Goal: Task Accomplishment & Management: Complete application form

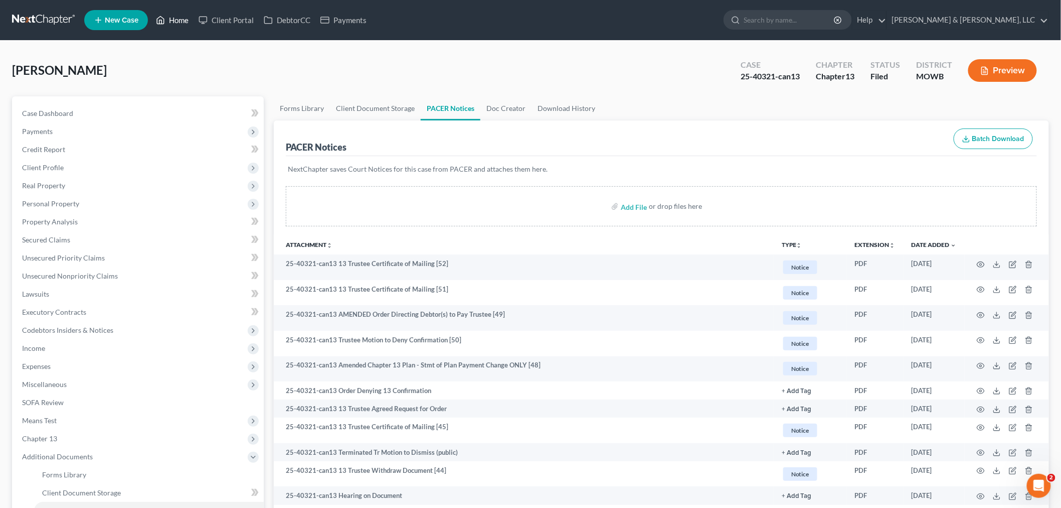
drag, startPoint x: 174, startPoint y: 18, endPoint x: 275, endPoint y: 51, distance: 106.0
click at [174, 18] on link "Home" at bounding box center [172, 20] width 43 height 18
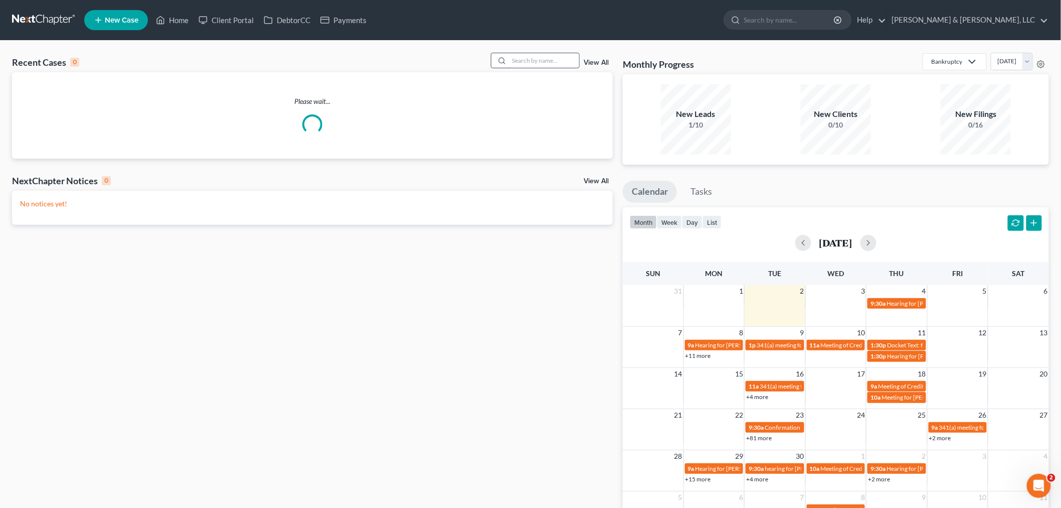
click at [550, 63] on input "search" at bounding box center [544, 60] width 70 height 15
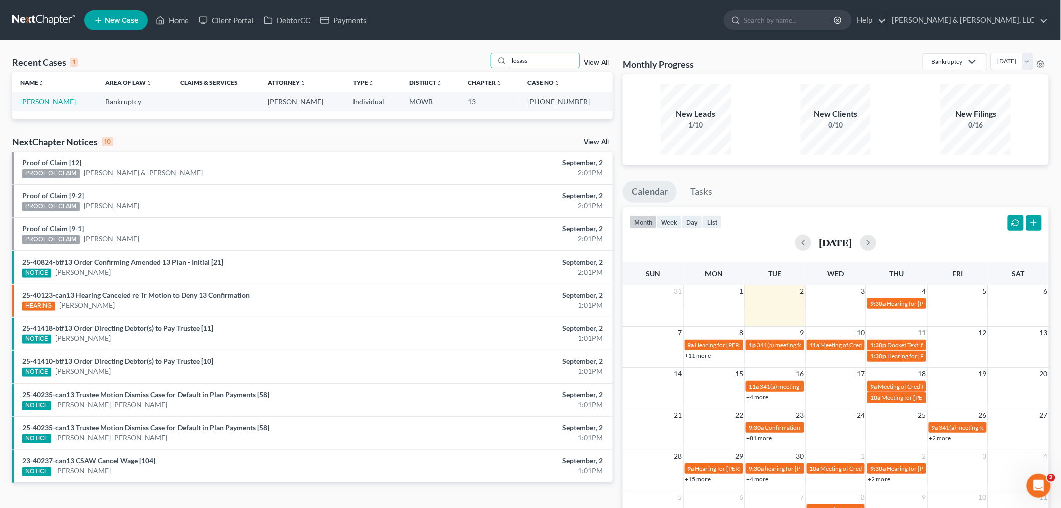
drag, startPoint x: 545, startPoint y: 56, endPoint x: 440, endPoint y: 64, distance: 105.1
click at [432, 72] on div "Recent Cases 1 losass View All" at bounding box center [312, 63] width 601 height 20
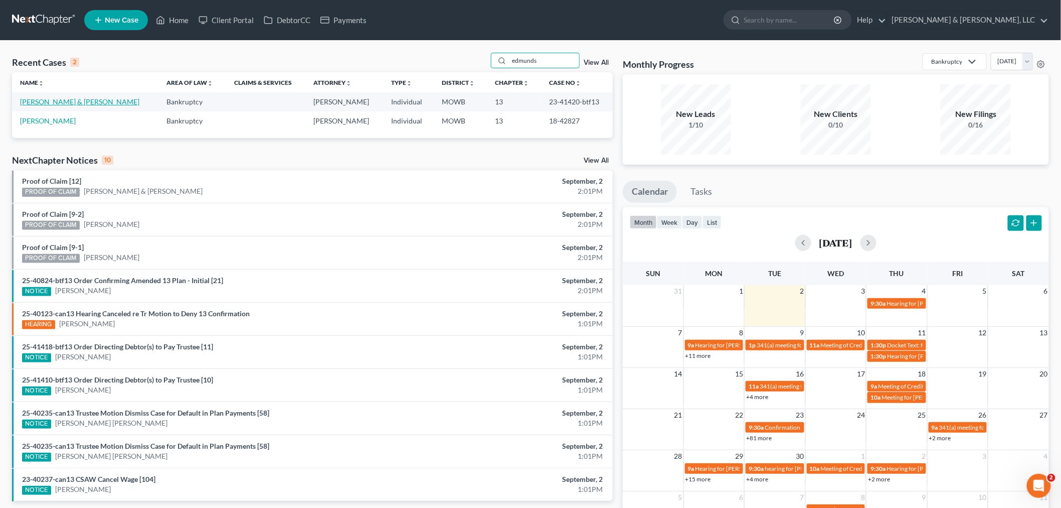
type input "edmunds"
click at [54, 104] on link "[PERSON_NAME] & [PERSON_NAME]" at bounding box center [79, 101] width 119 height 9
select select "6"
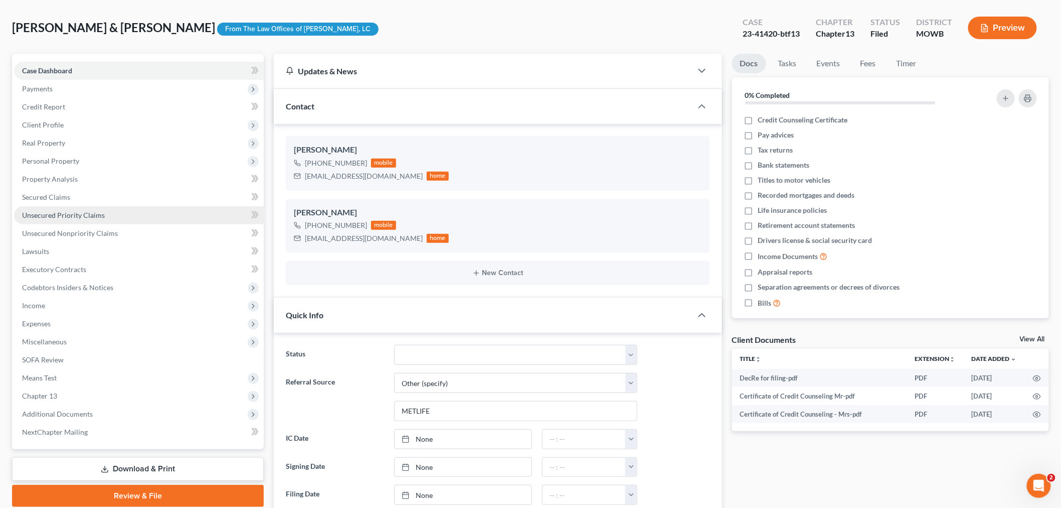
scroll to position [56, 0]
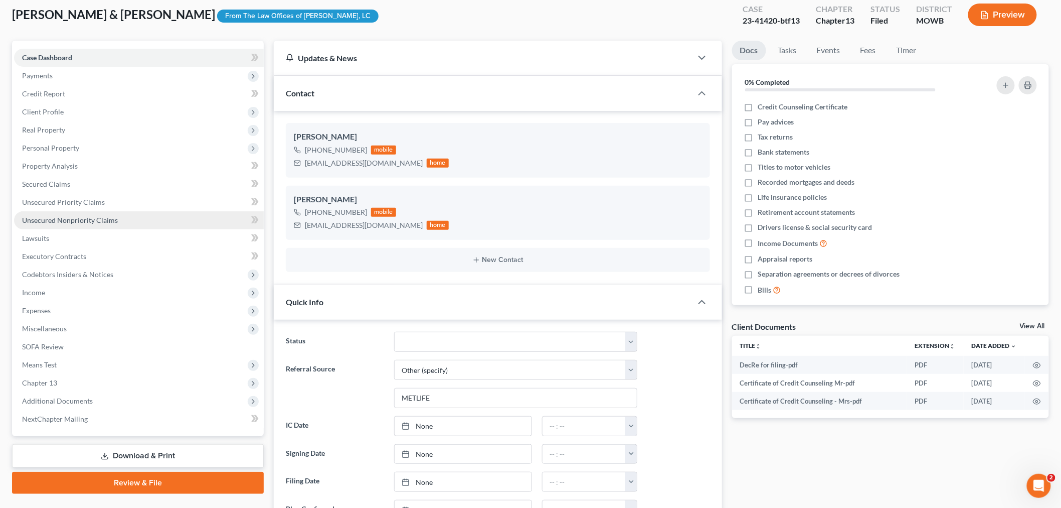
click at [67, 211] on link "Unsecured Nonpriority Claims" at bounding box center [139, 220] width 250 height 18
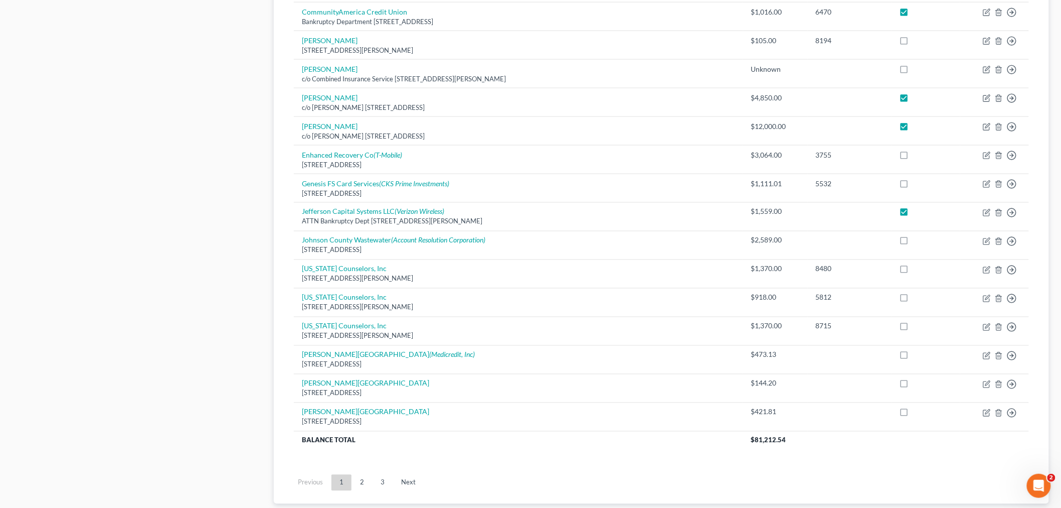
scroll to position [613, 0]
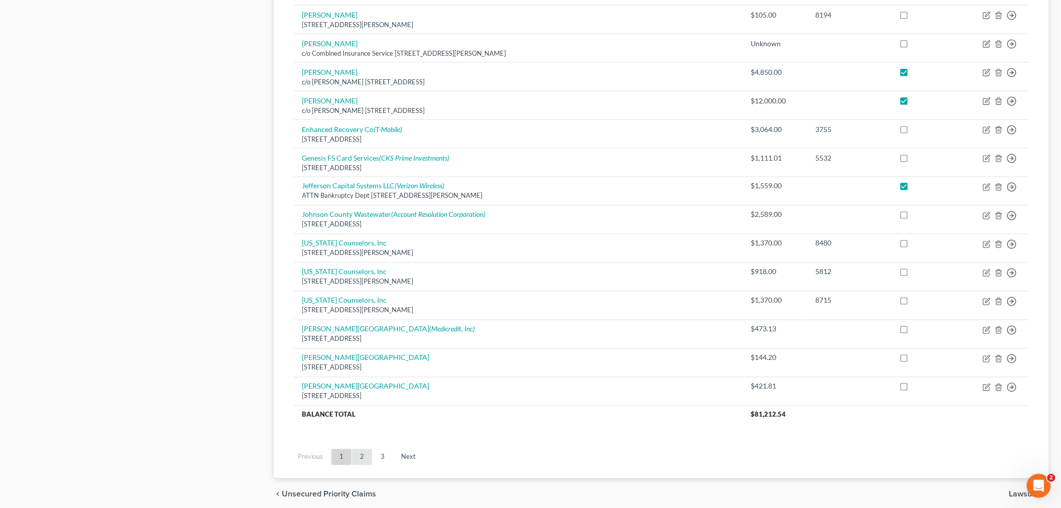
click at [357, 460] on link "2" at bounding box center [362, 457] width 20 height 16
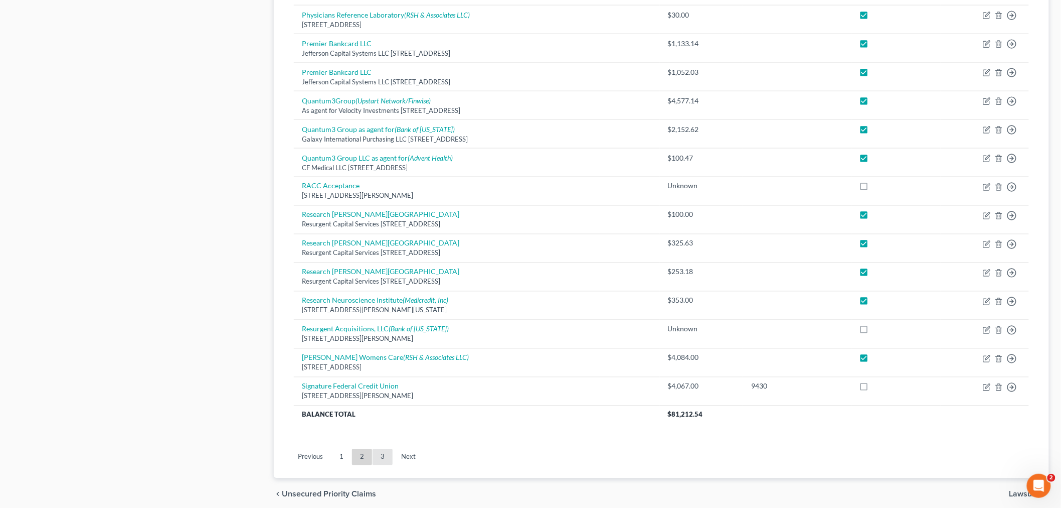
click at [383, 462] on link "3" at bounding box center [383, 457] width 20 height 16
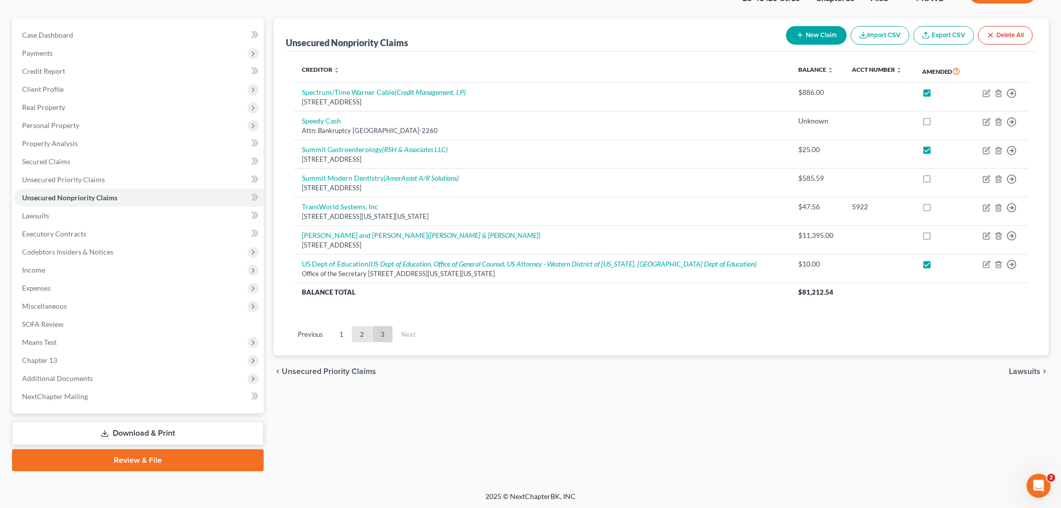
click at [367, 334] on link "2" at bounding box center [362, 334] width 20 height 16
checkbox input "false"
checkbox input "true"
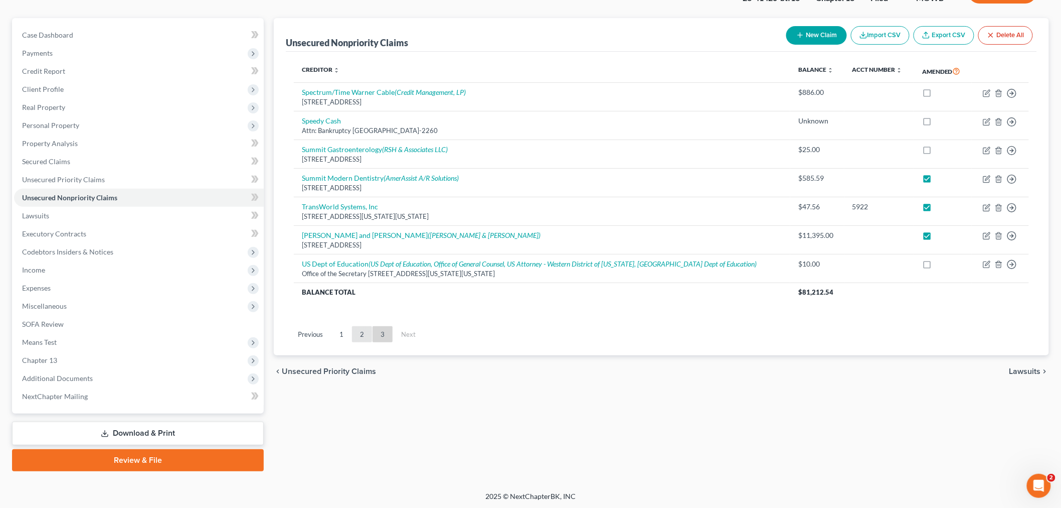
checkbox input "true"
checkbox input "false"
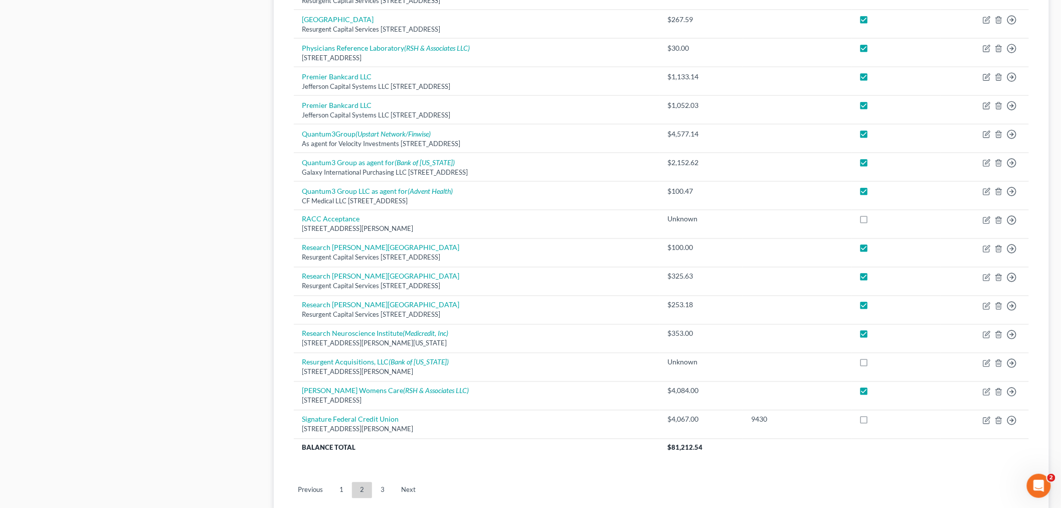
scroll to position [636, 0]
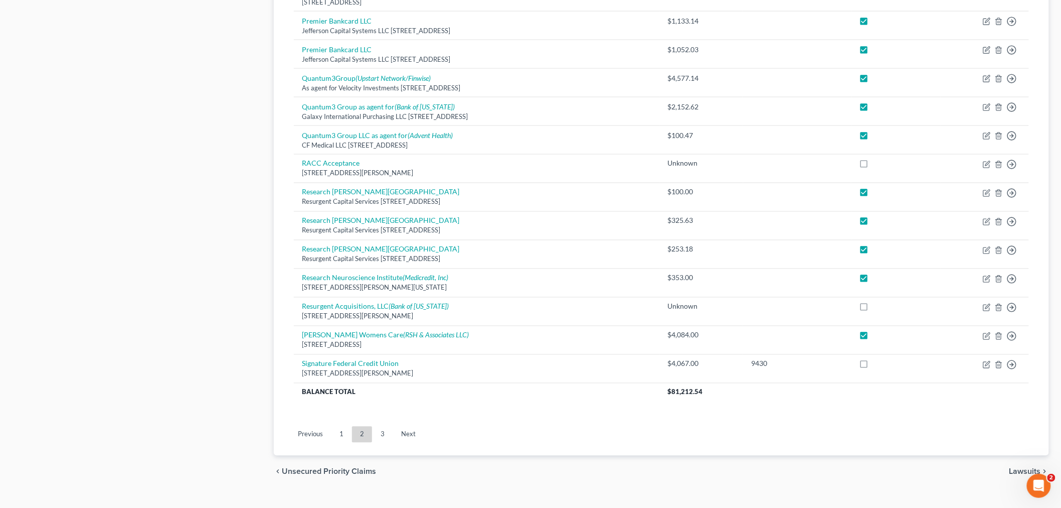
click at [340, 430] on link "1" at bounding box center [342, 434] width 20 height 16
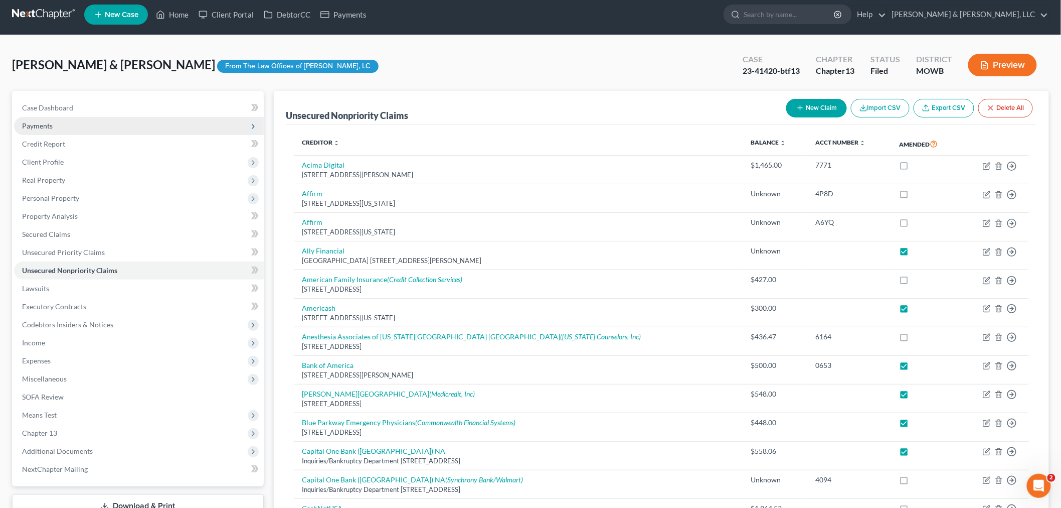
scroll to position [0, 0]
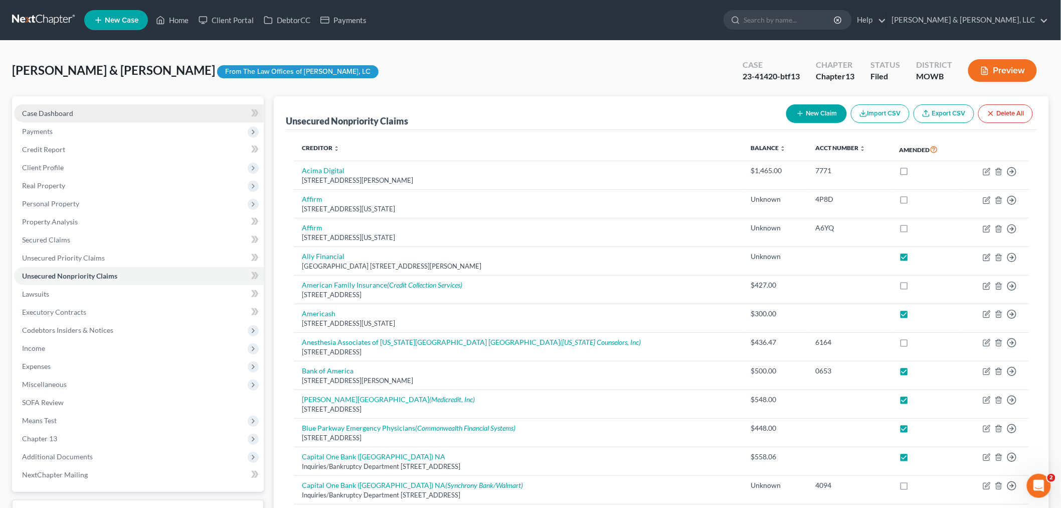
click at [48, 107] on link "Case Dashboard" at bounding box center [139, 113] width 250 height 18
select select "6"
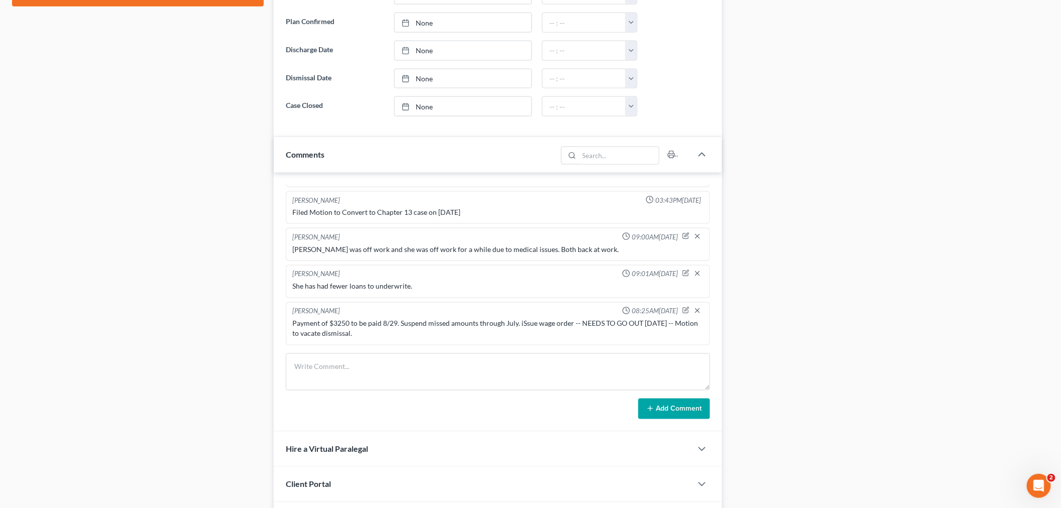
scroll to position [613, 0]
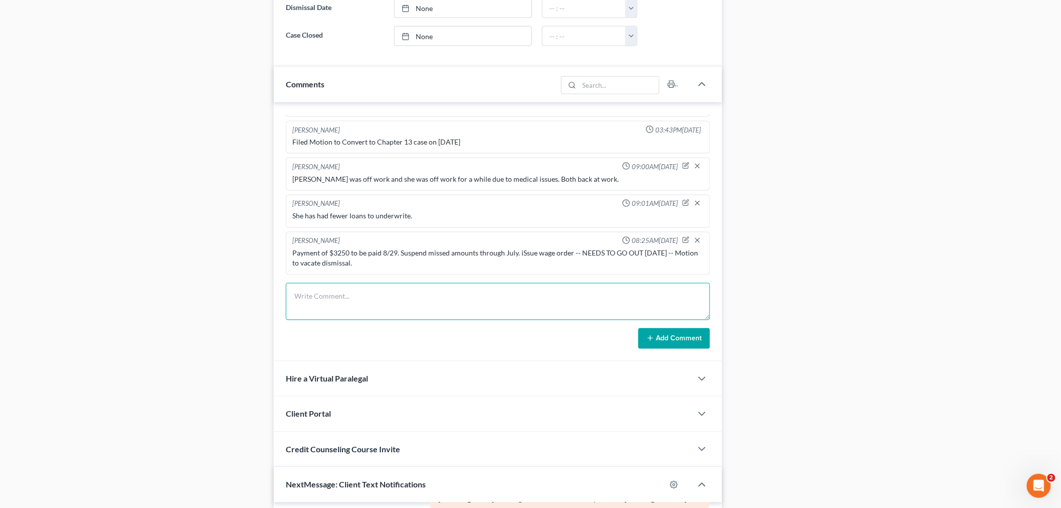
click at [378, 292] on textarea at bounding box center [498, 301] width 424 height 37
paste textarea "This company just called my parents house saying they are serving me a subpoena…"
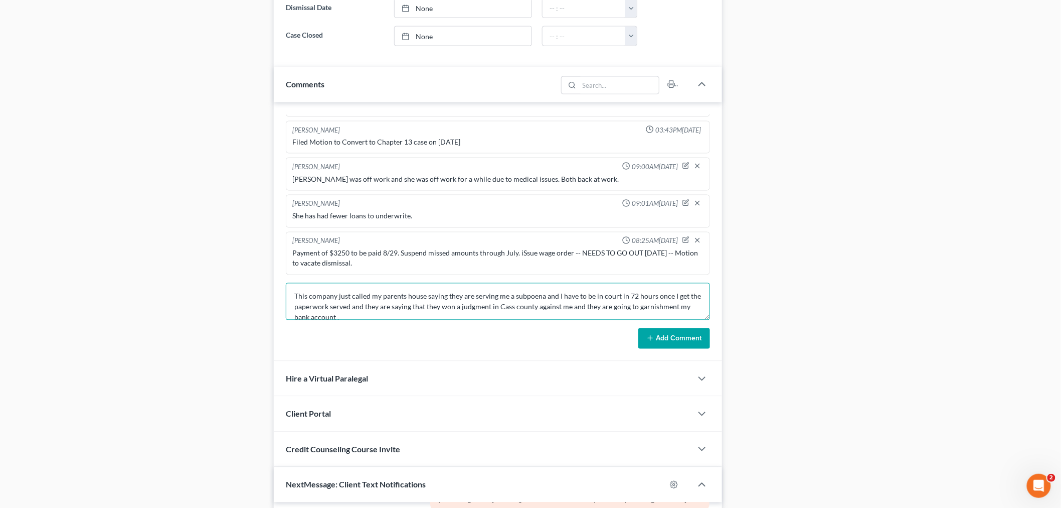
scroll to position [117, 0]
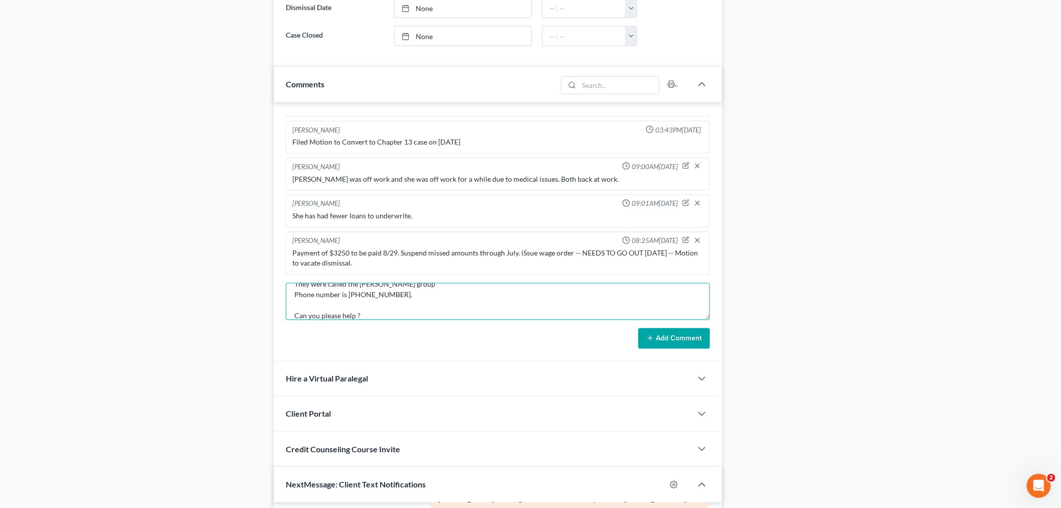
type textarea "This company just called my parents house saying they are serving me a subpoena…"
click at [670, 342] on button "Add Comment" at bounding box center [675, 338] width 72 height 21
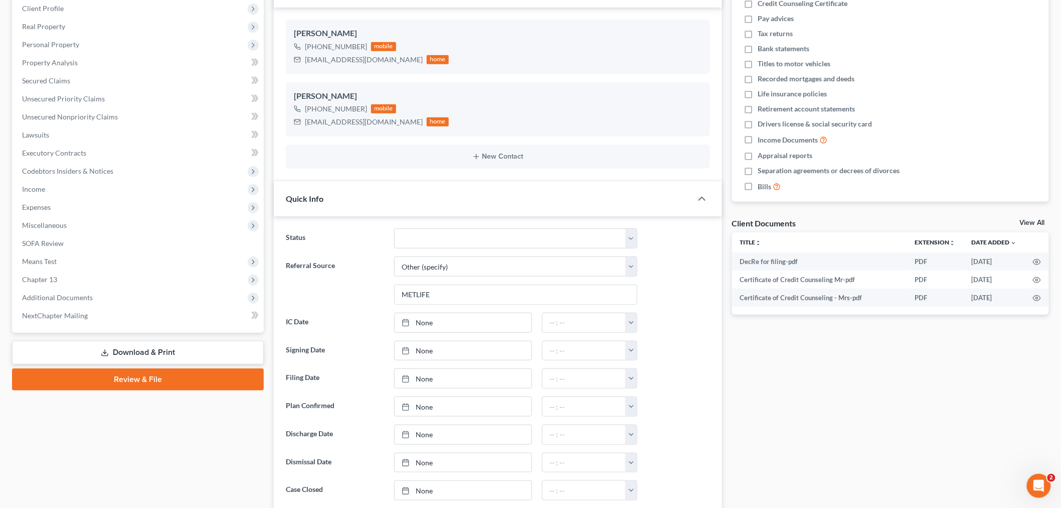
scroll to position [0, 0]
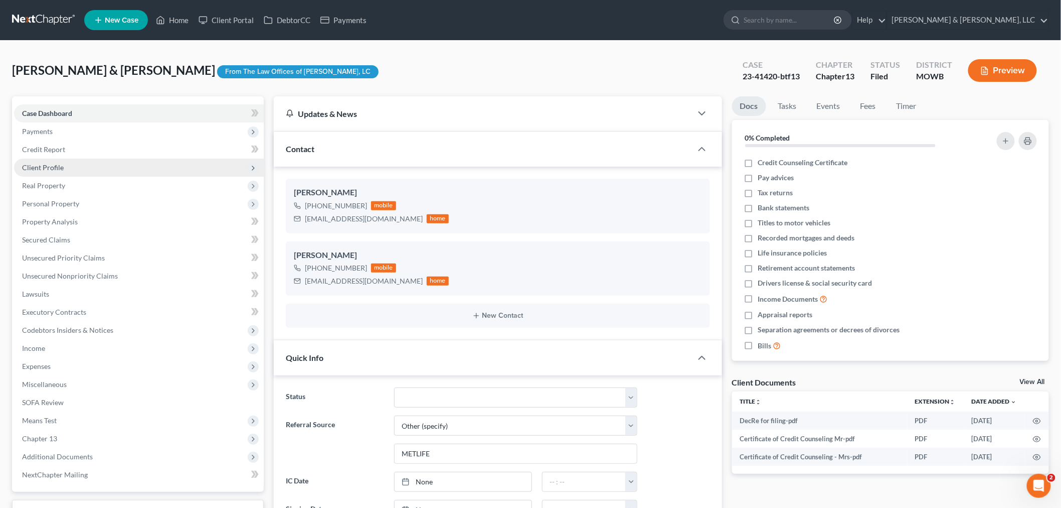
click at [40, 168] on span "Client Profile" at bounding box center [43, 167] width 42 height 9
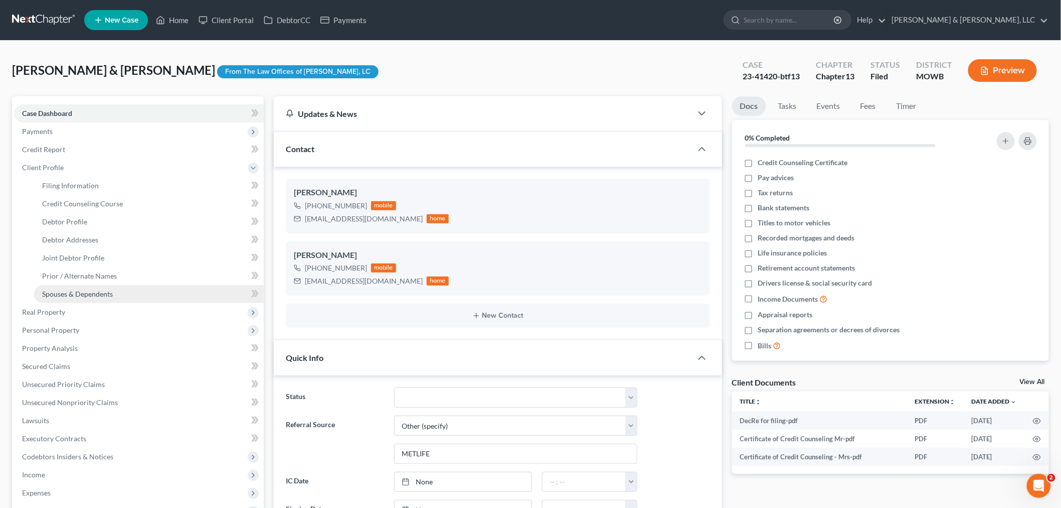
click at [82, 288] on link "Spouses & Dependents" at bounding box center [149, 294] width 230 height 18
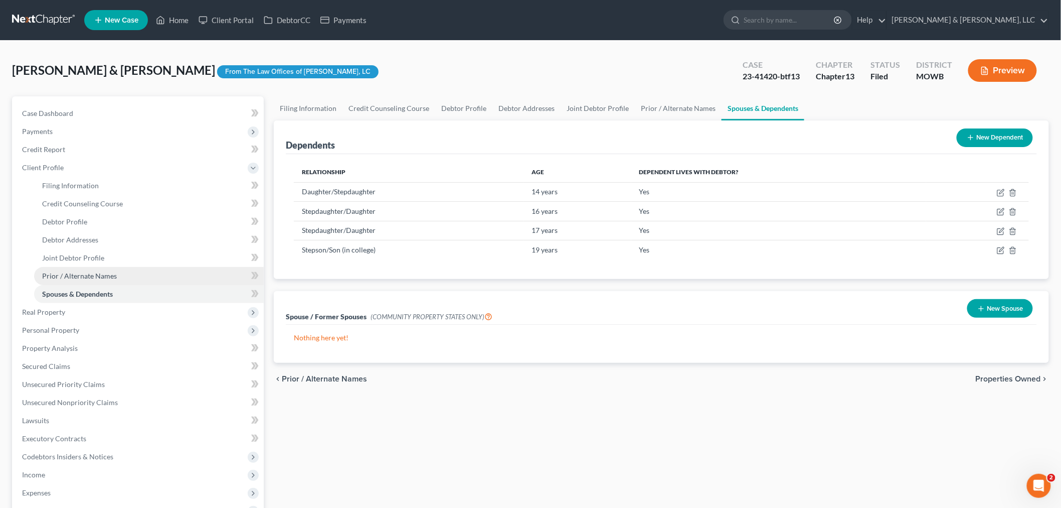
click at [77, 271] on span "Prior / Alternate Names" at bounding box center [79, 275] width 75 height 9
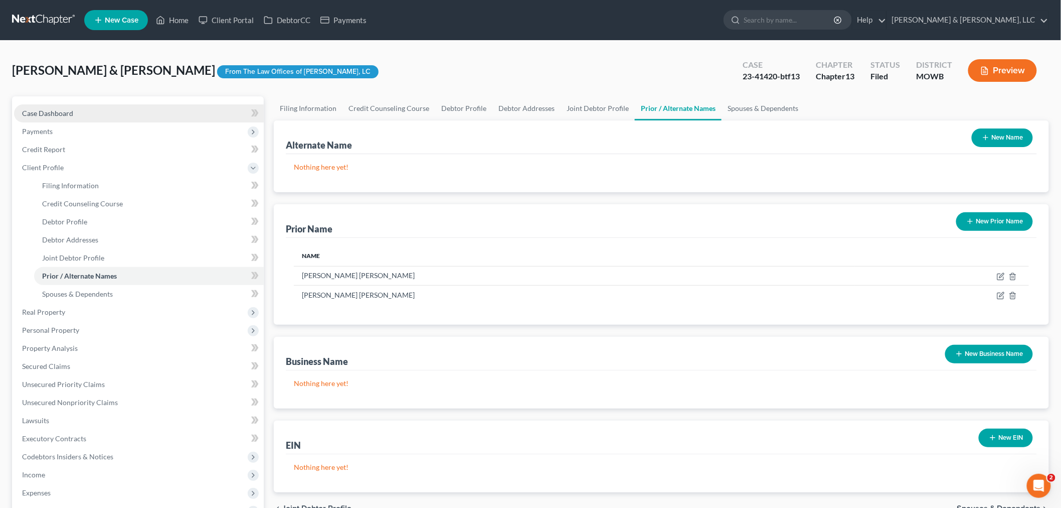
drag, startPoint x: 76, startPoint y: 107, endPoint x: 97, endPoint y: 107, distance: 21.1
click at [76, 107] on link "Case Dashboard" at bounding box center [139, 113] width 250 height 18
select select "6"
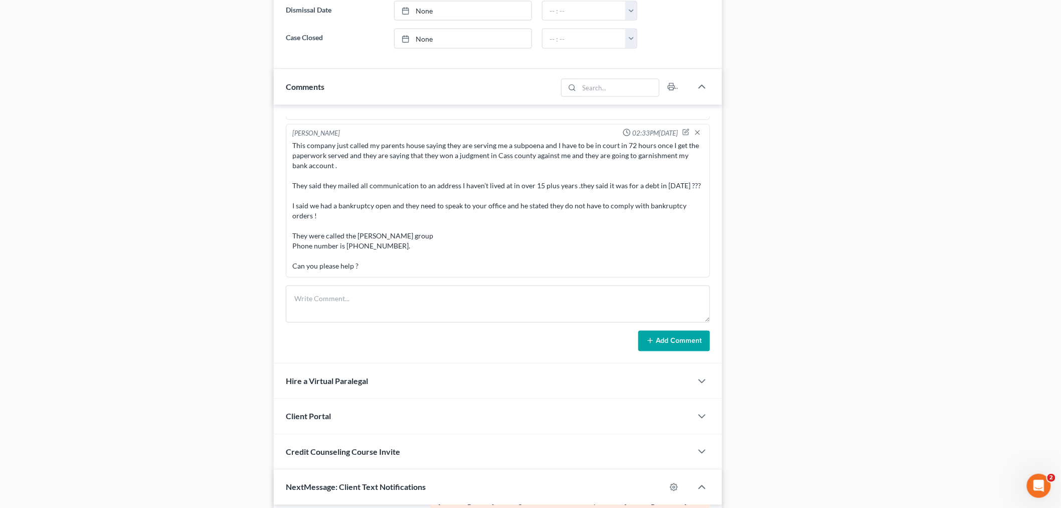
scroll to position [613, 0]
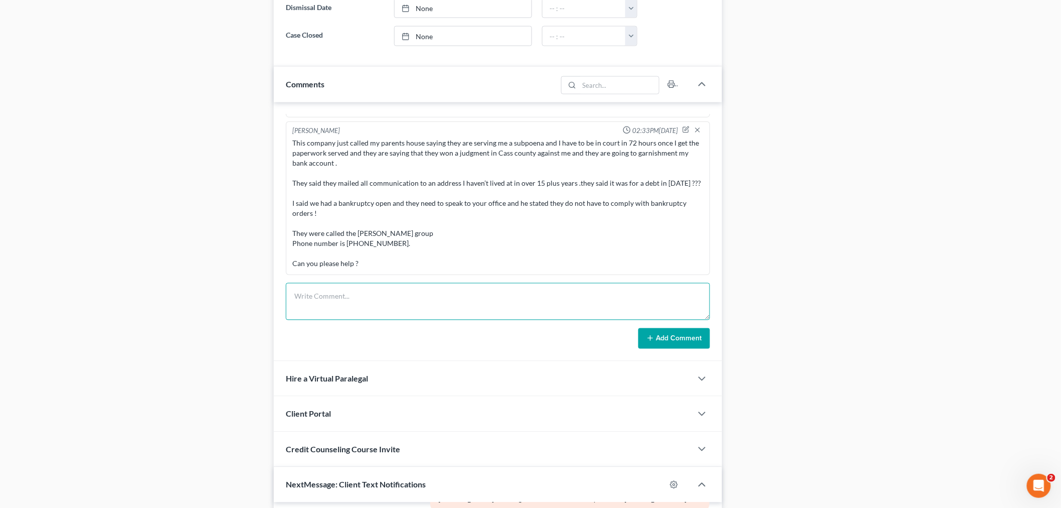
click at [431, 308] on textarea at bounding box center [498, 301] width 424 height 37
click at [664, 299] on textarea "Called to report bk and they had it under Wayman. Guy then said OK, put me on h…" at bounding box center [498, 301] width 424 height 37
paste textarea "I got in touch with them. It’s the typical response. I told them I was your att…"
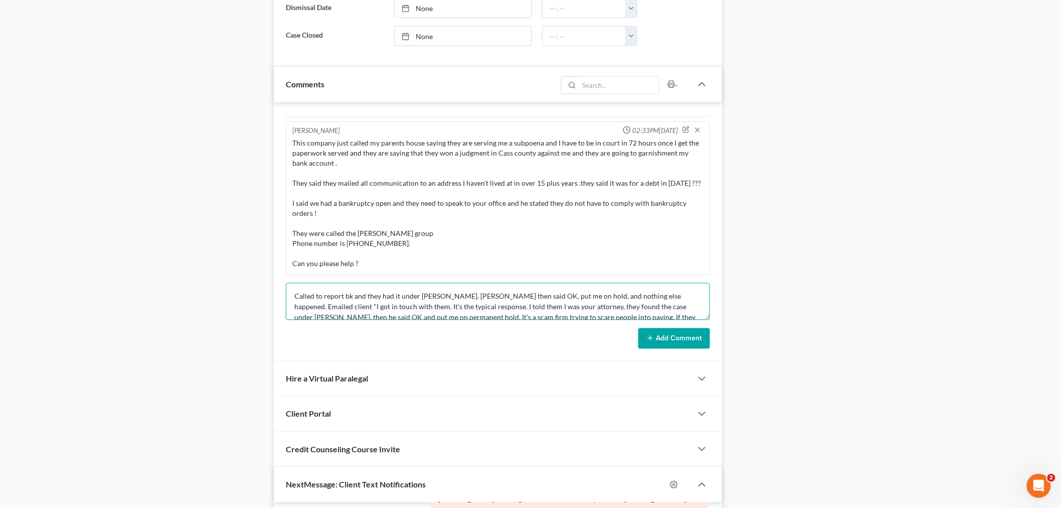
scroll to position [23, 0]
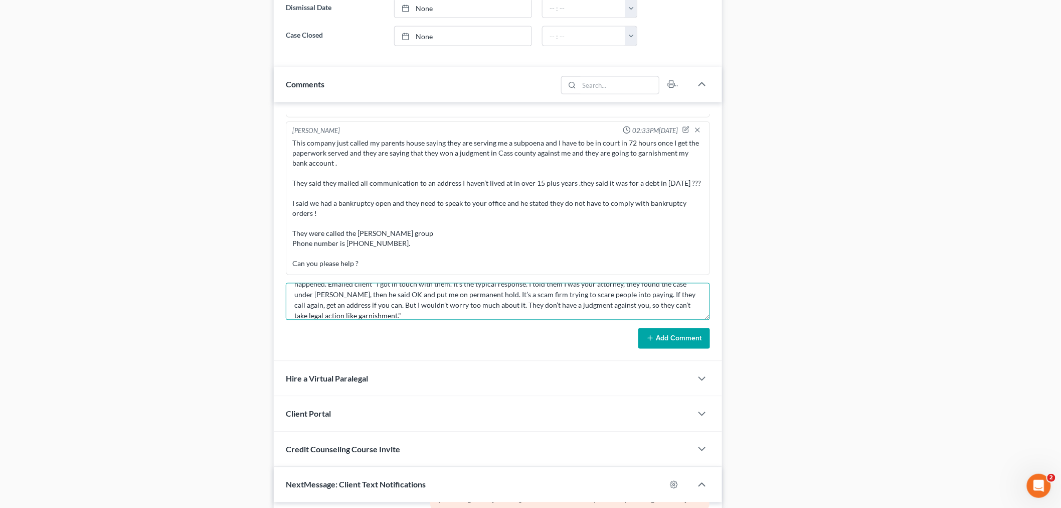
type textarea "Called to report bk and they had it under Wayman. Guy then said OK, put me on h…"
click at [661, 331] on button "Add Comment" at bounding box center [675, 338] width 72 height 21
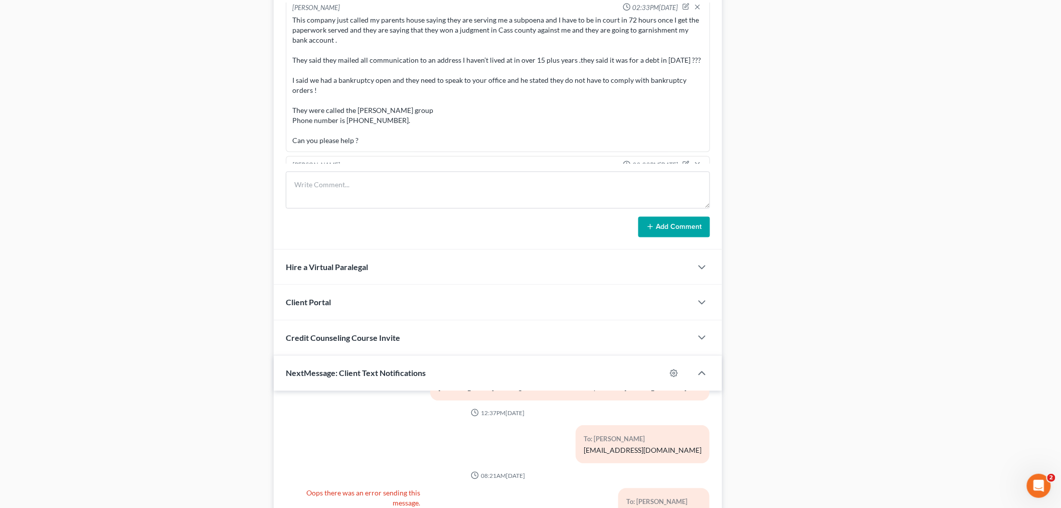
scroll to position [274, 0]
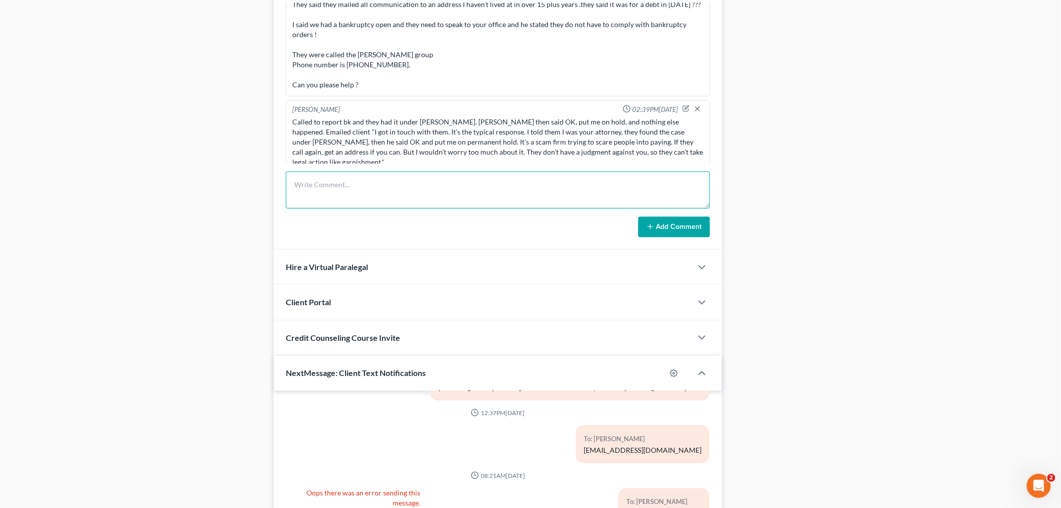
click at [364, 201] on textarea at bounding box center [498, 190] width 424 height 37
type textarea "Stayed on hold for 20 minutes."
click at [677, 228] on button "Add Comment" at bounding box center [675, 227] width 72 height 21
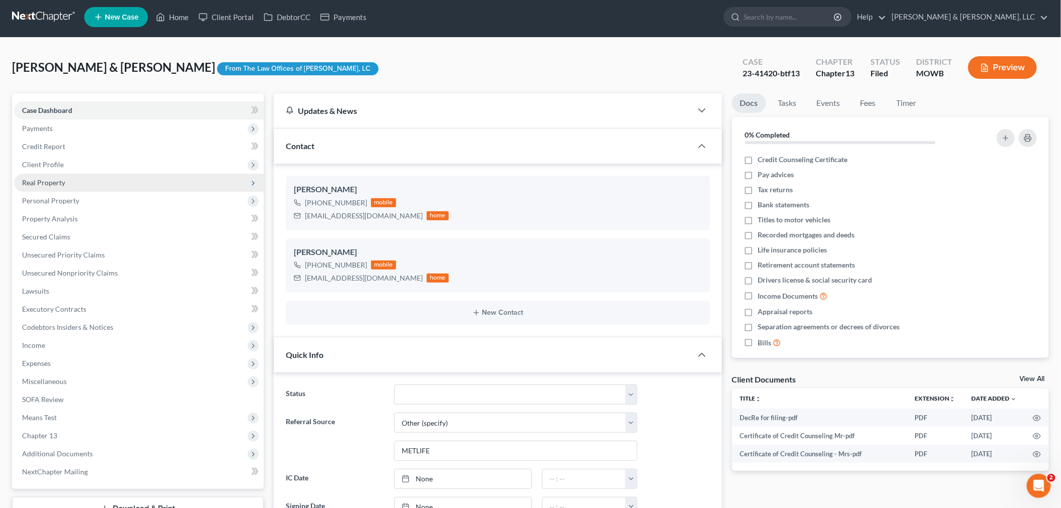
scroll to position [0, 0]
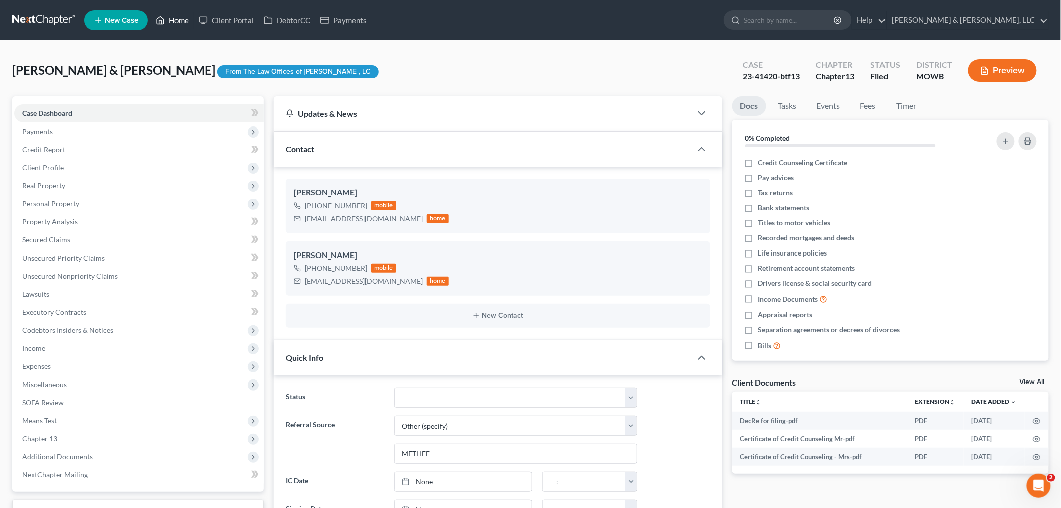
click at [179, 19] on link "Home" at bounding box center [172, 20] width 43 height 18
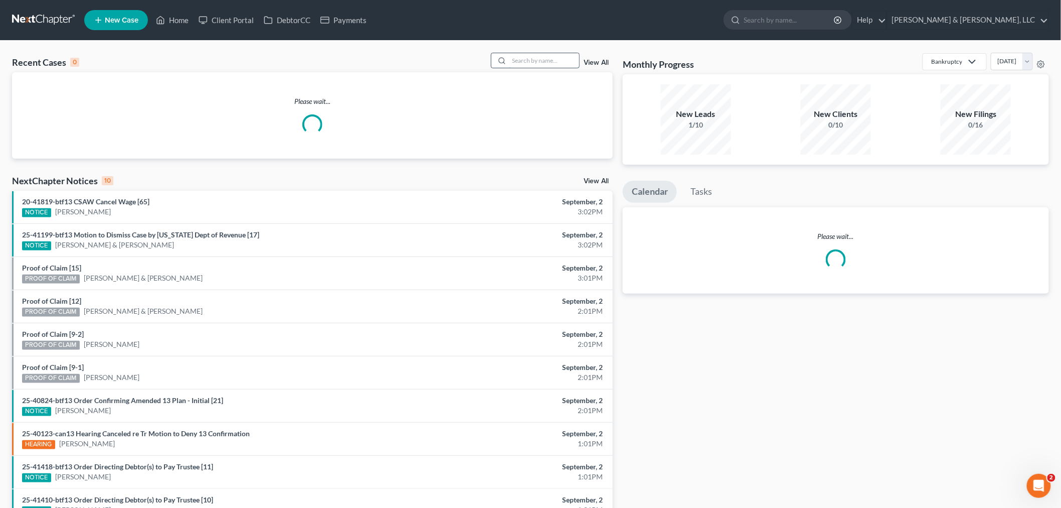
click at [524, 63] on input "search" at bounding box center [544, 60] width 70 height 15
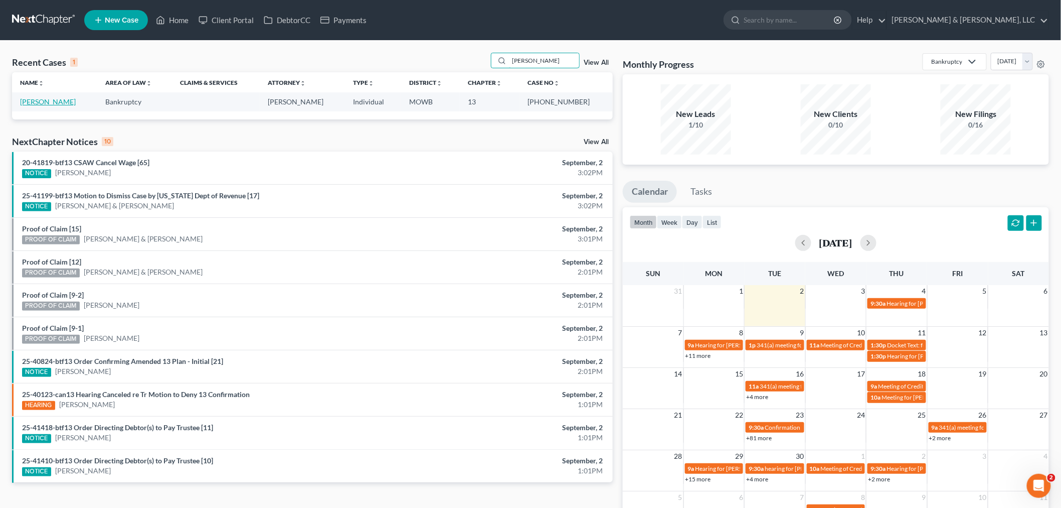
type input "austgen"
click at [28, 102] on link "[PERSON_NAME]" at bounding box center [48, 101] width 56 height 9
select select "2"
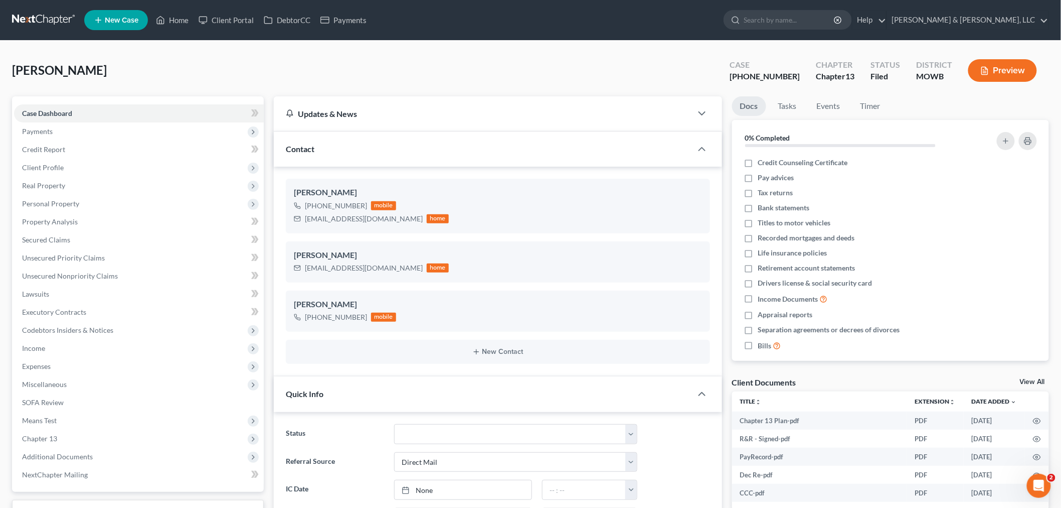
click at [112, 84] on div "Austgen, Sarah Upgraded Case 24-40758-13 Chapter Chapter 13 Status Filed Distri…" at bounding box center [530, 75] width 1037 height 44
drag, startPoint x: 372, startPoint y: 218, endPoint x: 306, endPoint y: 219, distance: 65.2
click at [306, 219] on div "seolsen27@gmail.com" at bounding box center [364, 219] width 118 height 10
copy div "seolsen27@gmail.com"
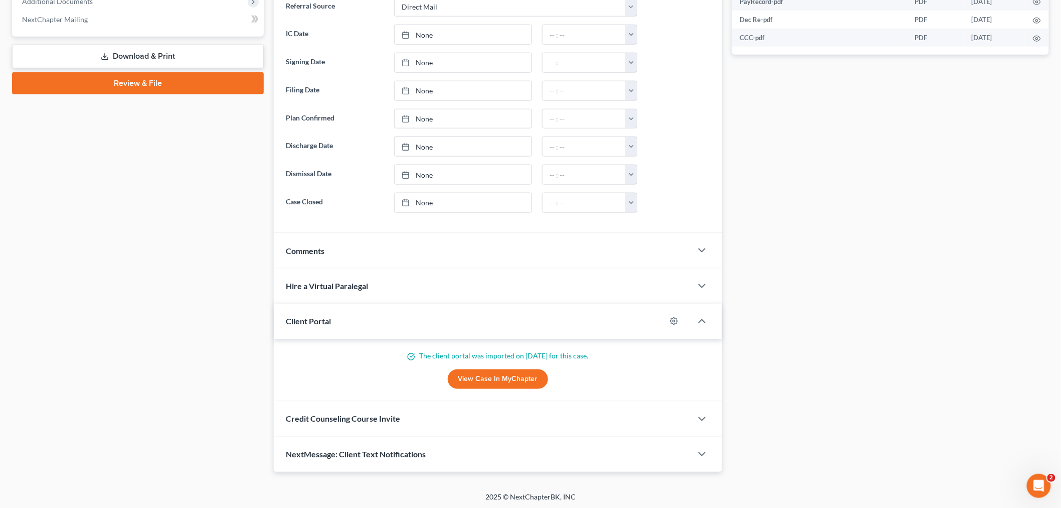
scroll to position [458, 0]
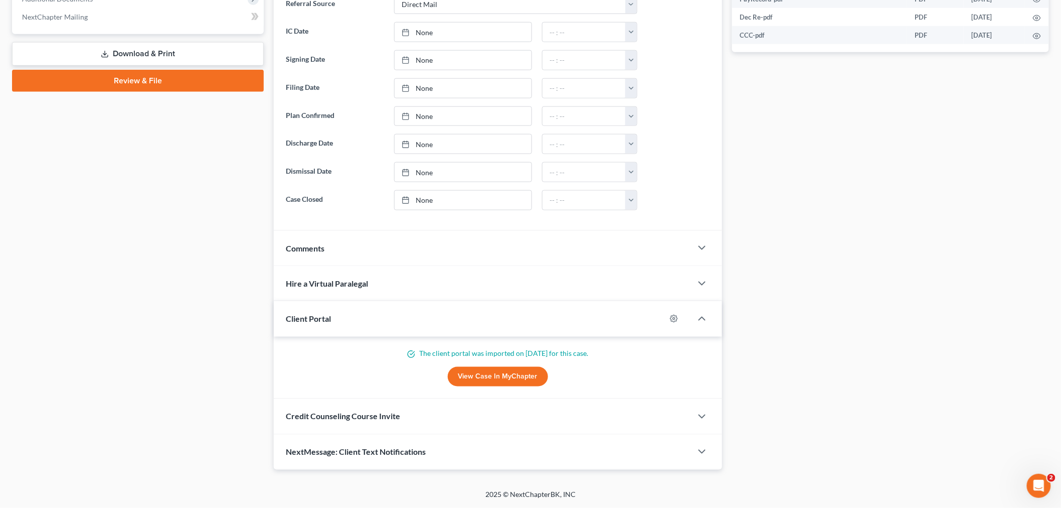
click at [129, 207] on div "Case Dashboard Payments Invoices Payments Payments Credit Report Client Profile" at bounding box center [138, 54] width 262 height 831
click at [313, 448] on span "NextMessage: Client Text Notifications" at bounding box center [356, 452] width 140 height 10
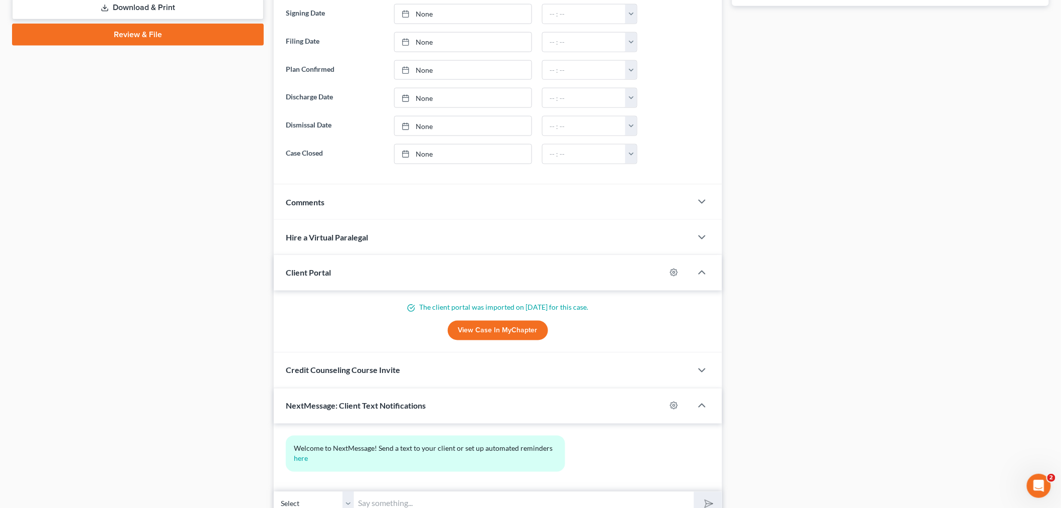
scroll to position [550, 0]
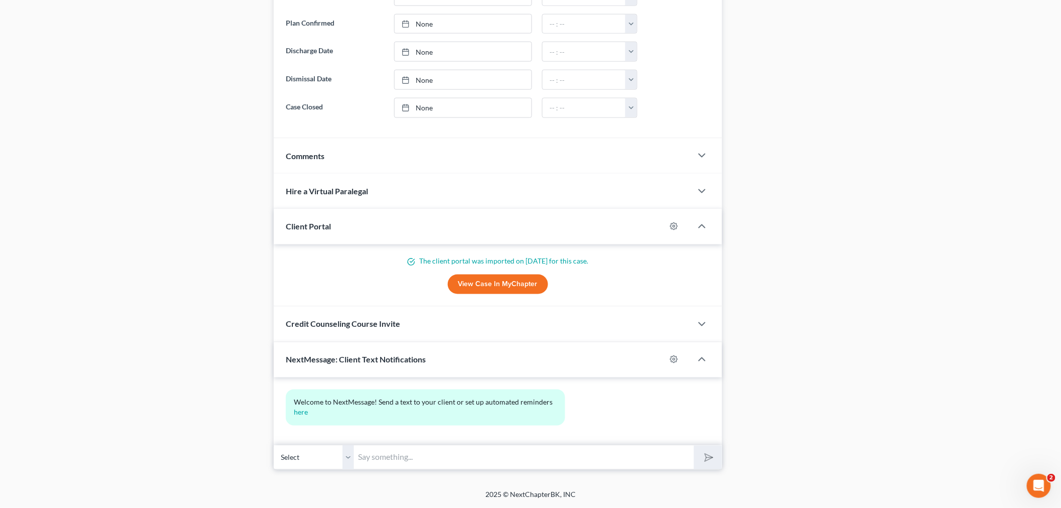
click at [409, 464] on input "text" at bounding box center [524, 457] width 340 height 25
type input "admin@pattondean.com"
click at [713, 464] on button "submit" at bounding box center [708, 457] width 28 height 24
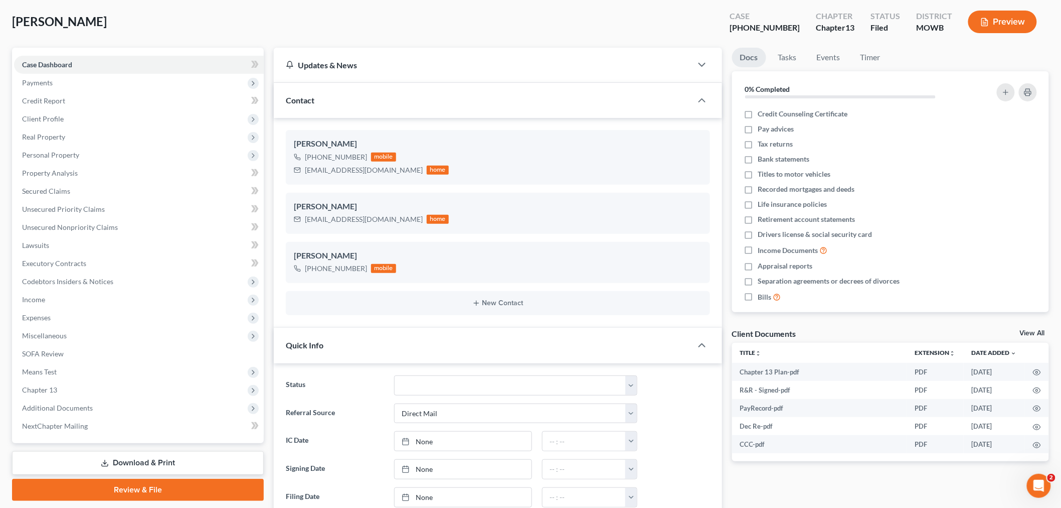
scroll to position [0, 0]
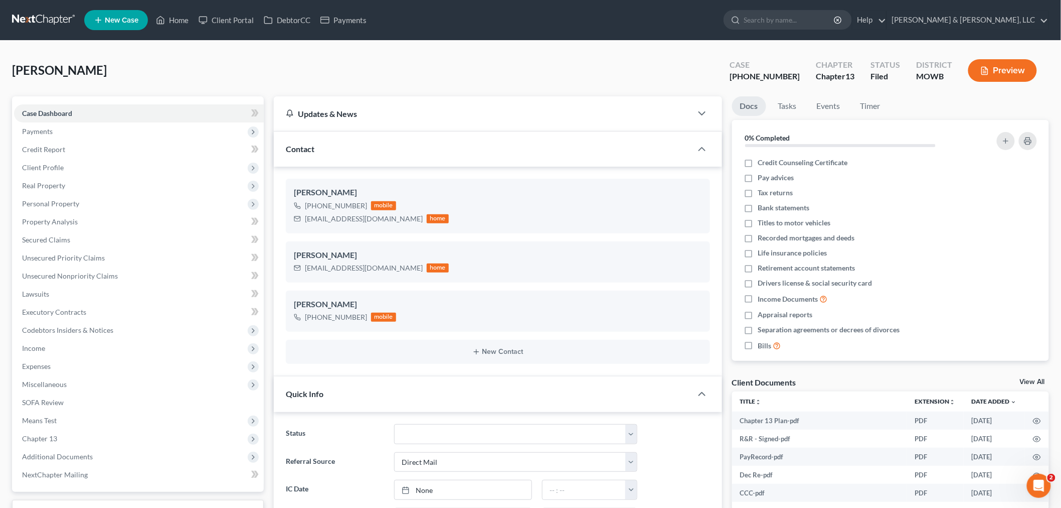
click at [149, 68] on div "Austgen, Sarah Upgraded Case 24-40758-13 Chapter Chapter 13 Status Filed Distri…" at bounding box center [530, 75] width 1037 height 44
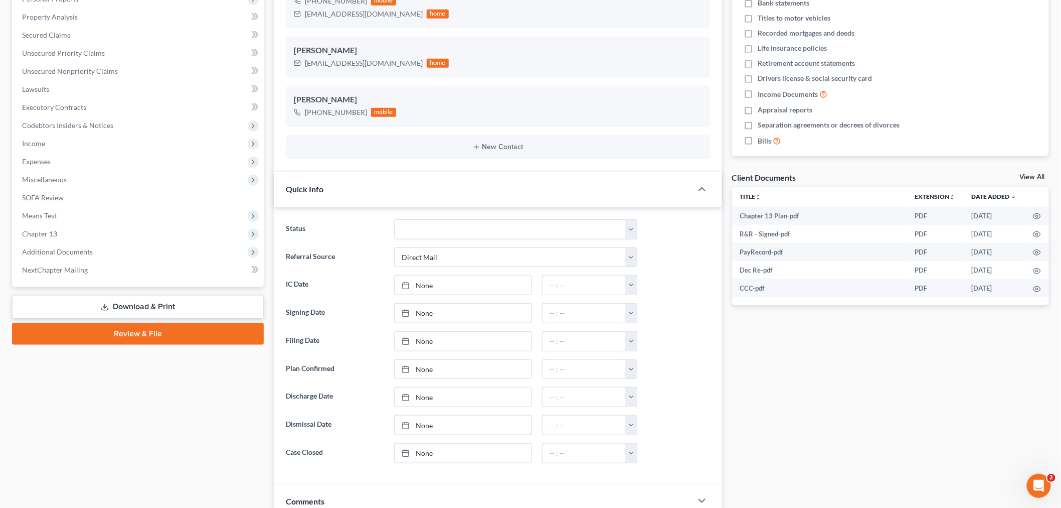
scroll to position [278, 0]
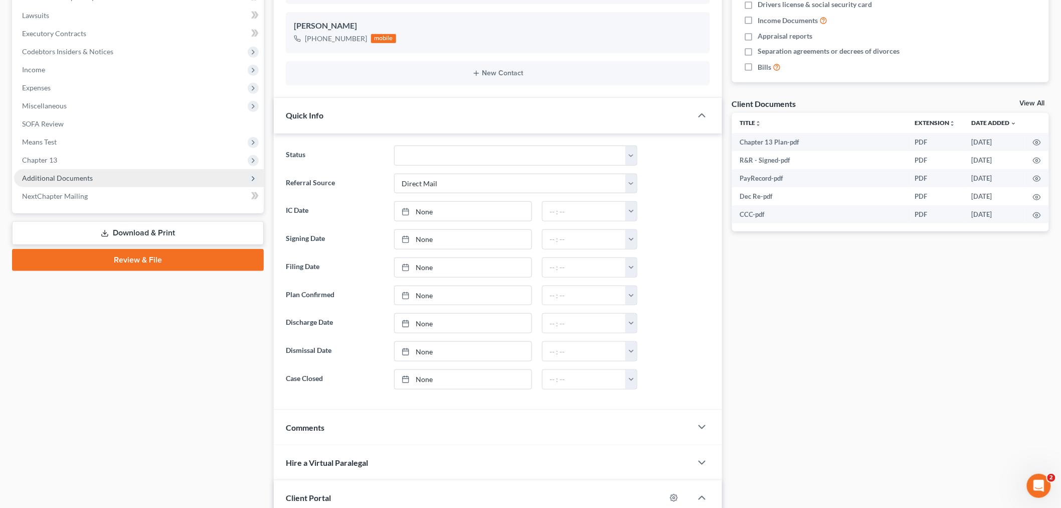
click at [81, 169] on span "Additional Documents" at bounding box center [139, 178] width 250 height 18
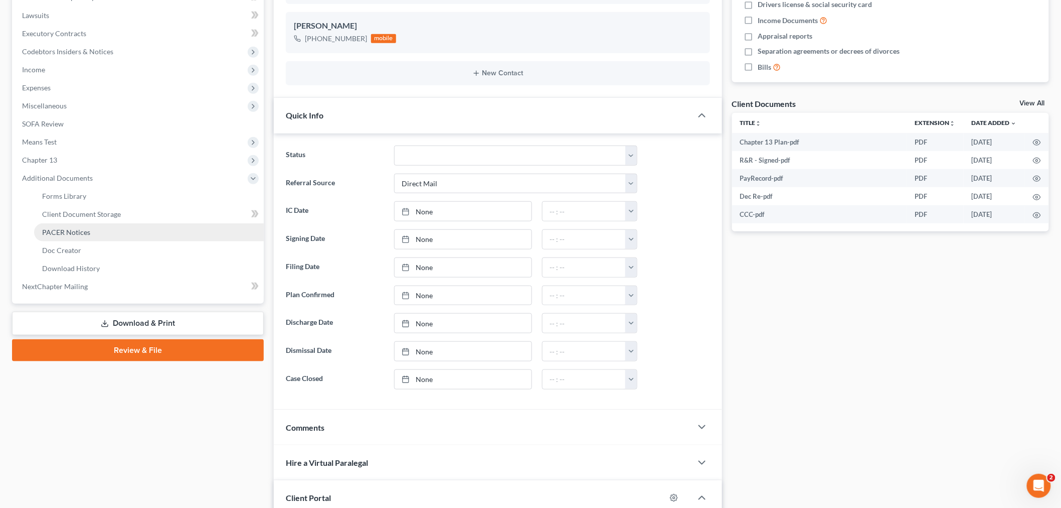
click at [71, 238] on link "PACER Notices" at bounding box center [149, 232] width 230 height 18
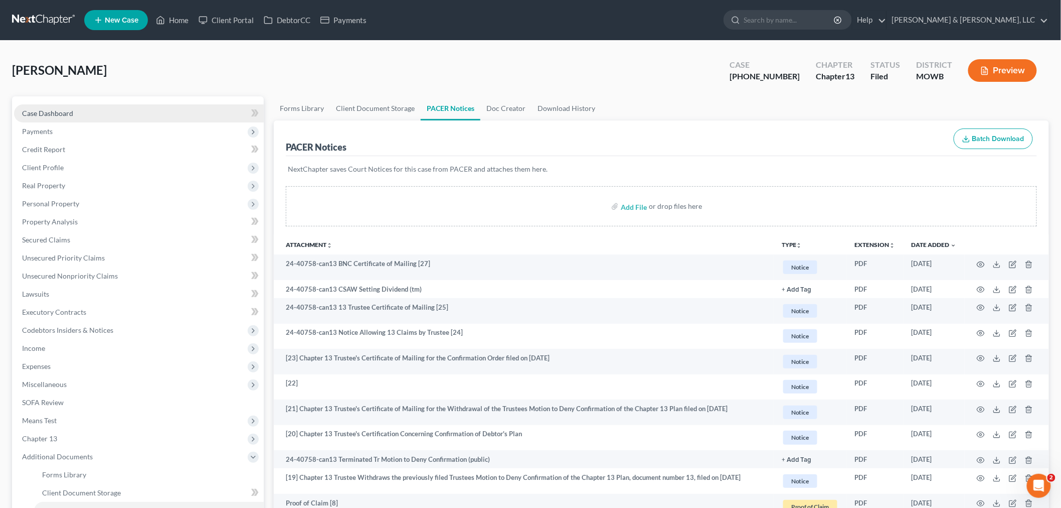
click at [63, 105] on link "Case Dashboard" at bounding box center [139, 113] width 250 height 18
select select "2"
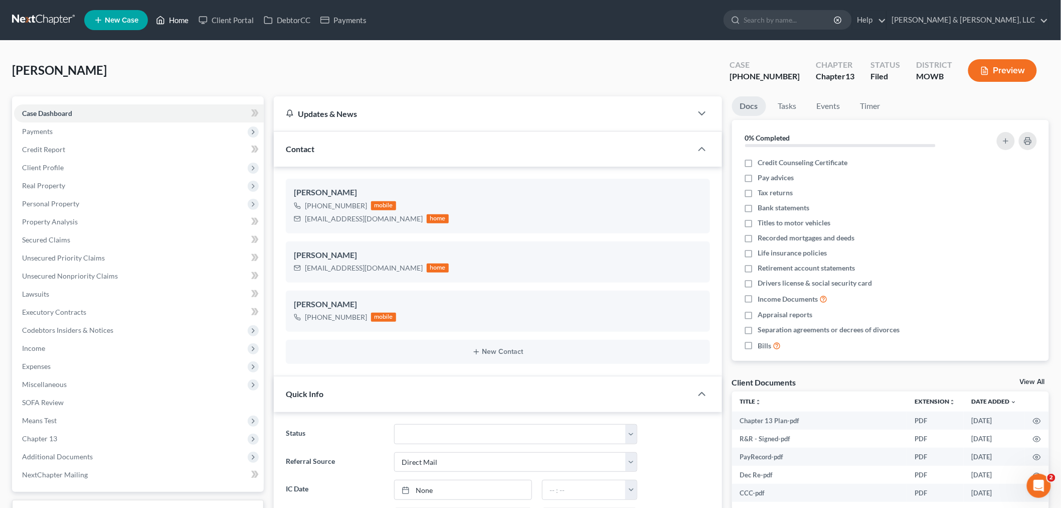
click at [181, 18] on link "Home" at bounding box center [172, 20] width 43 height 18
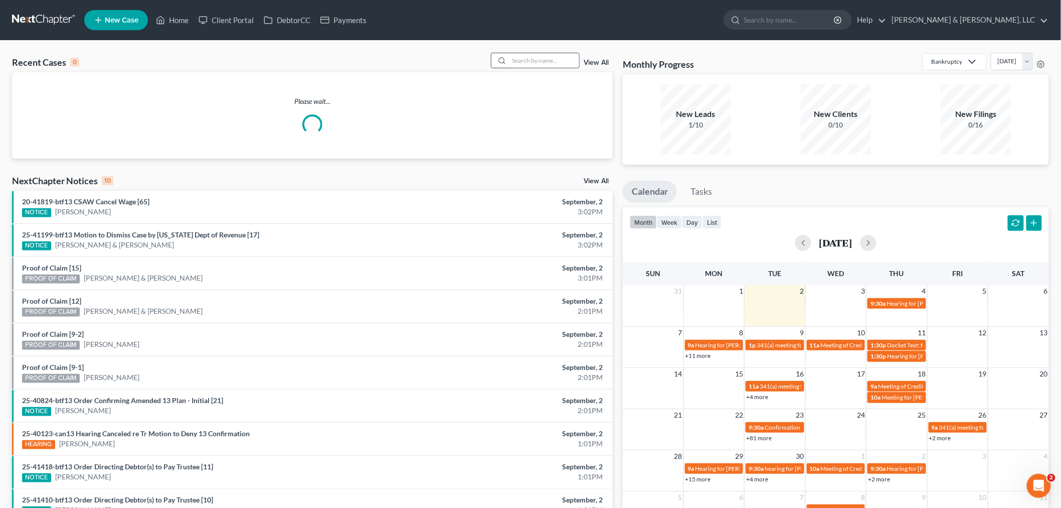
click at [544, 59] on input "search" at bounding box center [544, 60] width 70 height 15
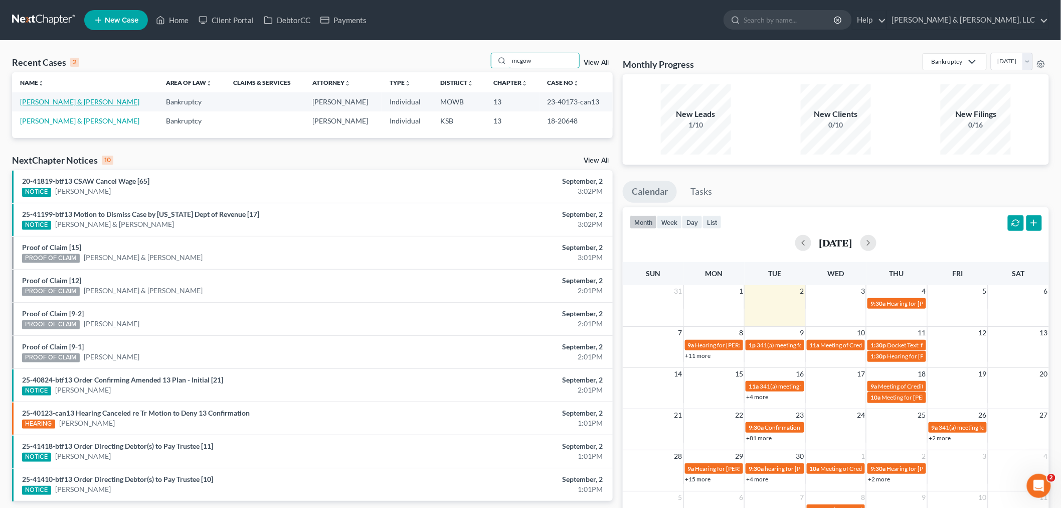
type input "mcgow"
click at [66, 103] on link "[PERSON_NAME] & [PERSON_NAME]" at bounding box center [79, 101] width 119 height 9
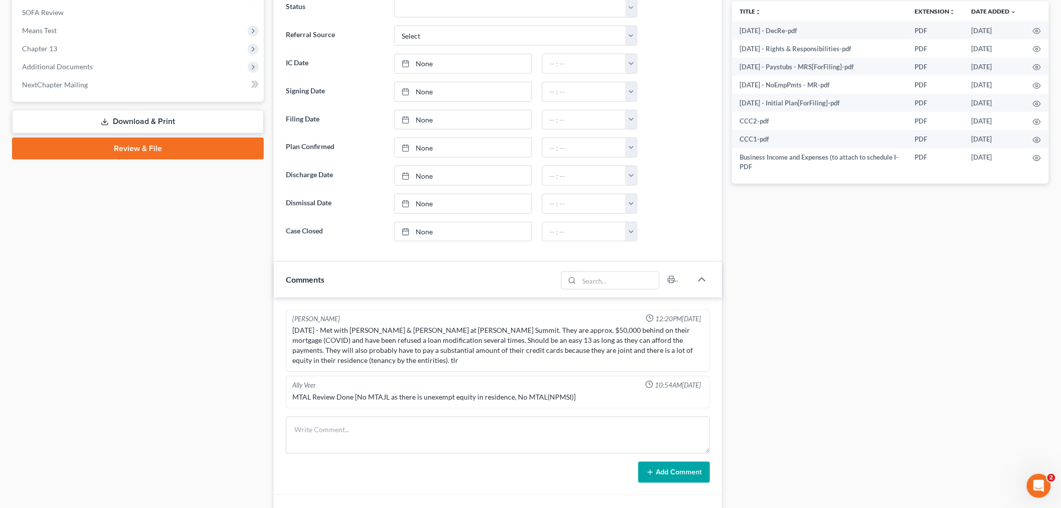
scroll to position [557, 0]
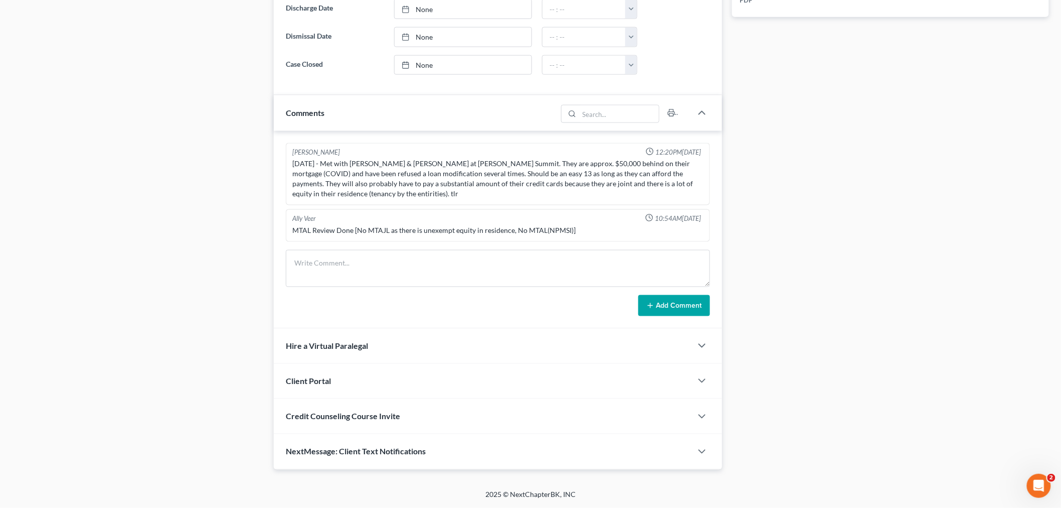
click at [330, 456] on div "NextMessage: Client Text Notifications" at bounding box center [483, 451] width 418 height 35
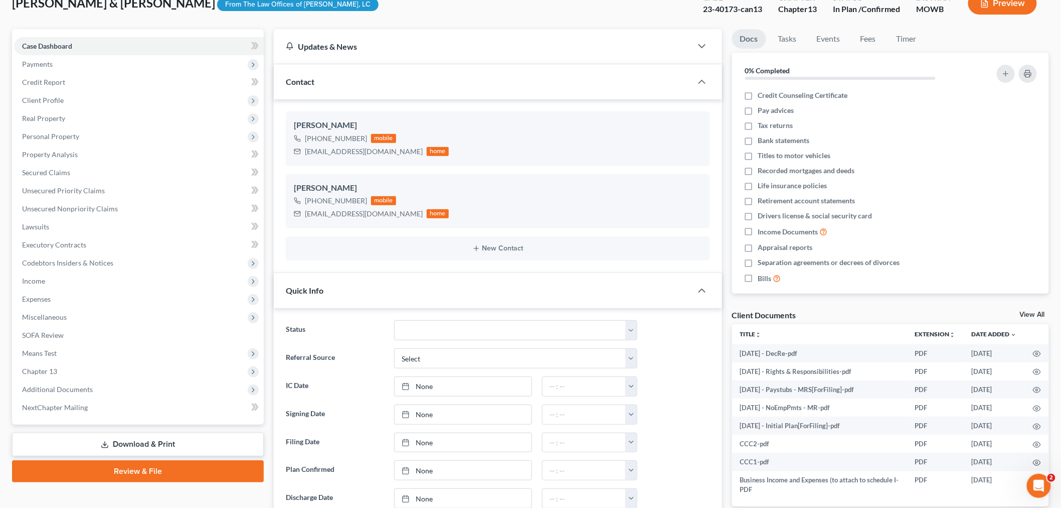
scroll to position [92, 0]
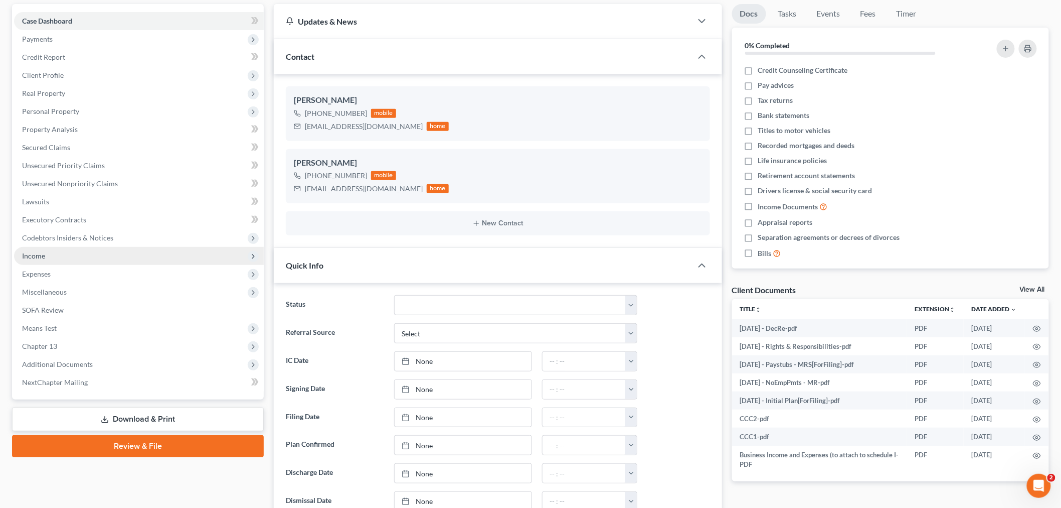
click at [28, 253] on span "Income" at bounding box center [33, 255] width 23 height 9
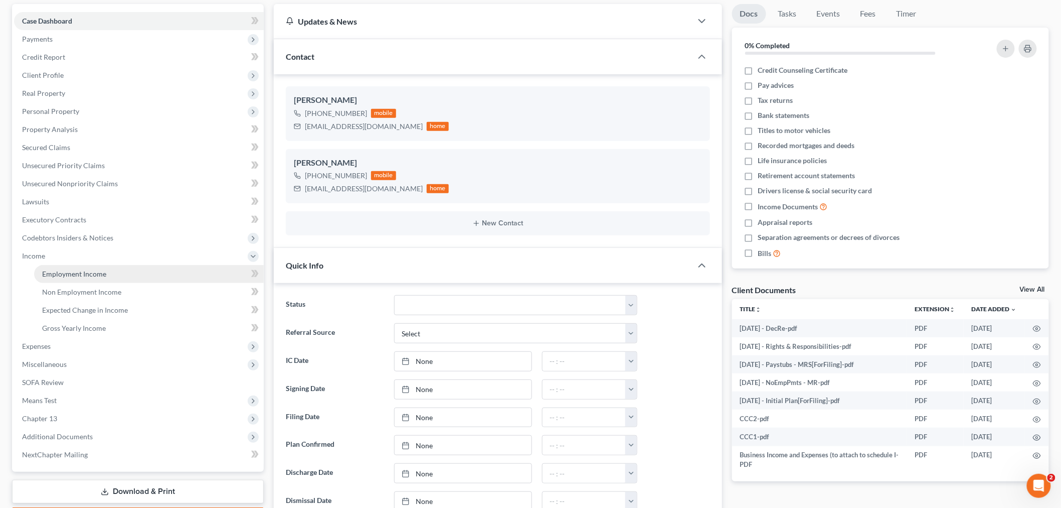
click at [74, 269] on span "Employment Income" at bounding box center [74, 273] width 64 height 9
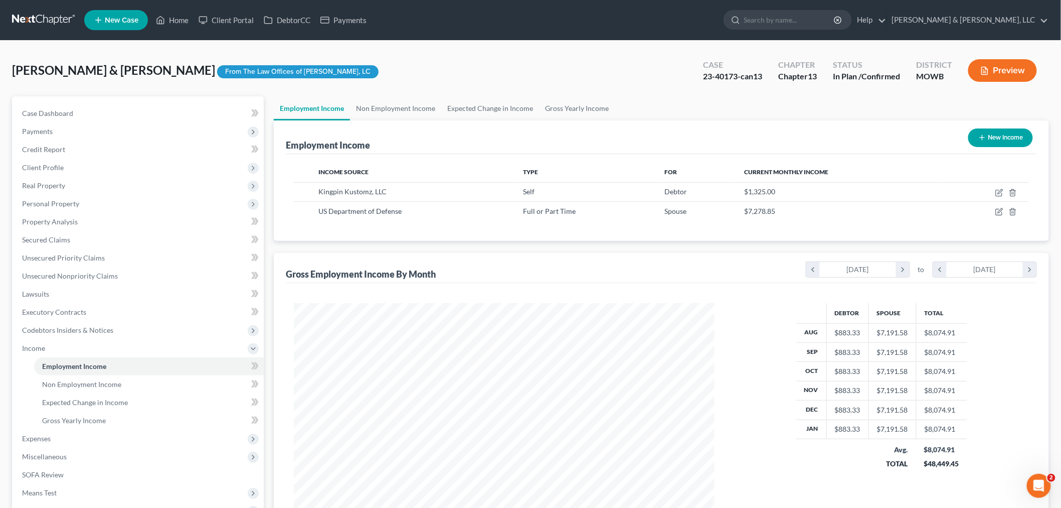
scroll to position [210, 440]
click at [26, 110] on span "Case Dashboard" at bounding box center [47, 113] width 51 height 9
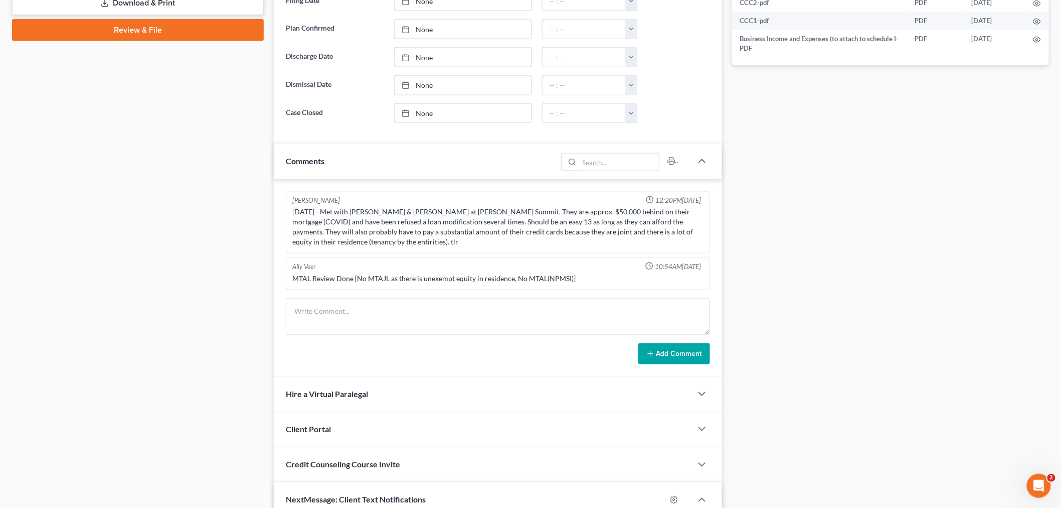
scroll to position [650, 0]
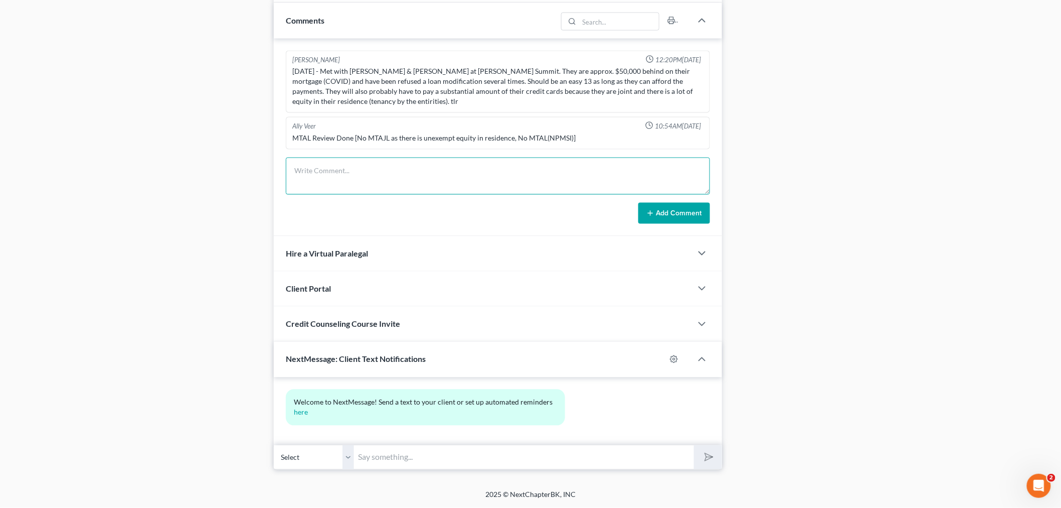
click at [366, 170] on textarea at bounding box center [498, 176] width 424 height 37
type textarea "called both debtors to request mortgage statements for TT. had to leave voicema…"
drag, startPoint x: 686, startPoint y: 218, endPoint x: 665, endPoint y: 234, distance: 26.1
click at [685, 219] on button "Add Comment" at bounding box center [675, 213] width 72 height 21
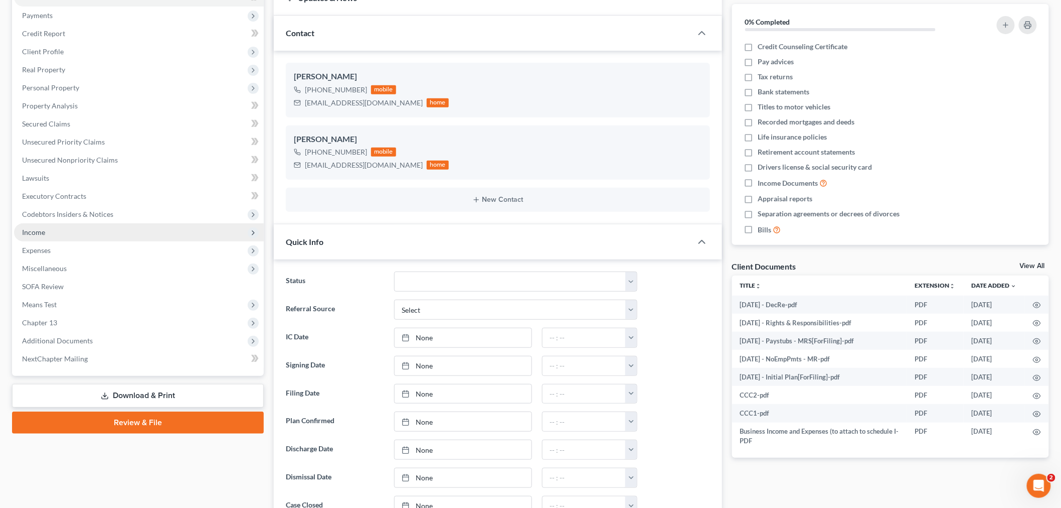
scroll to position [0, 0]
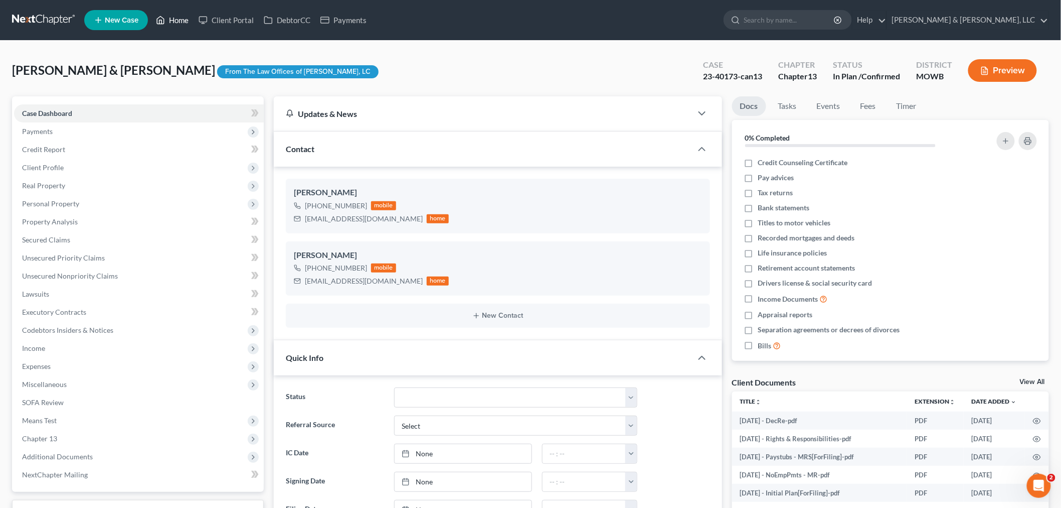
drag, startPoint x: 180, startPoint y: 14, endPoint x: 434, endPoint y: 106, distance: 271.0
click at [180, 14] on link "Home" at bounding box center [172, 20] width 43 height 18
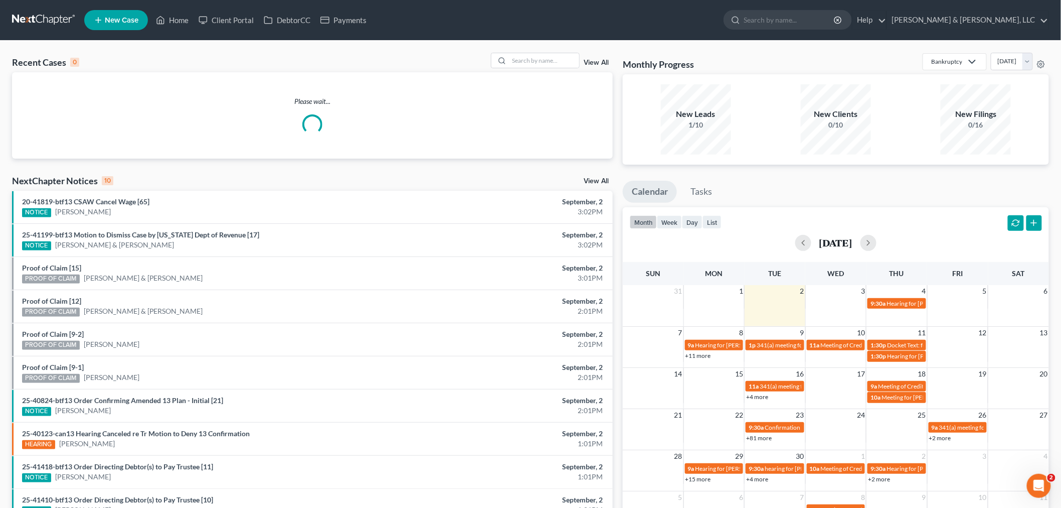
click at [554, 50] on div "Recent Cases 0 View All Please wait... NextChapter Notices 10 View All 20-41819…" at bounding box center [530, 301] width 1061 height 521
click at [552, 53] on input "search" at bounding box center [544, 60] width 70 height 15
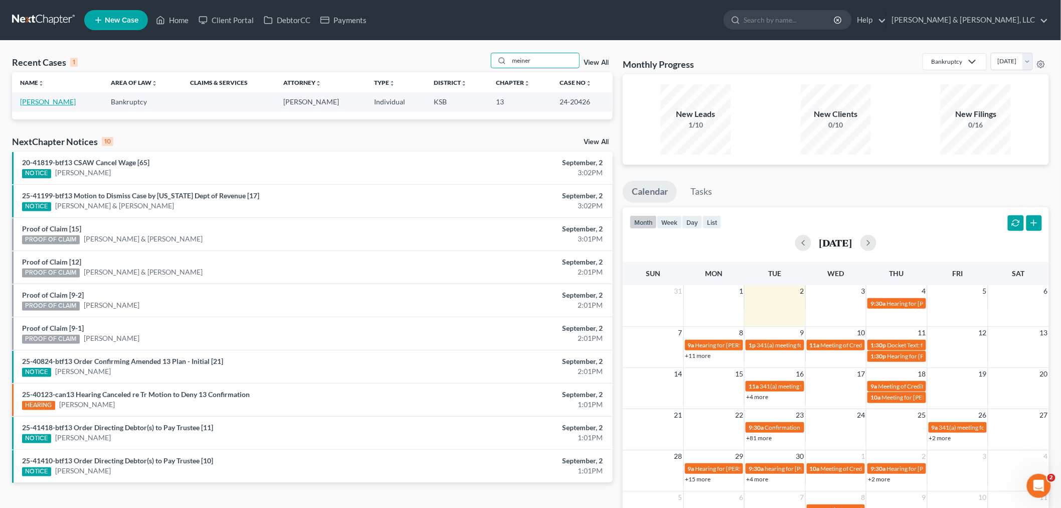
type input "meiner"
click at [69, 103] on link "[PERSON_NAME]" at bounding box center [48, 101] width 56 height 9
select select "2"
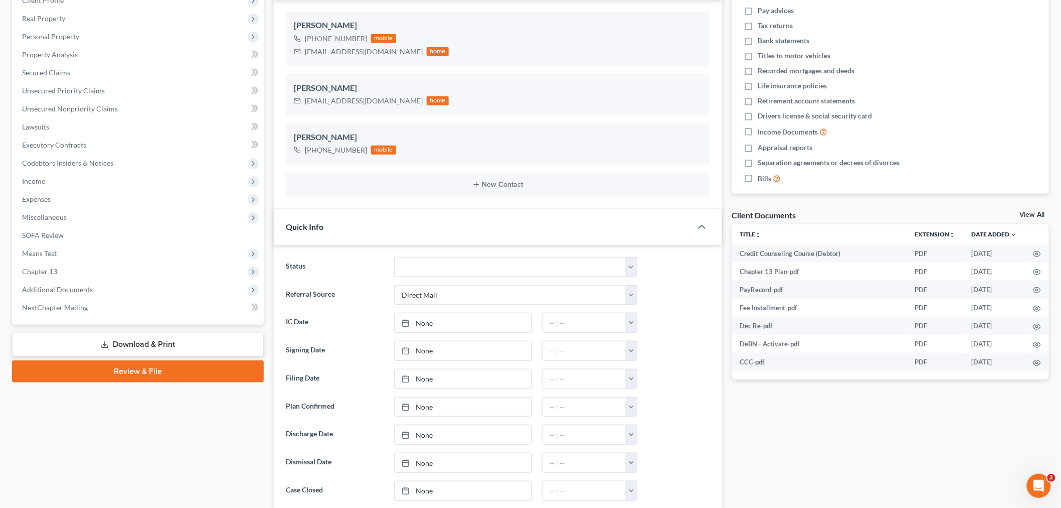
scroll to position [66, 0]
click at [68, 291] on span "Additional Documents" at bounding box center [57, 289] width 71 height 9
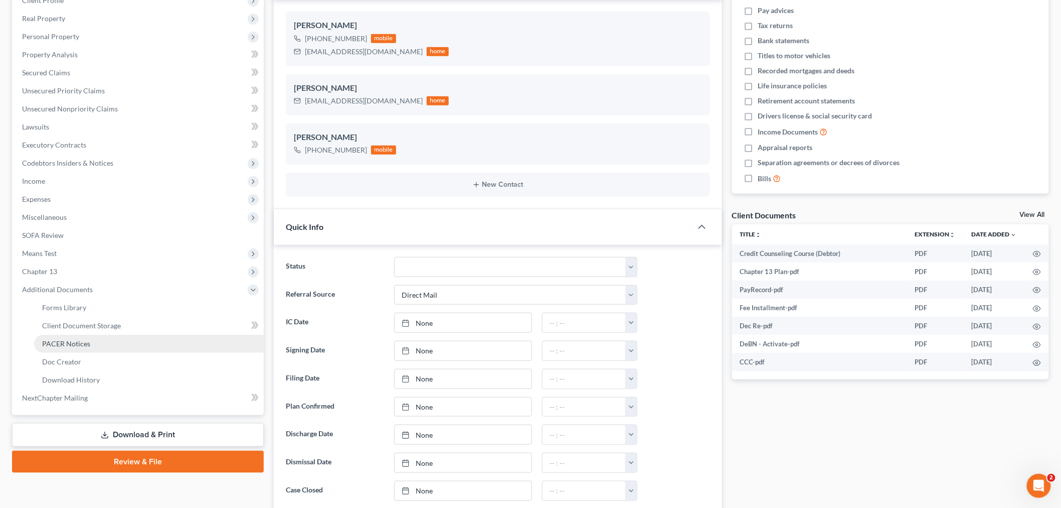
click at [89, 344] on link "PACER Notices" at bounding box center [149, 344] width 230 height 18
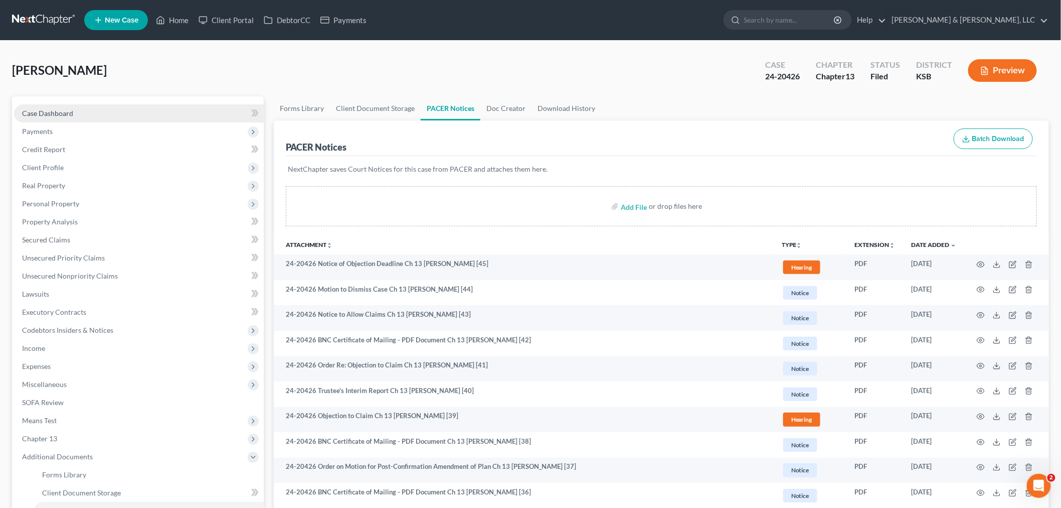
click at [41, 117] on link "Case Dashboard" at bounding box center [139, 113] width 250 height 18
select select "2"
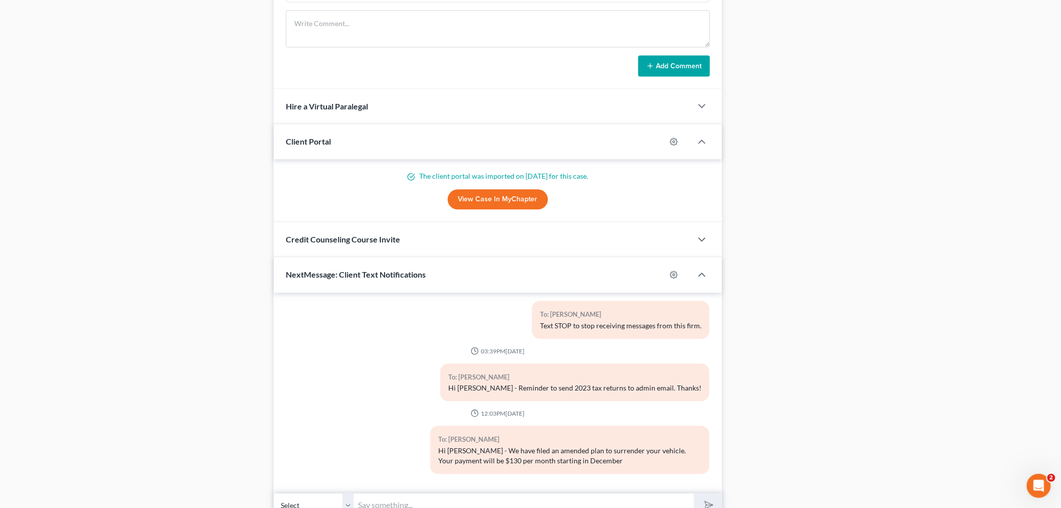
scroll to position [942, 0]
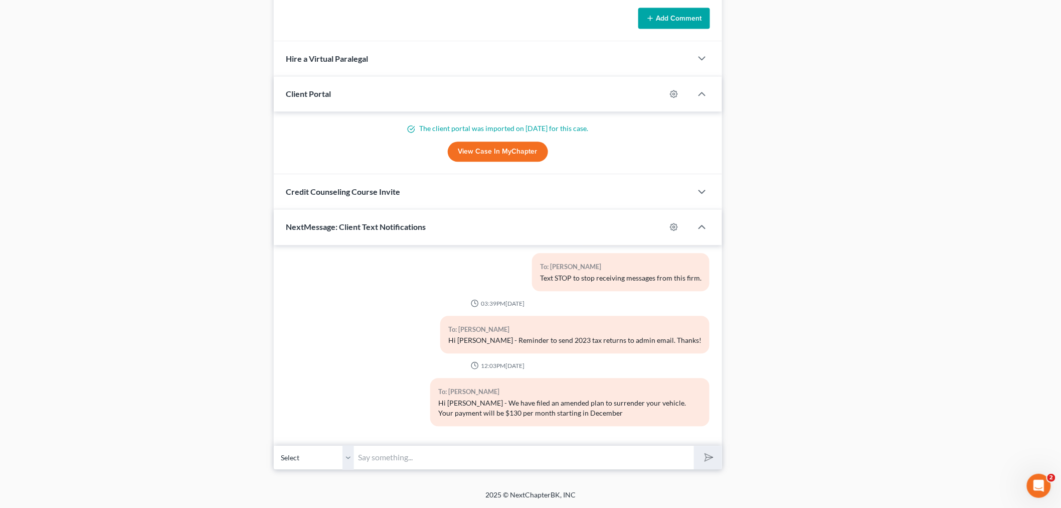
click at [453, 453] on input "text" at bounding box center [524, 457] width 340 height 25
drag, startPoint x: 438, startPoint y: 455, endPoint x: 423, endPoint y: 455, distance: 14.6
click at [423, 455] on input "Hi Hayley - Please send a copy of your 2024 tax returns to admin@pattondean.com…" at bounding box center [524, 457] width 340 height 25
drag, startPoint x: 685, startPoint y: 459, endPoint x: 399, endPoint y: 464, distance: 286.0
click at [399, 464] on input "Hi Hayley - Please email a copy of your 2024 tax returns to admin@pattondean.co…" at bounding box center [524, 457] width 340 height 25
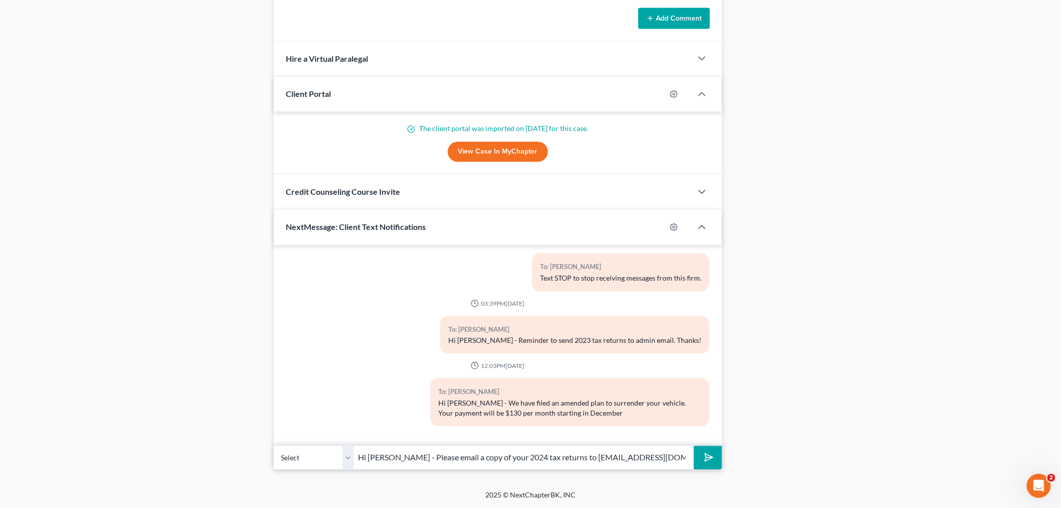
type input "Hi Hayley - Please email a copy of your 2024 tax returns to admin@pattondean.co…"
click at [714, 457] on polygon "submit" at bounding box center [708, 457] width 12 height 12
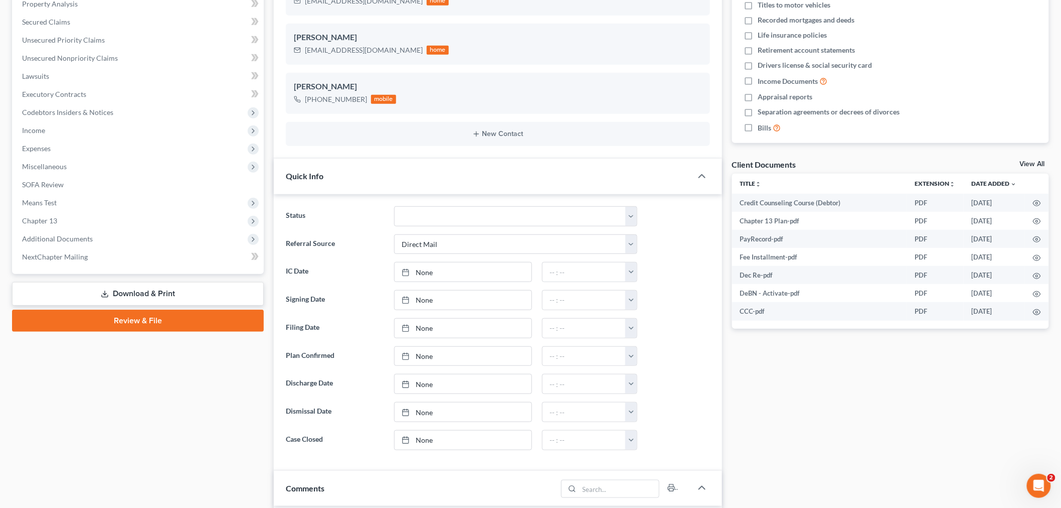
scroll to position [0, 0]
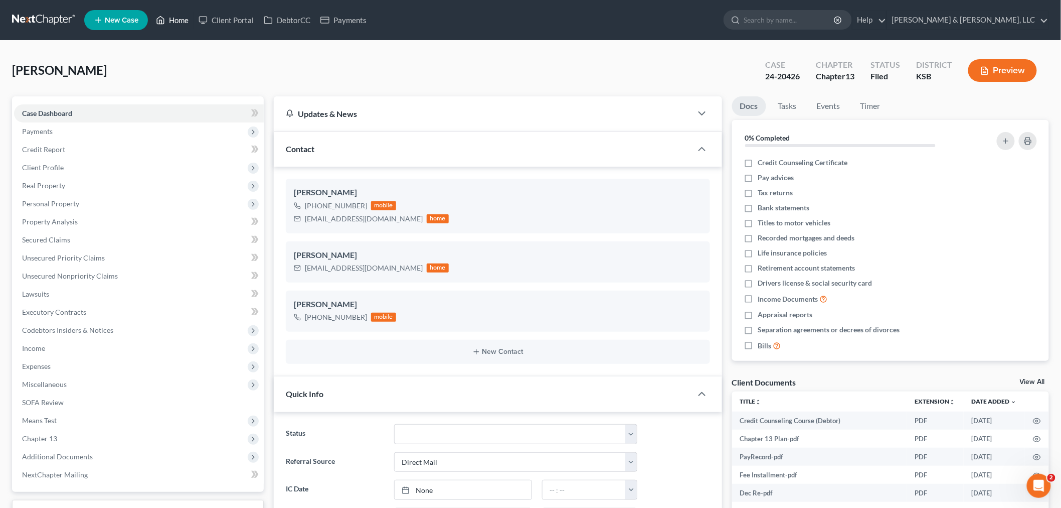
click at [174, 22] on link "Home" at bounding box center [172, 20] width 43 height 18
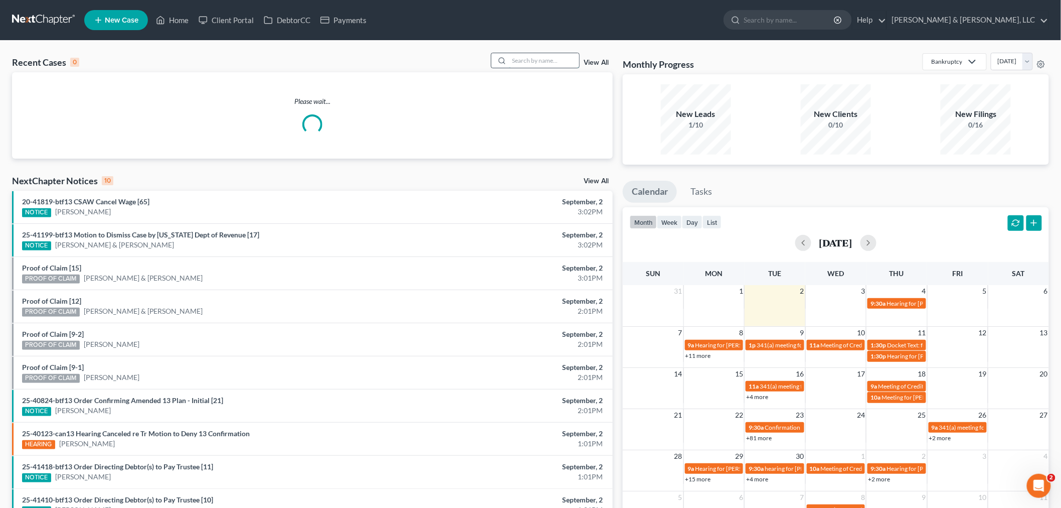
click at [532, 53] on input "search" at bounding box center [544, 60] width 70 height 15
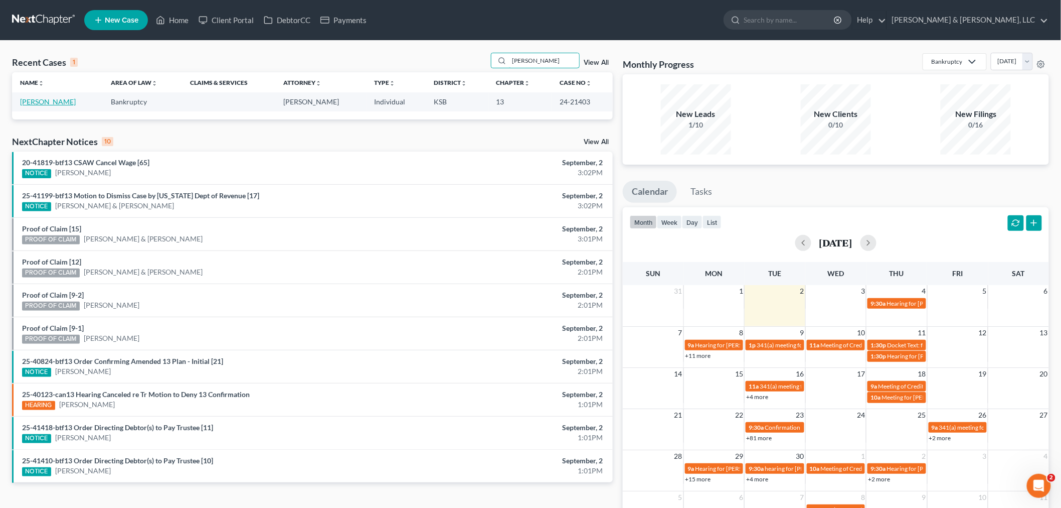
type input "[PERSON_NAME]"
click at [23, 106] on td "[PERSON_NAME]" at bounding box center [57, 101] width 91 height 19
click at [28, 102] on link "[PERSON_NAME]" at bounding box center [48, 101] width 56 height 9
select select "4"
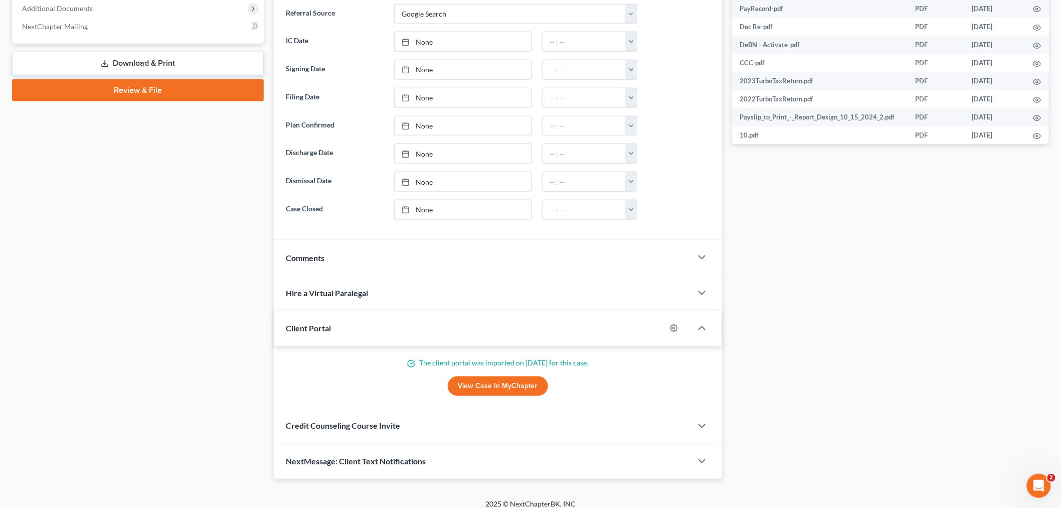
scroll to position [458, 0]
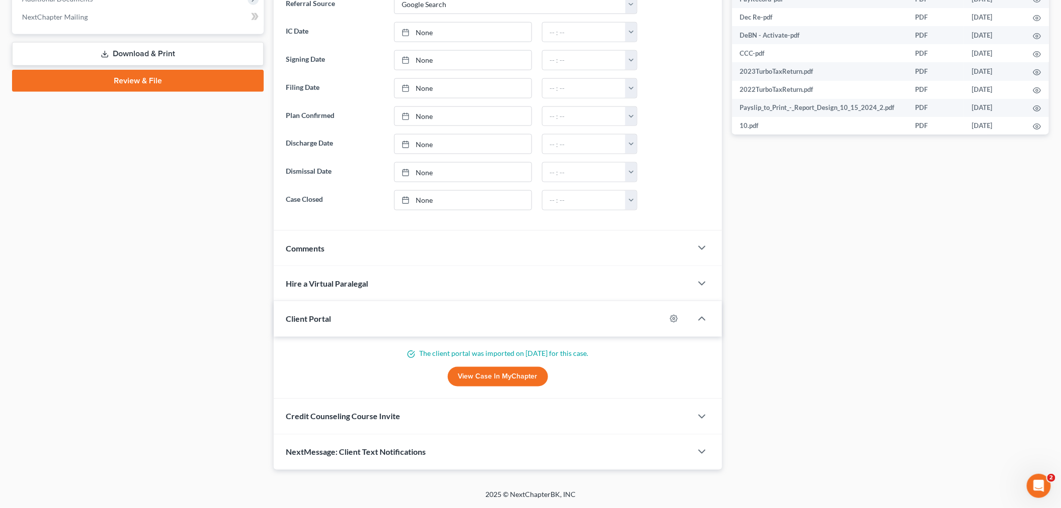
click at [354, 450] on span "NextMessage: Client Text Notifications" at bounding box center [356, 452] width 140 height 10
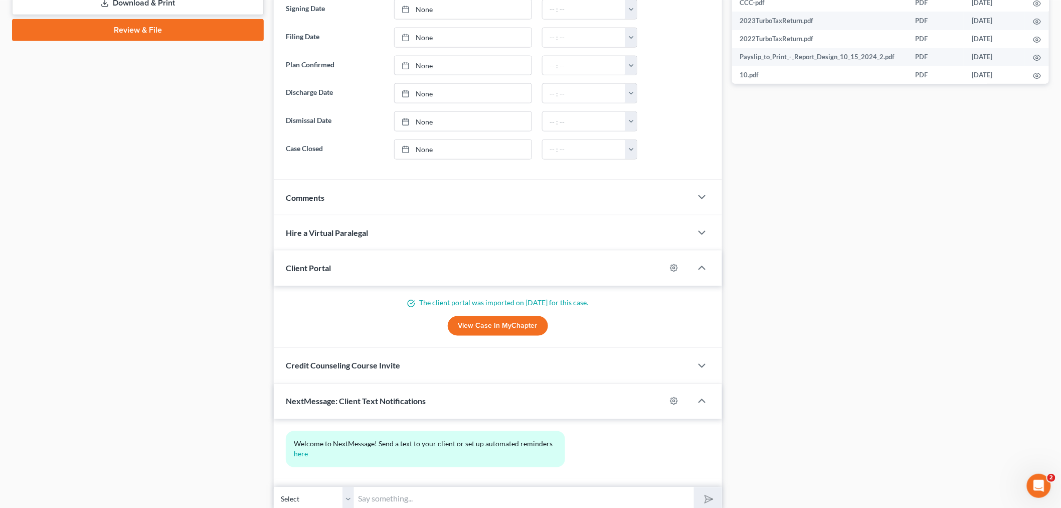
scroll to position [550, 0]
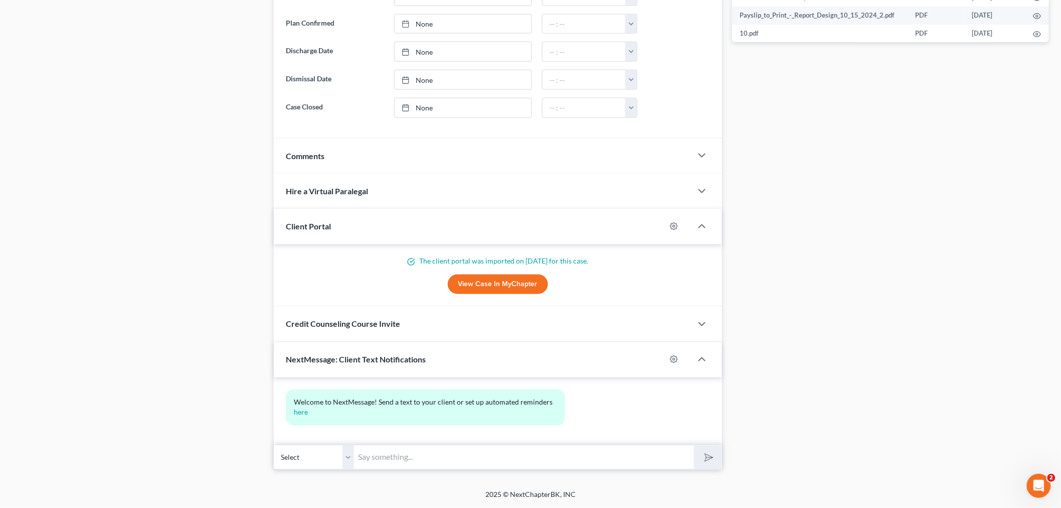
click at [434, 460] on input "text" at bounding box center [524, 457] width 340 height 25
paste input "Please email a copy of your 2024 tax returns to [EMAIL_ADDRESS][DOMAIN_NAME]. T…"
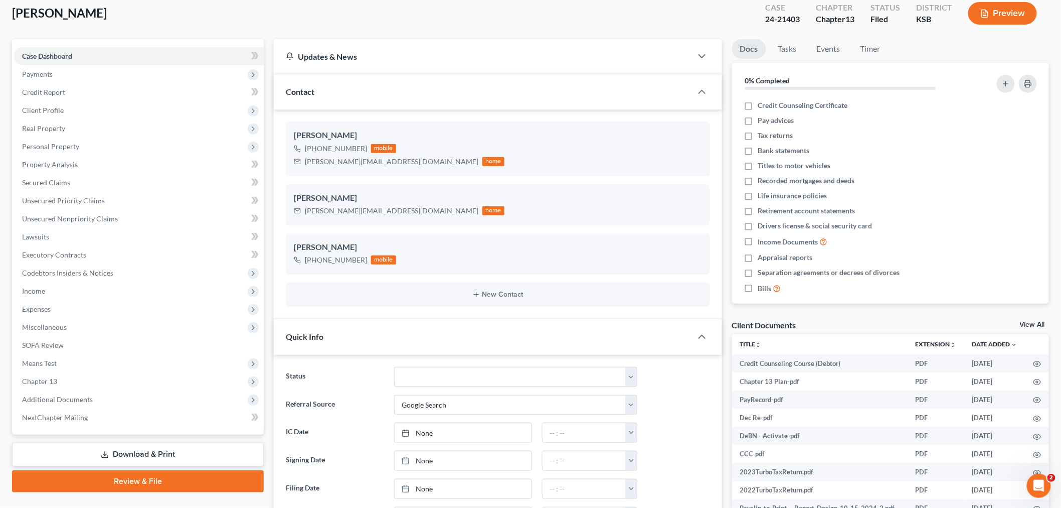
scroll to position [49, 0]
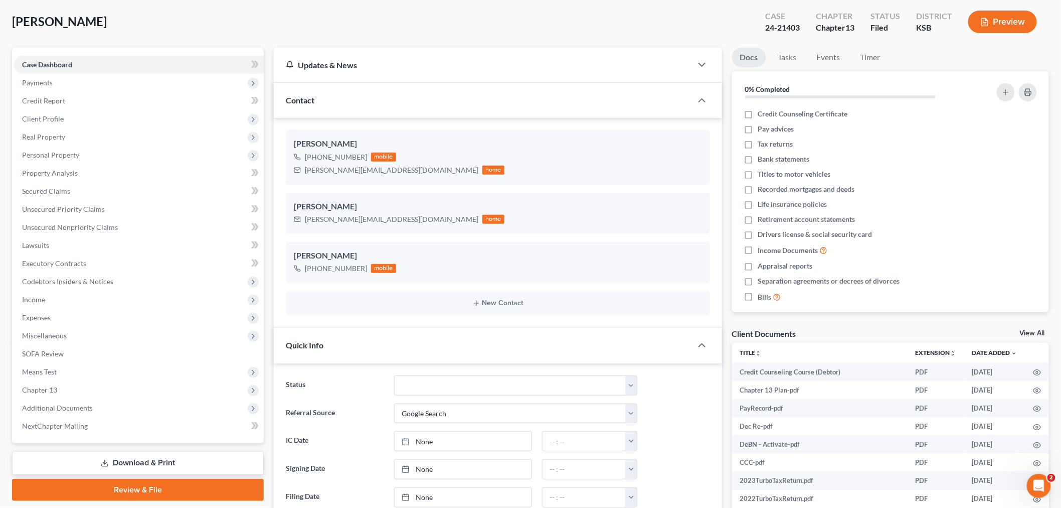
type input "Hi Jamal - Please email a copy of your 2024 tax returns to admin@pattondean.com…"
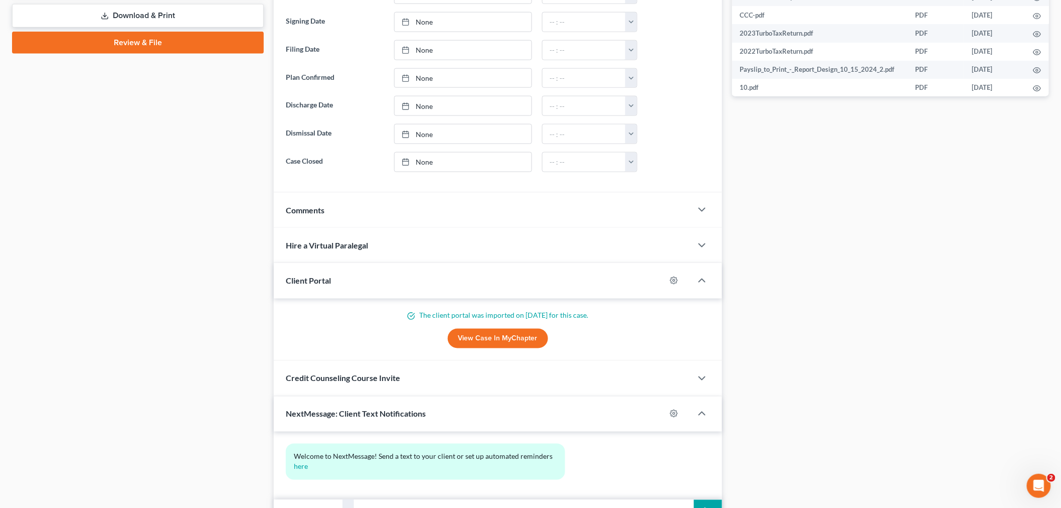
scroll to position [550, 0]
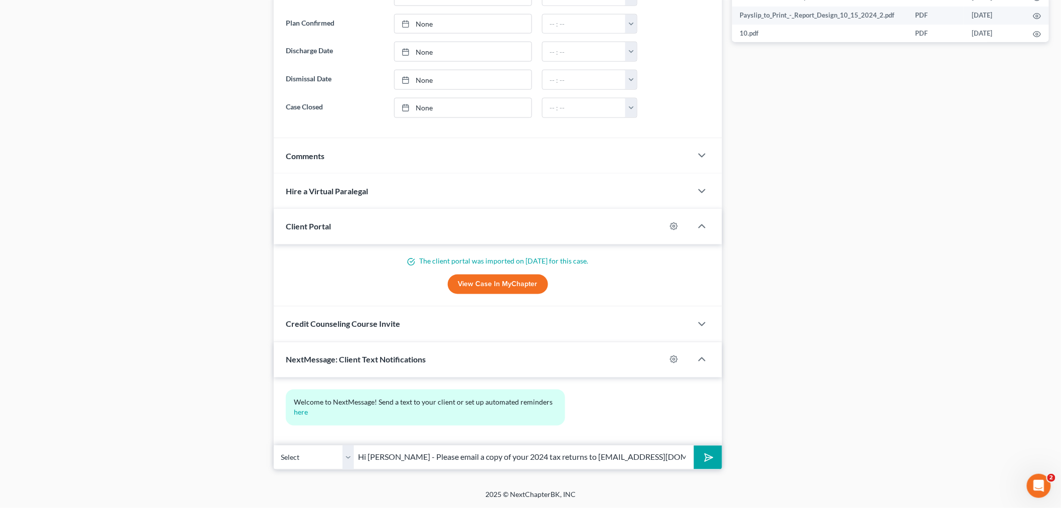
click at [704, 459] on icon "submit" at bounding box center [707, 457] width 14 height 14
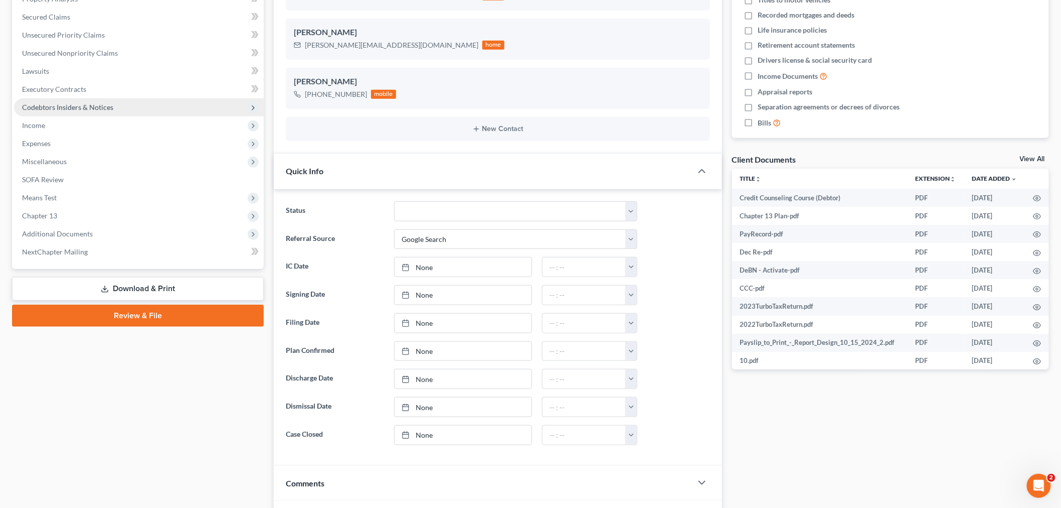
scroll to position [0, 0]
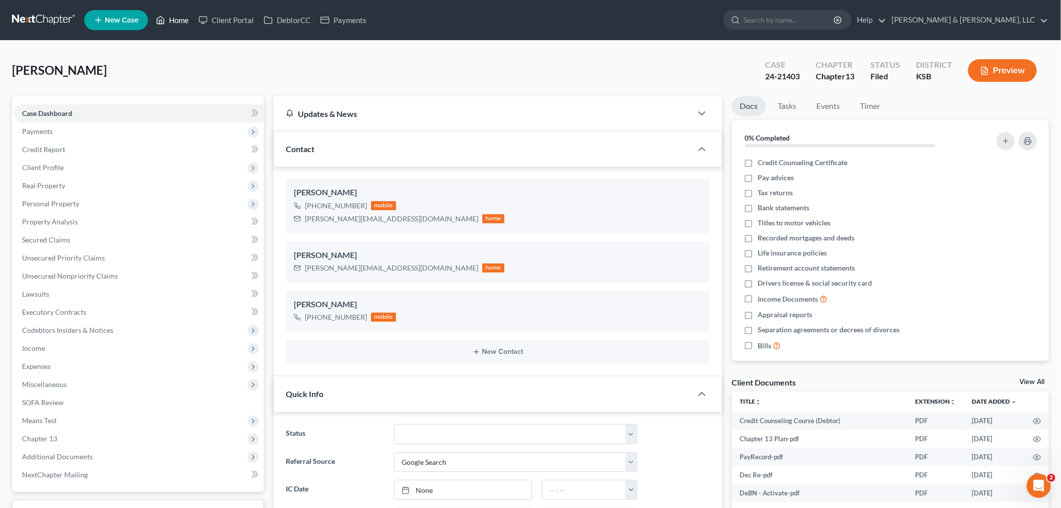
click at [180, 19] on link "Home" at bounding box center [172, 20] width 43 height 18
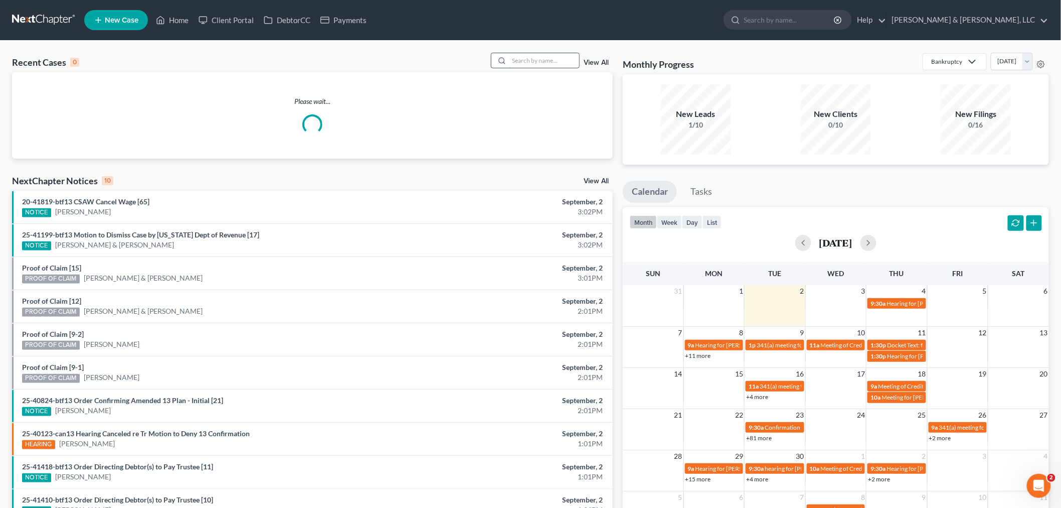
click at [532, 59] on input "search" at bounding box center [544, 60] width 70 height 15
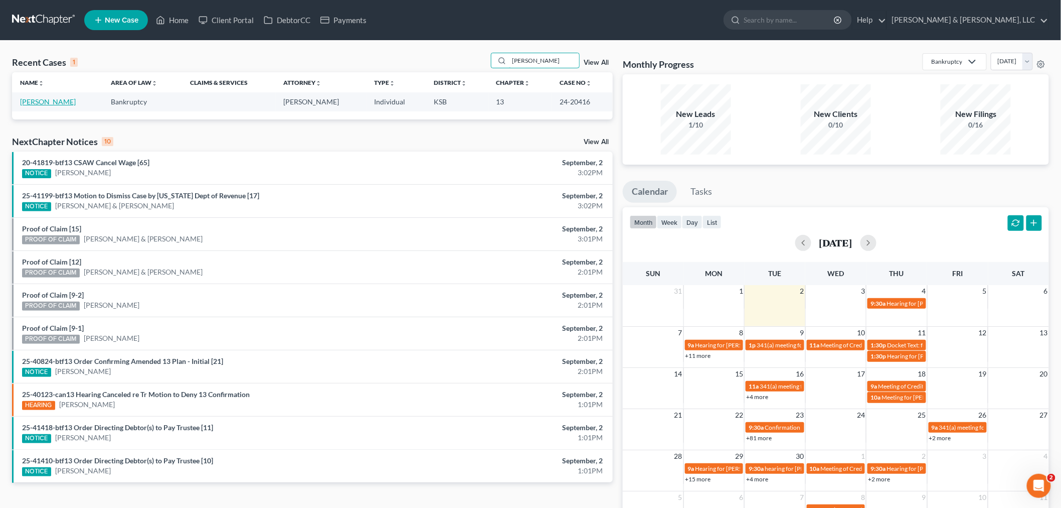
type input "dearinger"
click at [54, 97] on link "[PERSON_NAME]" at bounding box center [48, 101] width 56 height 9
select select "4"
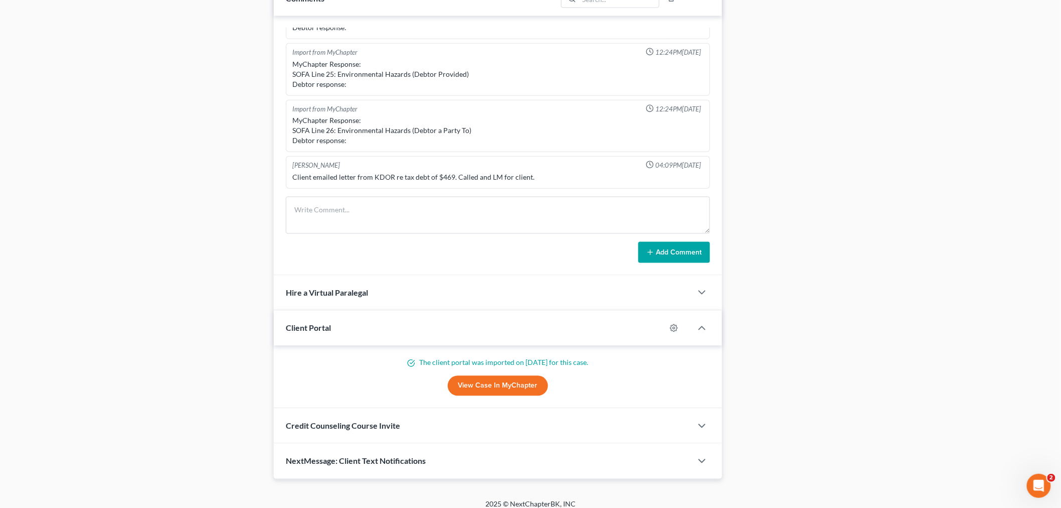
scroll to position [718, 0]
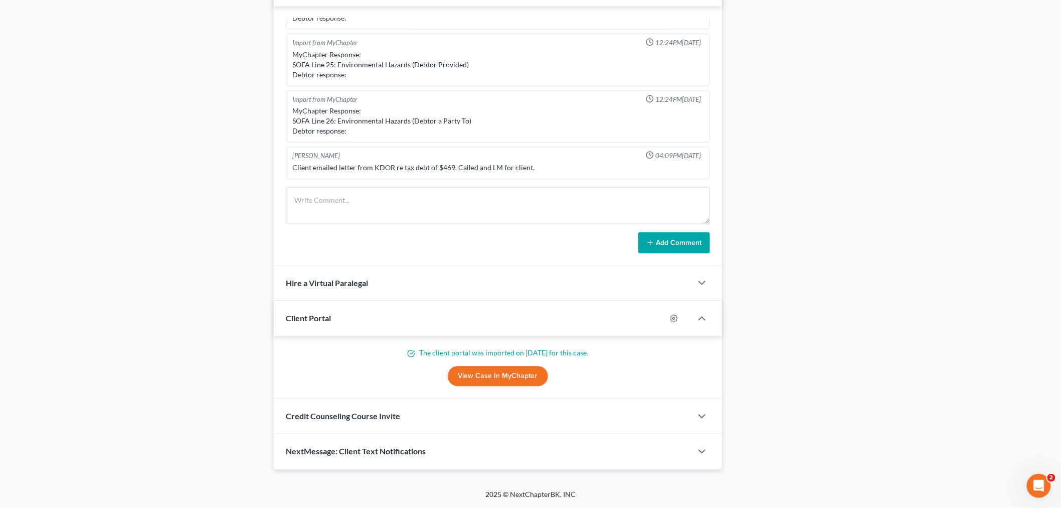
drag, startPoint x: 409, startPoint y: 440, endPoint x: 413, endPoint y: 450, distance: 10.2
click at [409, 440] on div "NextMessage: Client Text Notifications" at bounding box center [483, 451] width 418 height 35
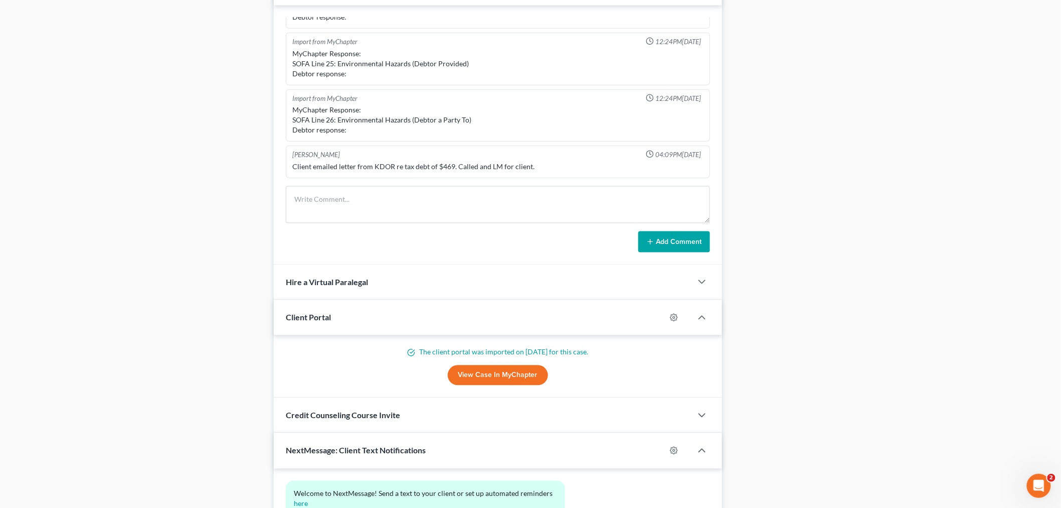
click at [413, 450] on span "NextMessage: Client Text Notifications" at bounding box center [356, 450] width 140 height 10
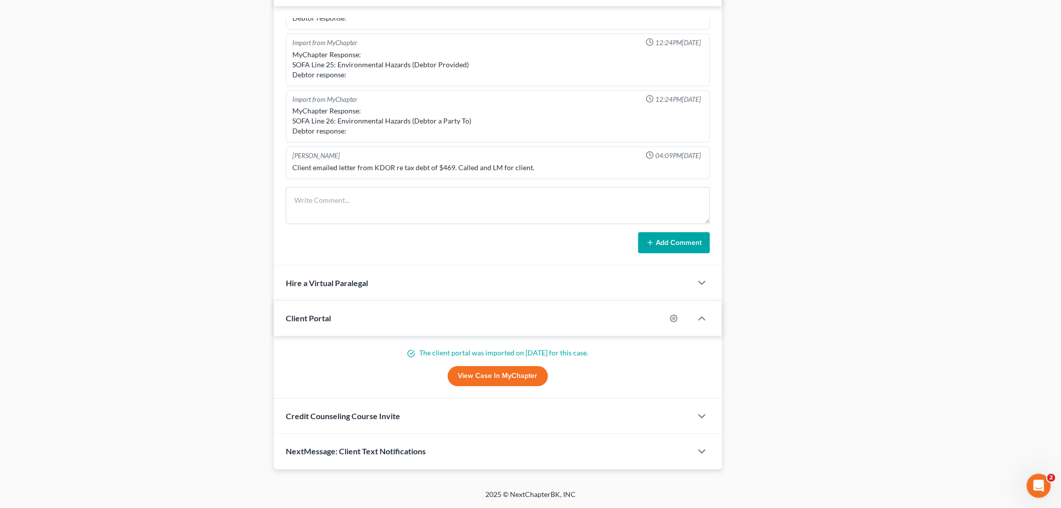
click at [402, 449] on span "NextMessage: Client Text Notifications" at bounding box center [356, 451] width 140 height 10
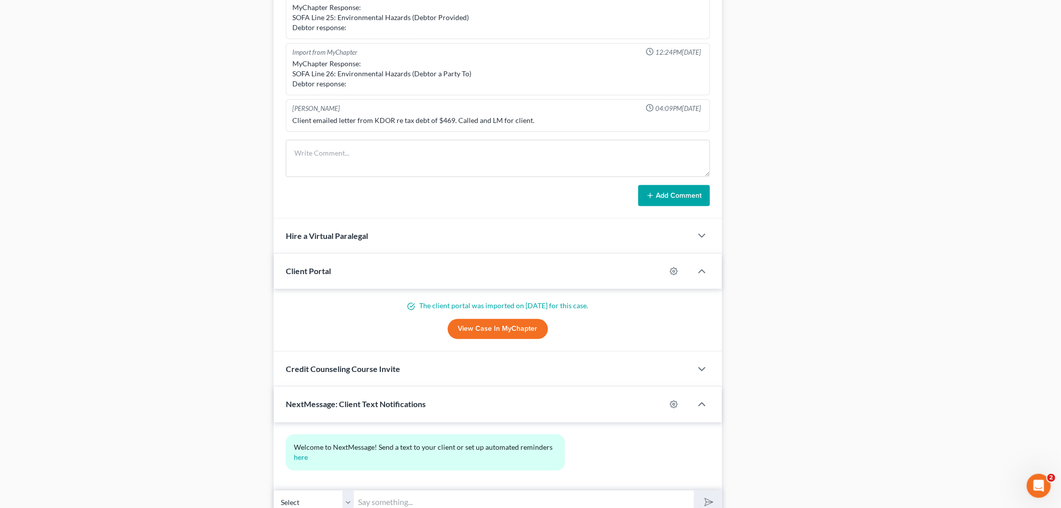
scroll to position [810, 0]
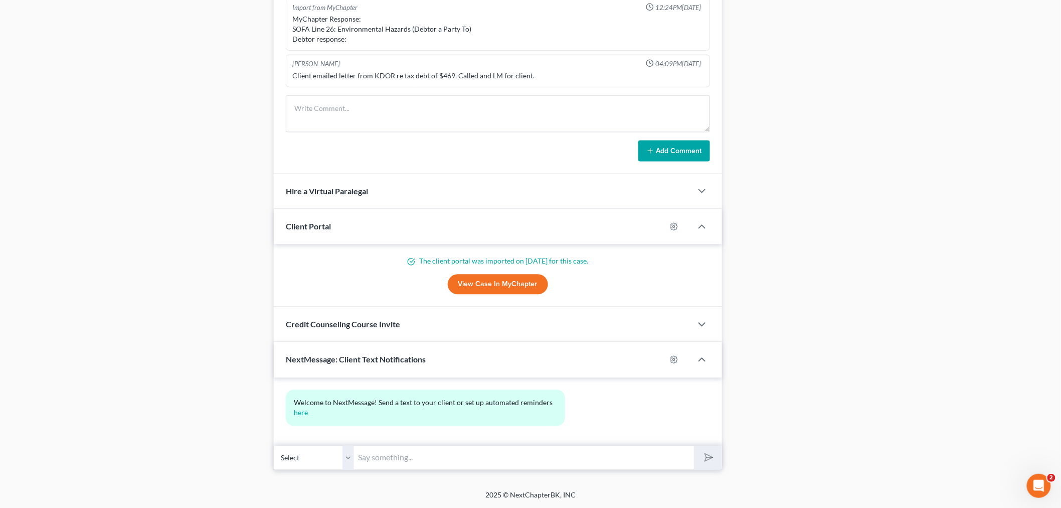
click at [506, 454] on input "text" at bounding box center [524, 457] width 340 height 25
paste input "Please email a copy of your 2024 tax returns to [EMAIL_ADDRESS][DOMAIN_NAME]. T…"
click at [359, 456] on input "Please email a copy of your 2024 tax returns to [EMAIL_ADDRESS][DOMAIN_NAME]. T…" at bounding box center [524, 457] width 340 height 25
type input "Hi Teresa - Please email a copy of your 2024 tax returns to admin@pattondean.co…"
click at [703, 455] on icon "submit" at bounding box center [707, 457] width 14 height 14
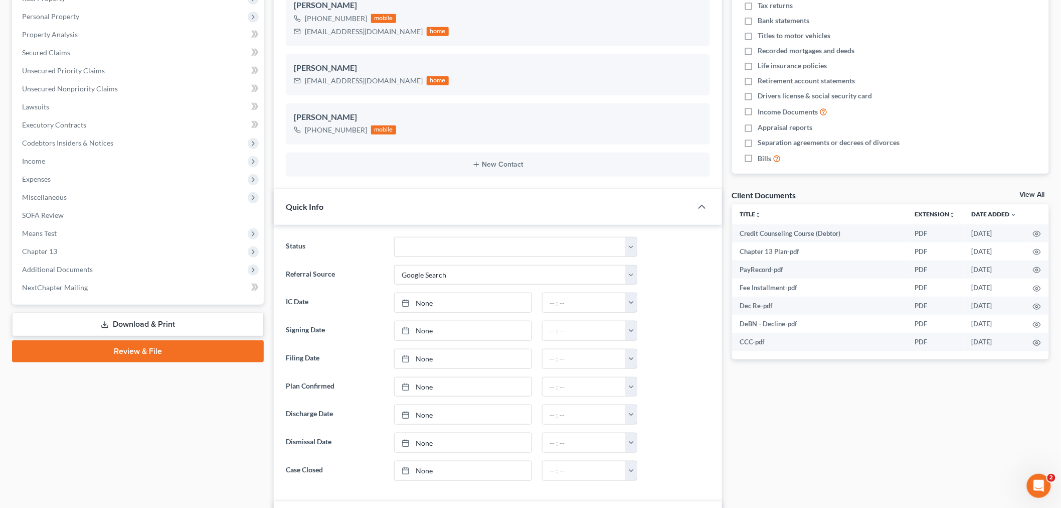
scroll to position [0, 0]
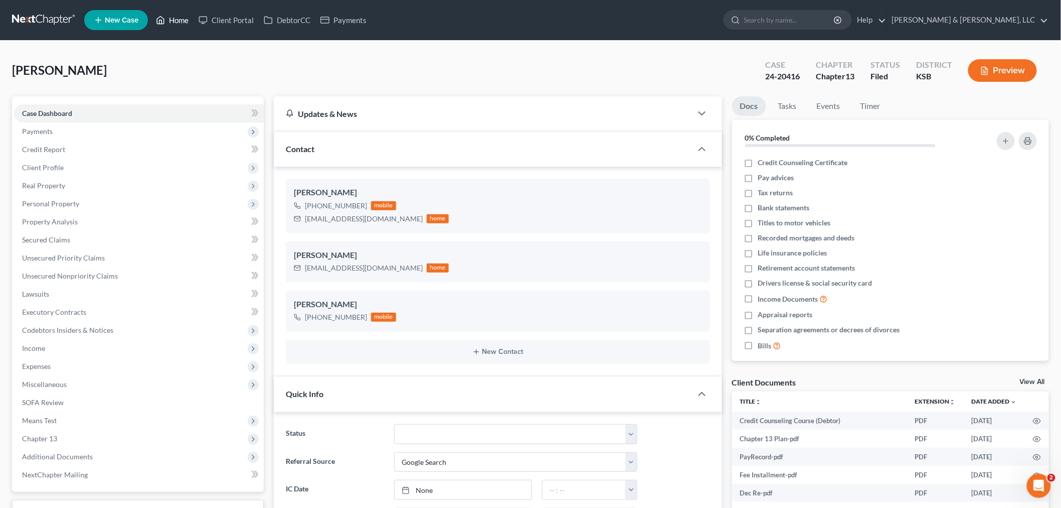
drag, startPoint x: 176, startPoint y: 17, endPoint x: 538, endPoint y: 81, distance: 368.4
click at [176, 17] on link "Home" at bounding box center [172, 20] width 43 height 18
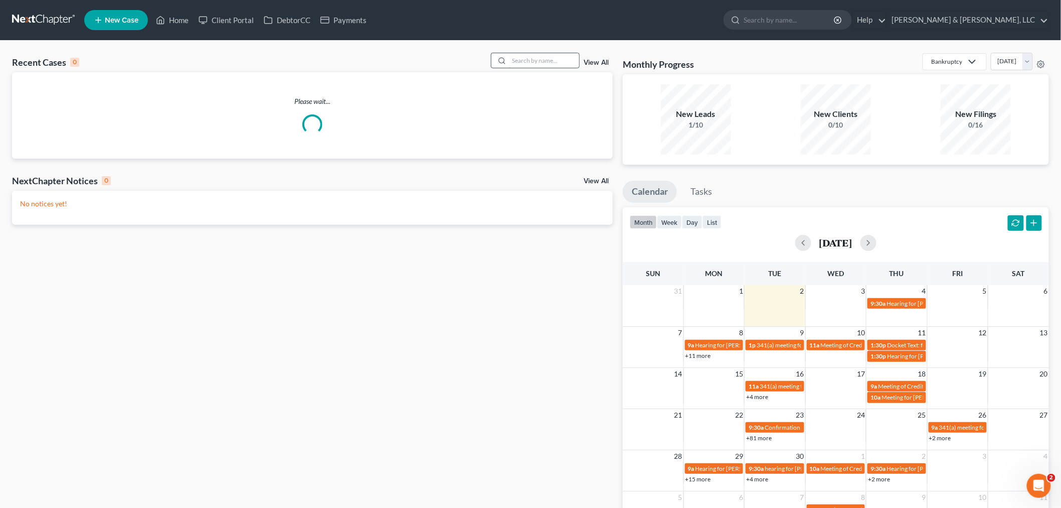
click at [547, 60] on input "search" at bounding box center [544, 60] width 70 height 15
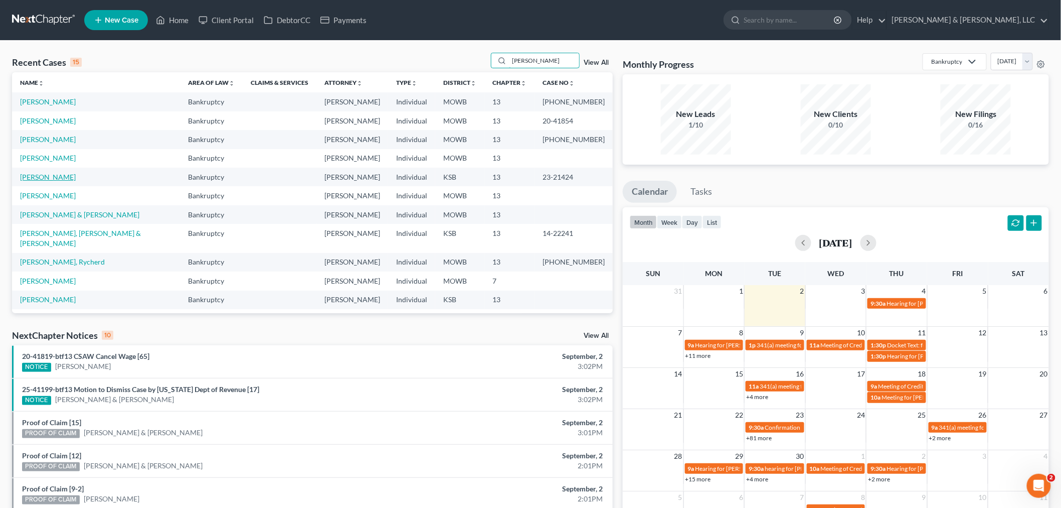
type input "[PERSON_NAME]"
click at [39, 174] on link "[PERSON_NAME]" at bounding box center [48, 177] width 56 height 9
select select "4"
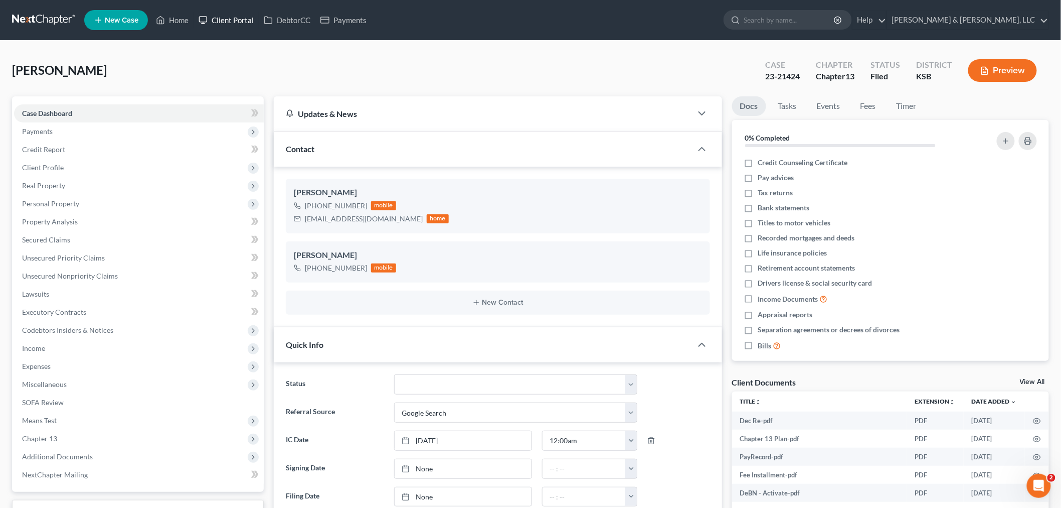
scroll to position [375, 0]
click at [182, 17] on link "Home" at bounding box center [172, 20] width 43 height 18
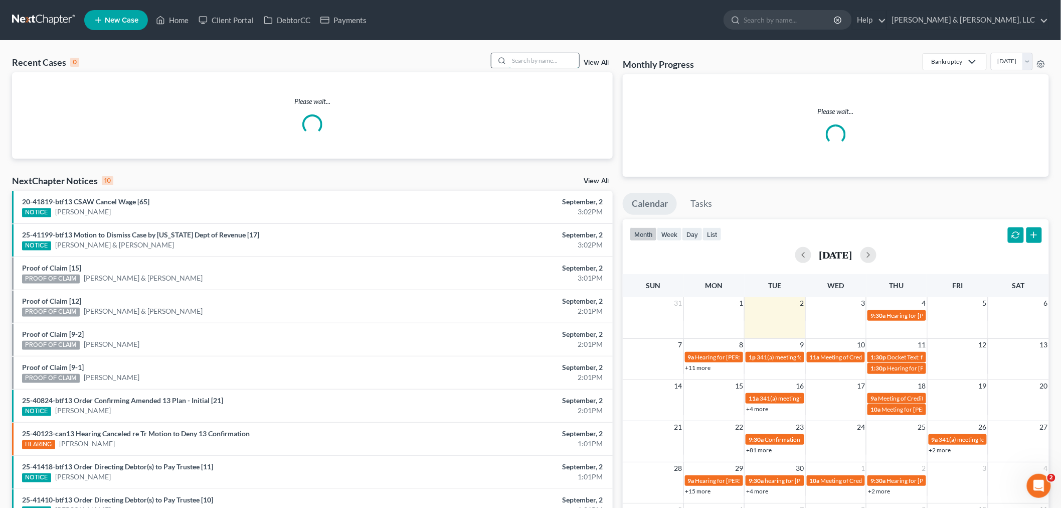
click at [558, 56] on input "search" at bounding box center [544, 60] width 70 height 15
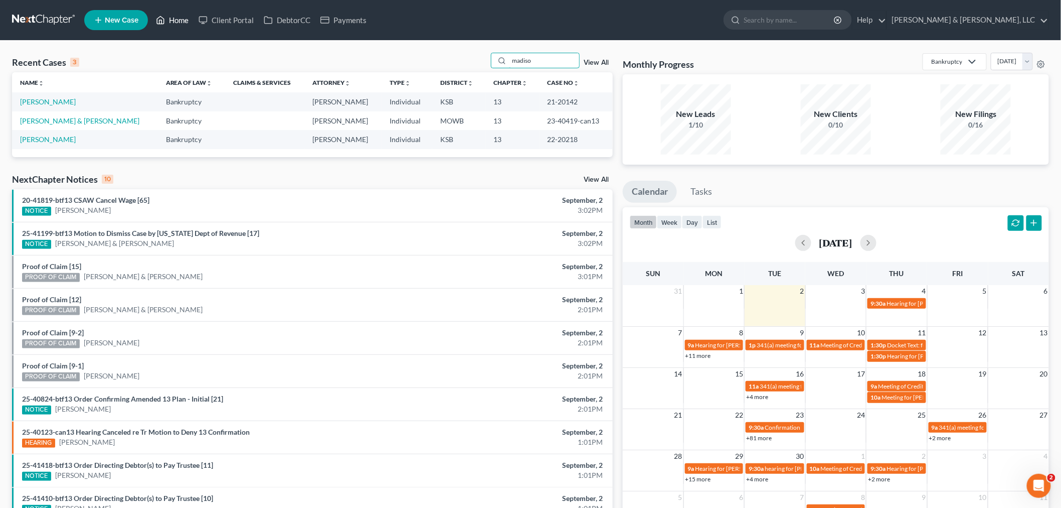
type input "madiso"
click at [26, 137] on link "[PERSON_NAME]" at bounding box center [48, 139] width 56 height 9
select select "2"
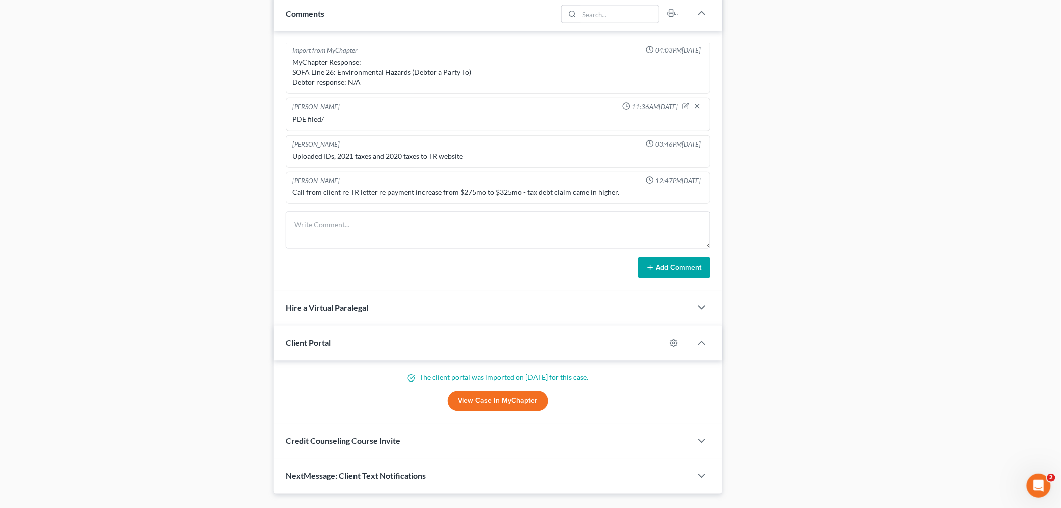
scroll to position [718, 0]
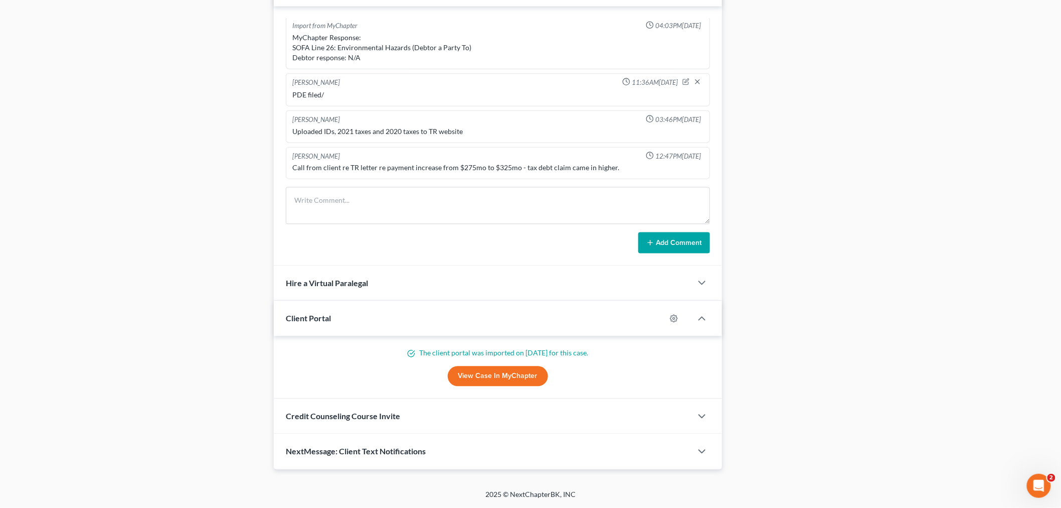
click at [318, 457] on div "NextMessage: Client Text Notifications" at bounding box center [483, 451] width 418 height 35
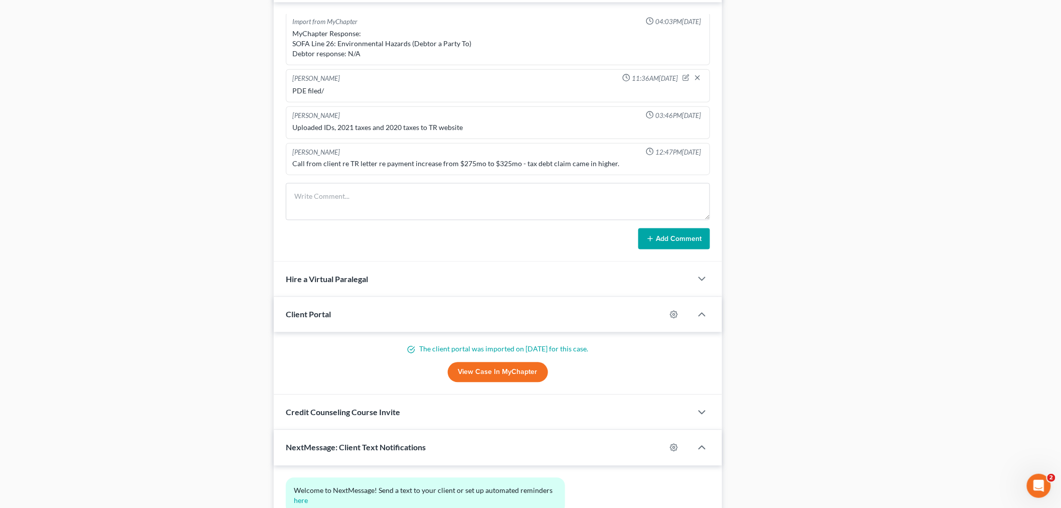
scroll to position [810, 0]
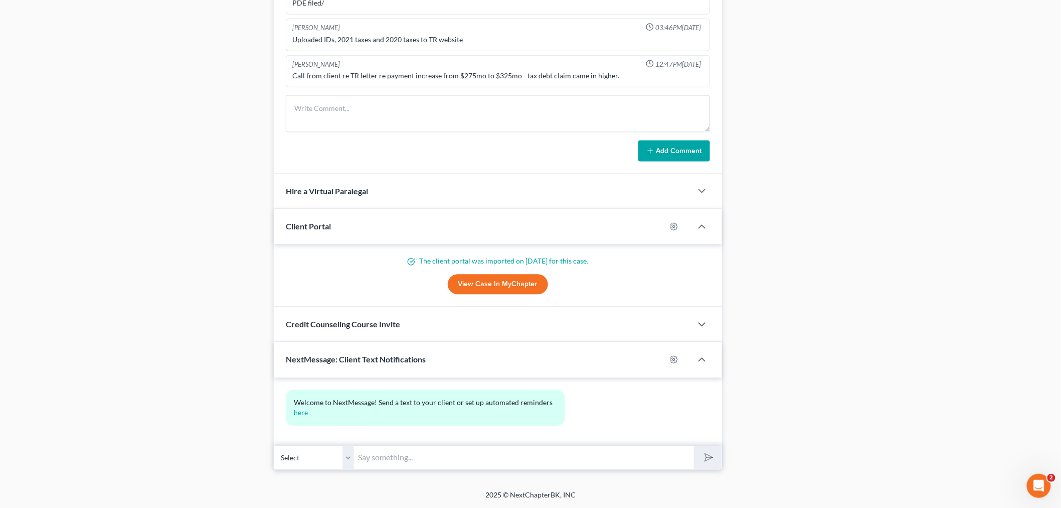
click at [423, 454] on input "text" at bounding box center [524, 457] width 340 height 25
paste input "Please email a copy of your 2024 tax returns to [EMAIL_ADDRESS][DOMAIN_NAME]. T…"
type input "Please email a copy of your 2024 tax returns to [EMAIL_ADDRESS][DOMAIN_NAME]. T…"
click at [707, 453] on icon "submit" at bounding box center [707, 457] width 14 height 14
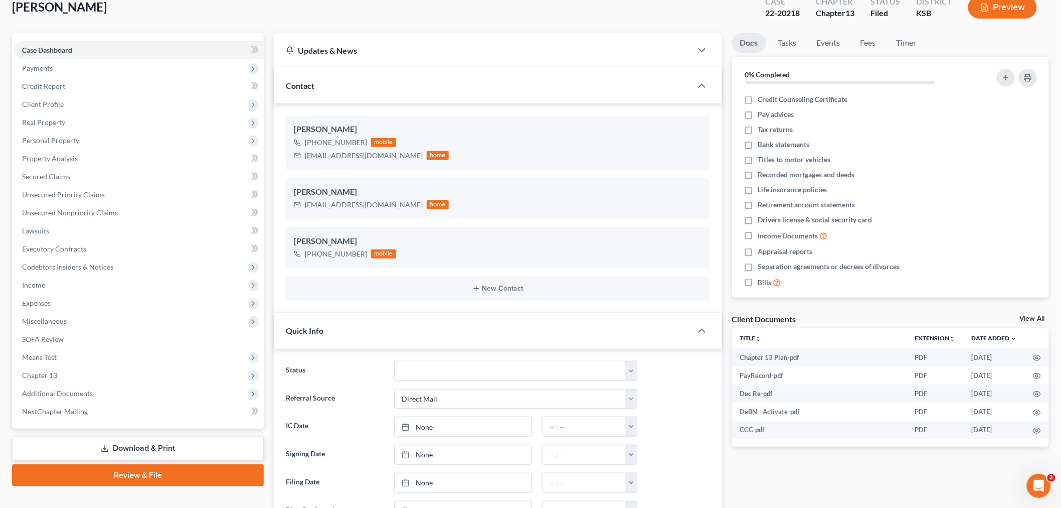
scroll to position [29, 0]
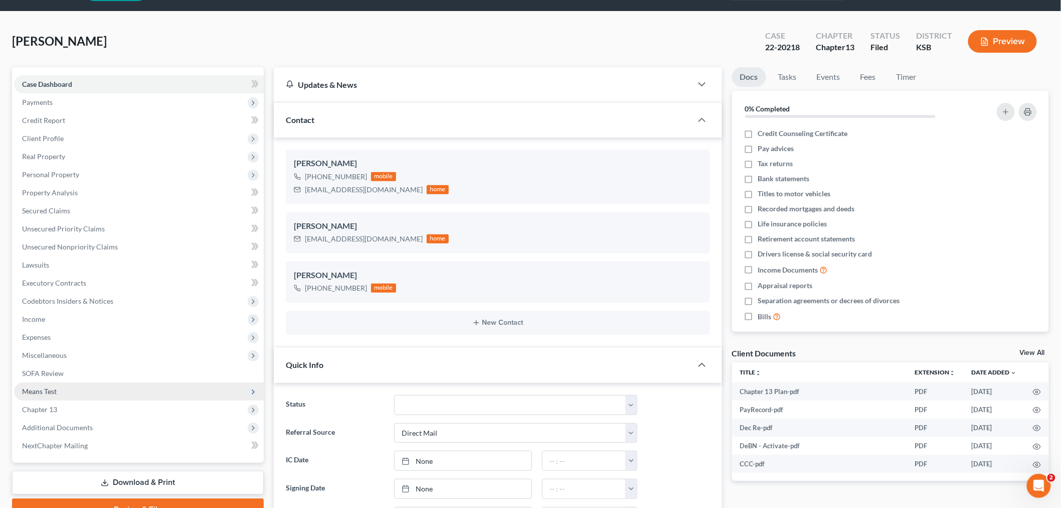
drag, startPoint x: 49, startPoint y: 423, endPoint x: 110, endPoint y: 392, distance: 68.6
click at [49, 423] on span "Additional Documents" at bounding box center [57, 427] width 71 height 9
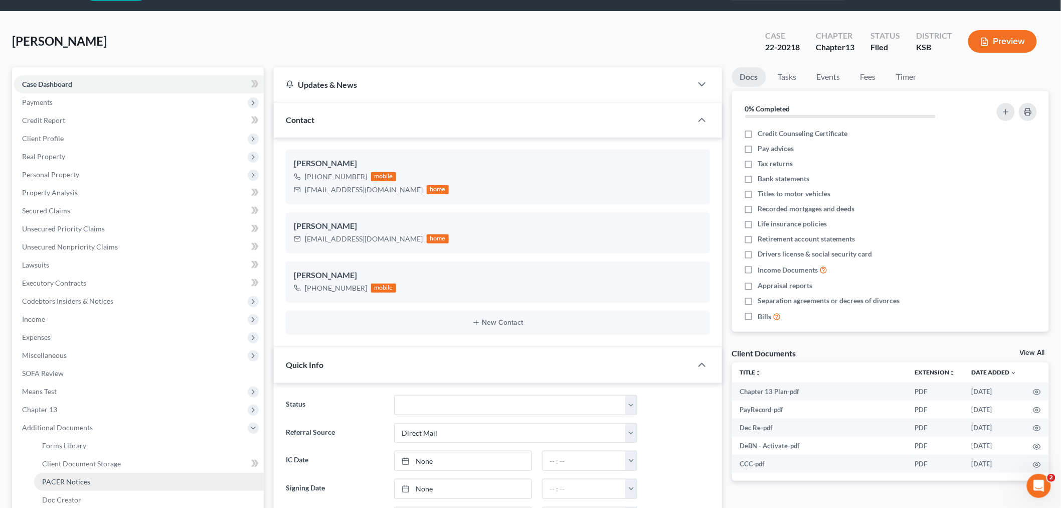
click at [89, 475] on link "PACER Notices" at bounding box center [149, 482] width 230 height 18
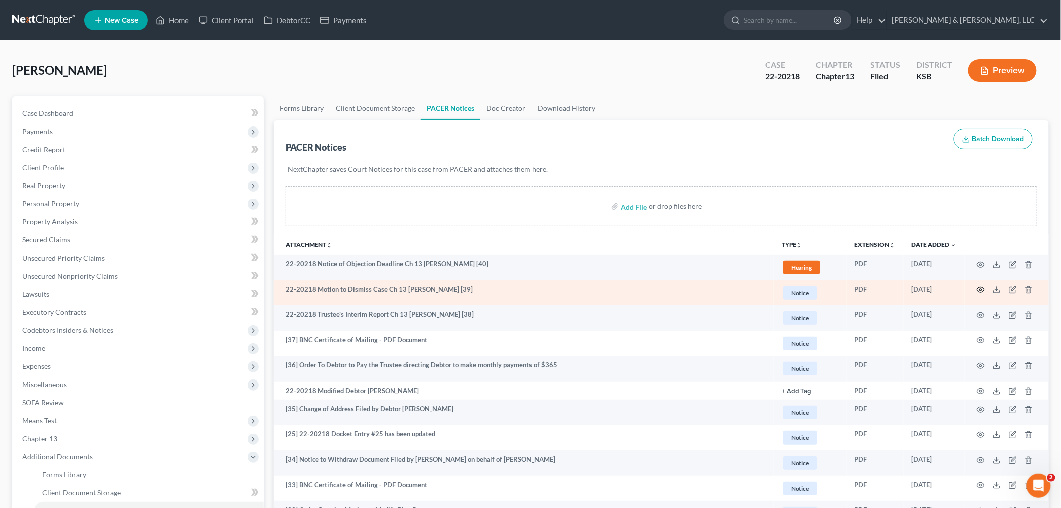
click at [980, 287] on icon "button" at bounding box center [981, 289] width 8 height 8
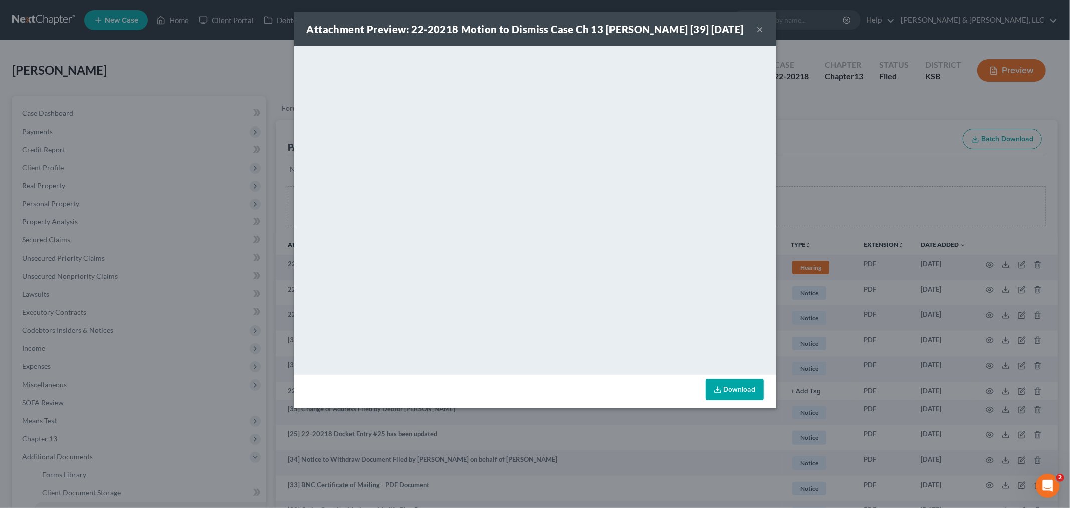
drag, startPoint x: 763, startPoint y: 33, endPoint x: 757, endPoint y: 62, distance: 29.1
click at [763, 33] on button "×" at bounding box center [760, 29] width 7 height 12
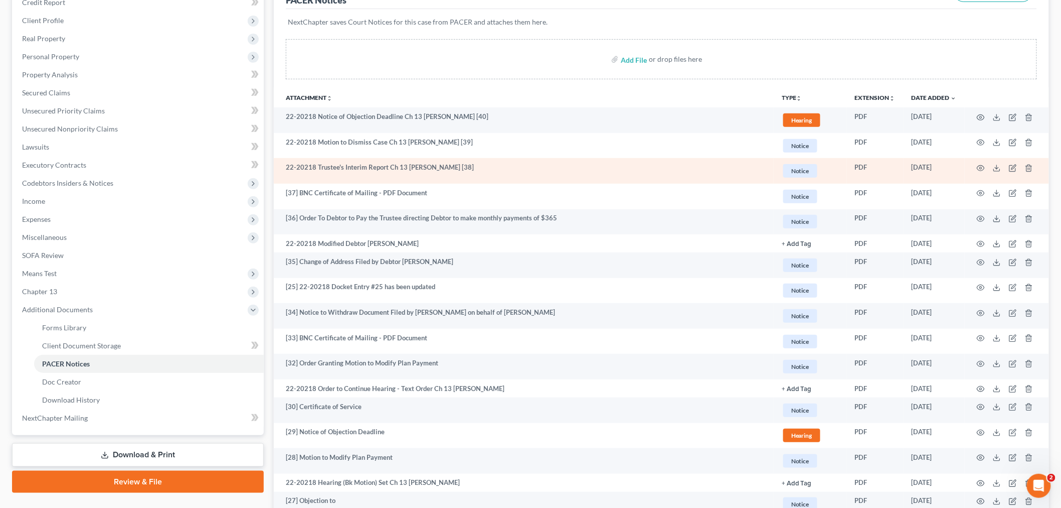
scroll to position [167, 0]
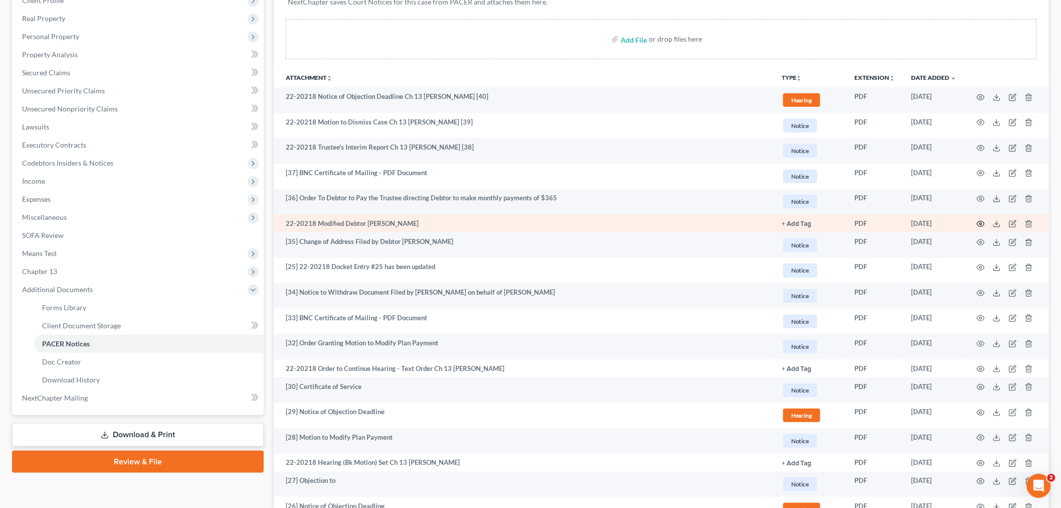
click at [985, 221] on icon "button" at bounding box center [981, 224] width 8 height 8
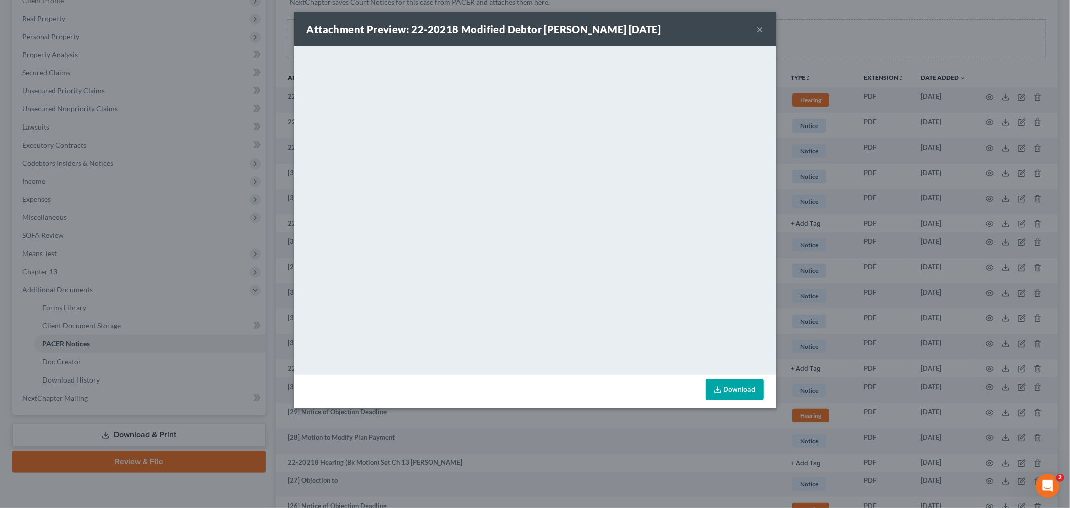
click at [762, 28] on button "×" at bounding box center [760, 29] width 7 height 12
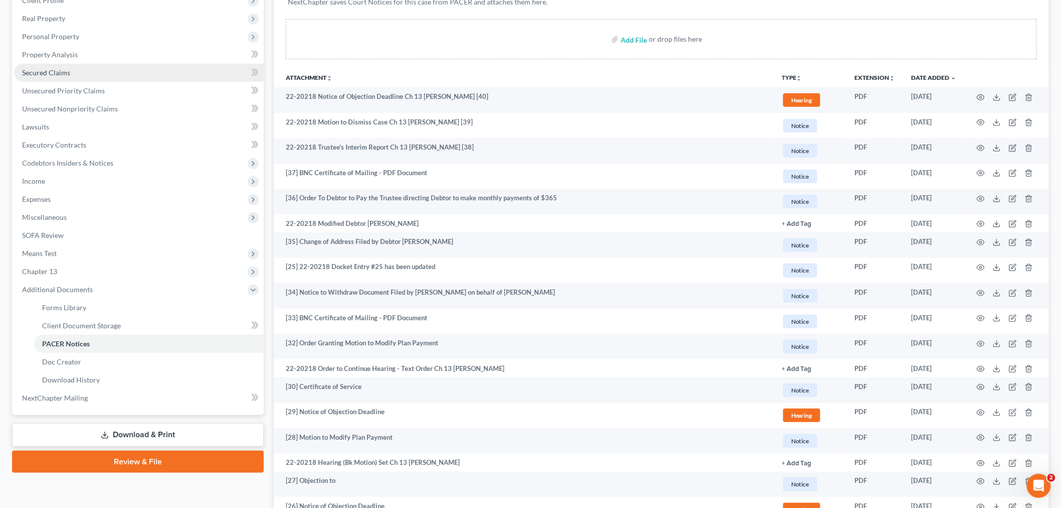
scroll to position [0, 0]
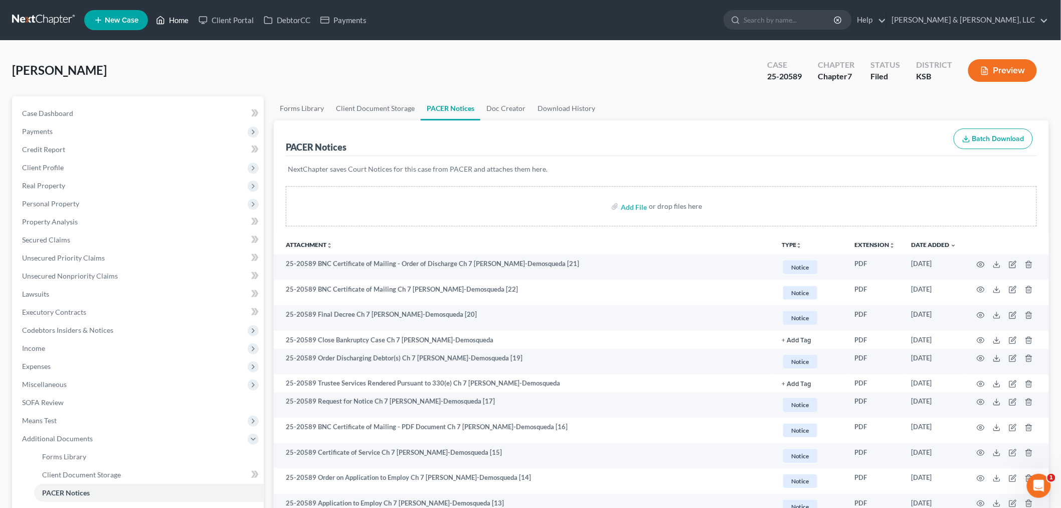
click at [177, 24] on link "Home" at bounding box center [172, 20] width 43 height 18
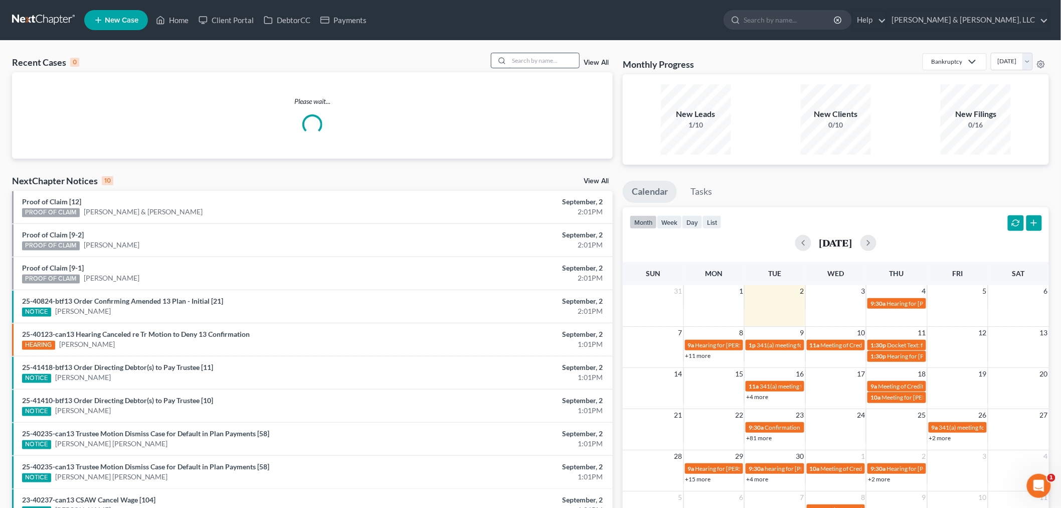
click at [526, 63] on input "search" at bounding box center [544, 60] width 70 height 15
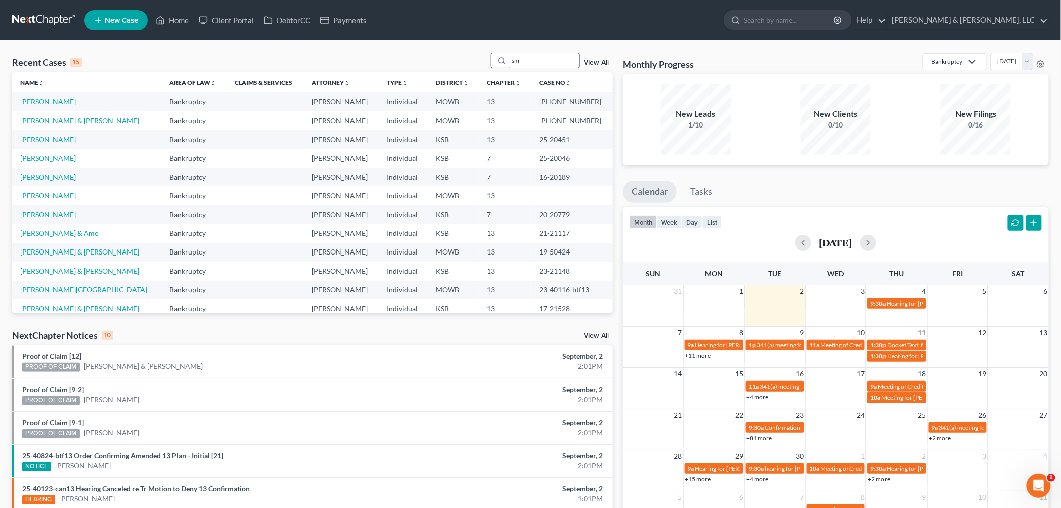
type input "s"
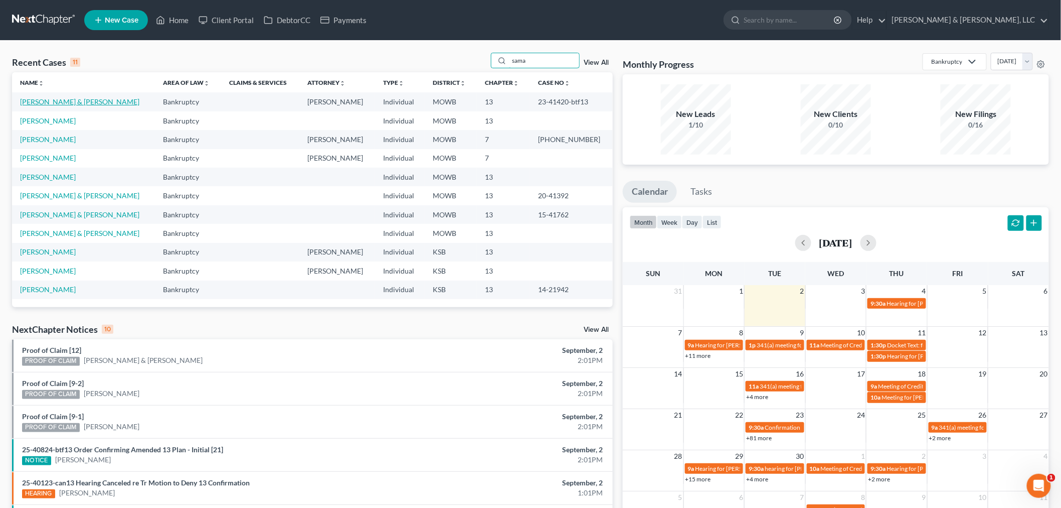
type input "sama"
click at [74, 99] on link "[PERSON_NAME] & [PERSON_NAME]" at bounding box center [79, 101] width 119 height 9
select select "6"
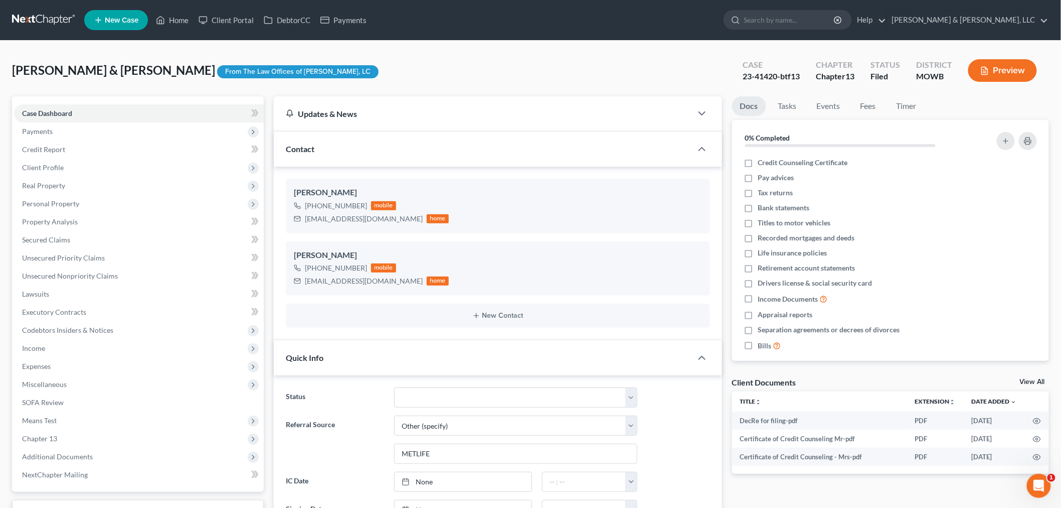
scroll to position [221, 0]
drag, startPoint x: 81, startPoint y: 281, endPoint x: 278, endPoint y: 212, distance: 208.9
click at [81, 280] on link "Unsecured Nonpriority Claims" at bounding box center [139, 276] width 250 height 18
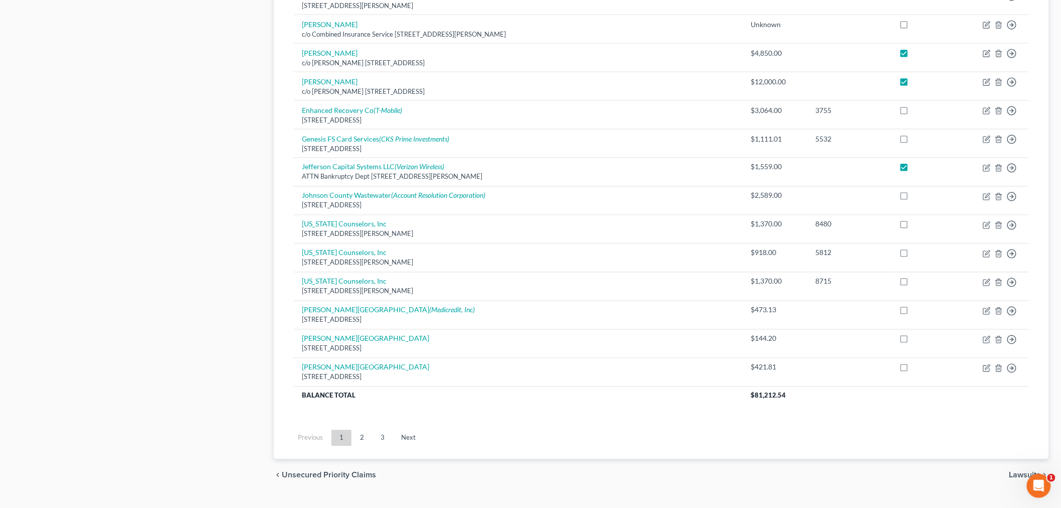
scroll to position [655, 0]
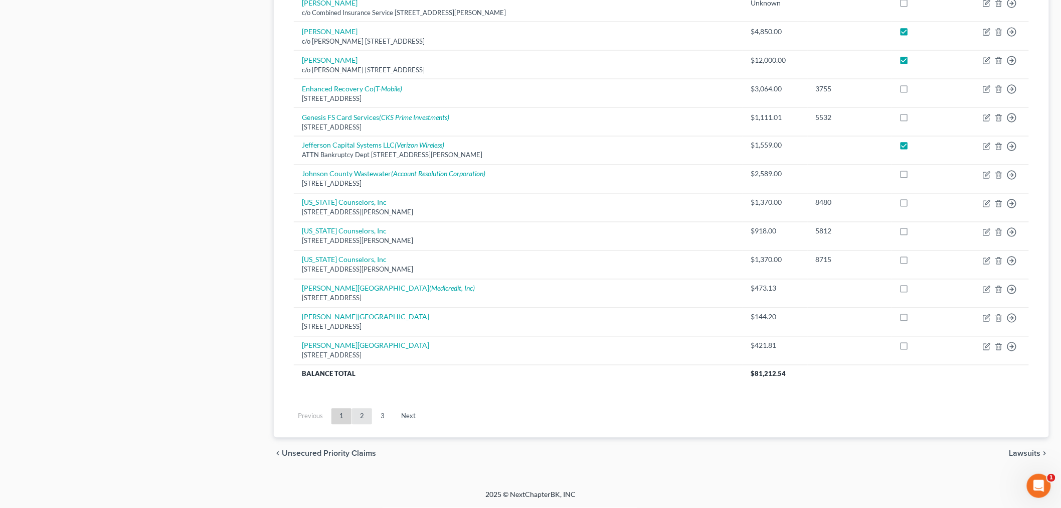
click at [364, 414] on link "2" at bounding box center [362, 416] width 20 height 16
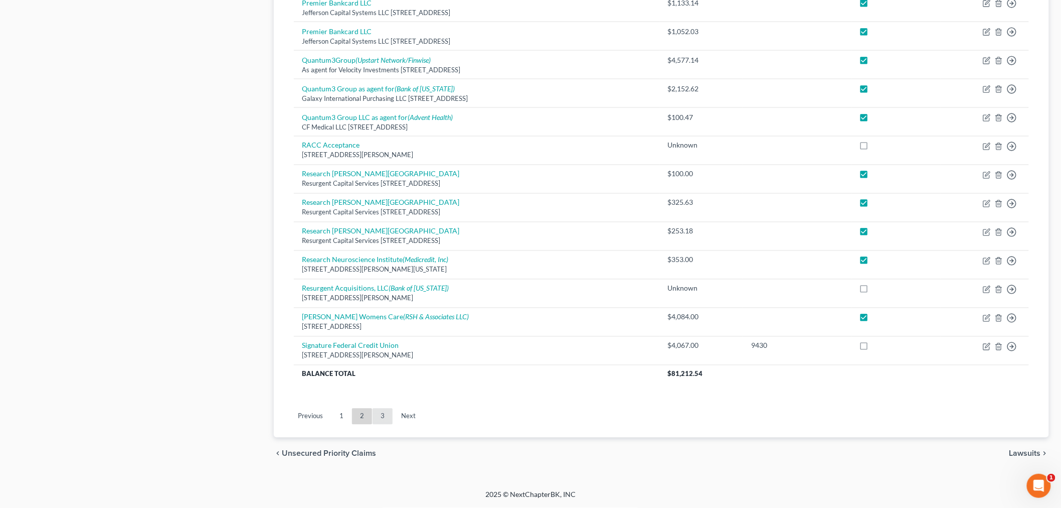
click at [384, 418] on link "3" at bounding box center [383, 416] width 20 height 16
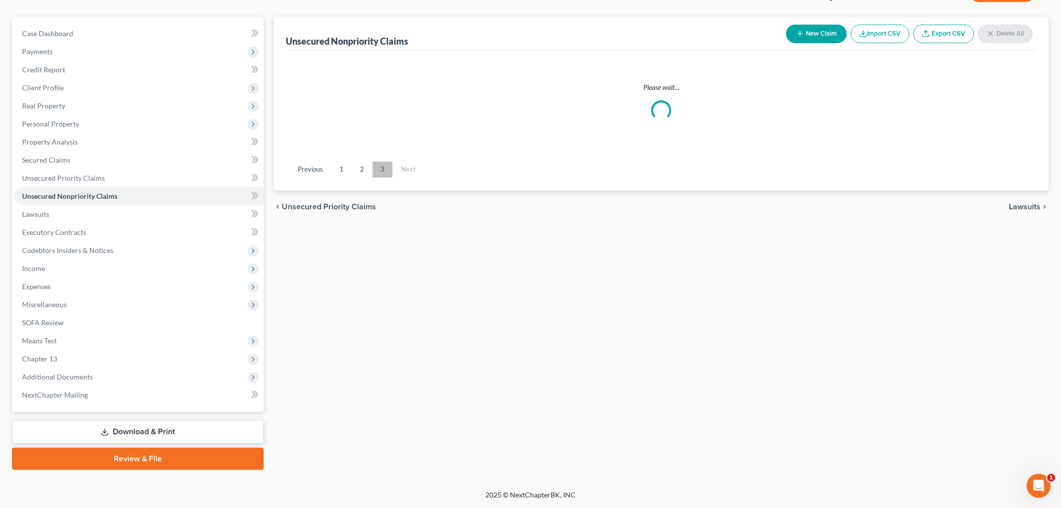
scroll to position [78, 0]
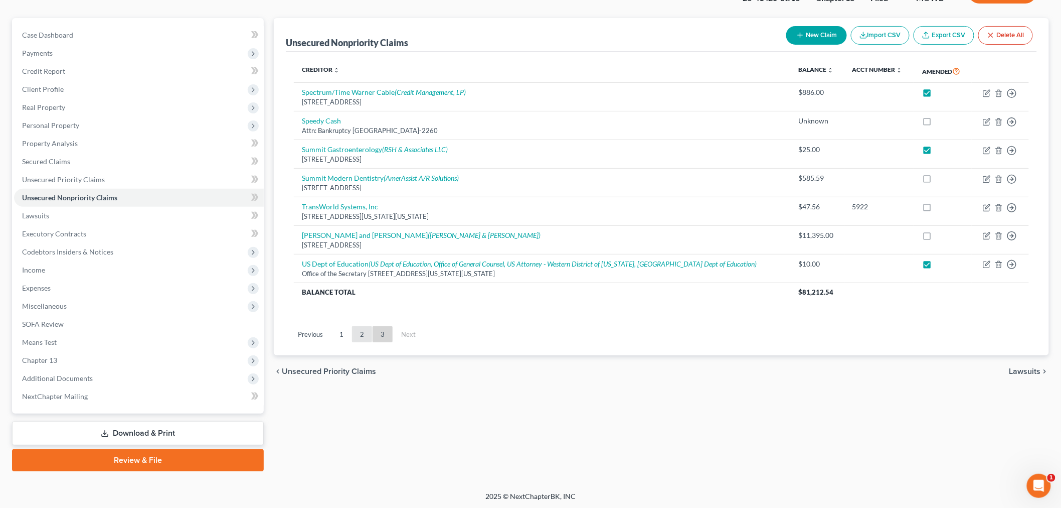
click at [364, 332] on link "2" at bounding box center [362, 334] width 20 height 16
checkbox input "false"
checkbox input "true"
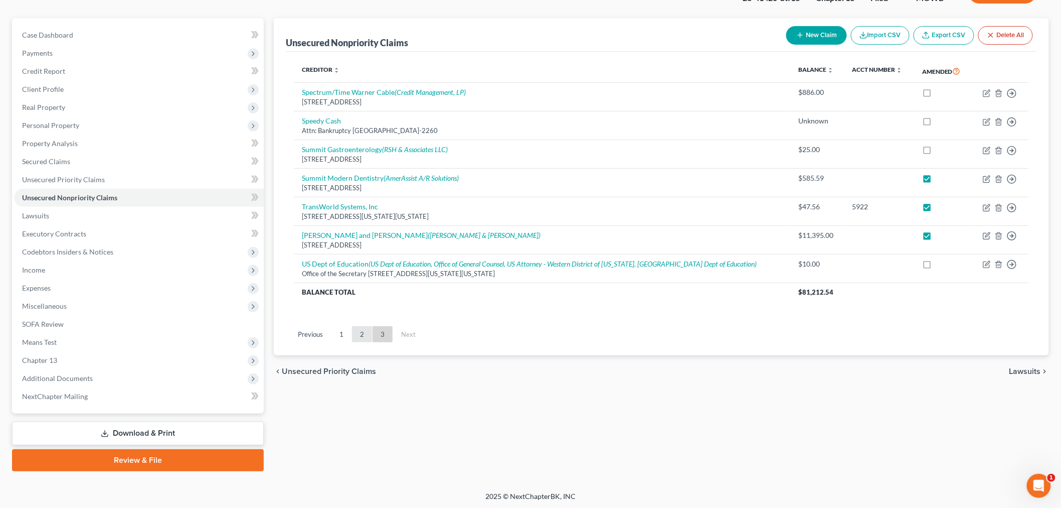
checkbox input "true"
checkbox input "false"
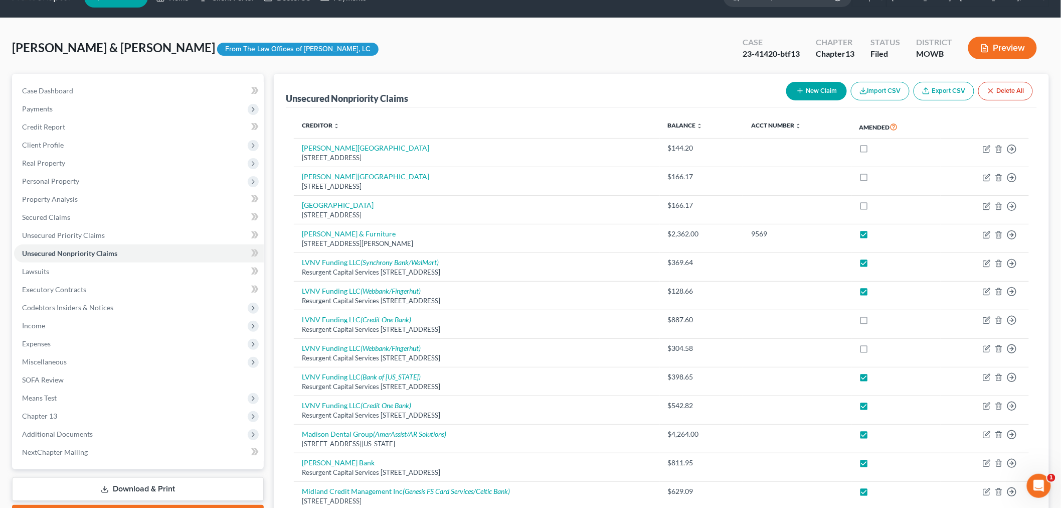
scroll to position [0, 0]
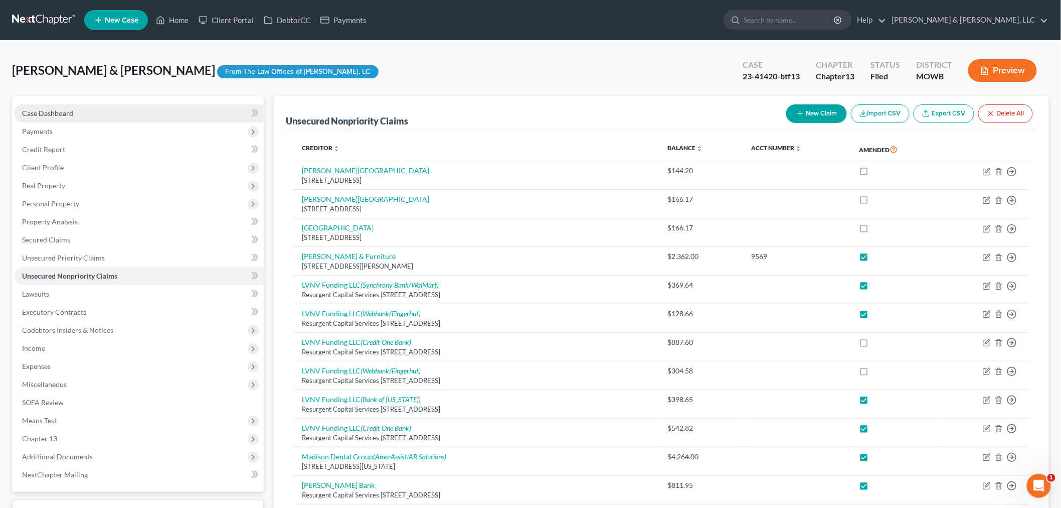
click at [57, 104] on link "Case Dashboard" at bounding box center [139, 113] width 250 height 18
select select "6"
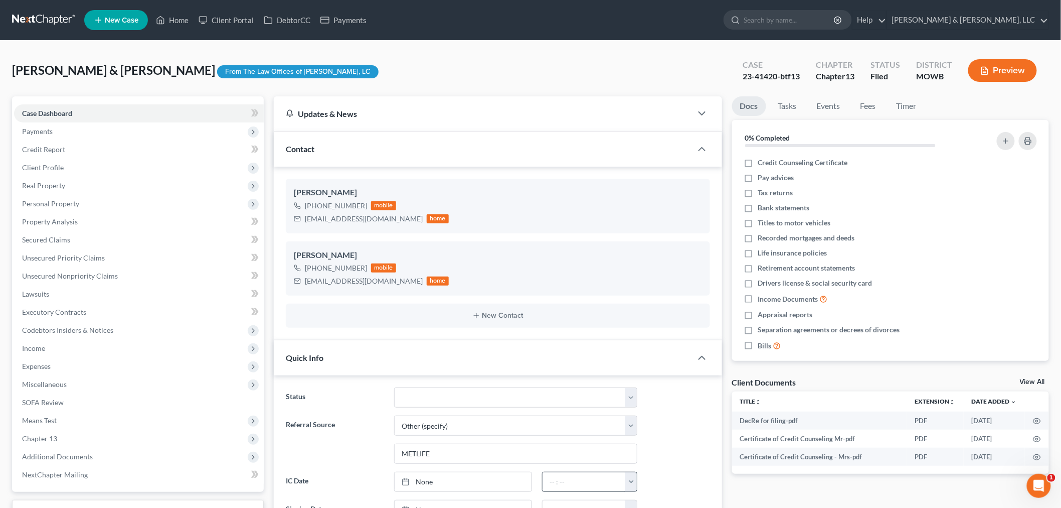
scroll to position [221, 0]
click at [165, 23] on icon at bounding box center [160, 20] width 9 height 12
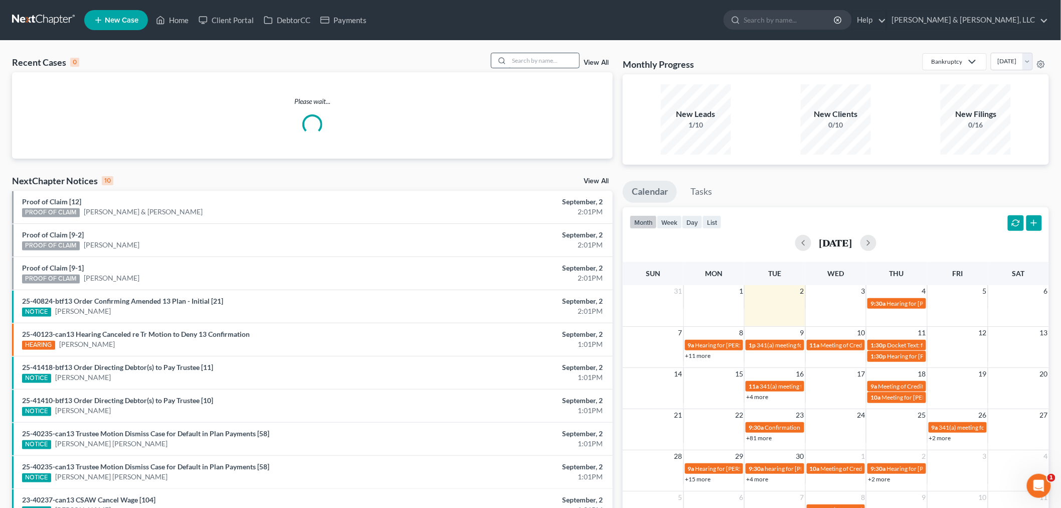
click at [522, 67] on input "search" at bounding box center [544, 60] width 70 height 15
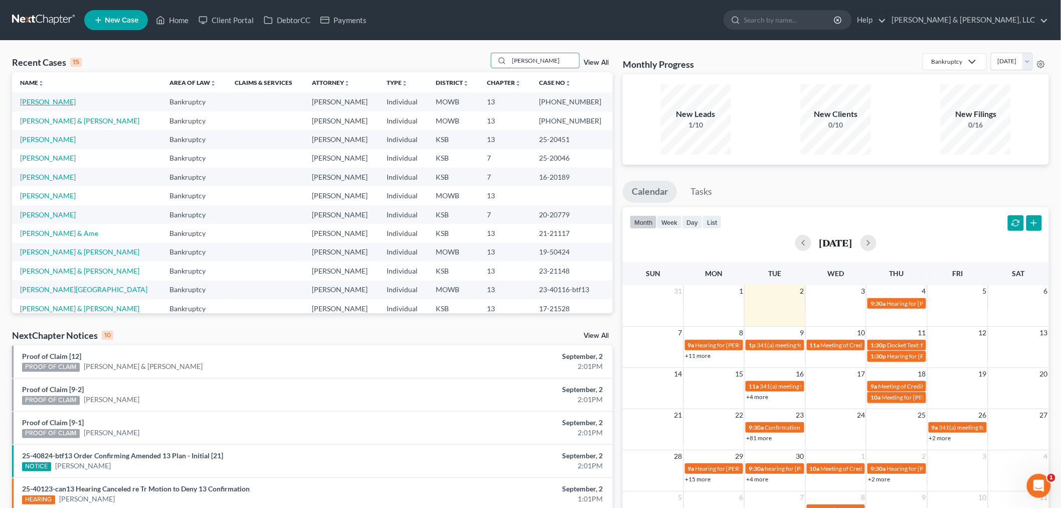
type input "smith"
click at [39, 100] on link "[PERSON_NAME]" at bounding box center [48, 101] width 56 height 9
select select "1"
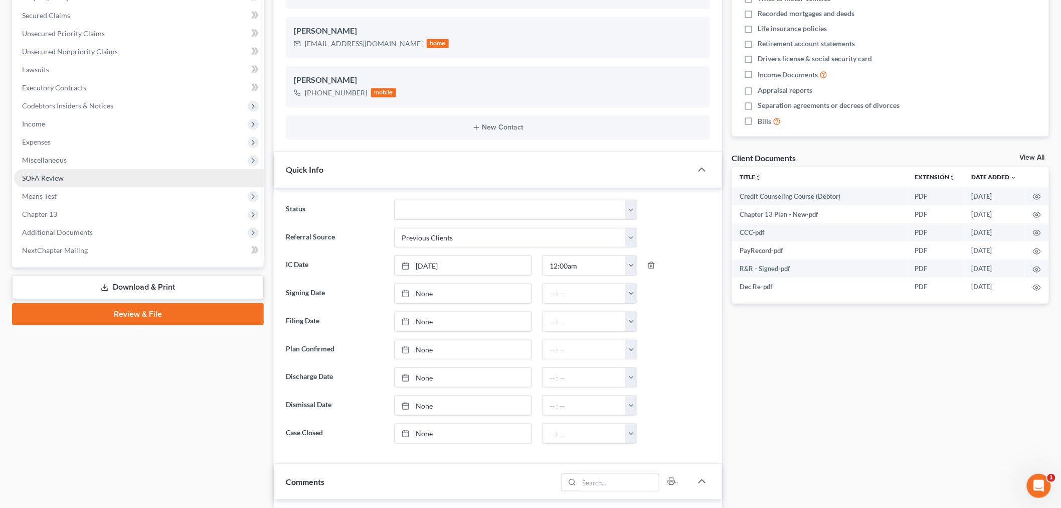
scroll to position [223, 0]
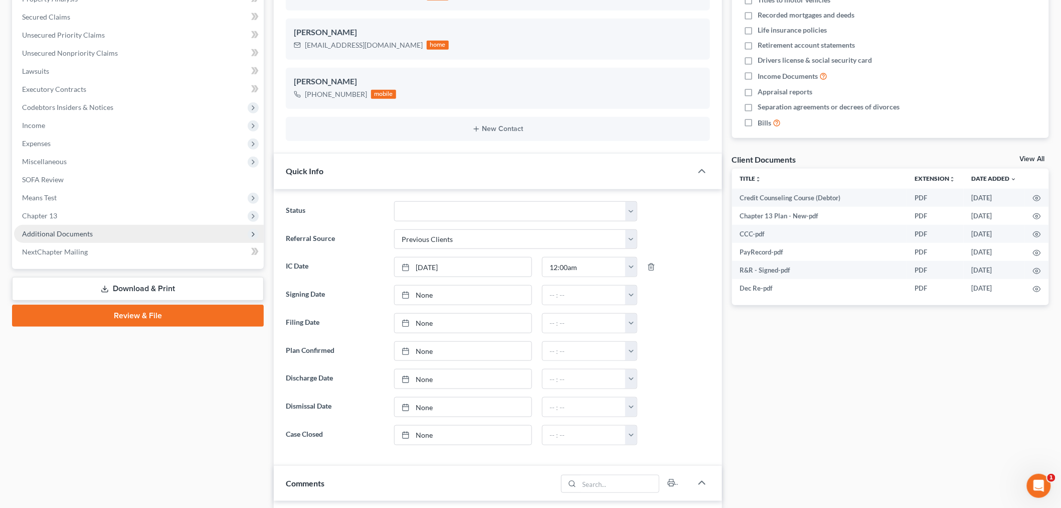
click at [31, 232] on span "Additional Documents" at bounding box center [57, 233] width 71 height 9
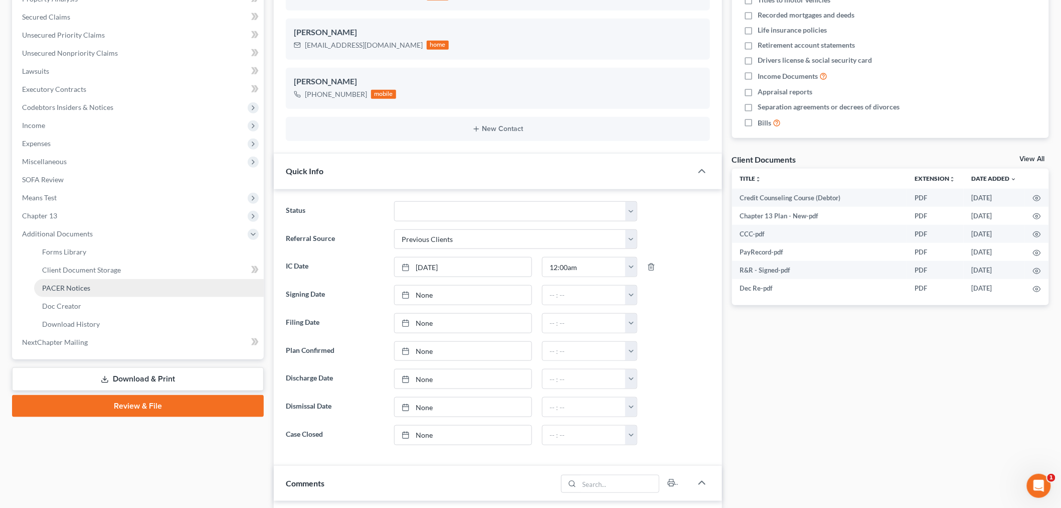
click at [62, 292] on link "PACER Notices" at bounding box center [149, 288] width 230 height 18
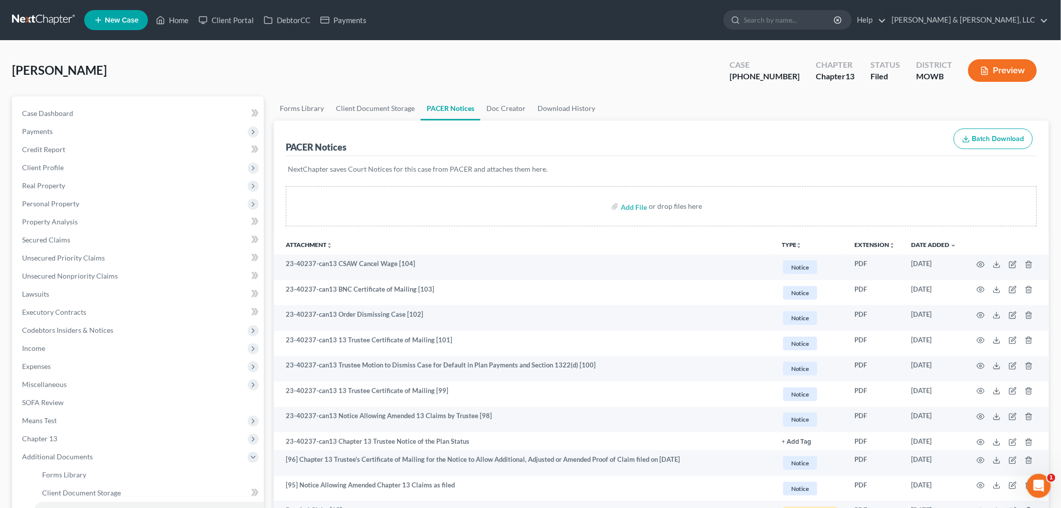
click at [57, 96] on div "Case Dashboard Payments Invoices Payments Payments Credit Report Client Profile…" at bounding box center [138, 339] width 252 height 486
click at [56, 106] on link "Case Dashboard" at bounding box center [139, 113] width 250 height 18
select select "1"
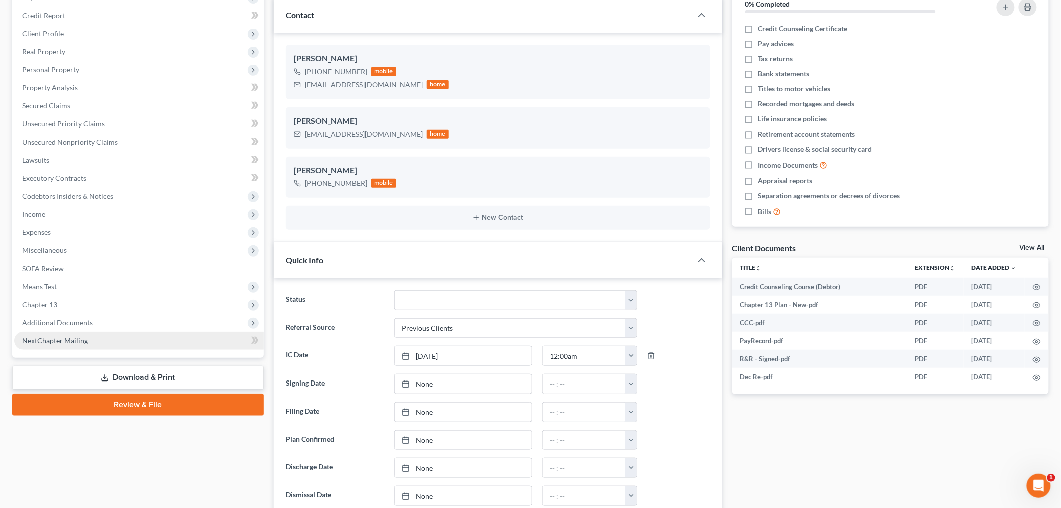
scroll to position [167, 0]
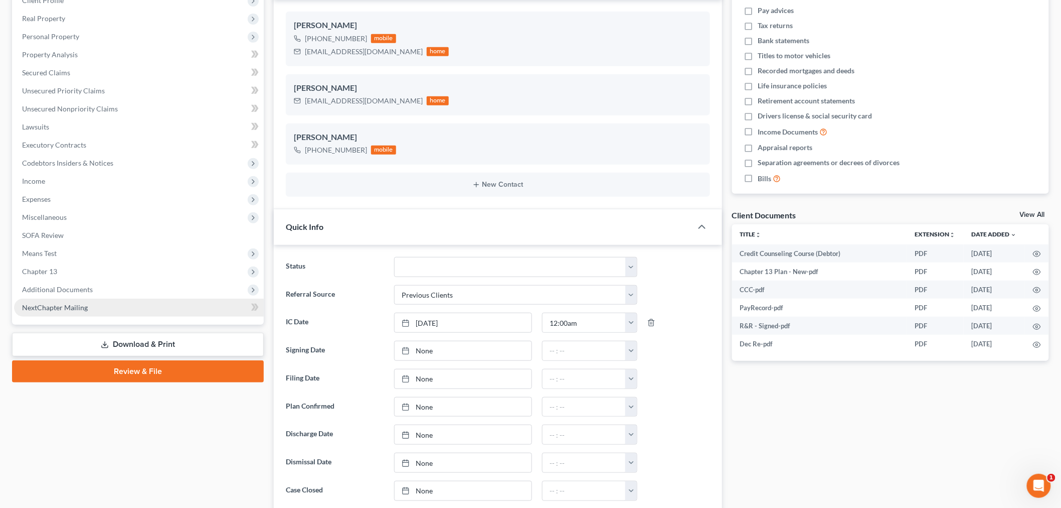
click at [66, 281] on span "Additional Documents" at bounding box center [139, 289] width 250 height 18
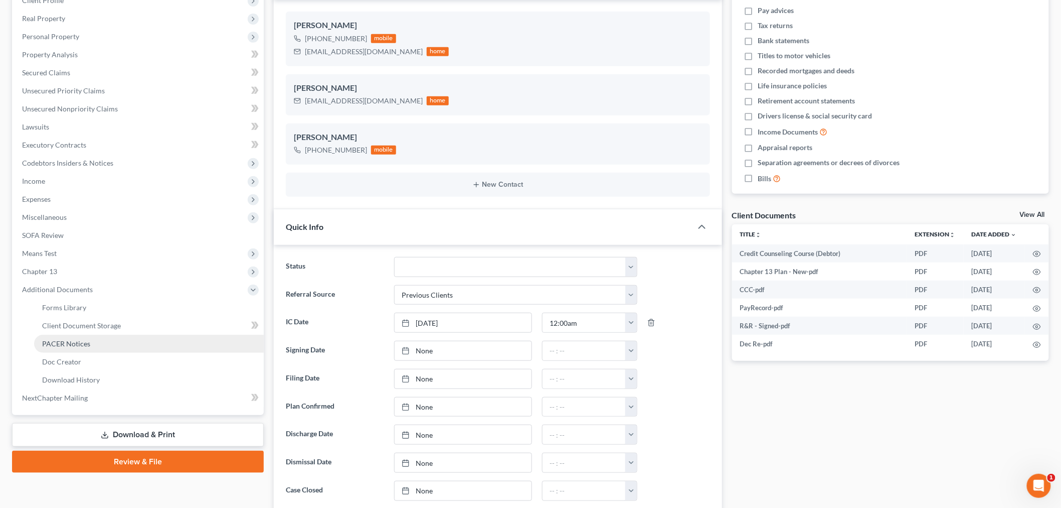
click at [75, 342] on span "PACER Notices" at bounding box center [66, 343] width 48 height 9
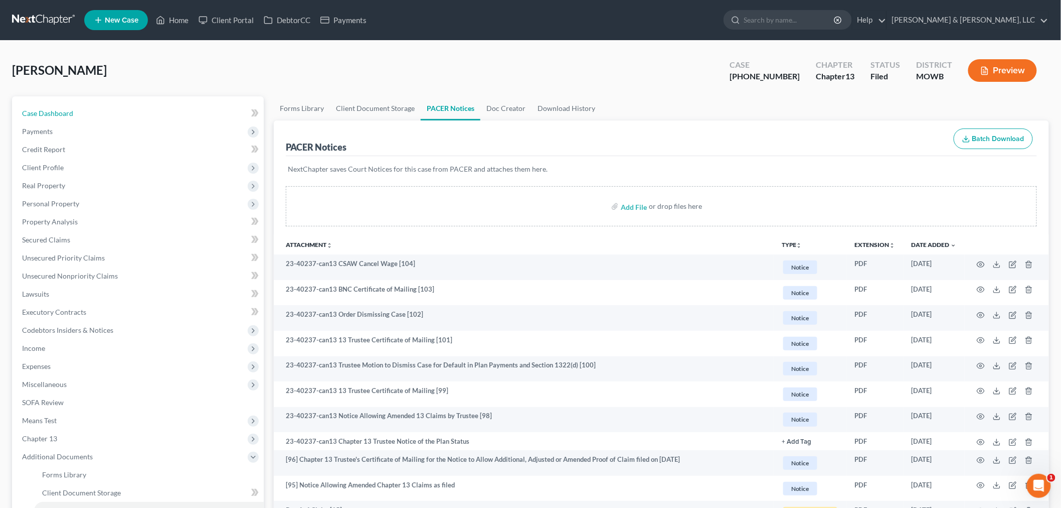
click at [83, 113] on link "Case Dashboard" at bounding box center [139, 113] width 250 height 18
select select "1"
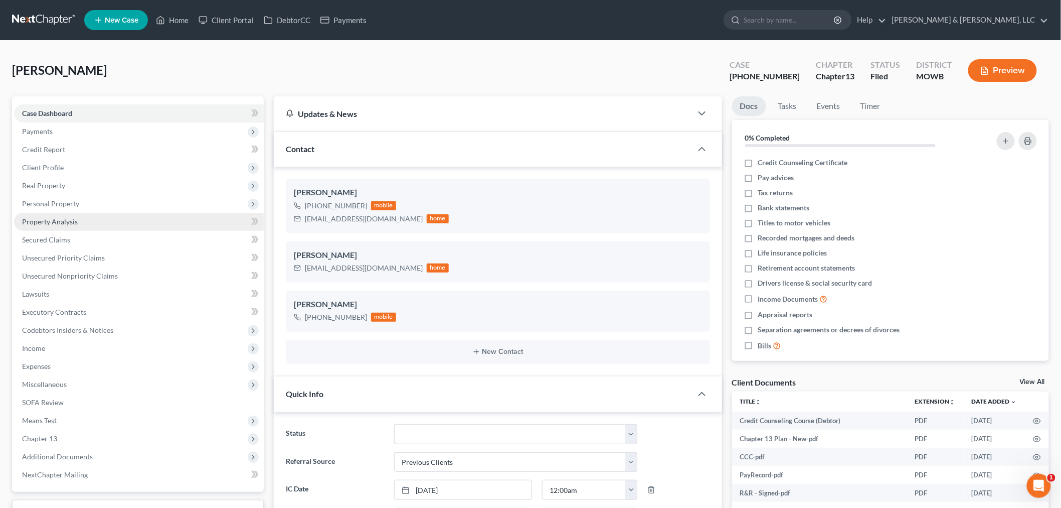
drag, startPoint x: 56, startPoint y: 221, endPoint x: 141, endPoint y: 216, distance: 85.9
click at [56, 221] on span "Property Analysis" at bounding box center [50, 221] width 56 height 9
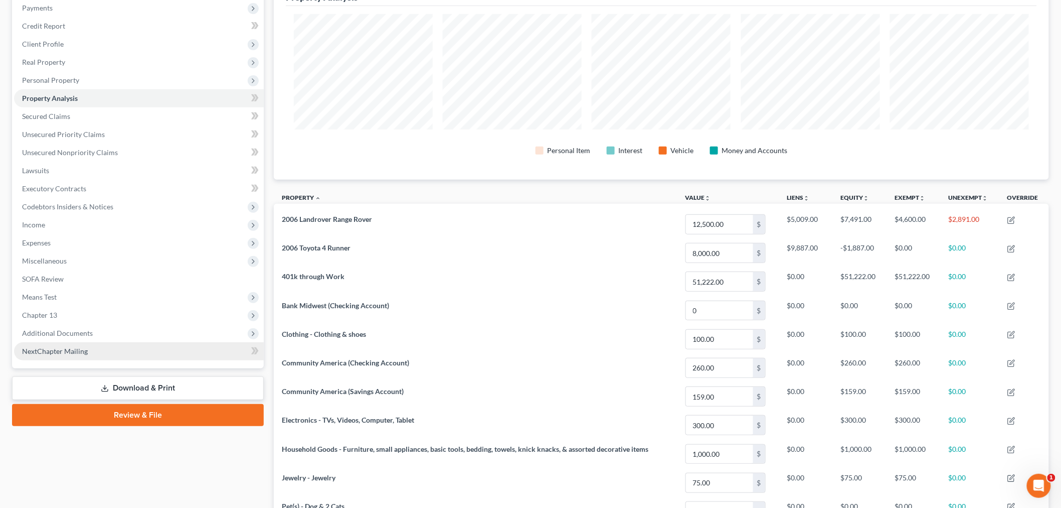
scroll to position [111, 0]
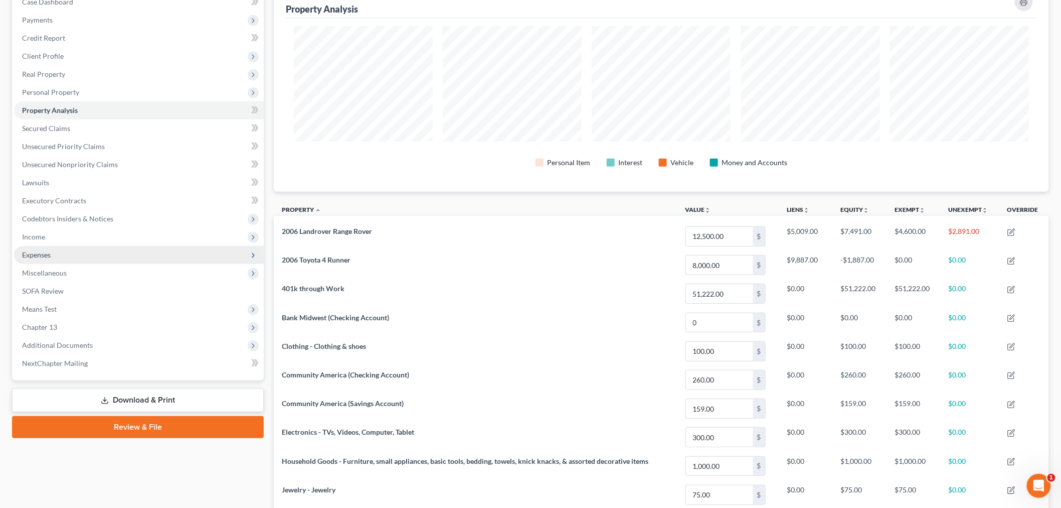
click at [28, 256] on span "Expenses" at bounding box center [36, 254] width 29 height 9
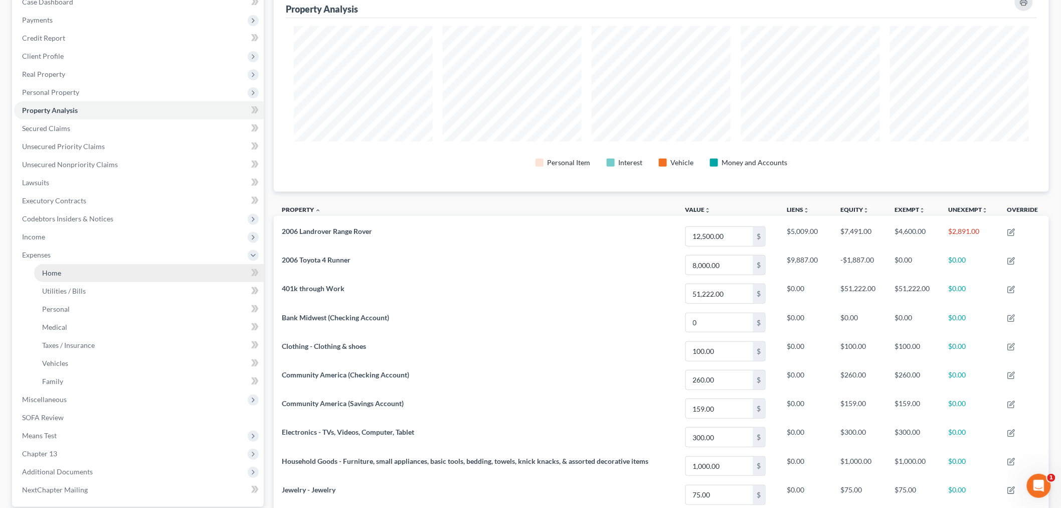
click at [51, 274] on span "Home" at bounding box center [51, 272] width 19 height 9
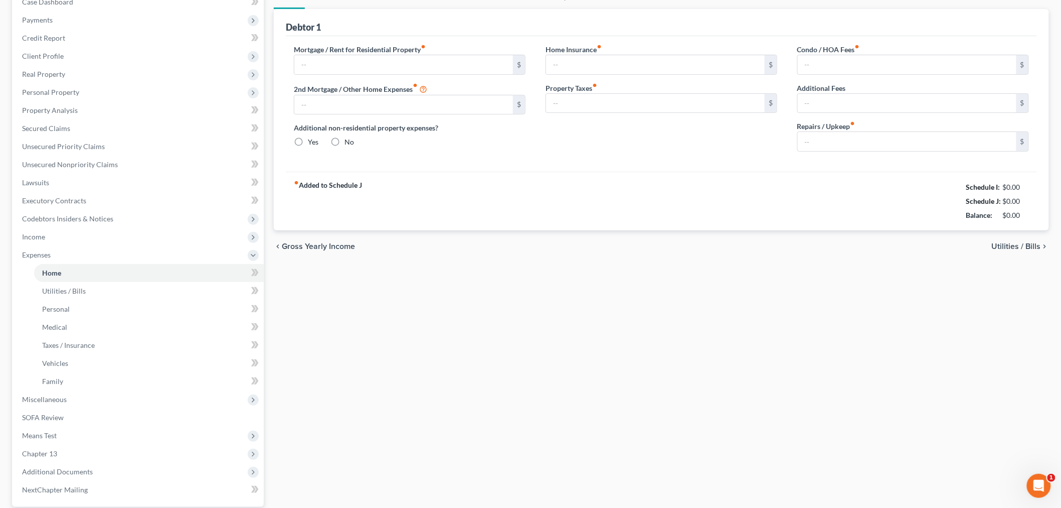
type input "1,830.00"
type input "0.00"
radio input "true"
type input "0.00"
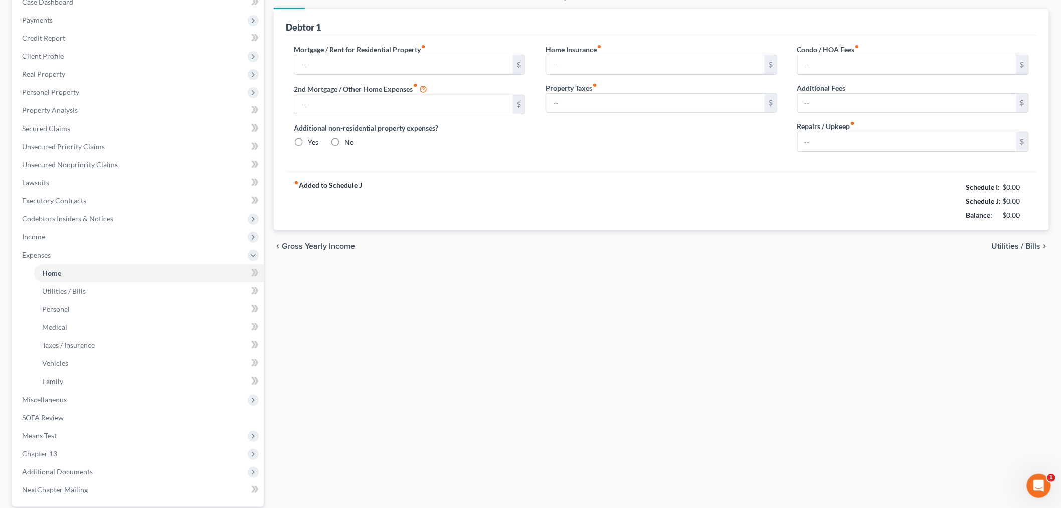
type input "0.00"
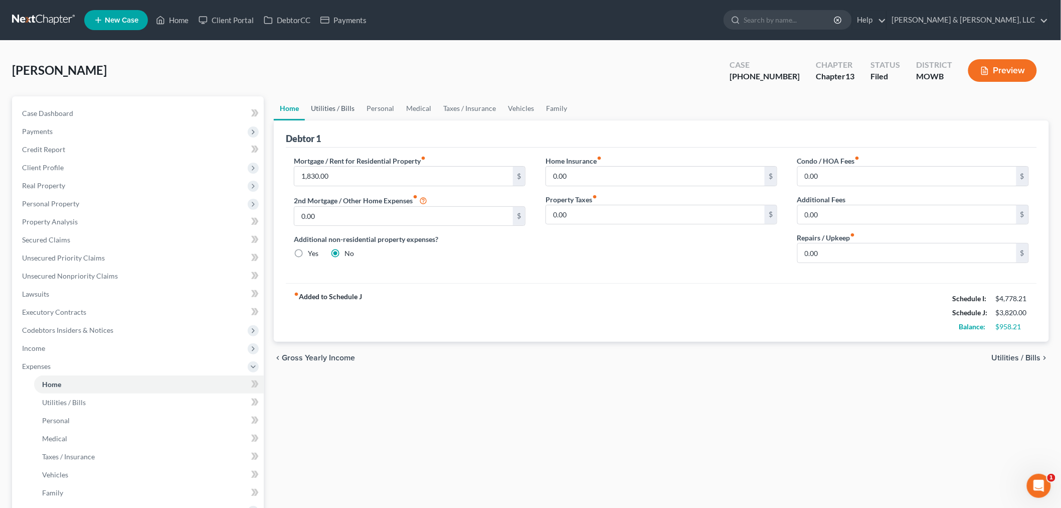
click at [346, 99] on link "Utilities / Bills" at bounding box center [333, 108] width 56 height 24
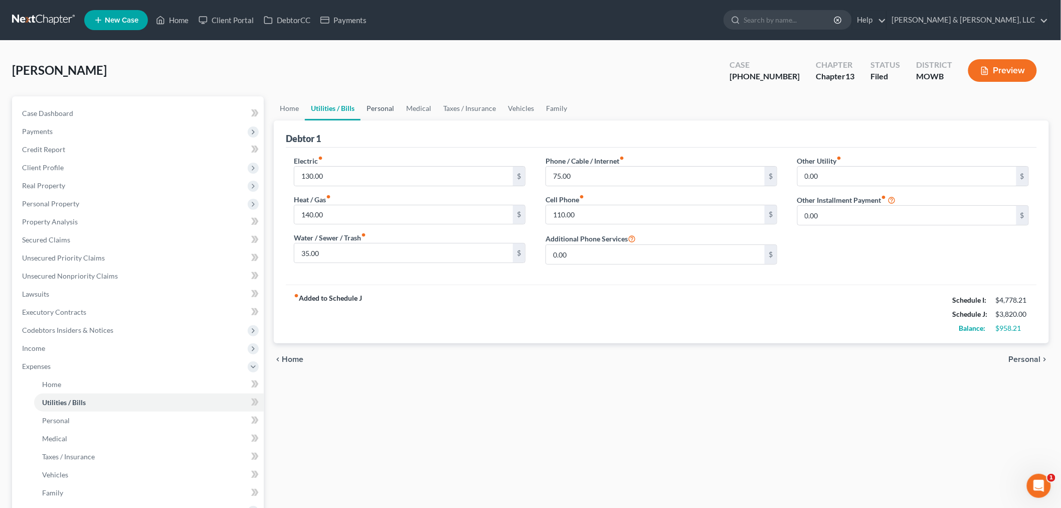
click at [376, 106] on link "Personal" at bounding box center [381, 108] width 40 height 24
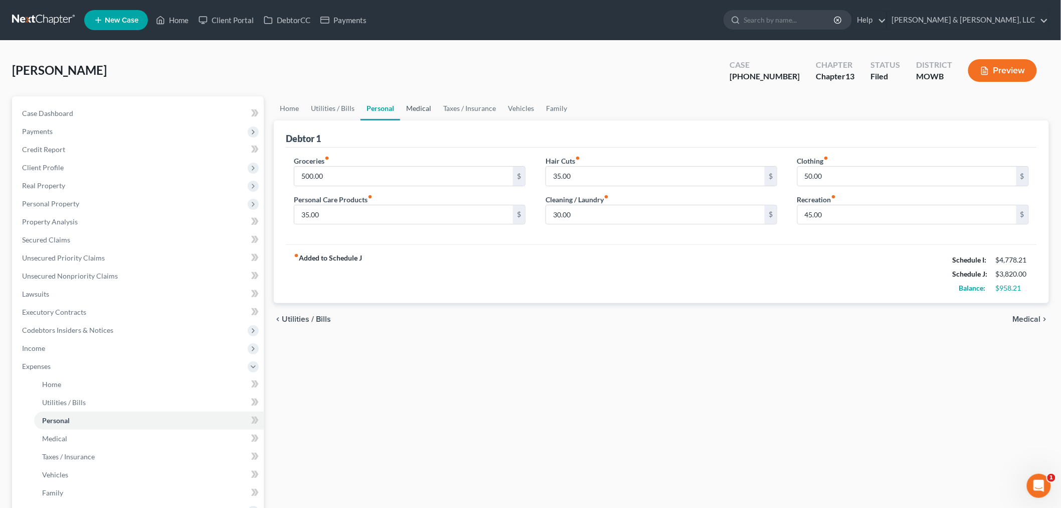
click at [424, 106] on link "Medical" at bounding box center [418, 108] width 37 height 24
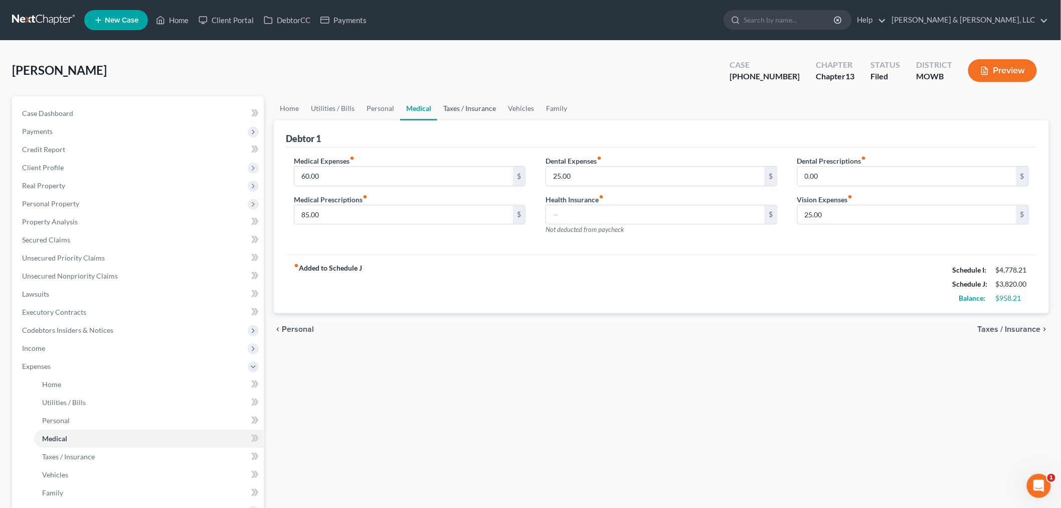
click at [485, 109] on link "Taxes / Insurance" at bounding box center [469, 108] width 65 height 24
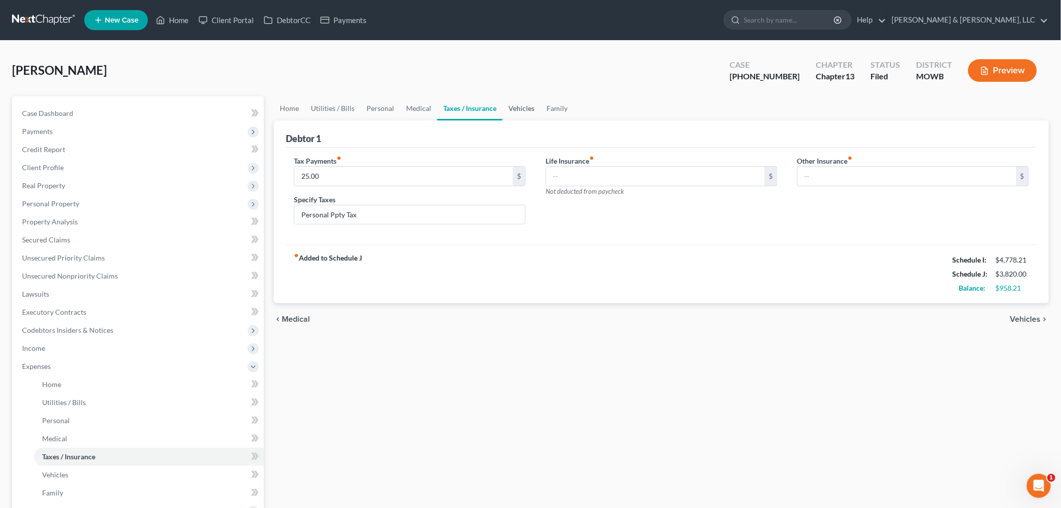
click at [524, 104] on link "Vehicles" at bounding box center [522, 108] width 38 height 24
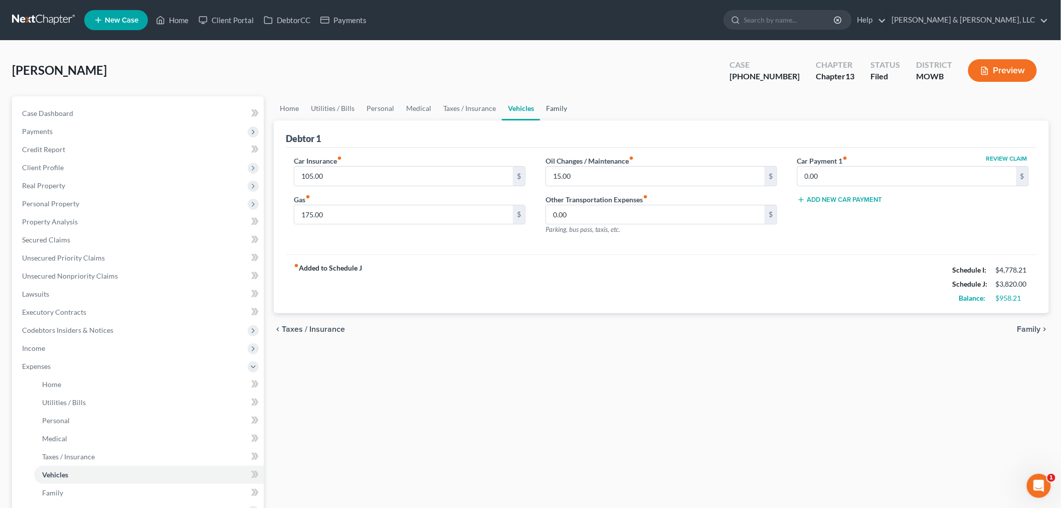
click at [552, 106] on link "Family" at bounding box center [556, 108] width 33 height 24
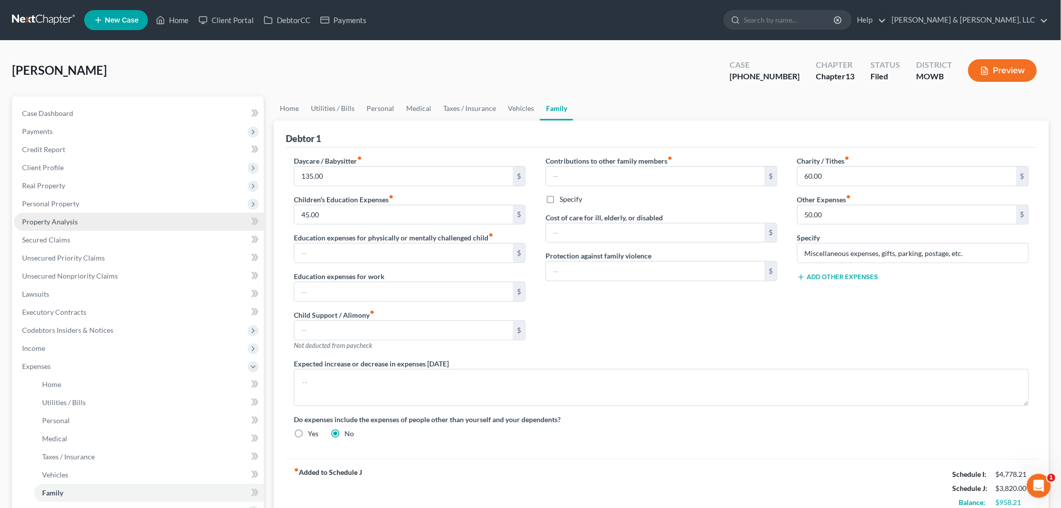
click at [57, 217] on span "Property Analysis" at bounding box center [50, 221] width 56 height 9
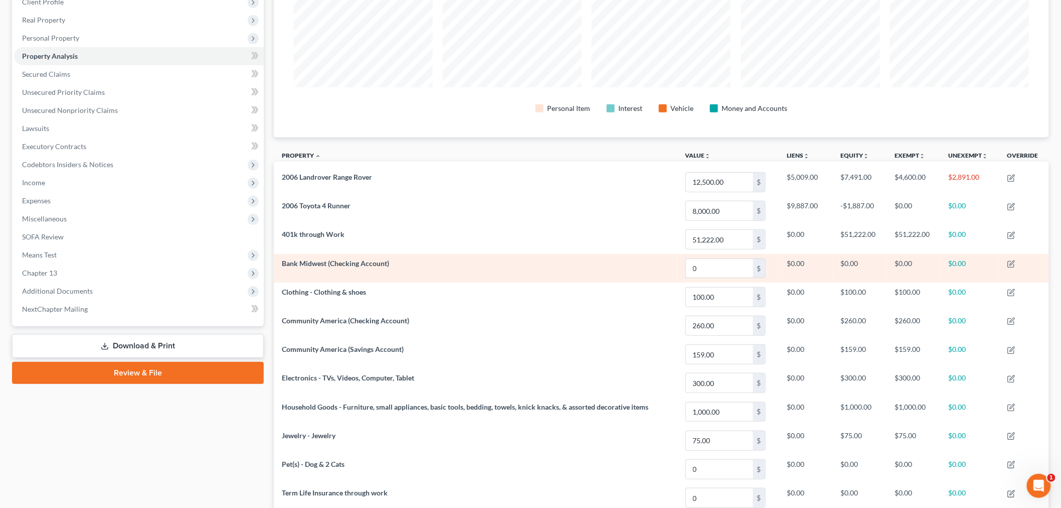
scroll to position [158, 0]
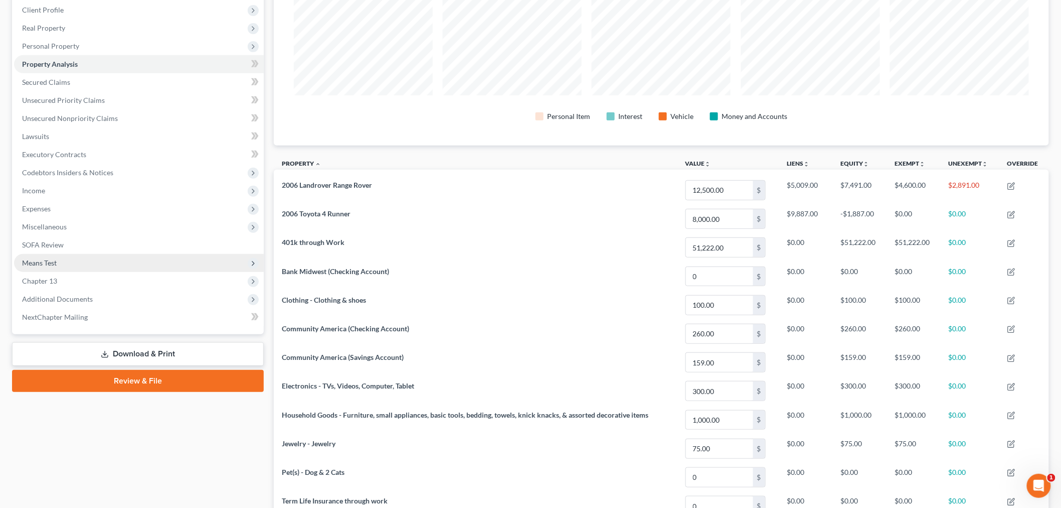
click at [43, 259] on span "Means Test" at bounding box center [39, 262] width 35 height 9
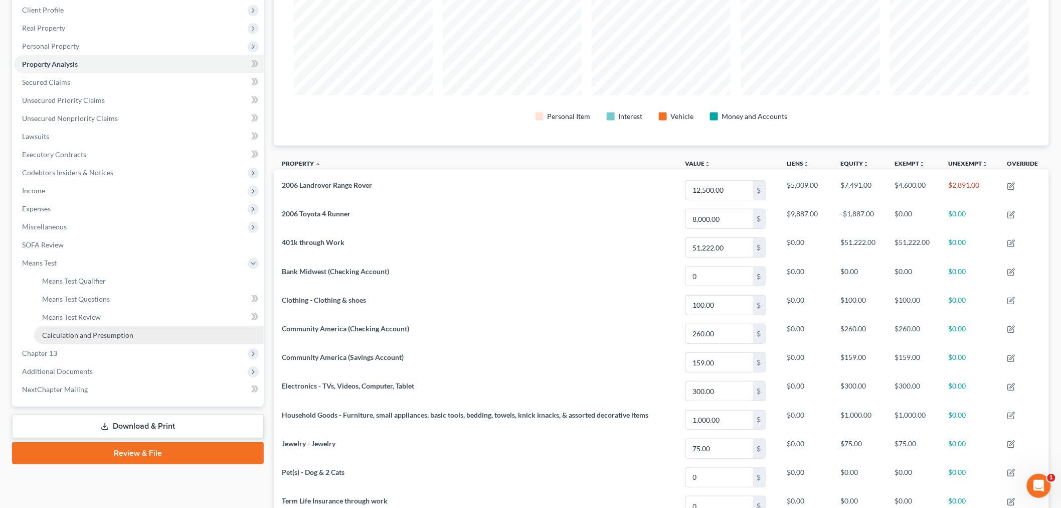
click at [91, 332] on span "Calculation and Presumption" at bounding box center [87, 335] width 91 height 9
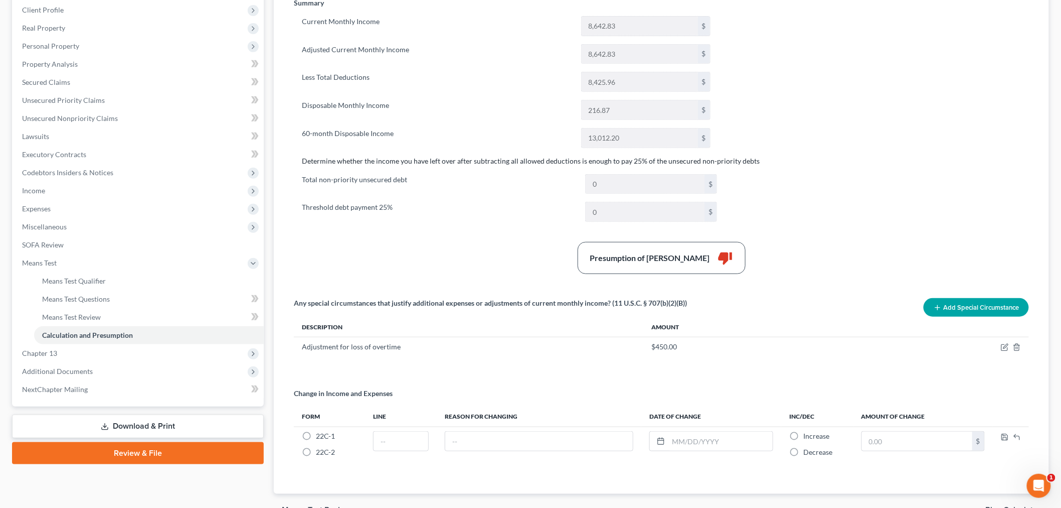
scroll to position [167, 0]
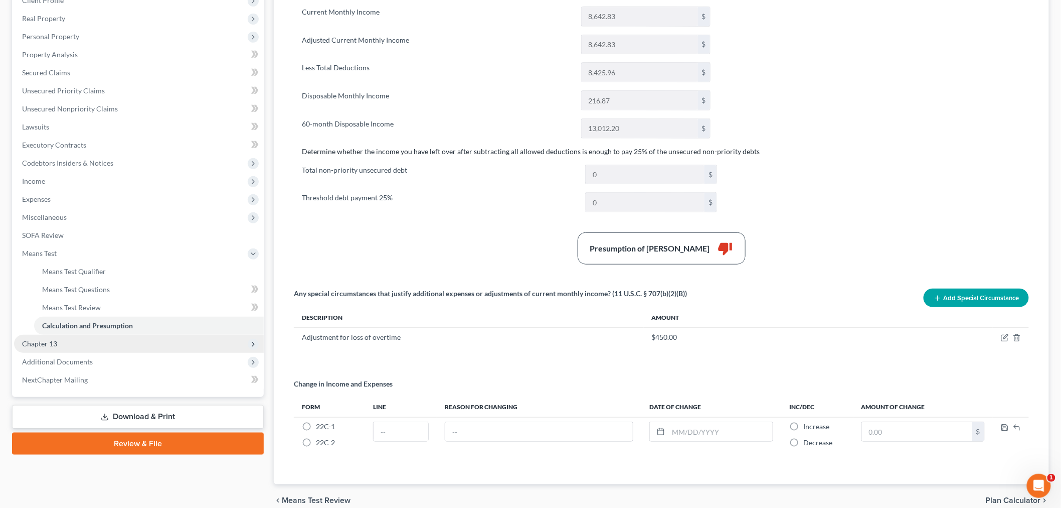
click at [39, 343] on span "Chapter 13" at bounding box center [39, 343] width 35 height 9
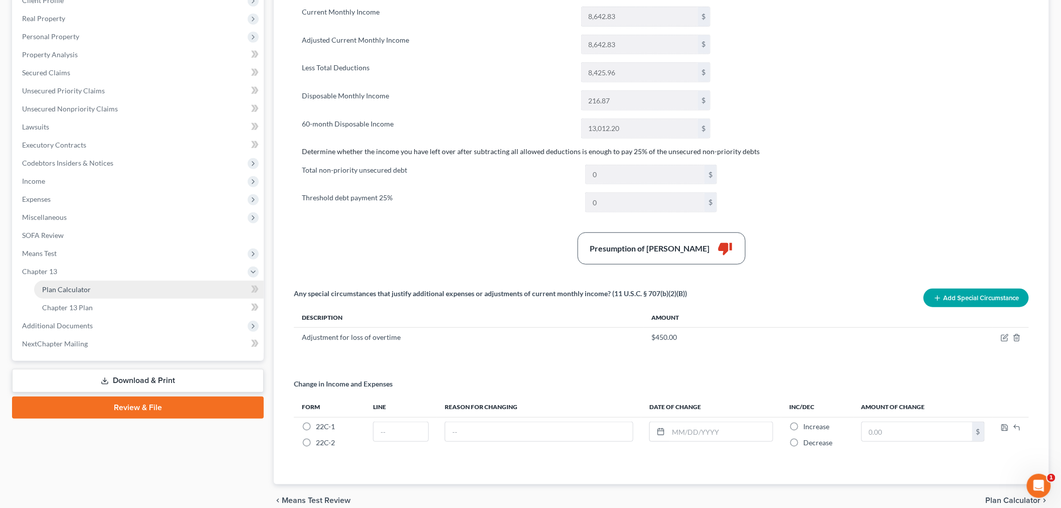
click at [71, 289] on span "Plan Calculator" at bounding box center [66, 289] width 49 height 9
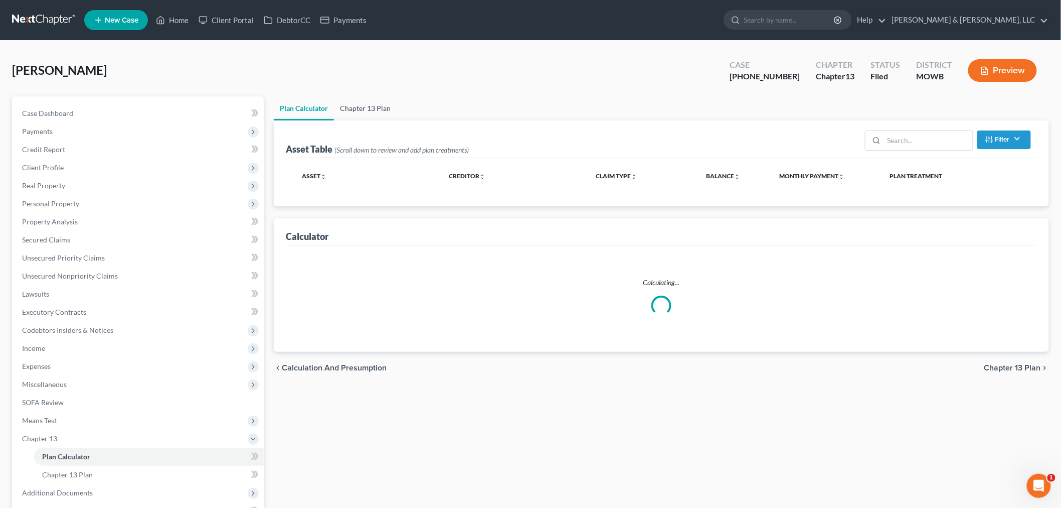
select select "55"
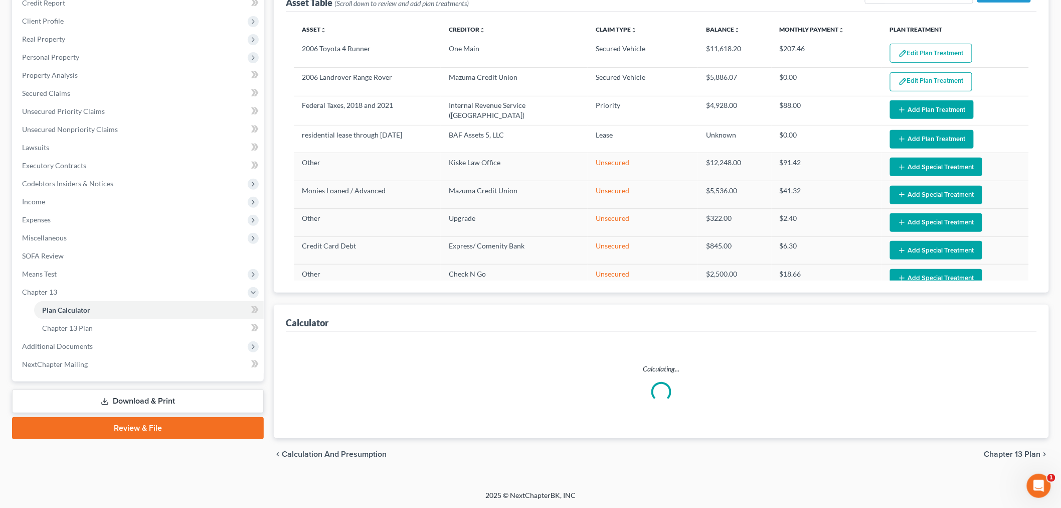
select select "55"
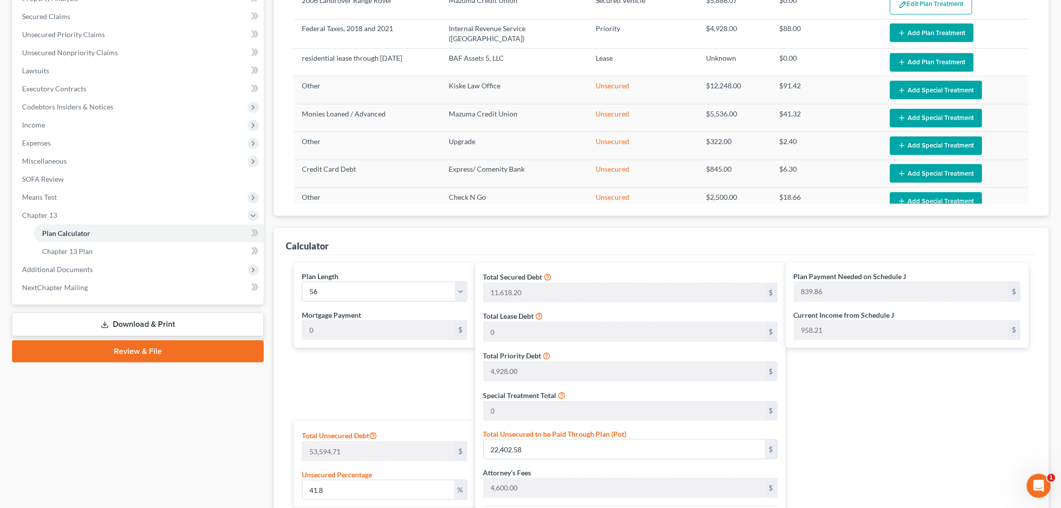
scroll to position [202, 0]
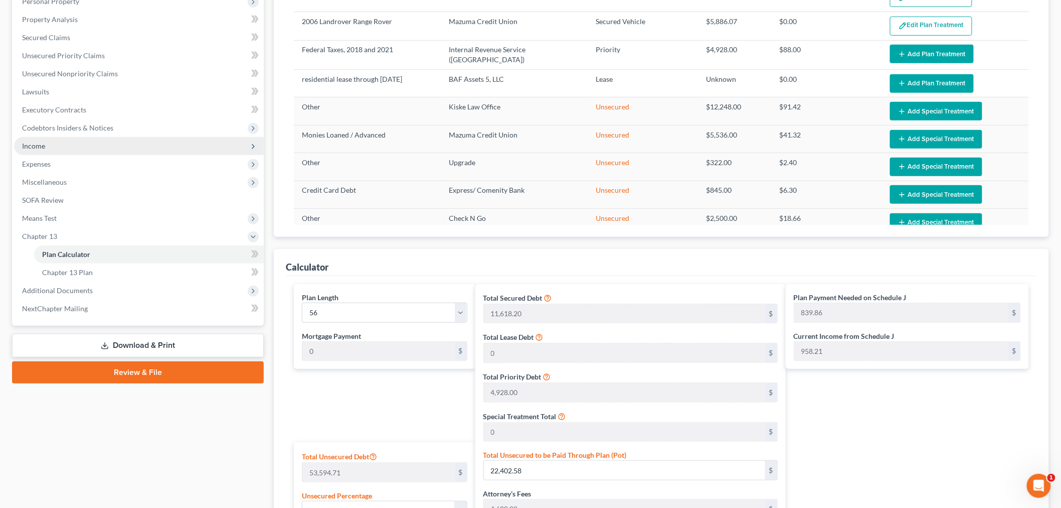
click at [42, 137] on span "Income" at bounding box center [139, 146] width 250 height 18
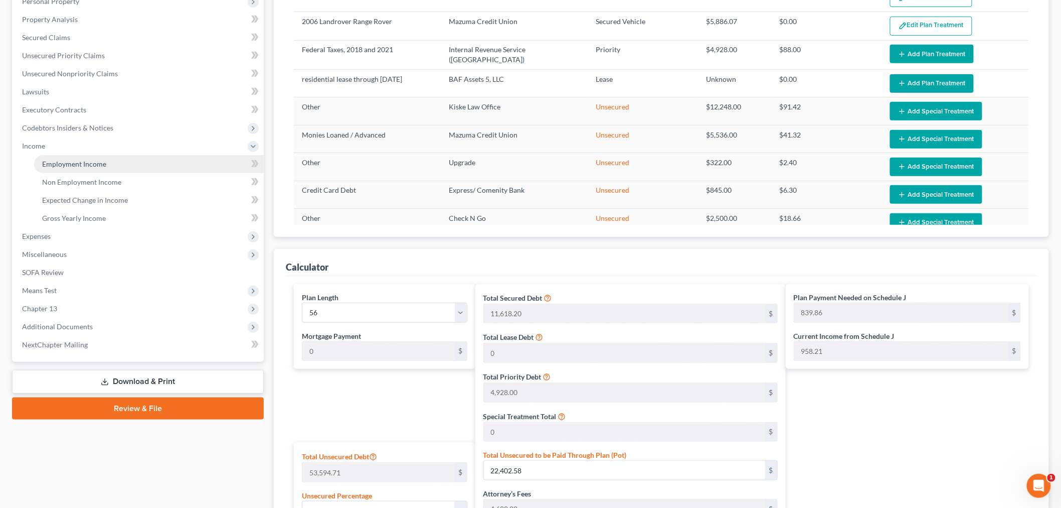
click at [101, 157] on link "Employment Income" at bounding box center [149, 164] width 230 height 18
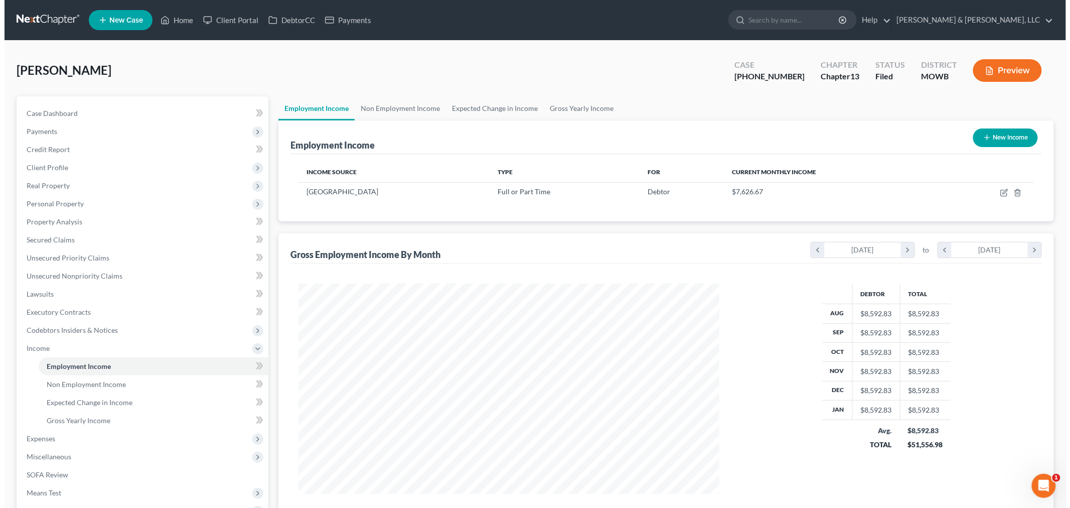
scroll to position [210, 440]
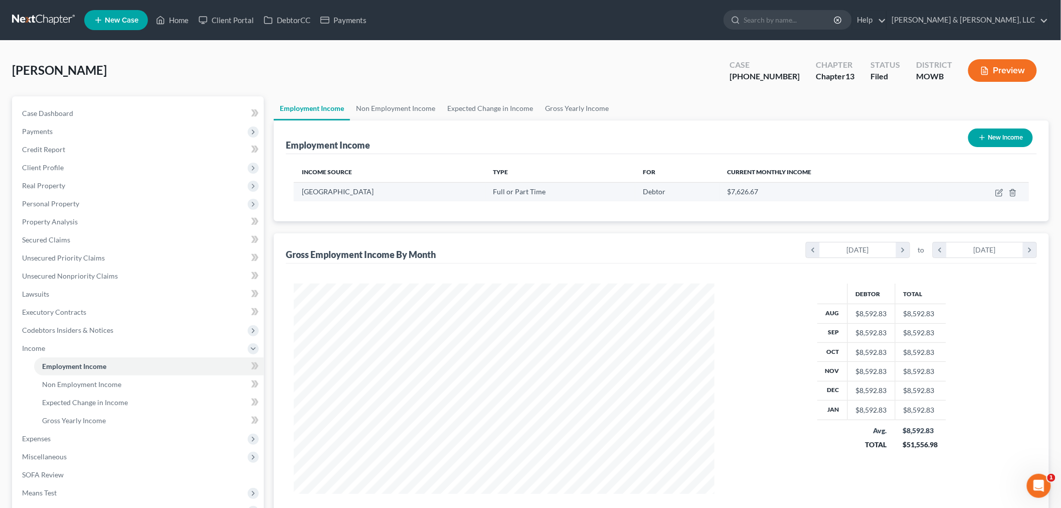
click at [994, 193] on td at bounding box center [984, 191] width 91 height 19
click at [997, 192] on icon "button" at bounding box center [999, 193] width 6 height 6
select select "0"
select select "26"
select select "2"
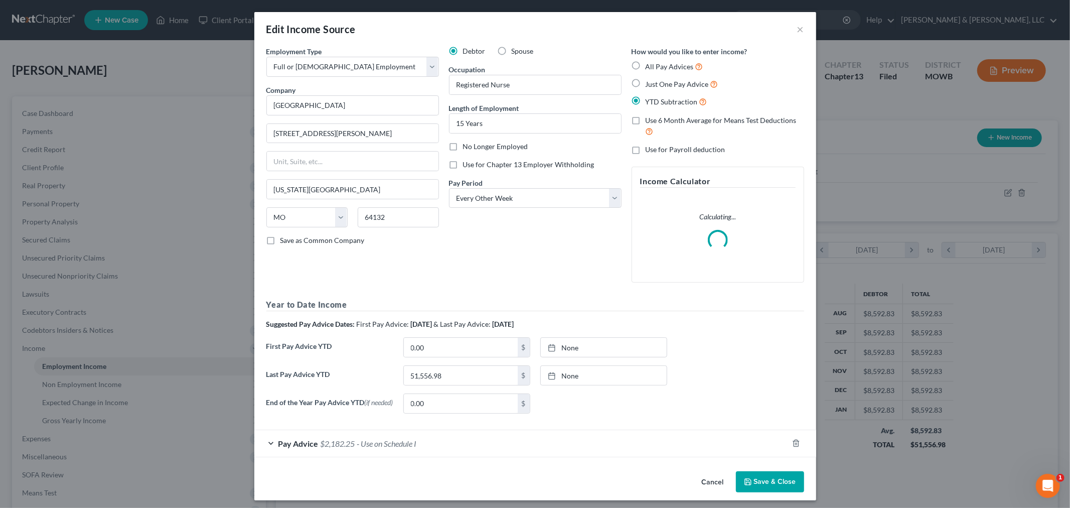
scroll to position [212, 444]
click at [338, 447] on span "$2,182.25" at bounding box center [338, 443] width 35 height 10
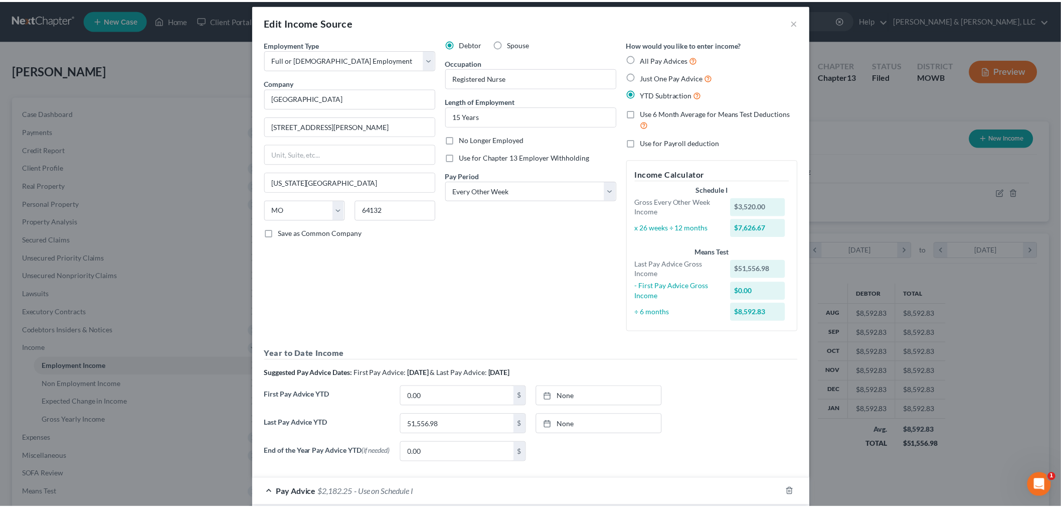
scroll to position [0, 0]
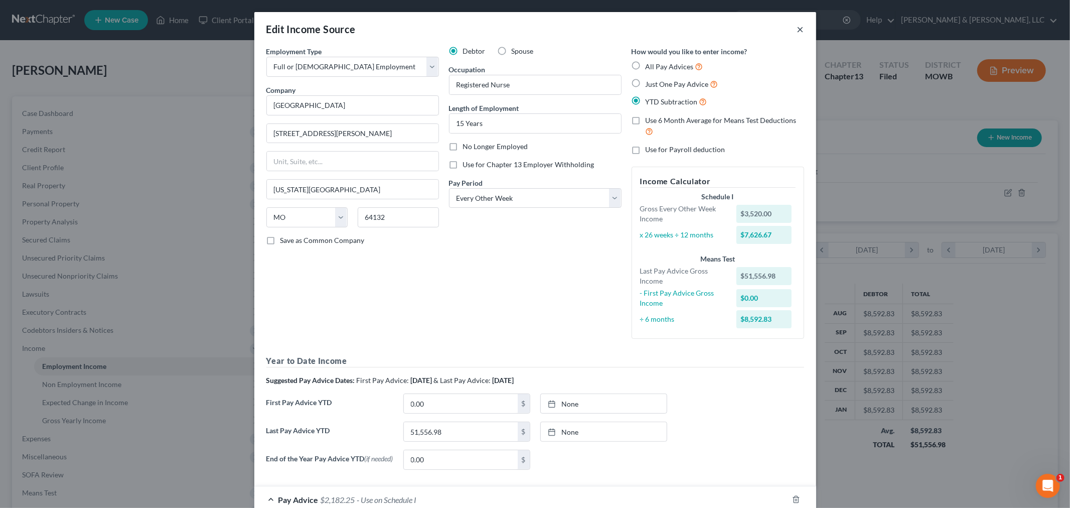
click at [797, 24] on button "×" at bounding box center [800, 29] width 7 height 12
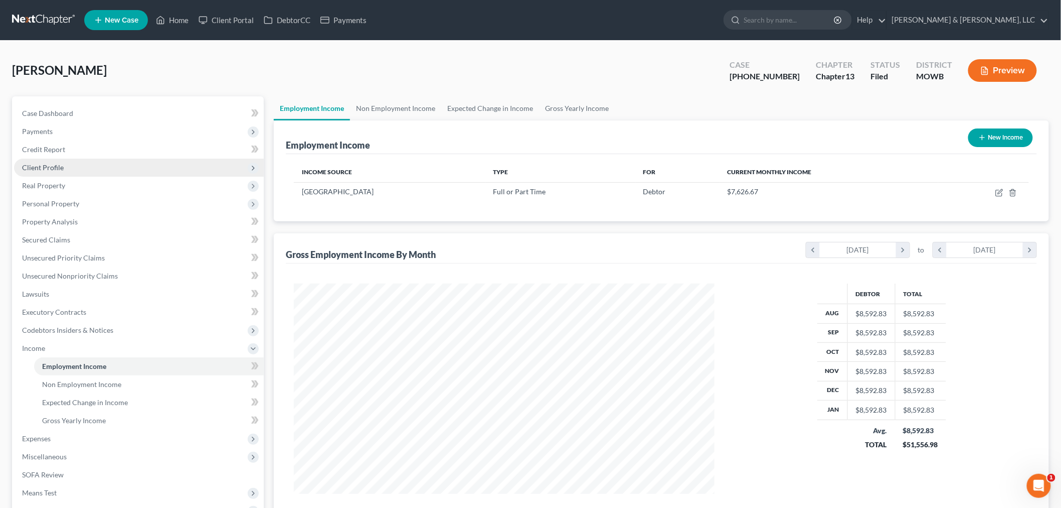
click at [39, 171] on span "Client Profile" at bounding box center [139, 168] width 250 height 18
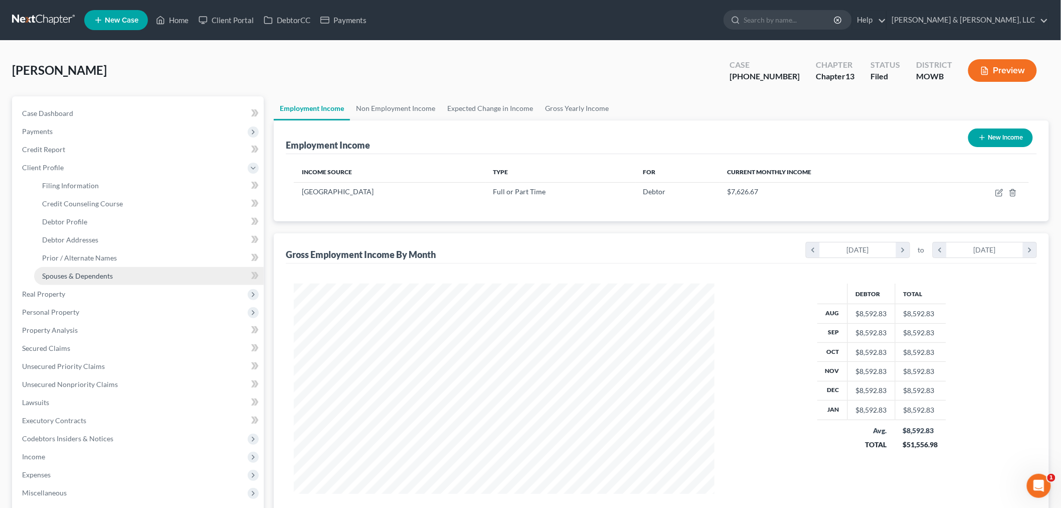
click at [94, 273] on span "Spouses & Dependents" at bounding box center [77, 275] width 71 height 9
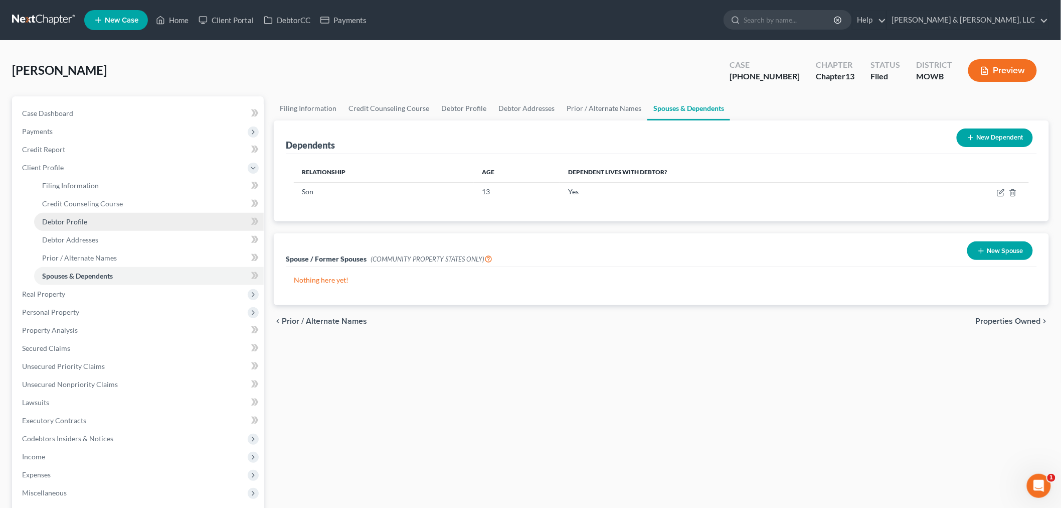
click at [51, 223] on span "Debtor Profile" at bounding box center [64, 221] width 45 height 9
select select "0"
select select "1"
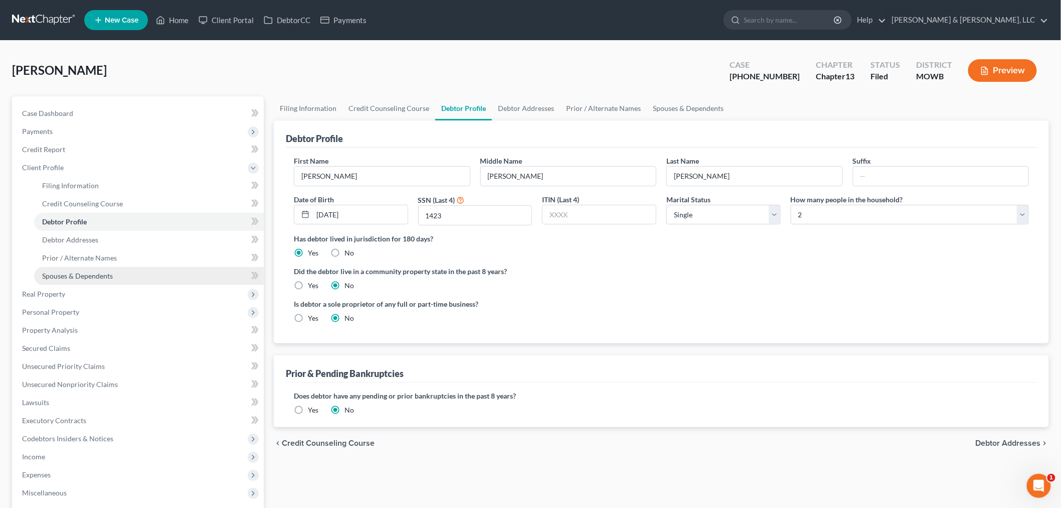
click at [71, 276] on span "Spouses & Dependents" at bounding box center [77, 275] width 71 height 9
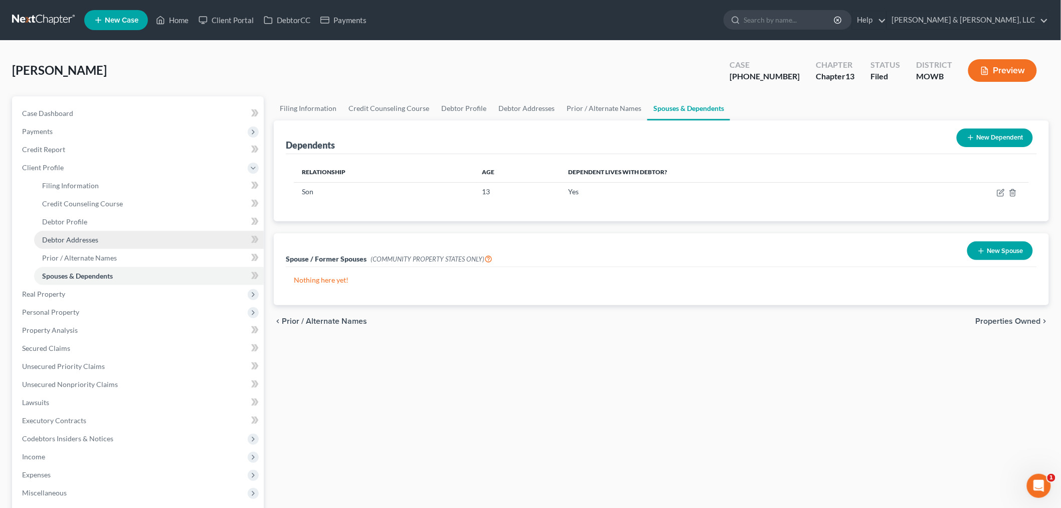
click at [74, 237] on span "Debtor Addresses" at bounding box center [70, 239] width 56 height 9
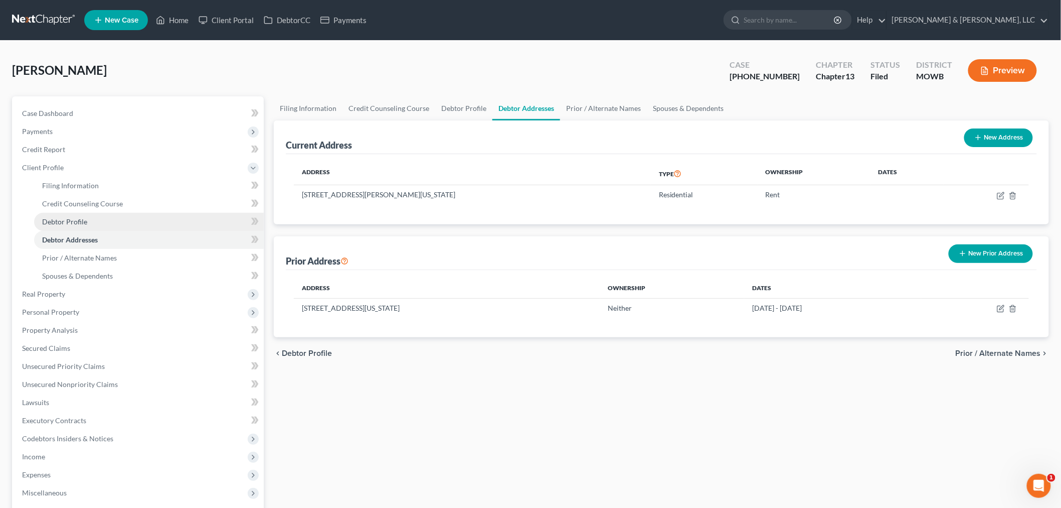
click at [71, 223] on span "Debtor Profile" at bounding box center [64, 221] width 45 height 9
select select "0"
select select "1"
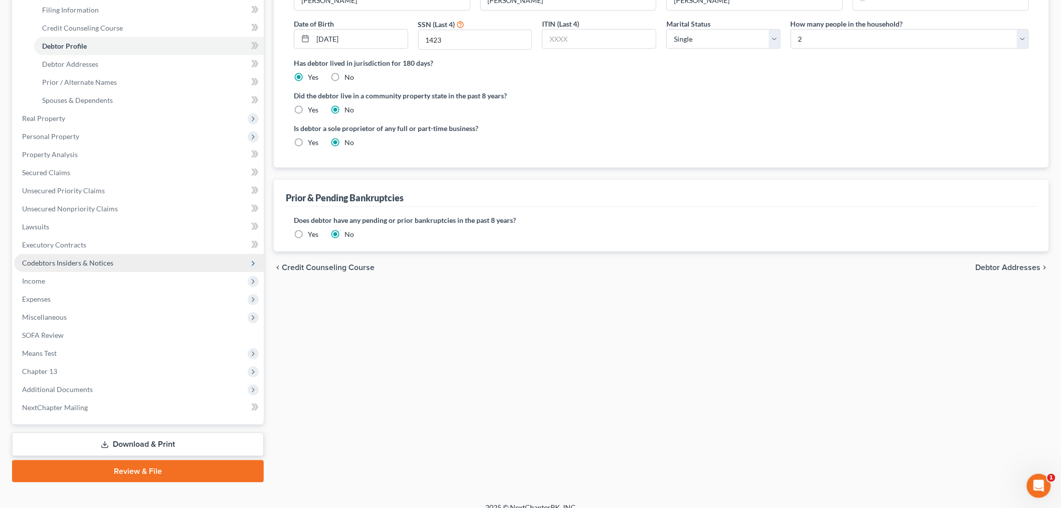
scroll to position [187, 0]
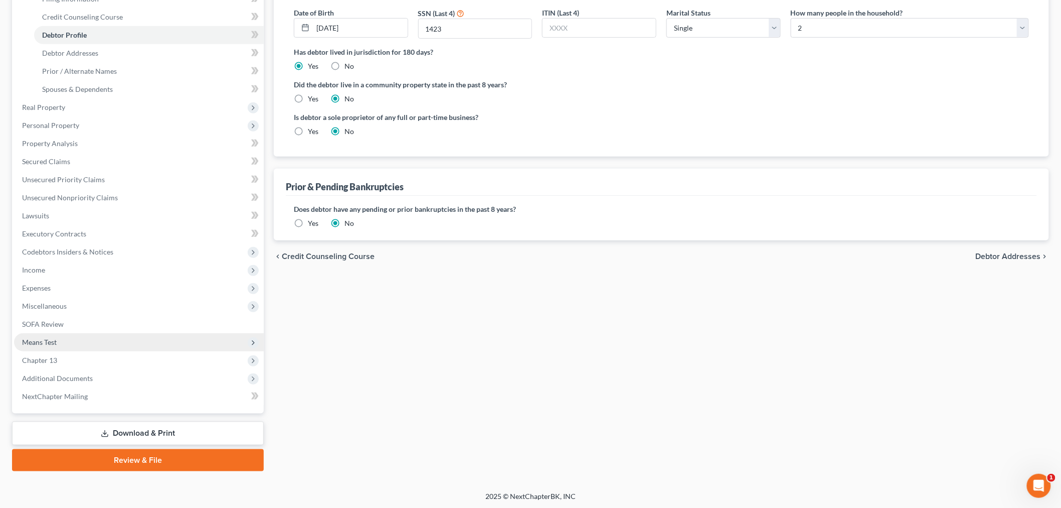
click at [44, 340] on span "Means Test" at bounding box center [39, 342] width 35 height 9
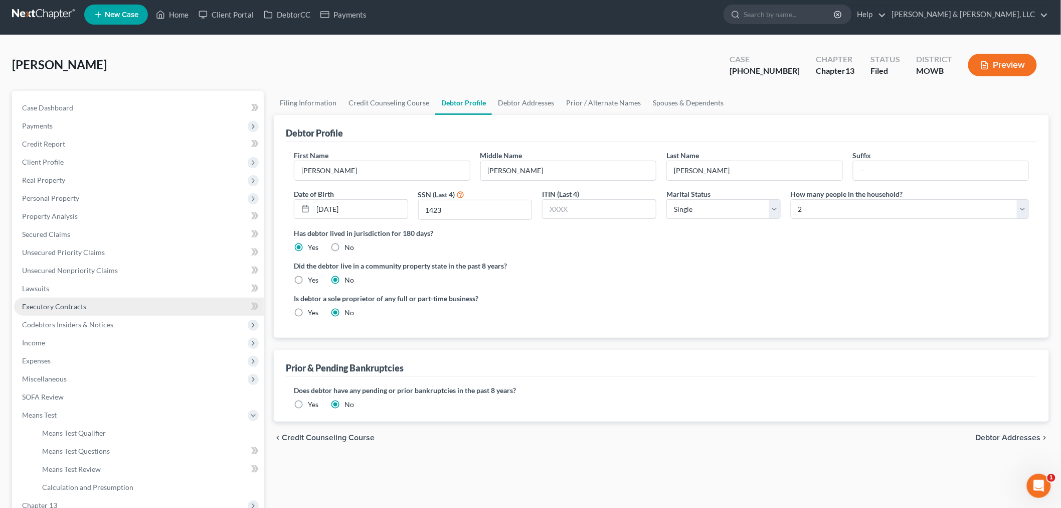
scroll to position [0, 0]
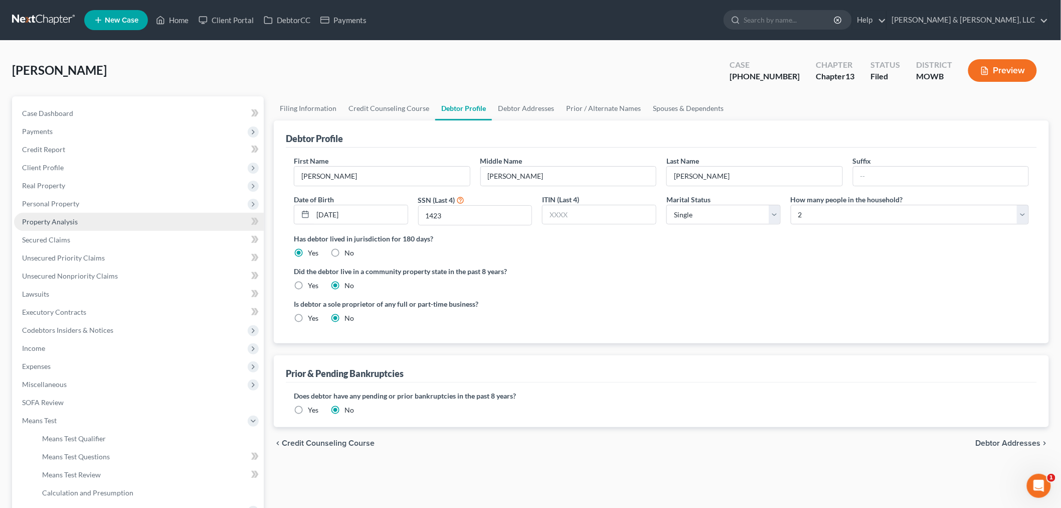
click at [44, 219] on span "Property Analysis" at bounding box center [50, 221] width 56 height 9
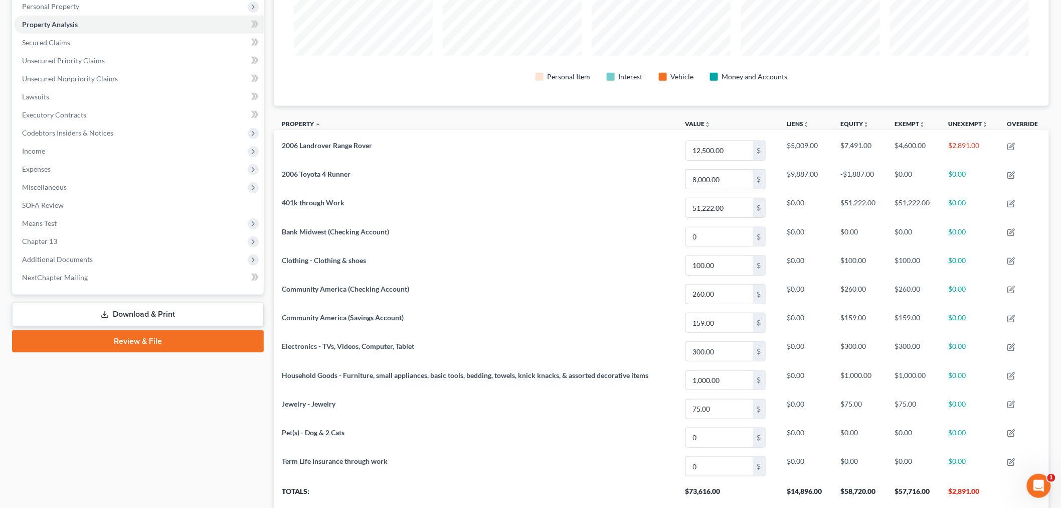
scroll to position [223, 0]
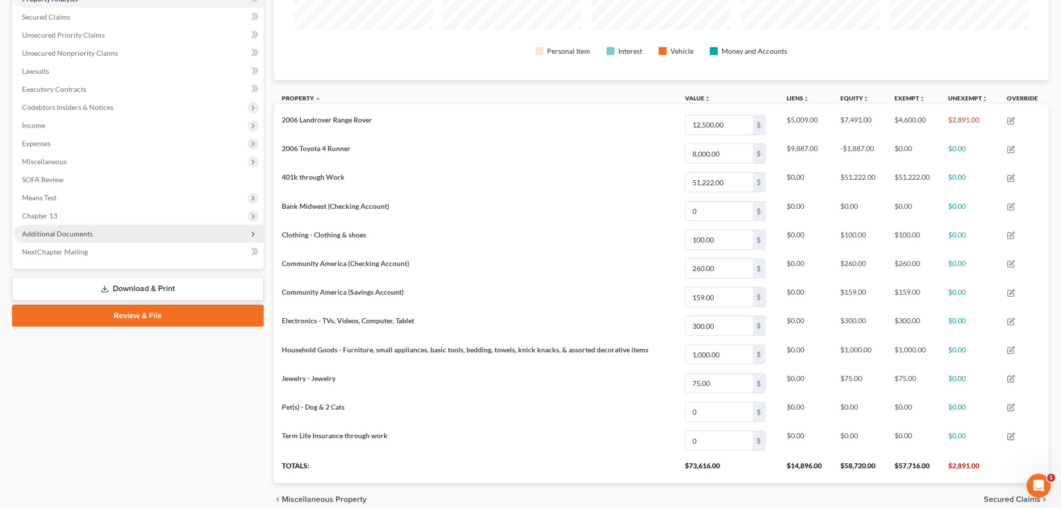
click at [60, 225] on span "Additional Documents" at bounding box center [139, 234] width 250 height 18
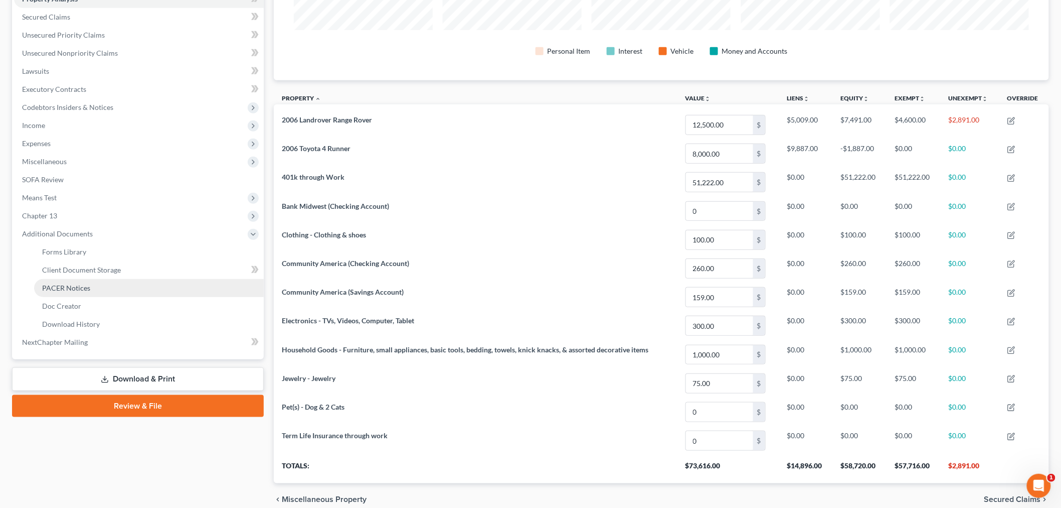
click at [59, 283] on span "PACER Notices" at bounding box center [66, 287] width 48 height 9
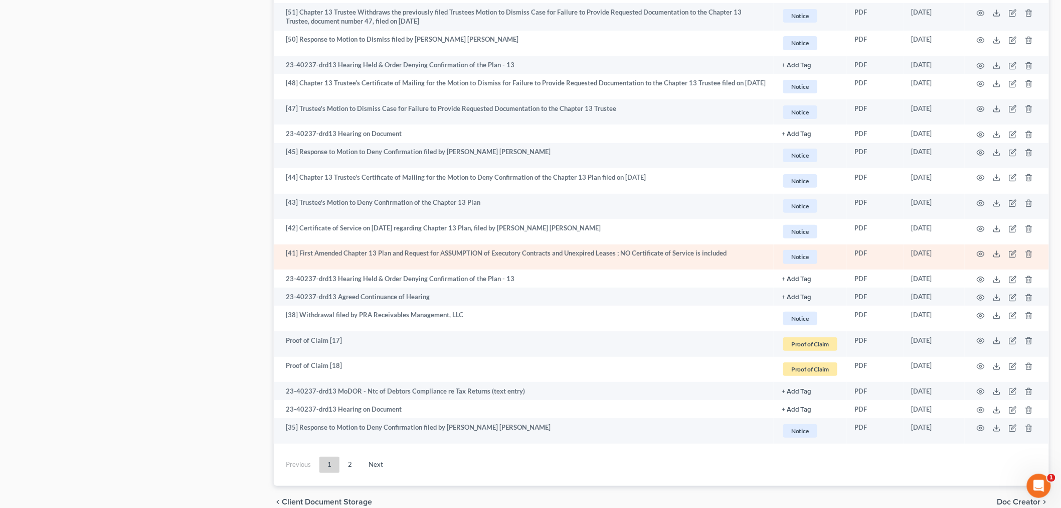
scroll to position [1661, 0]
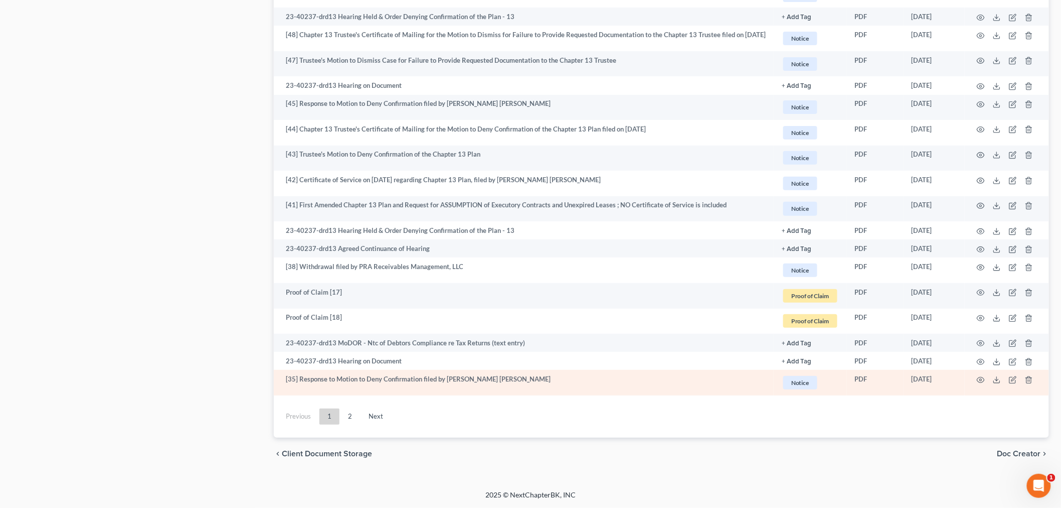
drag, startPoint x: 354, startPoint y: 409, endPoint x: 479, endPoint y: 392, distance: 126.6
click at [354, 410] on link "2" at bounding box center [350, 416] width 20 height 16
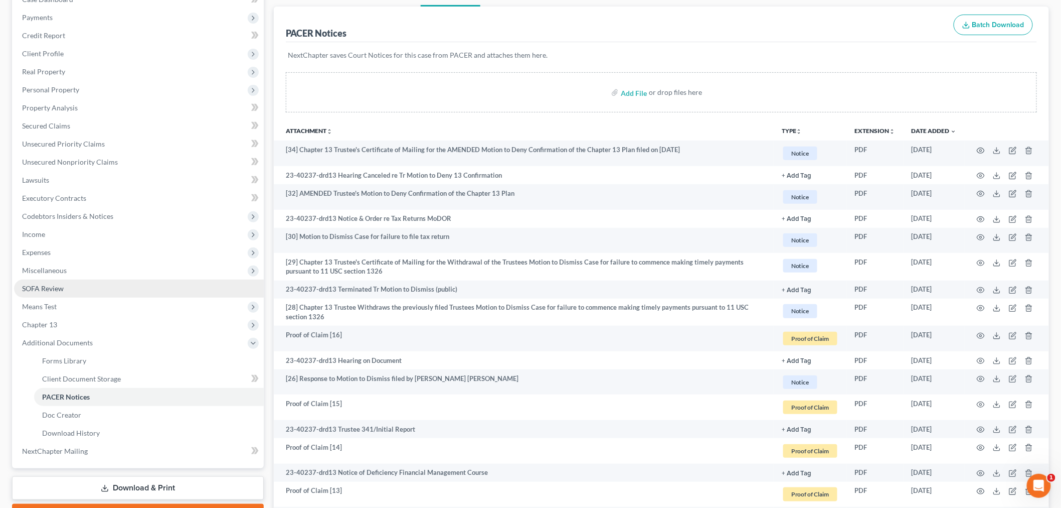
scroll to position [223, 0]
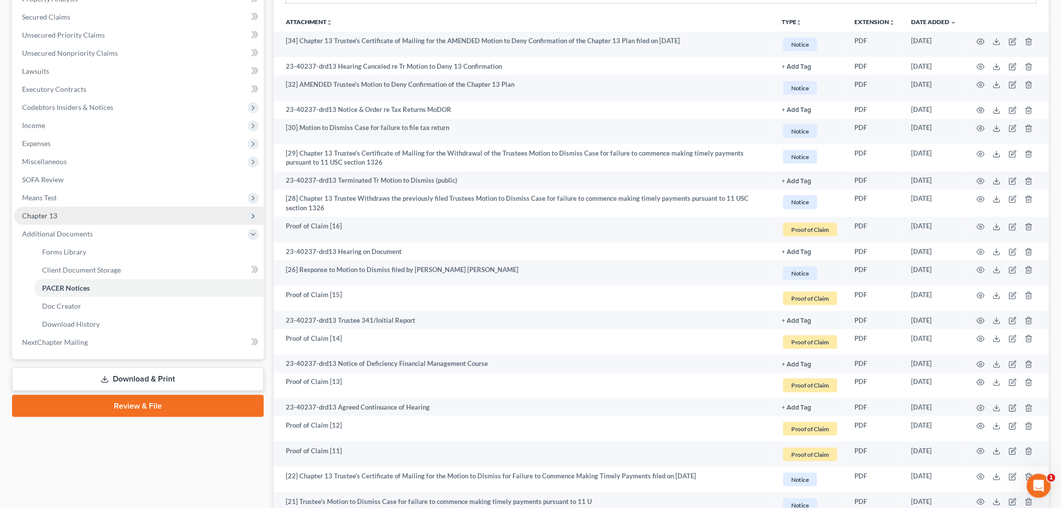
click at [42, 212] on span "Chapter 13" at bounding box center [39, 215] width 35 height 9
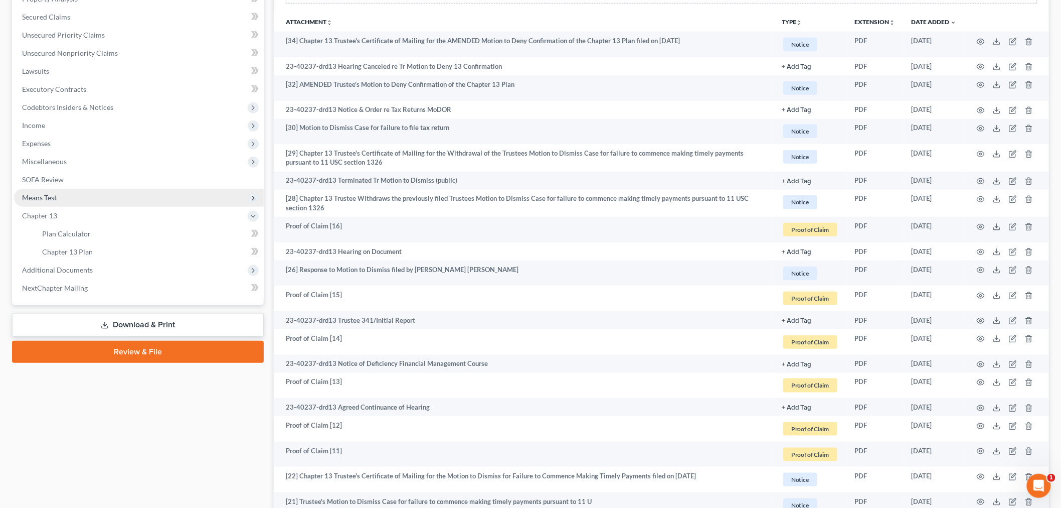
click at [46, 197] on span "Means Test" at bounding box center [39, 197] width 35 height 9
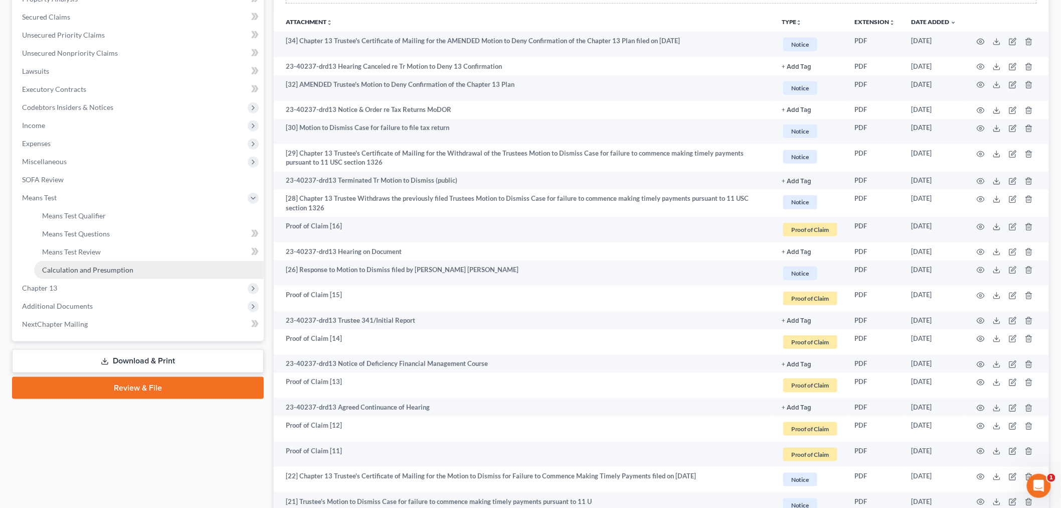
click at [88, 265] on span "Calculation and Presumption" at bounding box center [87, 269] width 91 height 9
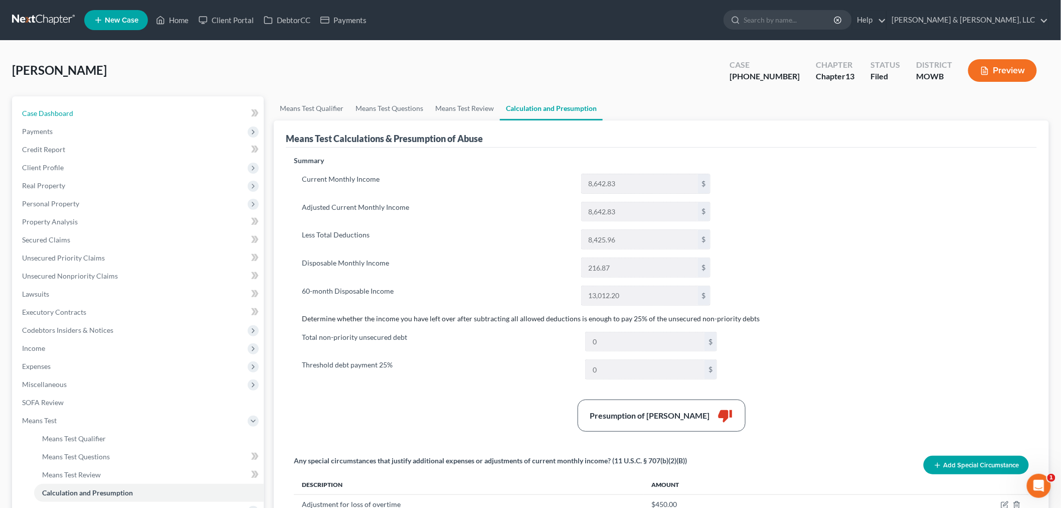
drag, startPoint x: 81, startPoint y: 108, endPoint x: 380, endPoint y: 36, distance: 307.9
click at [81, 108] on link "Case Dashboard" at bounding box center [139, 113] width 250 height 18
select select "1"
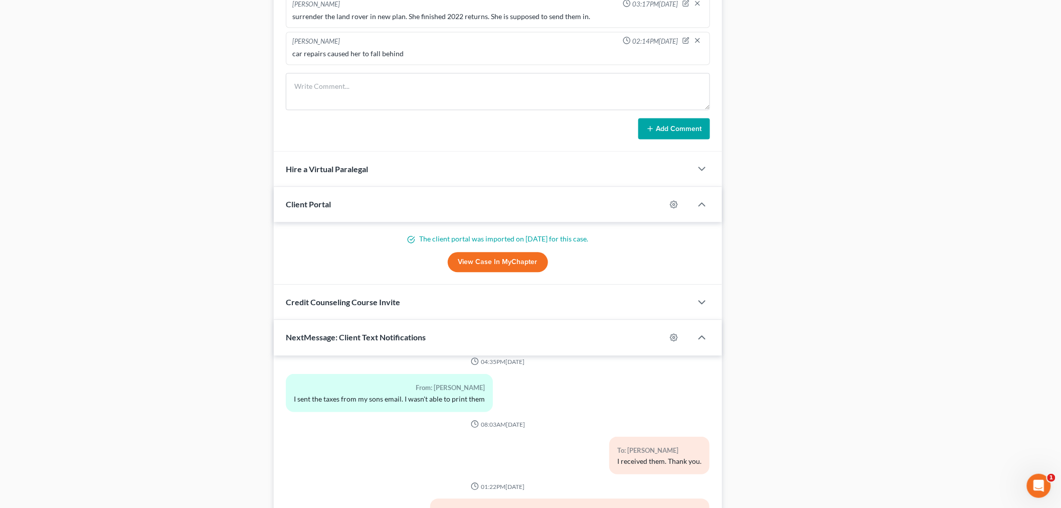
scroll to position [942, 0]
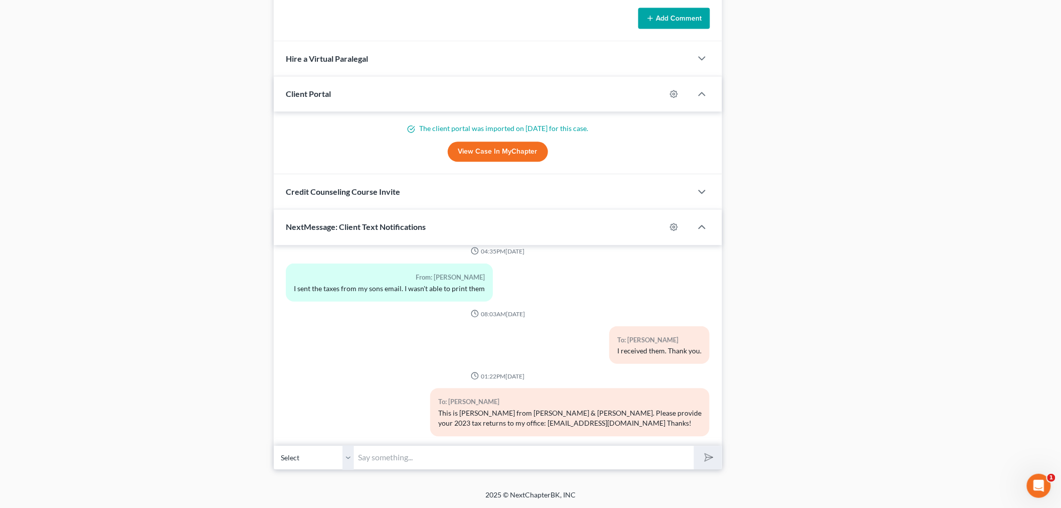
click at [493, 451] on input "text" at bounding box center [524, 457] width 340 height 25
type input "admin@pattondean.com"
click at [713, 457] on polygon "submit" at bounding box center [708, 457] width 12 height 12
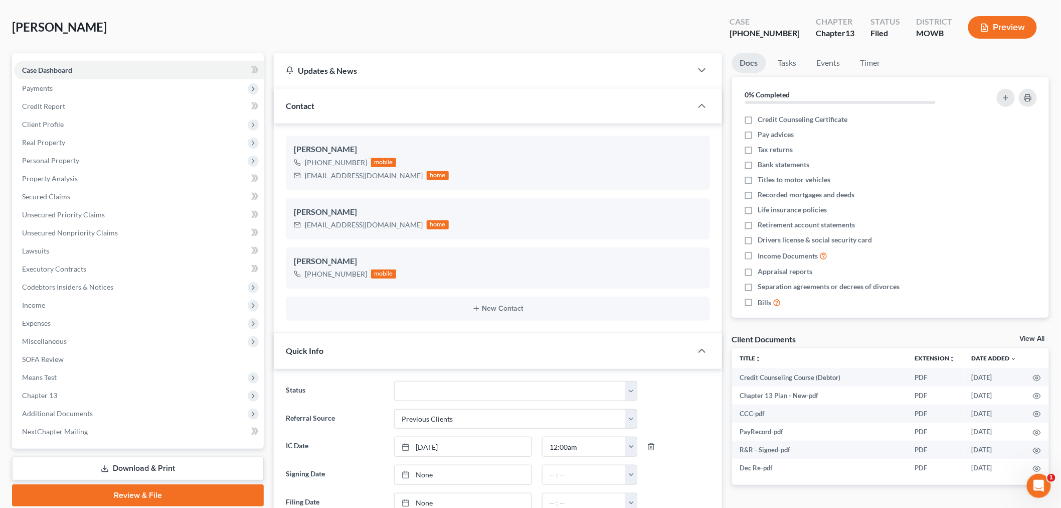
scroll to position [0, 0]
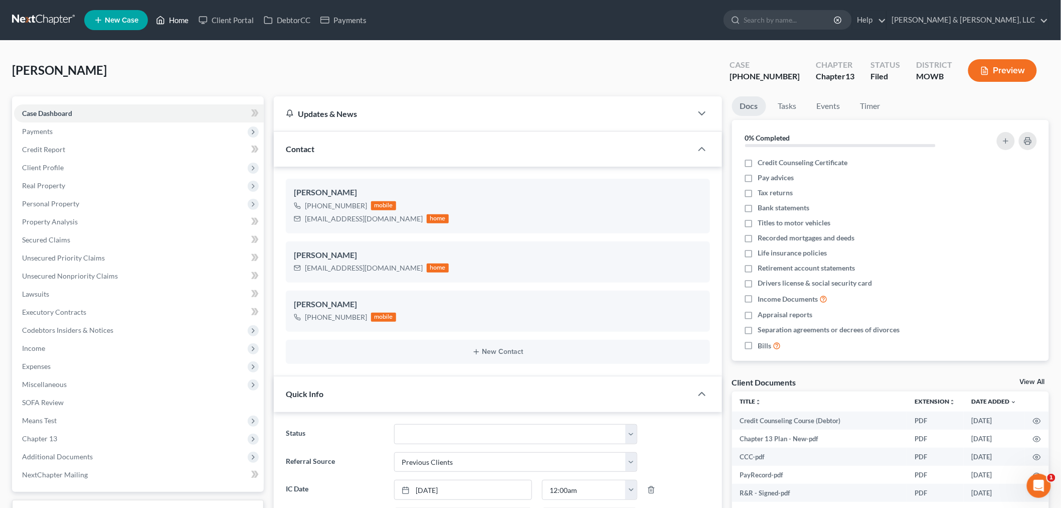
click at [172, 24] on link "Home" at bounding box center [172, 20] width 43 height 18
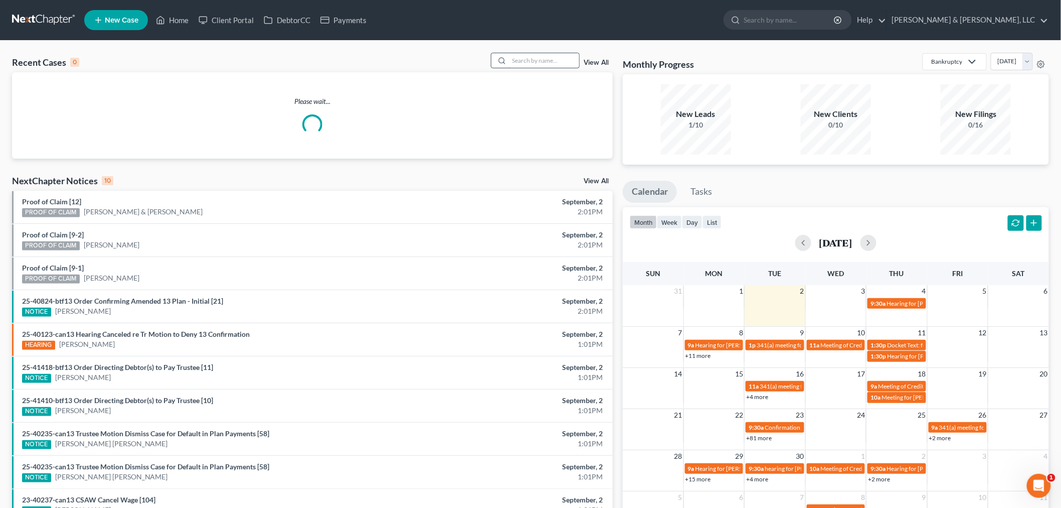
click at [544, 61] on input "search" at bounding box center [544, 60] width 70 height 15
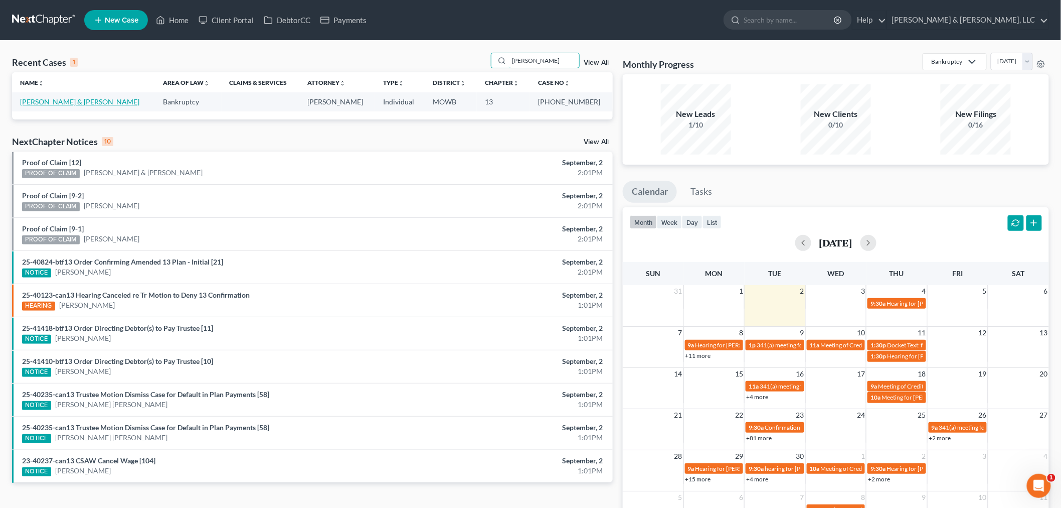
type input "lambrecht"
click at [36, 103] on link "[PERSON_NAME] & [PERSON_NAME]" at bounding box center [79, 101] width 119 height 9
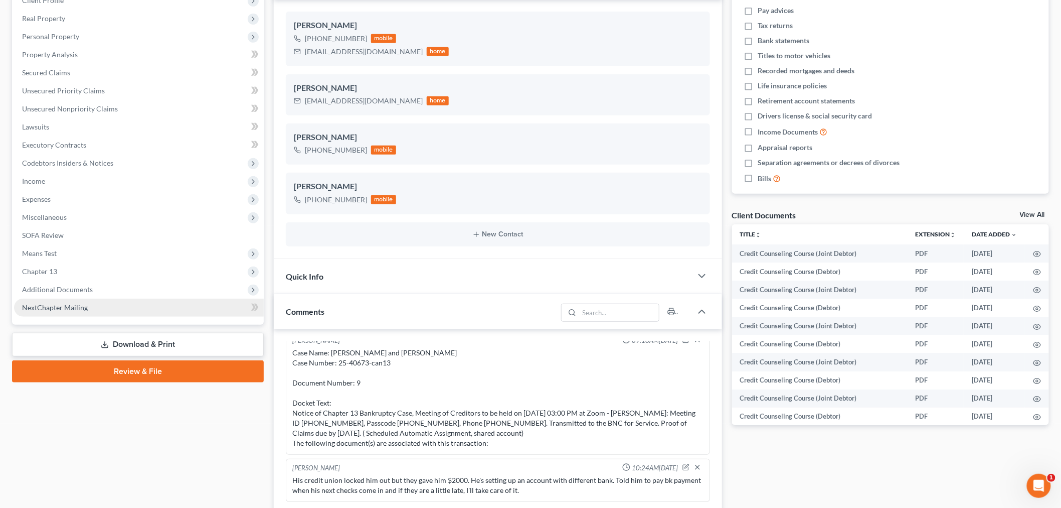
scroll to position [851, 0]
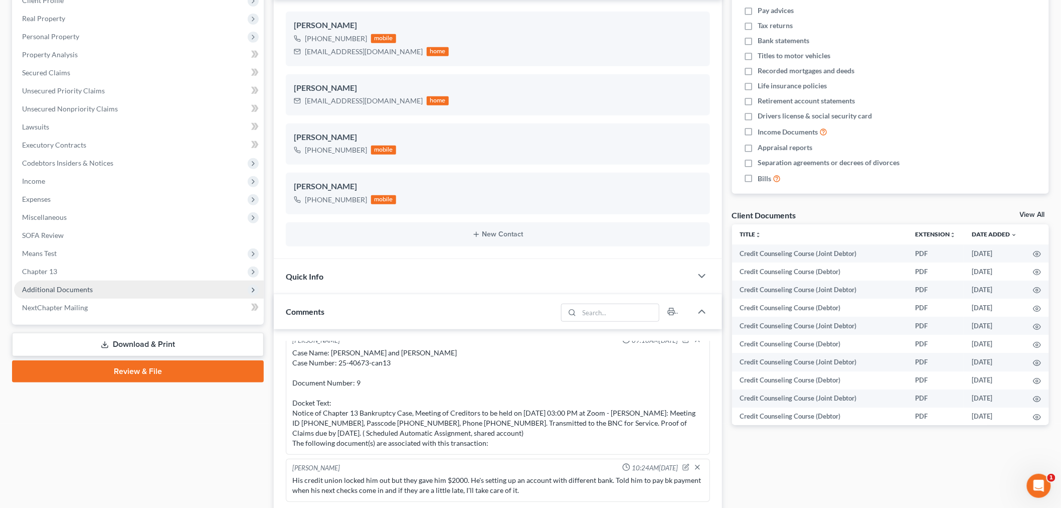
click at [53, 287] on span "Additional Documents" at bounding box center [57, 289] width 71 height 9
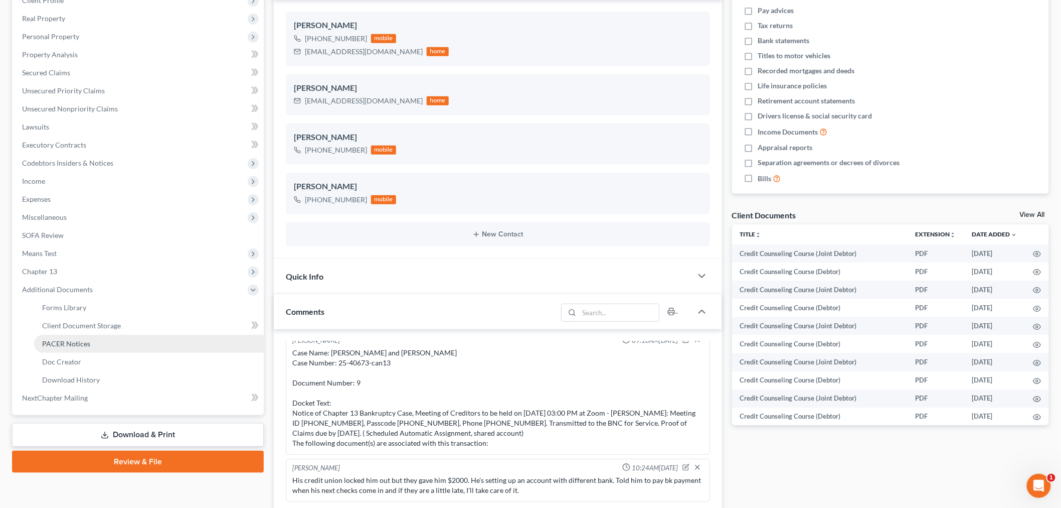
click at [66, 339] on span "PACER Notices" at bounding box center [66, 343] width 48 height 9
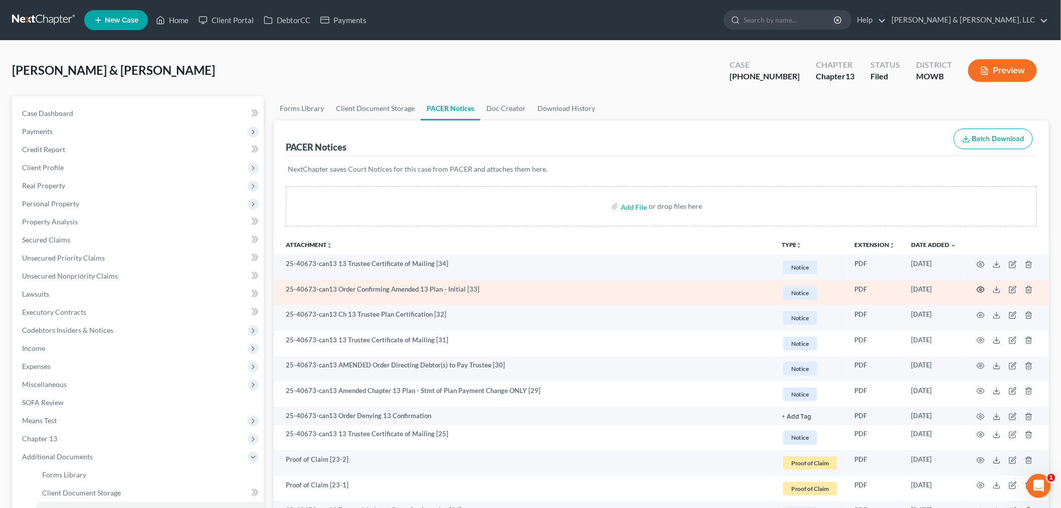
click at [981, 292] on icon "button" at bounding box center [982, 290] width 8 height 6
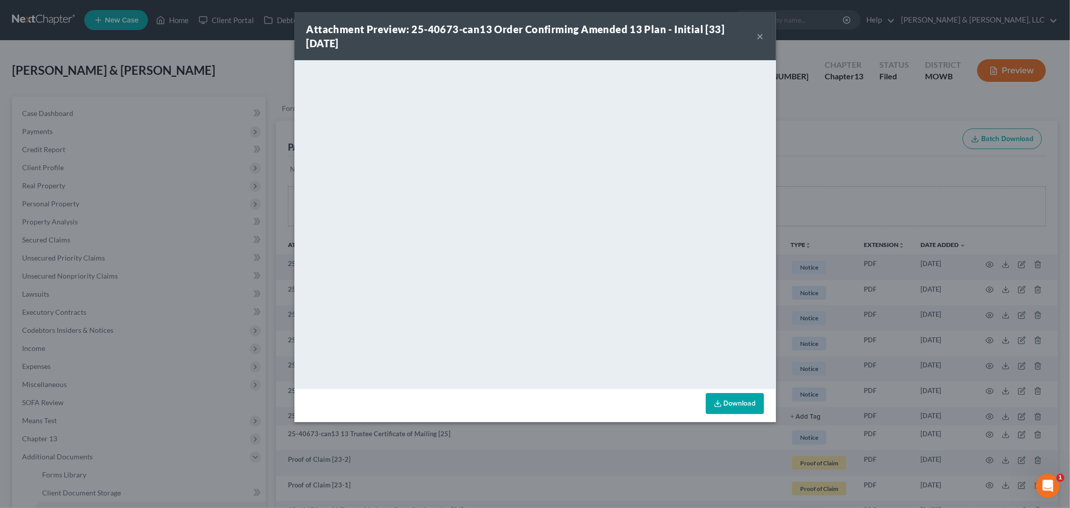
click at [760, 33] on button "×" at bounding box center [760, 36] width 7 height 12
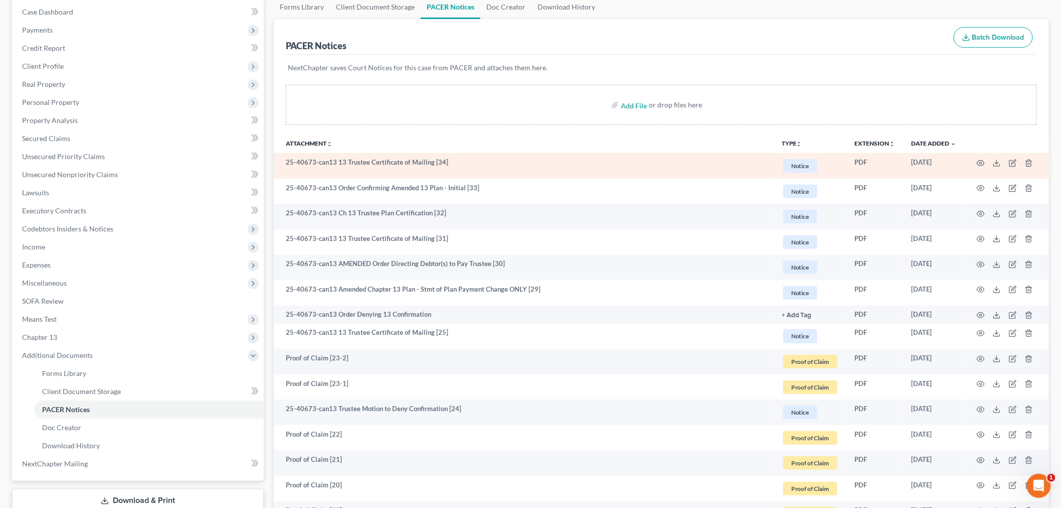
scroll to position [111, 0]
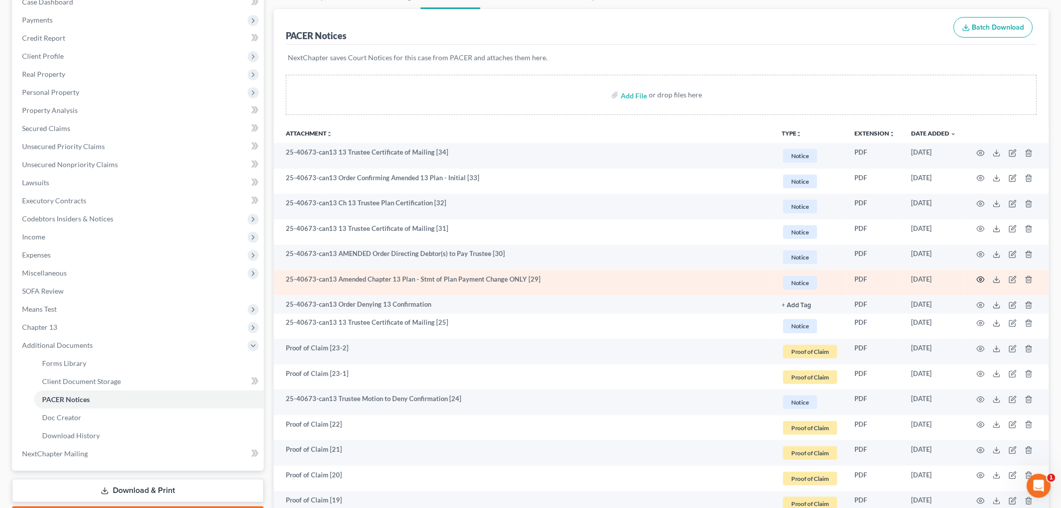
click at [982, 279] on circle "button" at bounding box center [981, 279] width 2 height 2
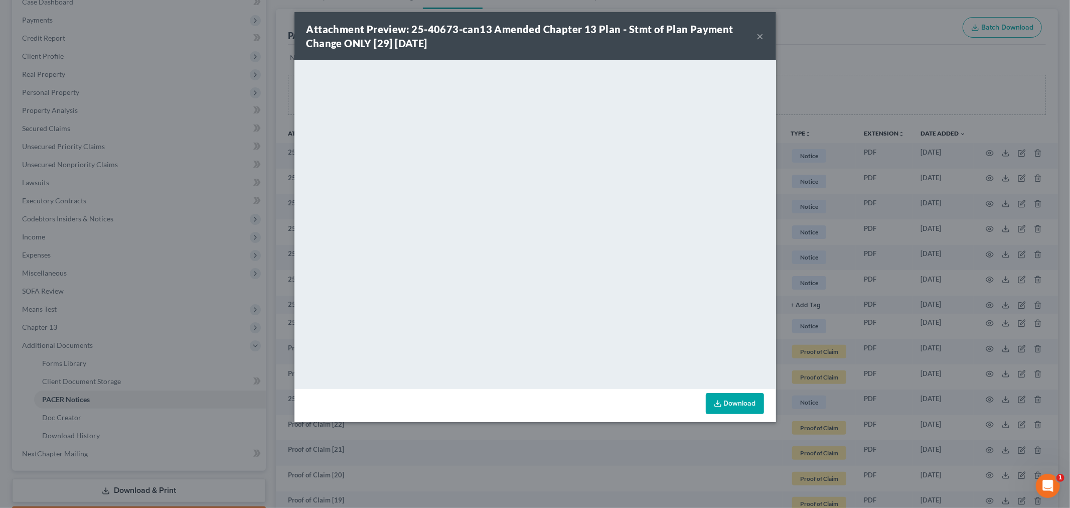
click at [759, 31] on button "×" at bounding box center [760, 36] width 7 height 12
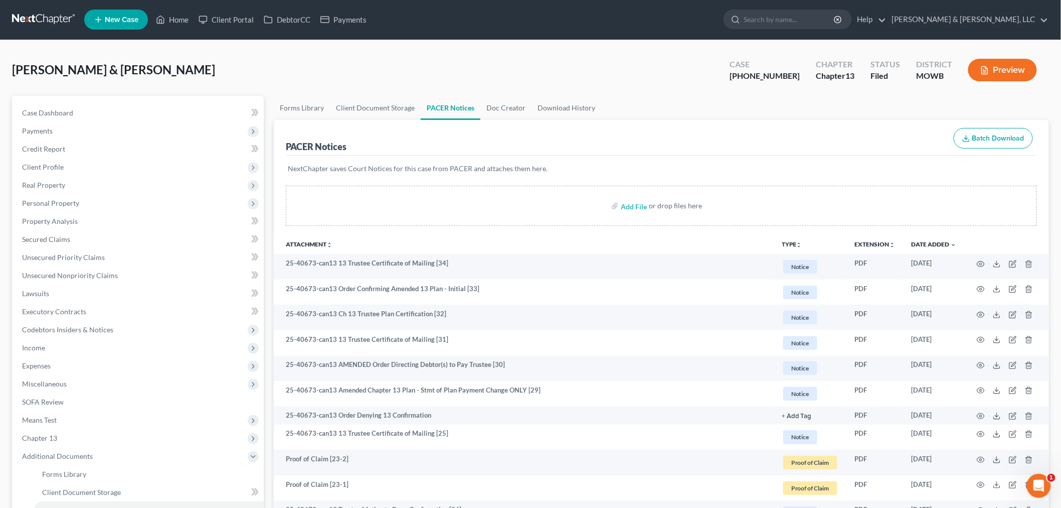
scroll to position [0, 0]
click at [36, 349] on span "Income" at bounding box center [33, 348] width 23 height 9
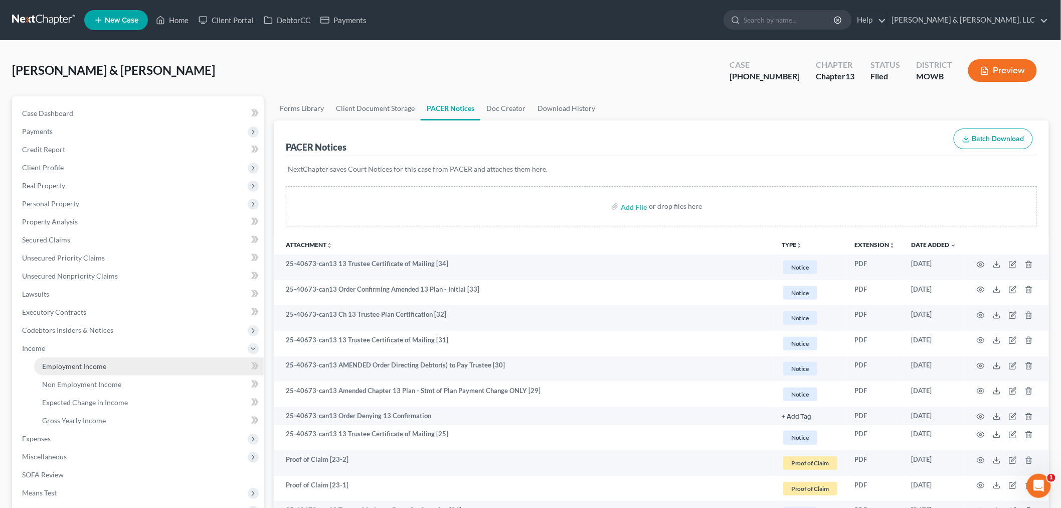
click at [69, 363] on span "Employment Income" at bounding box center [74, 366] width 64 height 9
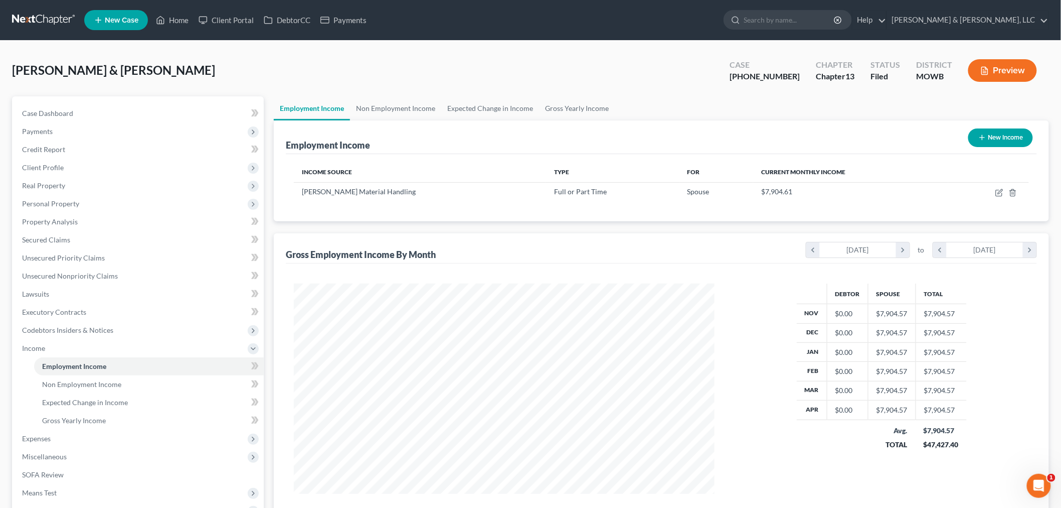
scroll to position [210, 440]
click at [103, 384] on span "Non Employment Income" at bounding box center [81, 384] width 79 height 9
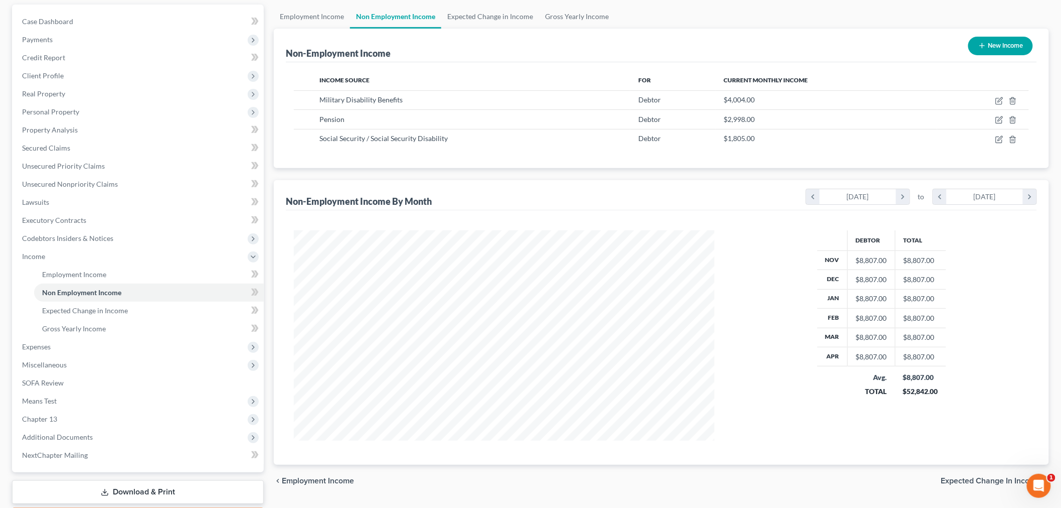
scroll to position [111, 0]
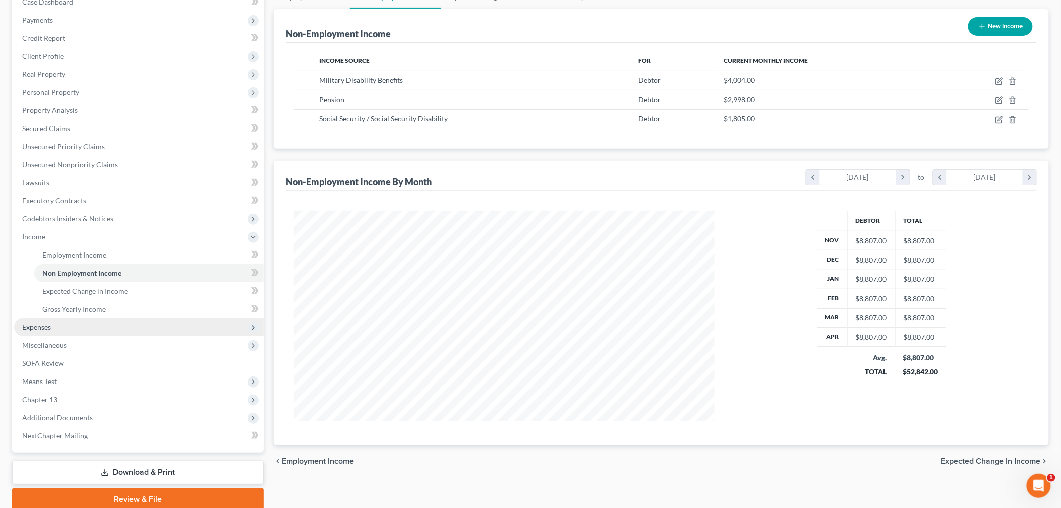
click at [39, 323] on span "Expenses" at bounding box center [36, 327] width 29 height 9
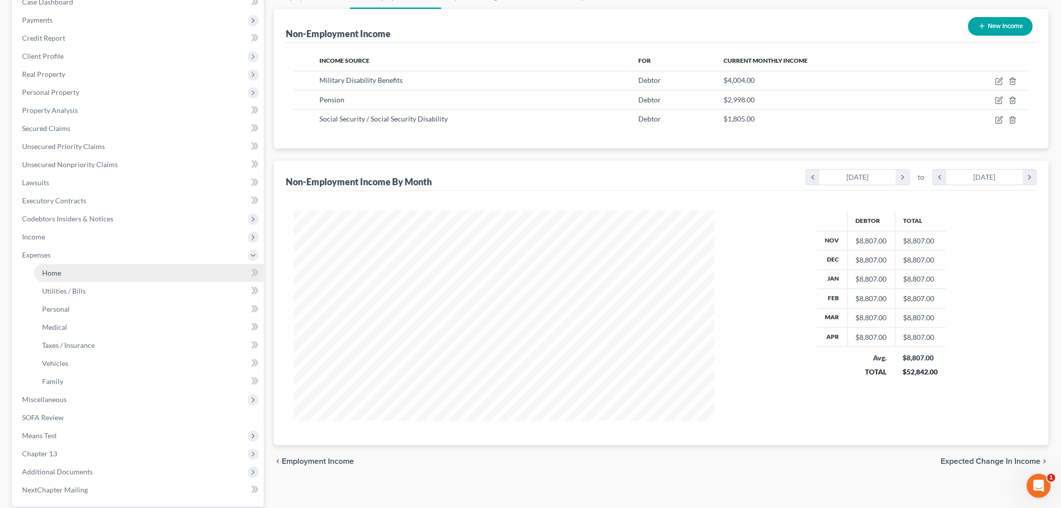
click at [52, 271] on span "Home" at bounding box center [51, 272] width 19 height 9
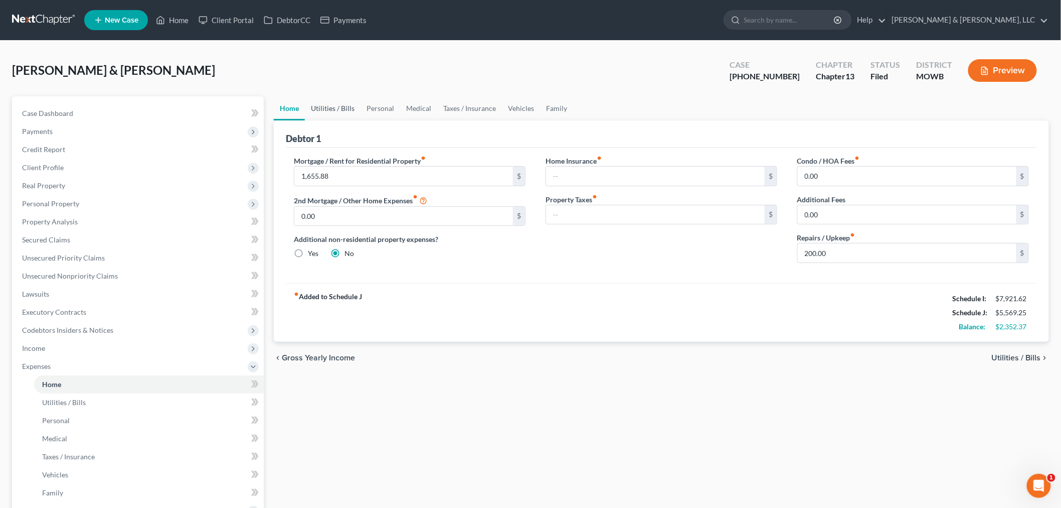
click at [321, 104] on link "Utilities / Bills" at bounding box center [333, 108] width 56 height 24
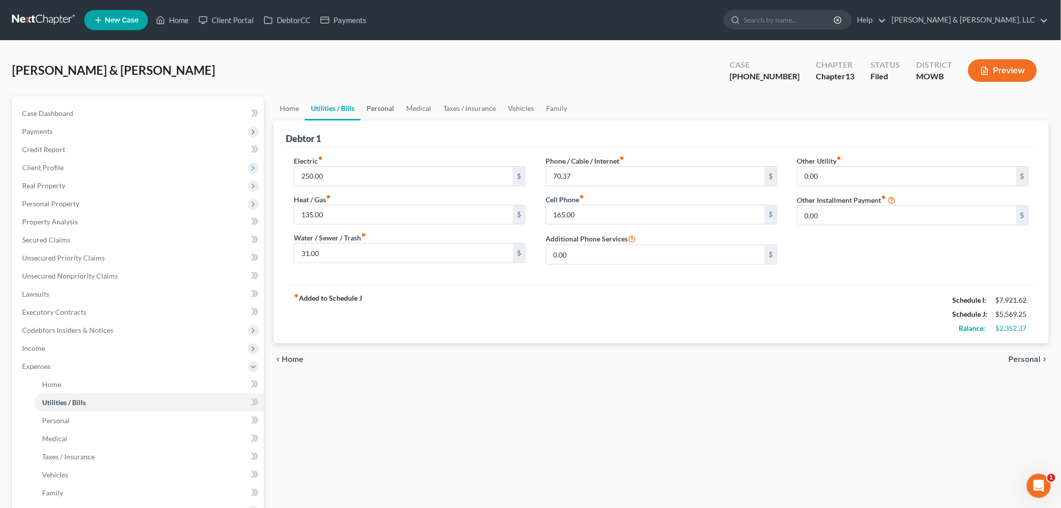
click at [377, 109] on link "Personal" at bounding box center [381, 108] width 40 height 24
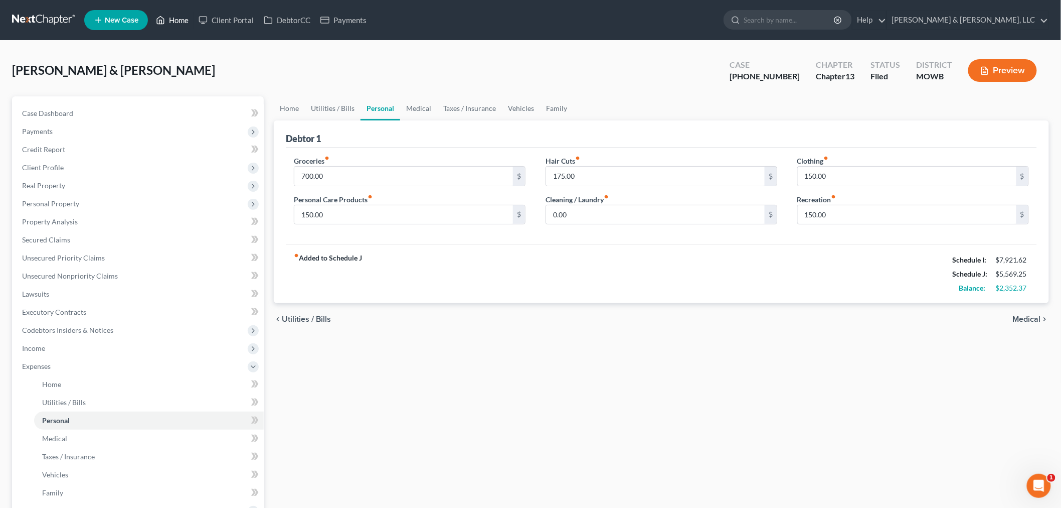
drag, startPoint x: 186, startPoint y: 21, endPoint x: 227, endPoint y: 31, distance: 42.3
click at [186, 21] on link "Home" at bounding box center [172, 20] width 43 height 18
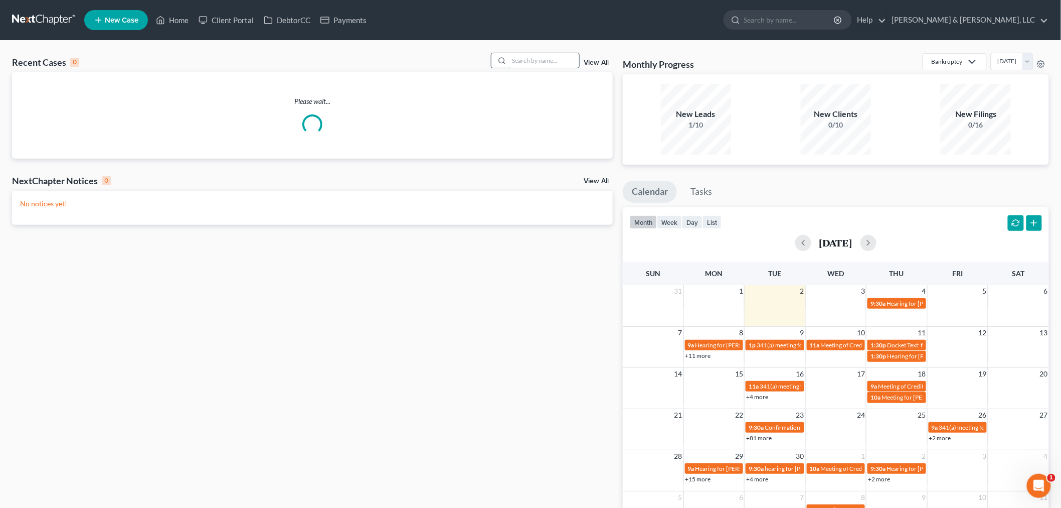
click at [523, 58] on input "search" at bounding box center [544, 60] width 70 height 15
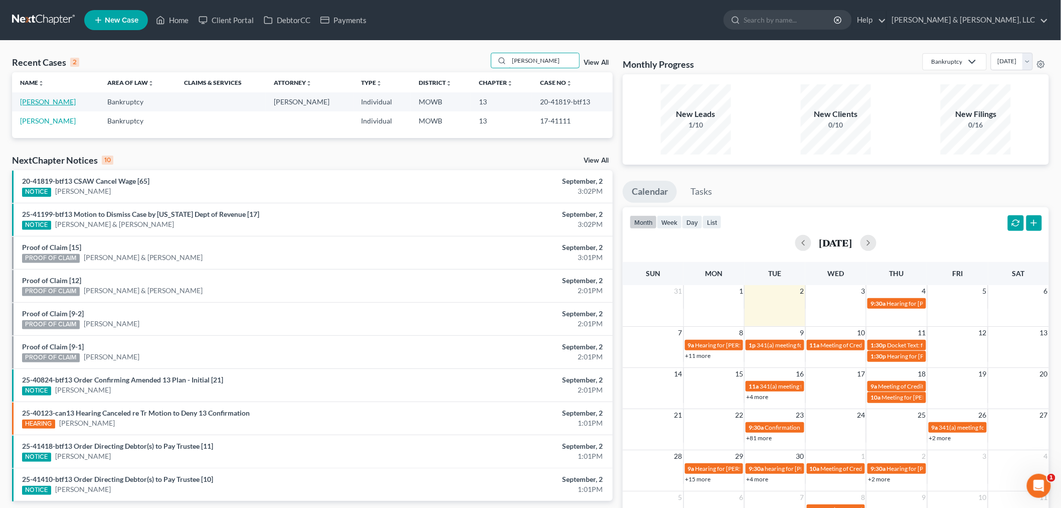
type input "duren"
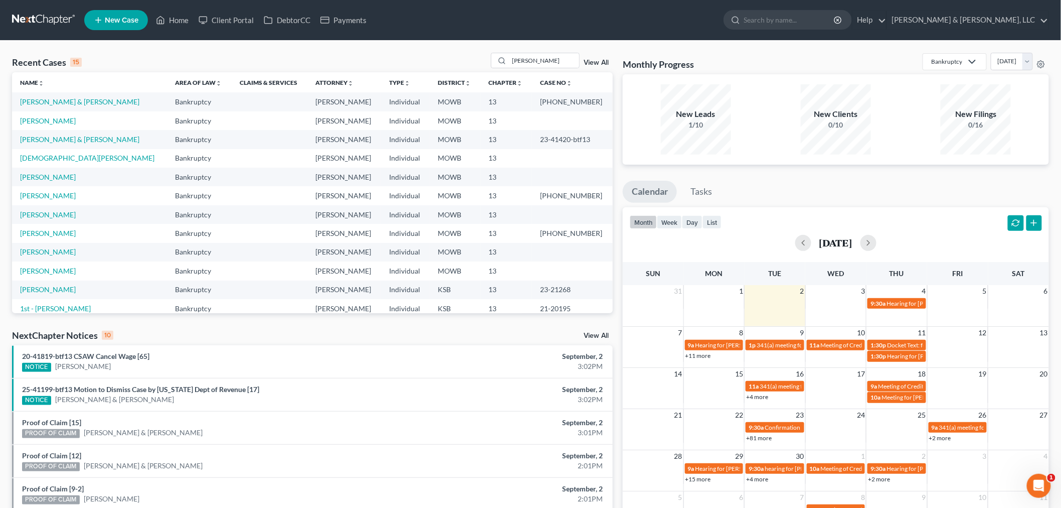
click at [52, 99] on link "[PERSON_NAME] & [PERSON_NAME]" at bounding box center [79, 101] width 119 height 9
click at [548, 51] on div "Recent Cases 15 duren View All Name unfold_more expand_more expand_less Area of…" at bounding box center [530, 372] width 1061 height 663
click at [545, 56] on input "duren" at bounding box center [544, 60] width 70 height 15
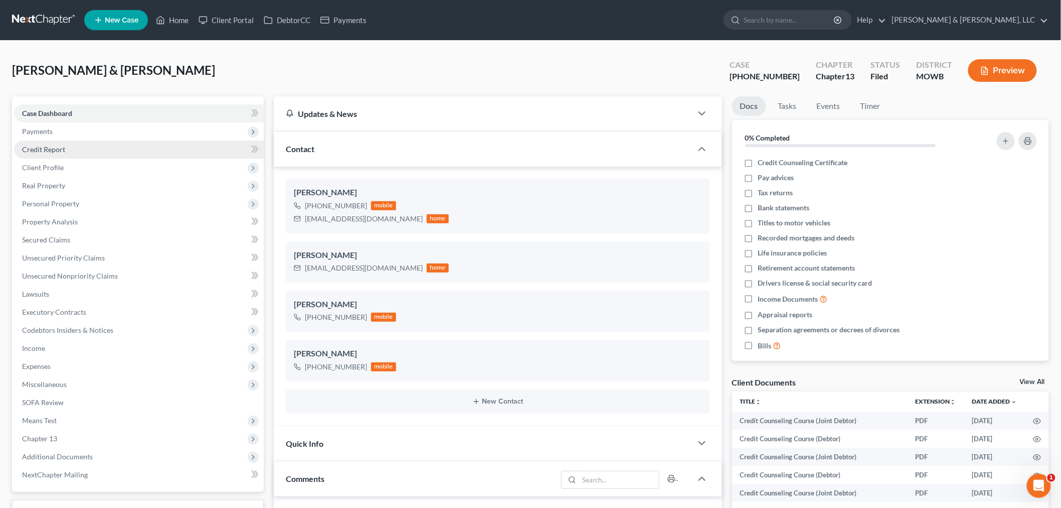
scroll to position [851, 0]
click at [181, 17] on link "Home" at bounding box center [172, 20] width 43 height 18
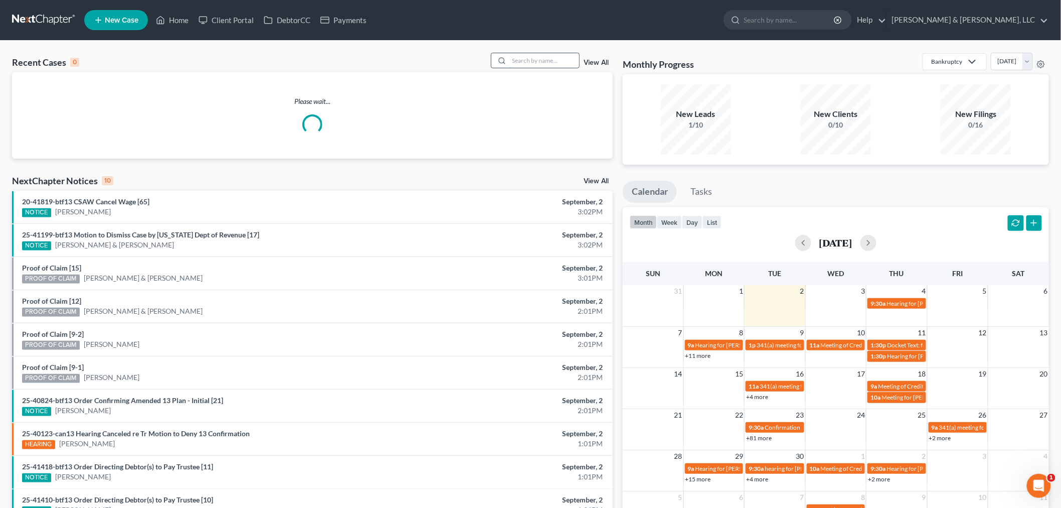
click at [558, 60] on input "search" at bounding box center [544, 60] width 70 height 15
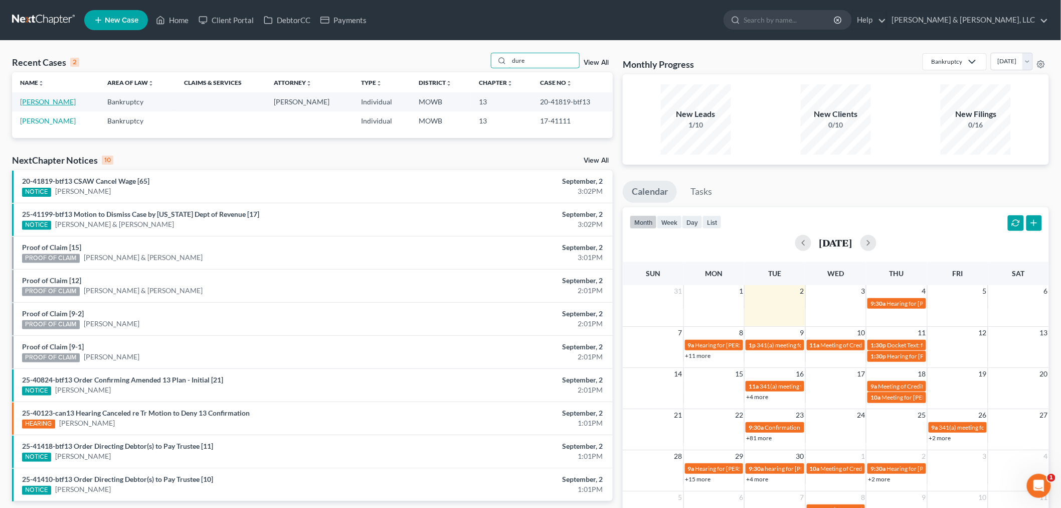
type input "dure"
click at [51, 102] on link "[PERSON_NAME]" at bounding box center [48, 101] width 56 height 9
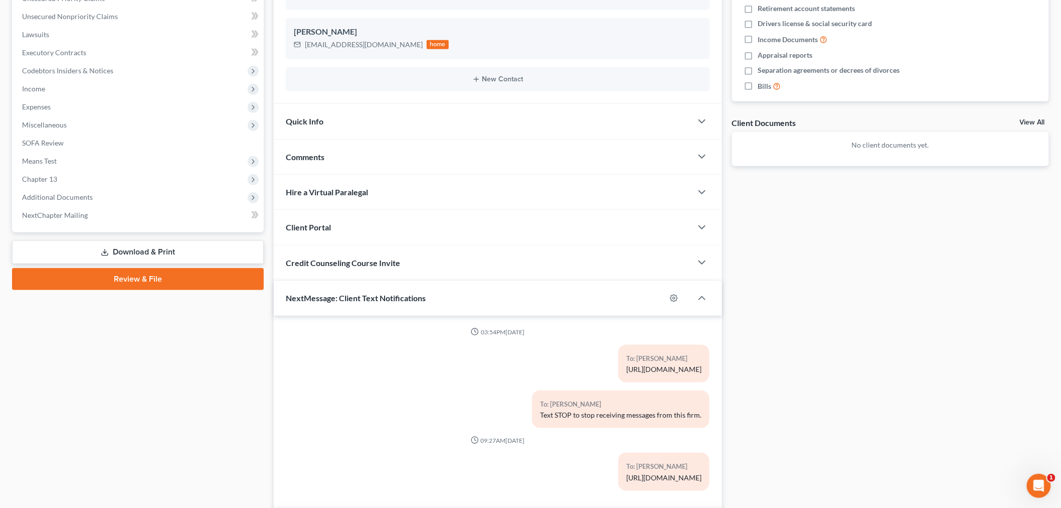
scroll to position [324, 0]
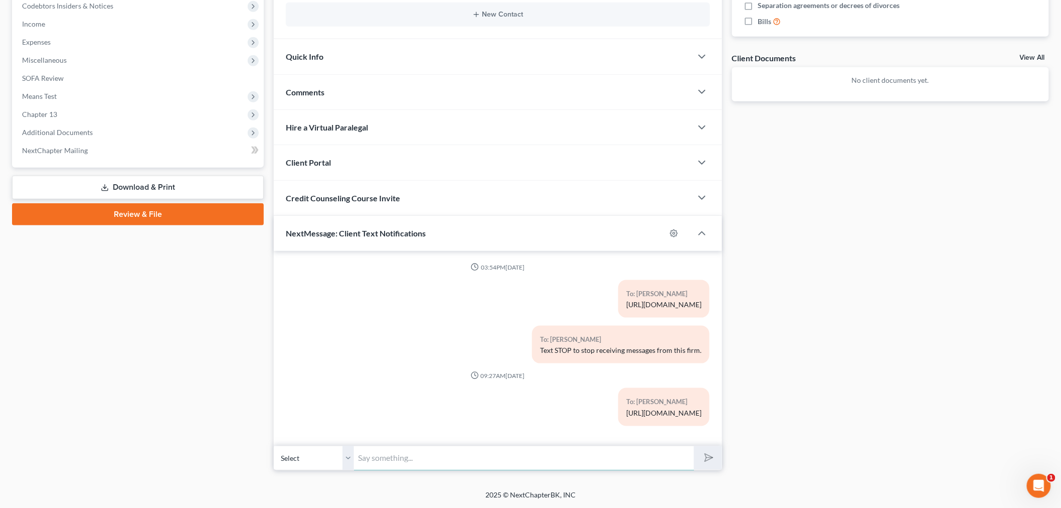
click at [397, 457] on input "text" at bounding box center [524, 457] width 340 height 25
type input "Y"
type input "T"
click at [56, 123] on span "Additional Documents" at bounding box center [139, 132] width 250 height 18
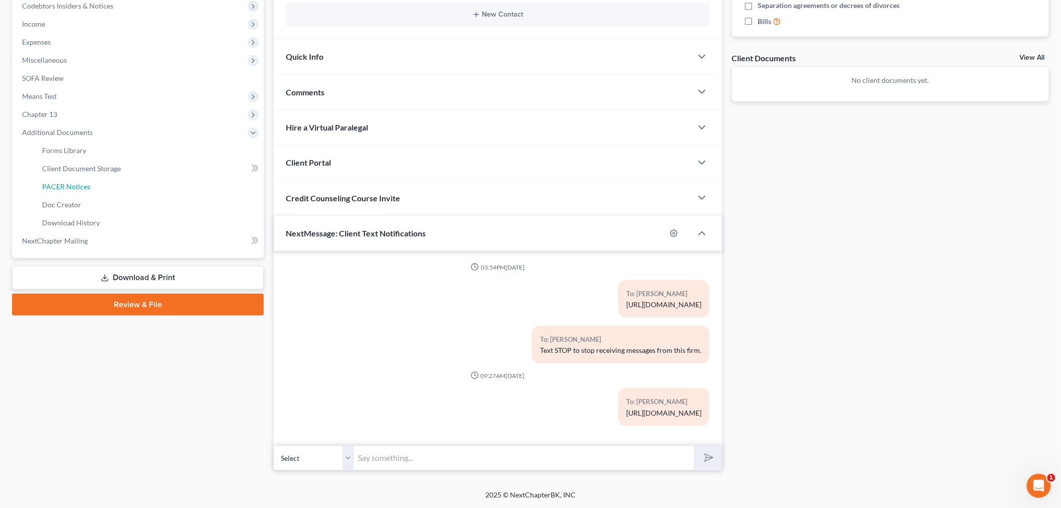
drag, startPoint x: 73, startPoint y: 184, endPoint x: 500, endPoint y: 187, distance: 426.9
click at [73, 184] on span "PACER Notices" at bounding box center [66, 186] width 48 height 9
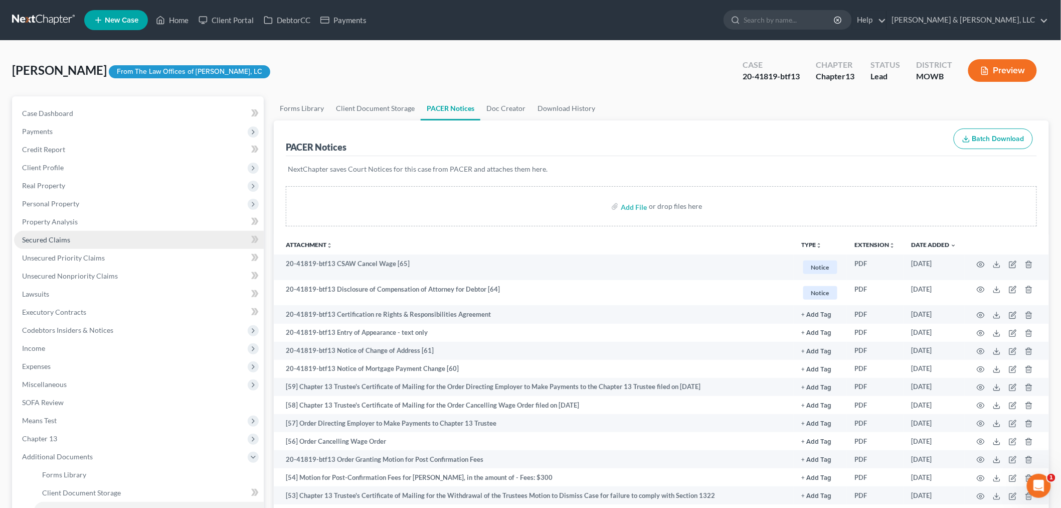
click at [64, 237] on span "Secured Claims" at bounding box center [46, 239] width 48 height 9
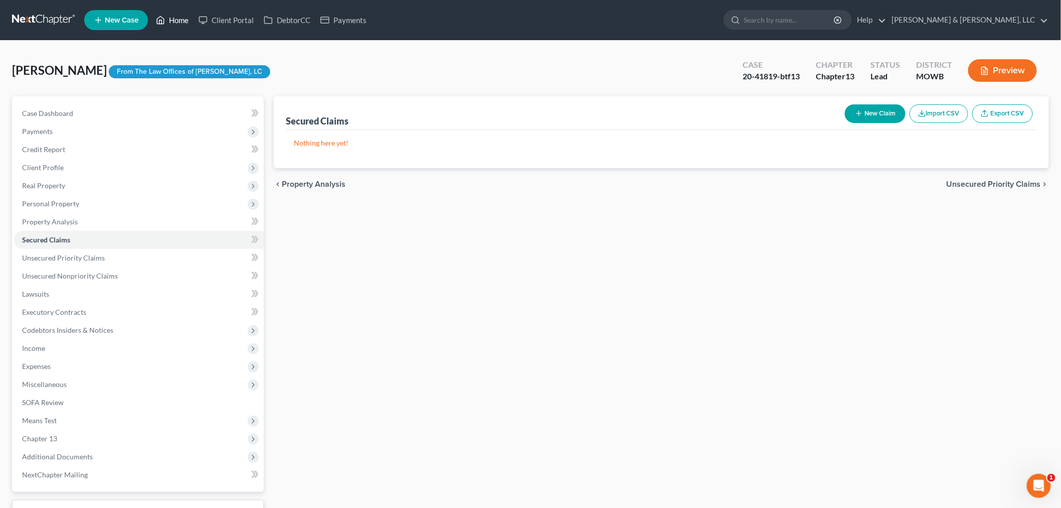
drag, startPoint x: 178, startPoint y: 15, endPoint x: 211, endPoint y: 51, distance: 49.0
click at [178, 15] on link "Home" at bounding box center [172, 20] width 43 height 18
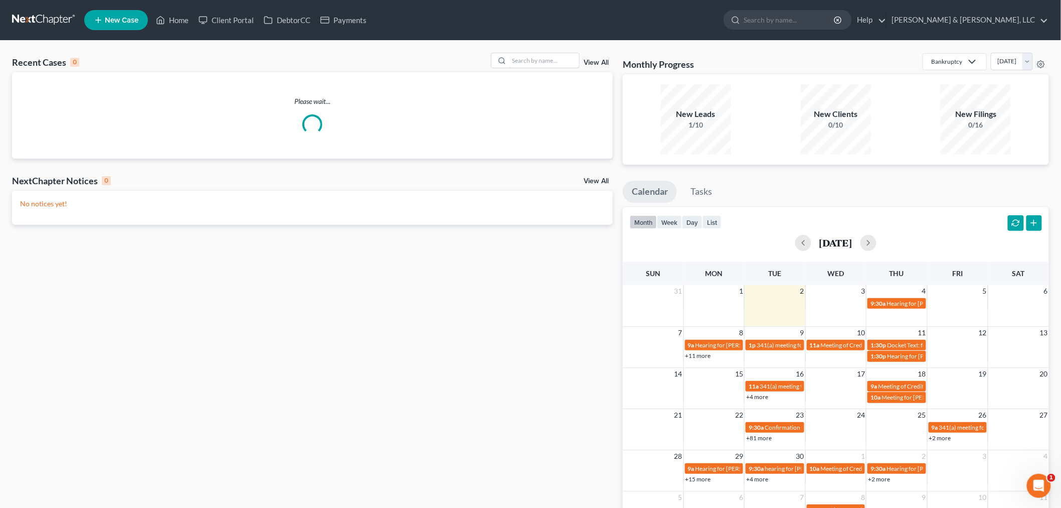
click at [533, 58] on input "search" at bounding box center [544, 60] width 70 height 15
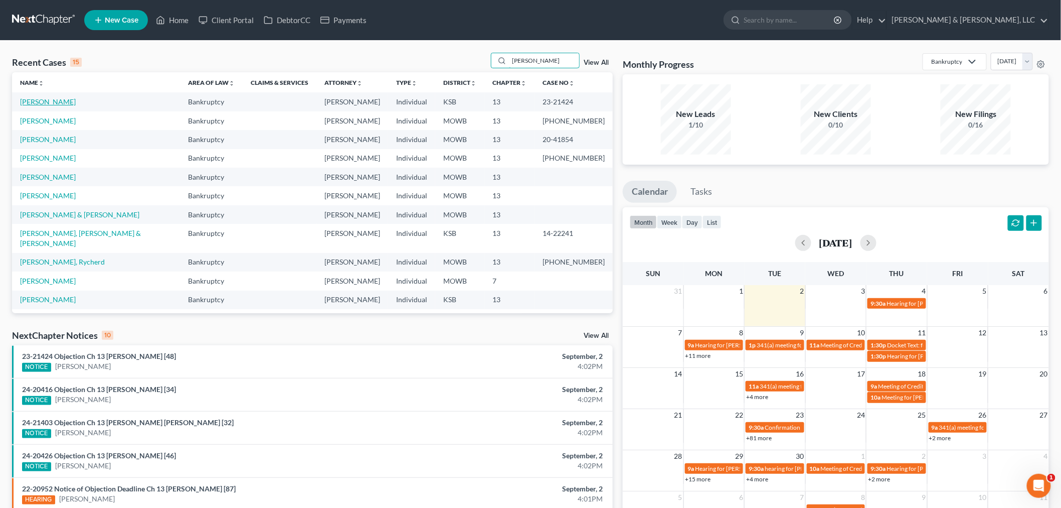
type input "[PERSON_NAME]"
click at [44, 99] on link "[PERSON_NAME]" at bounding box center [48, 101] width 56 height 9
select select "4"
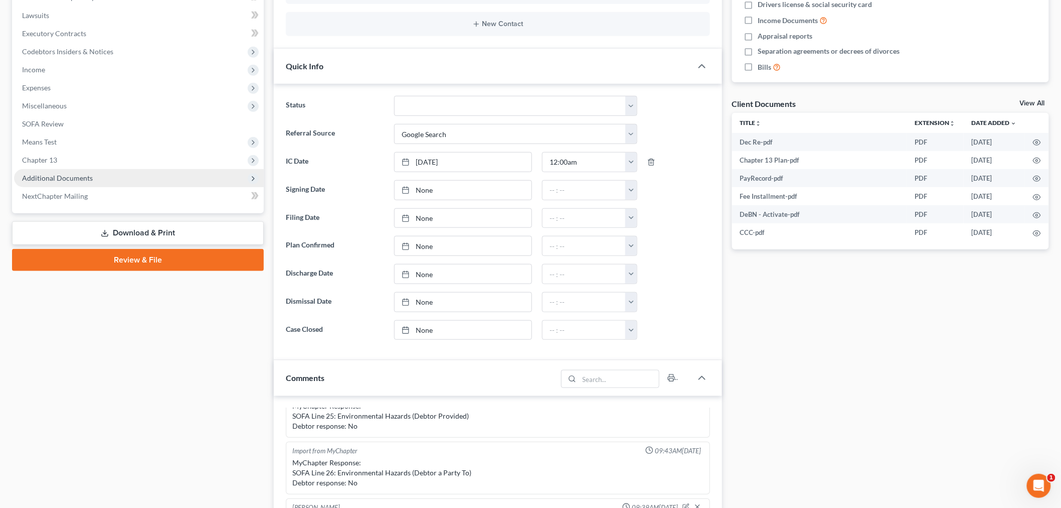
scroll to position [4, 0]
click at [57, 181] on span "Additional Documents" at bounding box center [57, 178] width 71 height 9
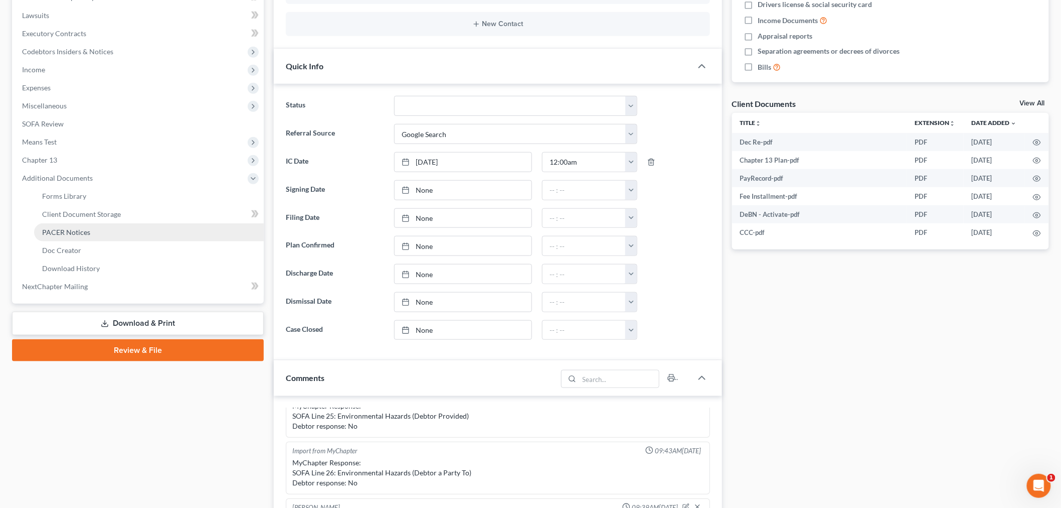
click at [68, 232] on span "PACER Notices" at bounding box center [66, 232] width 48 height 9
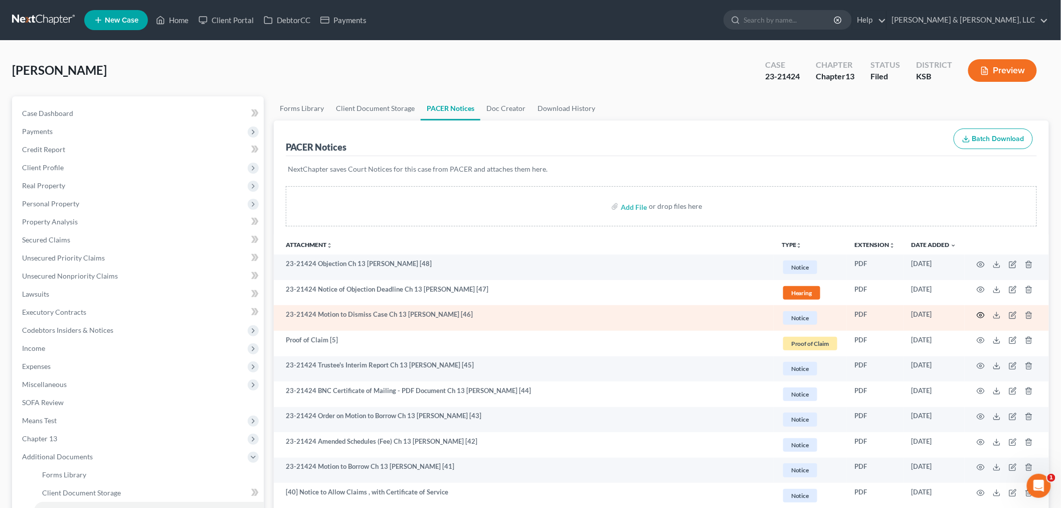
click at [982, 314] on circle "button" at bounding box center [981, 315] width 2 height 2
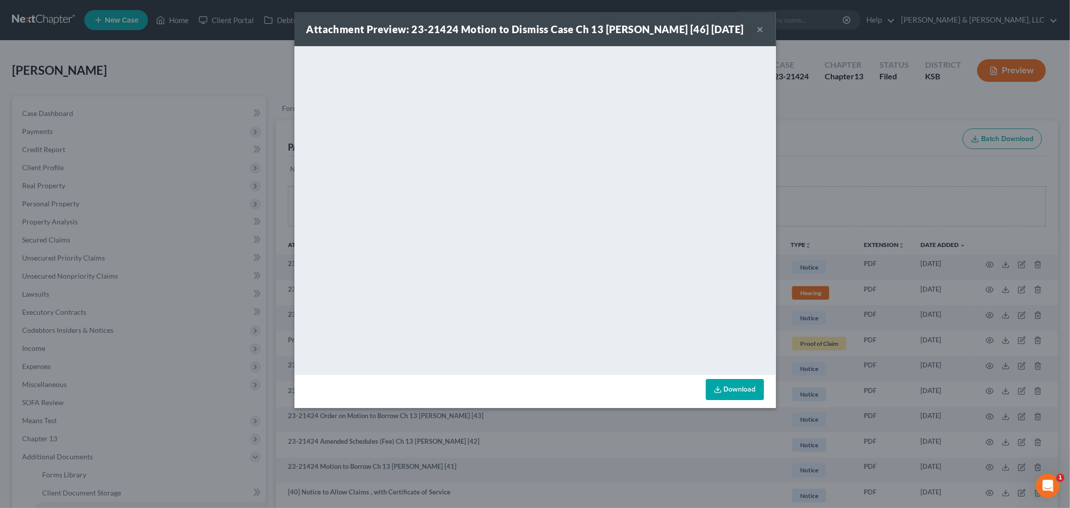
click at [760, 32] on button "×" at bounding box center [760, 29] width 7 height 12
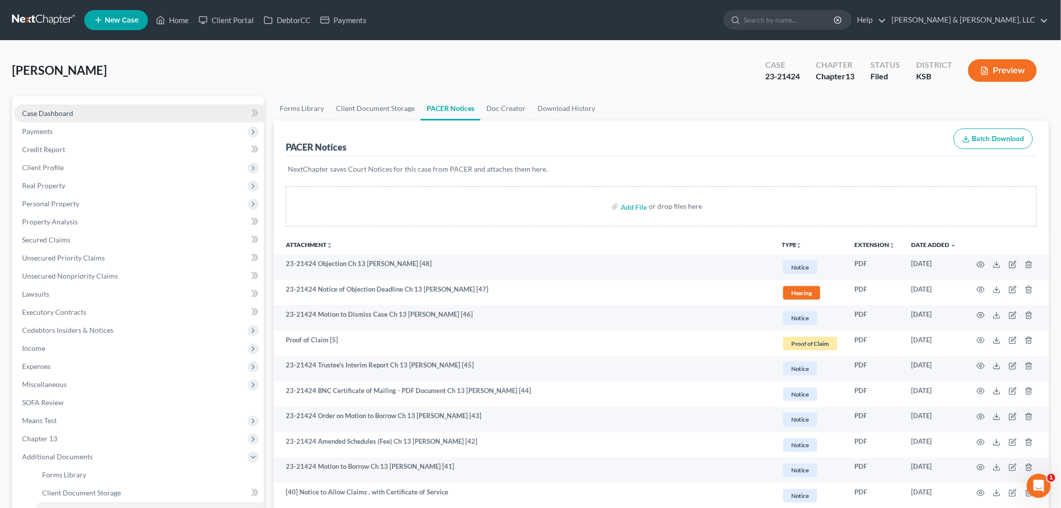
drag, startPoint x: 78, startPoint y: 101, endPoint x: 73, endPoint y: 106, distance: 6.7
click at [78, 101] on div "Case Dashboard Payments Invoices Payments Payments Credit Report Client Profile…" at bounding box center [138, 339] width 252 height 486
click at [73, 106] on link "Case Dashboard" at bounding box center [139, 113] width 250 height 18
select select "4"
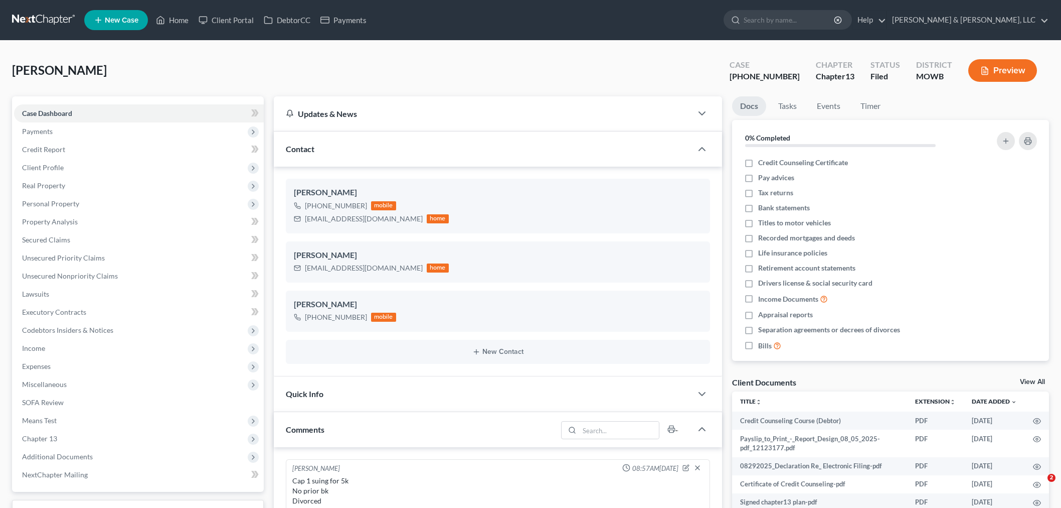
select select "0"
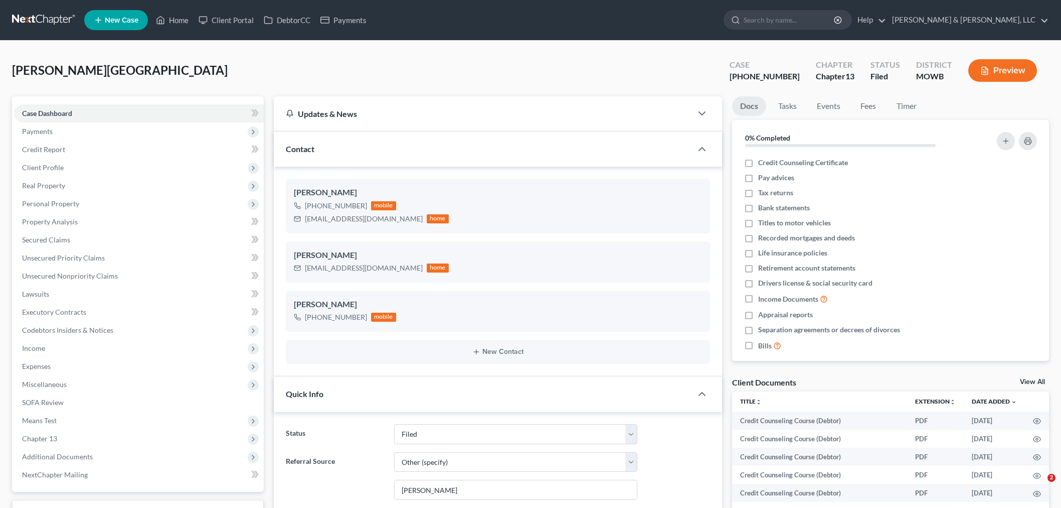
select select "6"
select select "0"
drag, startPoint x: 176, startPoint y: 21, endPoint x: 182, endPoint y: 22, distance: 6.0
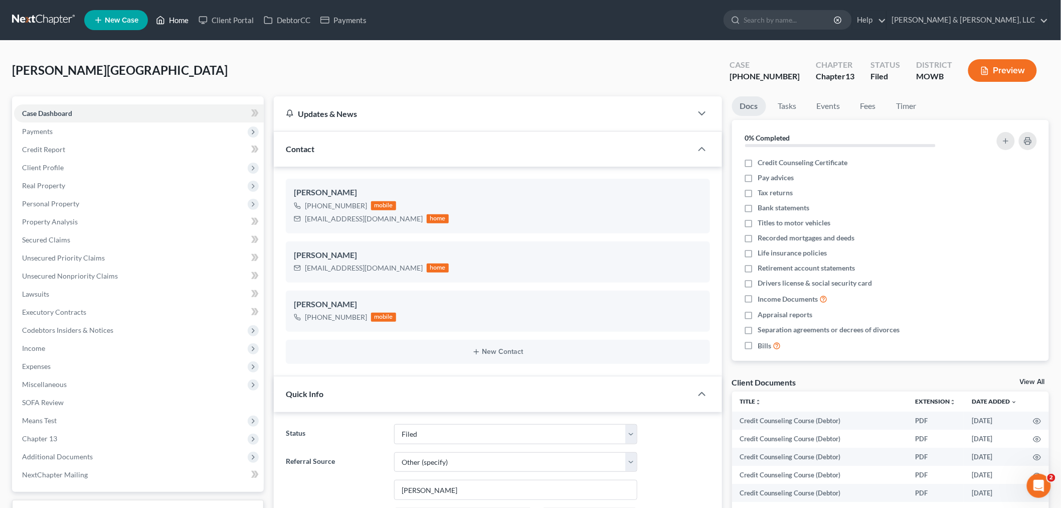
click at [176, 21] on link "Home" at bounding box center [172, 20] width 43 height 18
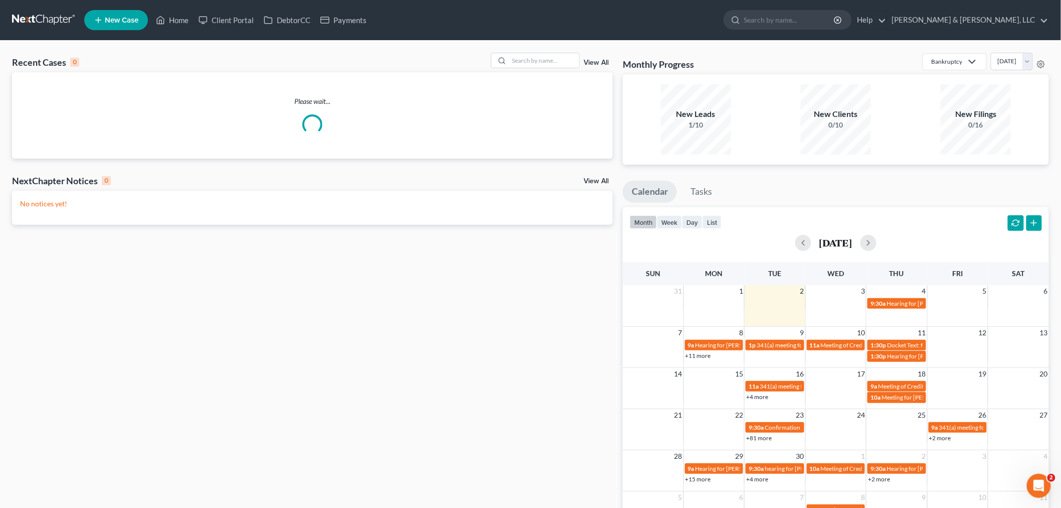
click at [529, 68] on div "Recent Cases 0 View All" at bounding box center [312, 63] width 601 height 20
click at [533, 63] on input "search" at bounding box center [544, 60] width 70 height 15
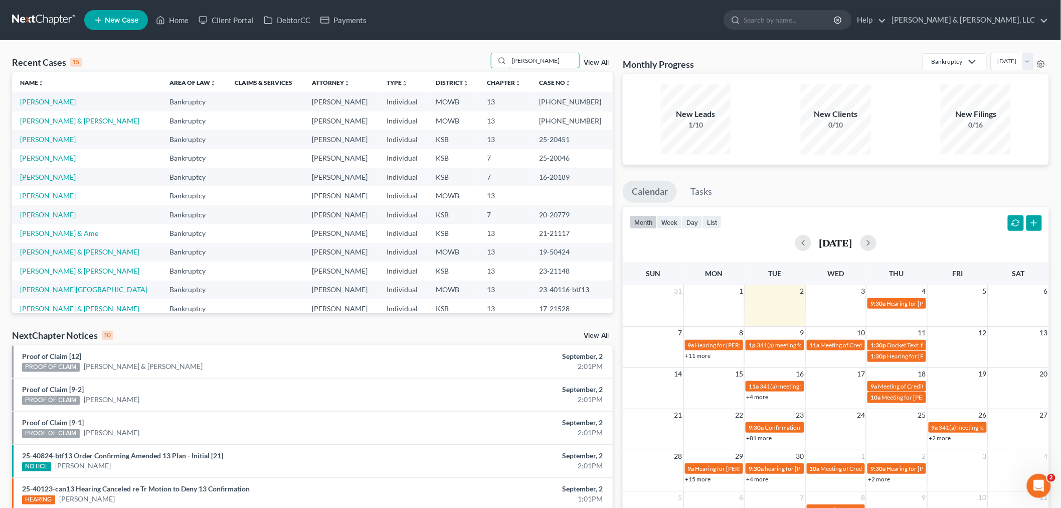
type input "smith"
click at [31, 196] on link "[PERSON_NAME]" at bounding box center [48, 195] width 56 height 9
select select "2"
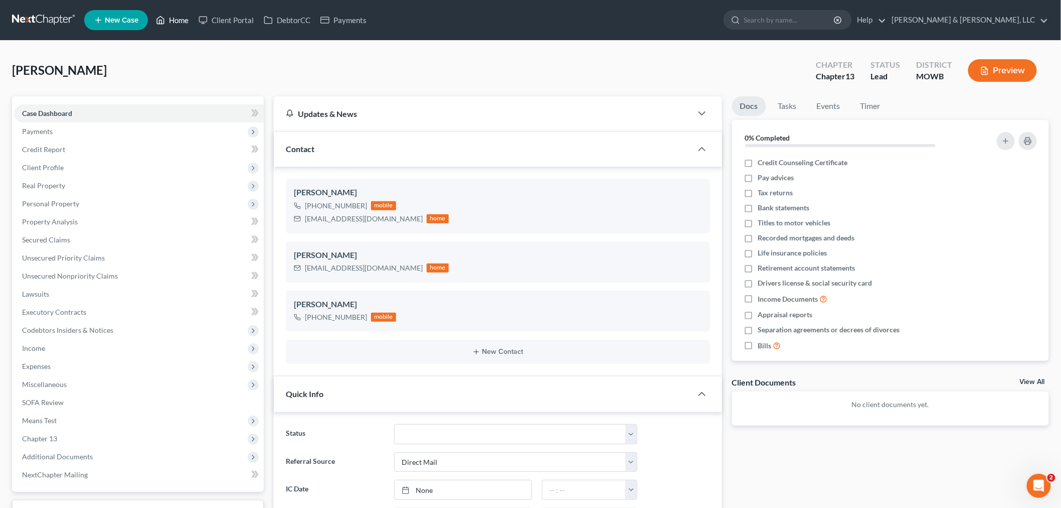
click at [179, 18] on link "Home" at bounding box center [172, 20] width 43 height 18
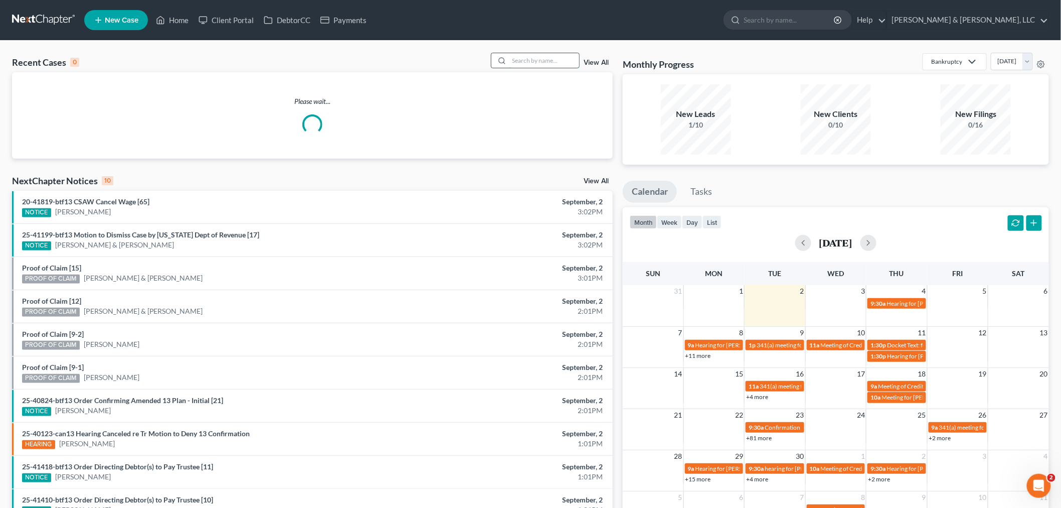
click at [535, 60] on input "search" at bounding box center [544, 60] width 70 height 15
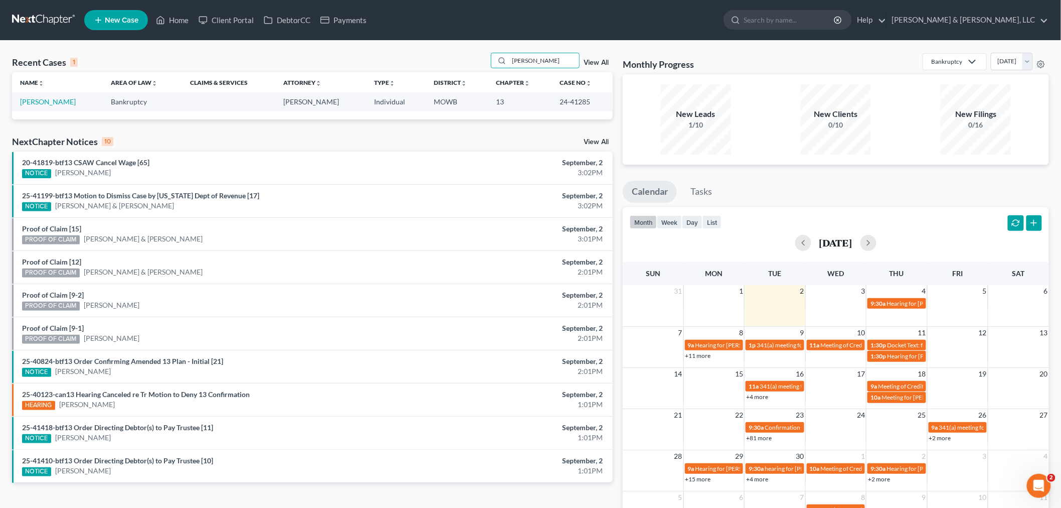
type input "merrel"
click at [28, 107] on td "[PERSON_NAME]" at bounding box center [57, 101] width 91 height 19
click at [31, 102] on link "[PERSON_NAME]" at bounding box center [48, 101] width 56 height 9
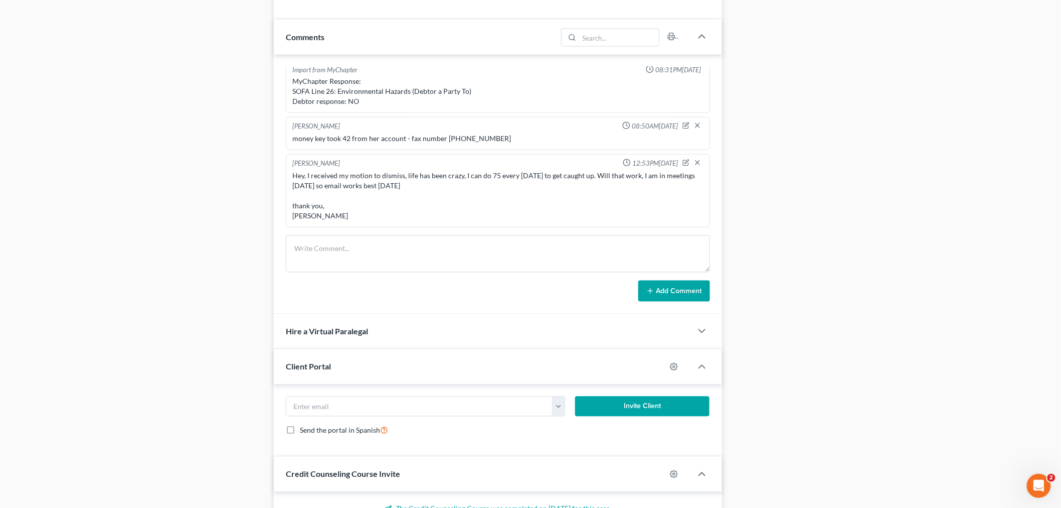
scroll to position [947, 0]
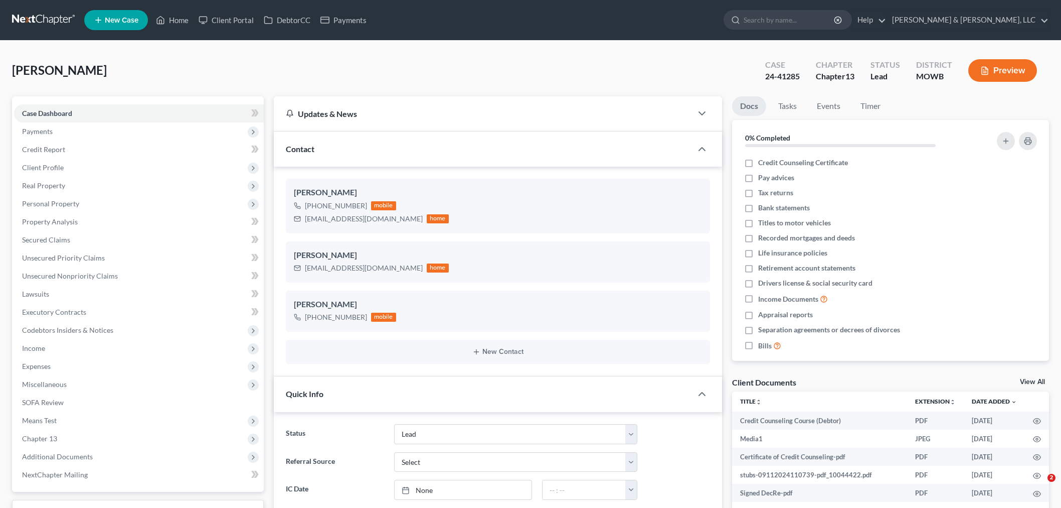
select select "8"
select select "0"
drag, startPoint x: 182, startPoint y: 13, endPoint x: 192, endPoint y: 26, distance: 16.5
click at [182, 13] on link "Home" at bounding box center [172, 20] width 43 height 18
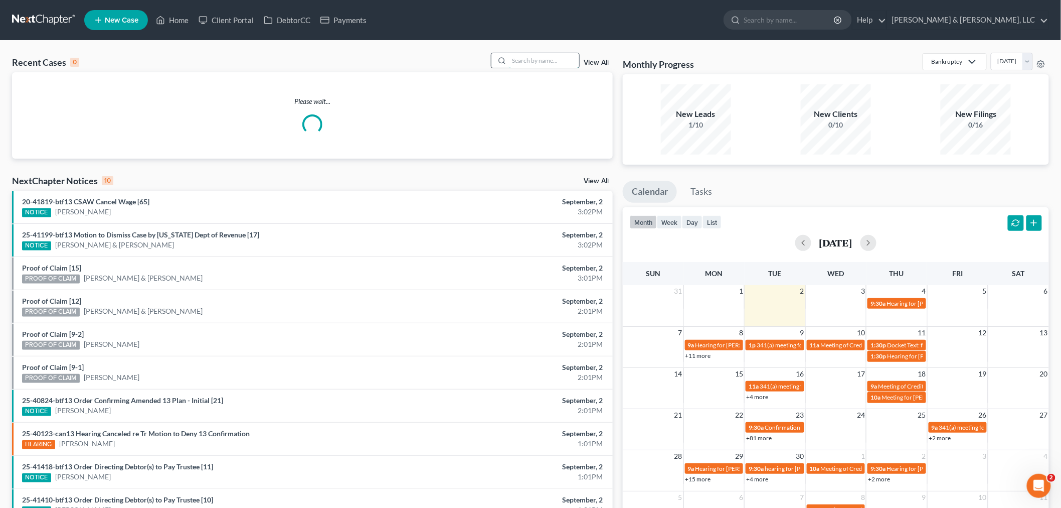
click at [544, 58] on input "search" at bounding box center [544, 60] width 70 height 15
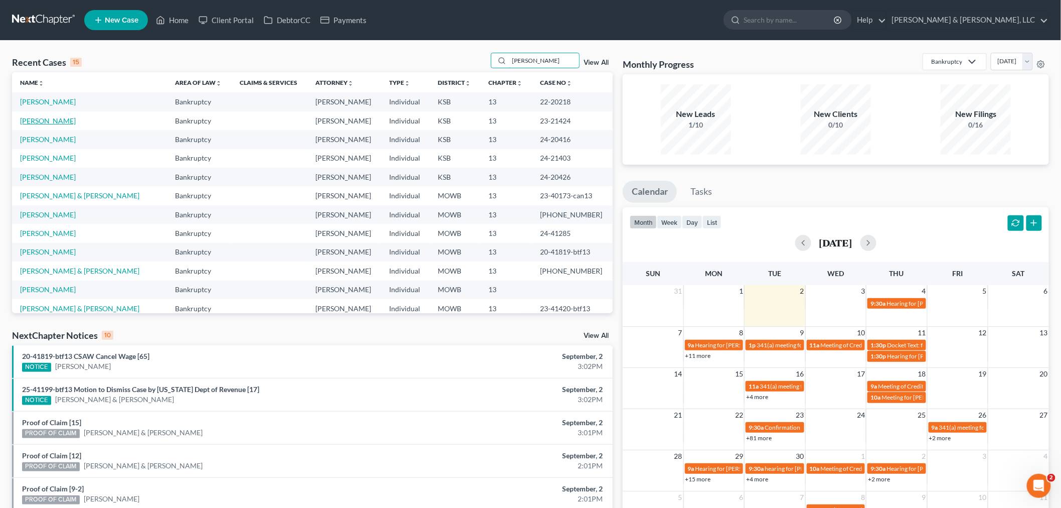
type input "[PERSON_NAME]"
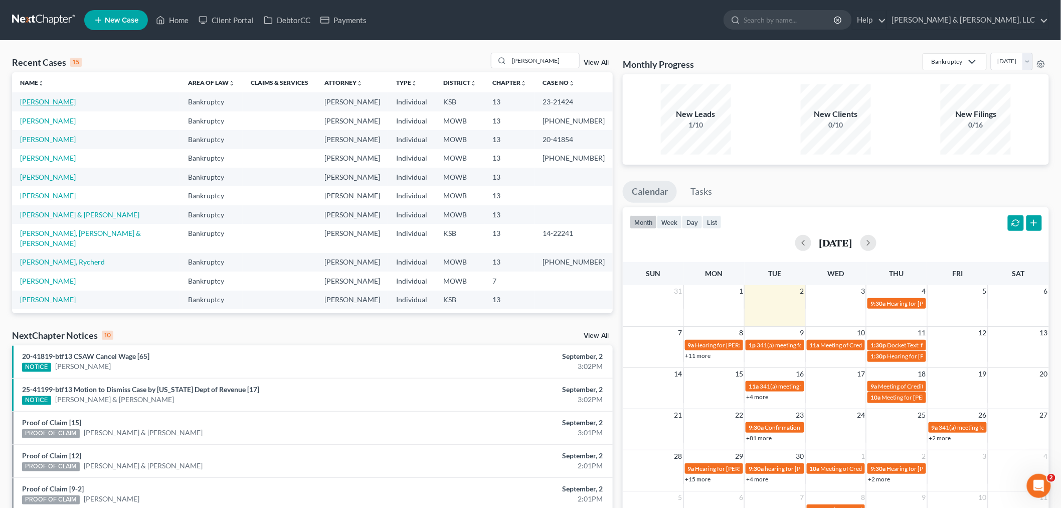
click at [33, 101] on link "[PERSON_NAME]" at bounding box center [48, 101] width 56 height 9
select select "4"
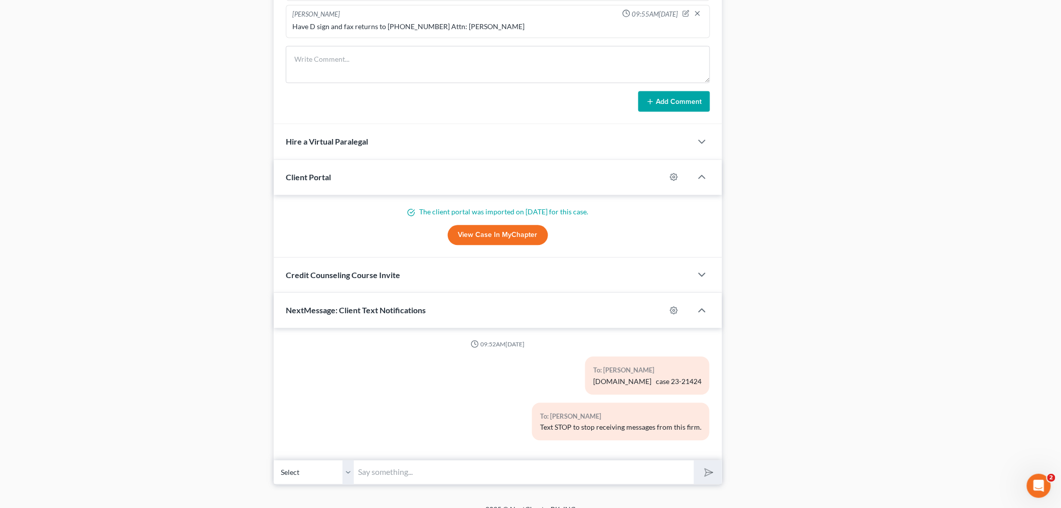
scroll to position [825, 0]
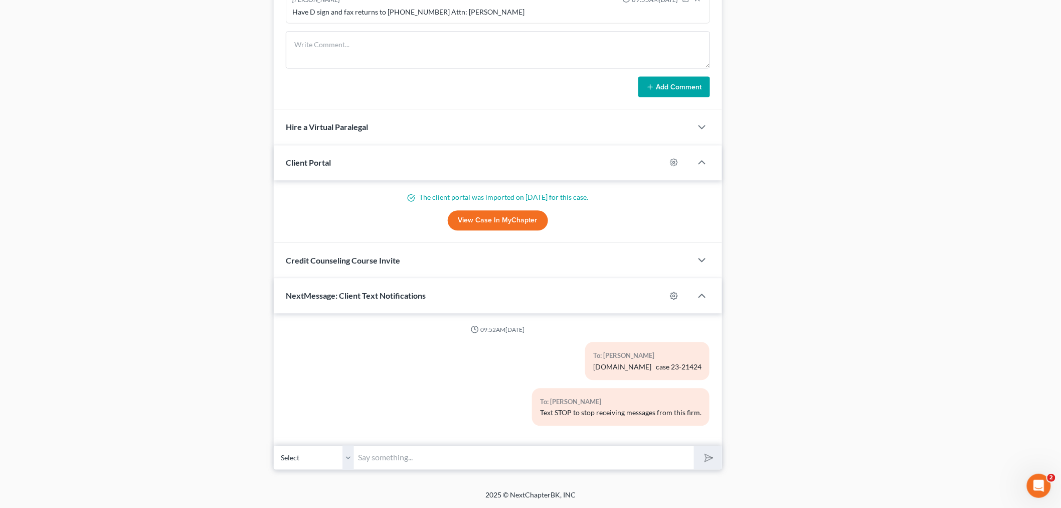
click at [390, 456] on input "text" at bounding box center [524, 457] width 340 height 25
paste input "Please email a copy of your 2024 tax returns to [EMAIL_ADDRESS][DOMAIN_NAME]. T…"
click at [358, 451] on input "Please email a copy of your 2024 tax returns to [EMAIL_ADDRESS][DOMAIN_NAME]. T…" at bounding box center [524, 457] width 340 height 25
type input "Hi [PERSON_NAME] - Please email a copy of your 2024 tax returns to [EMAIL_ADDRE…"
drag, startPoint x: 711, startPoint y: 464, endPoint x: 705, endPoint y: 461, distance: 6.5
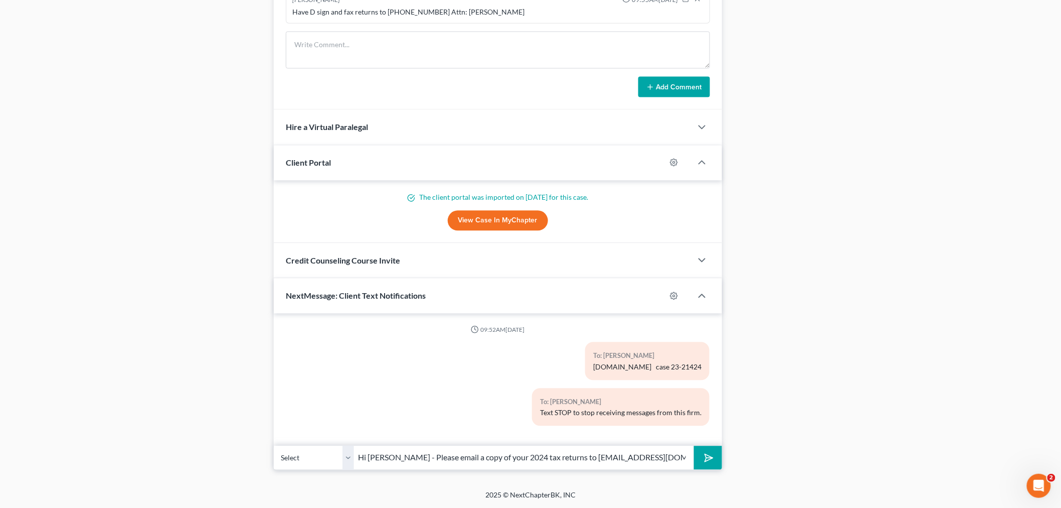
click at [711, 464] on button "submit" at bounding box center [708, 457] width 28 height 24
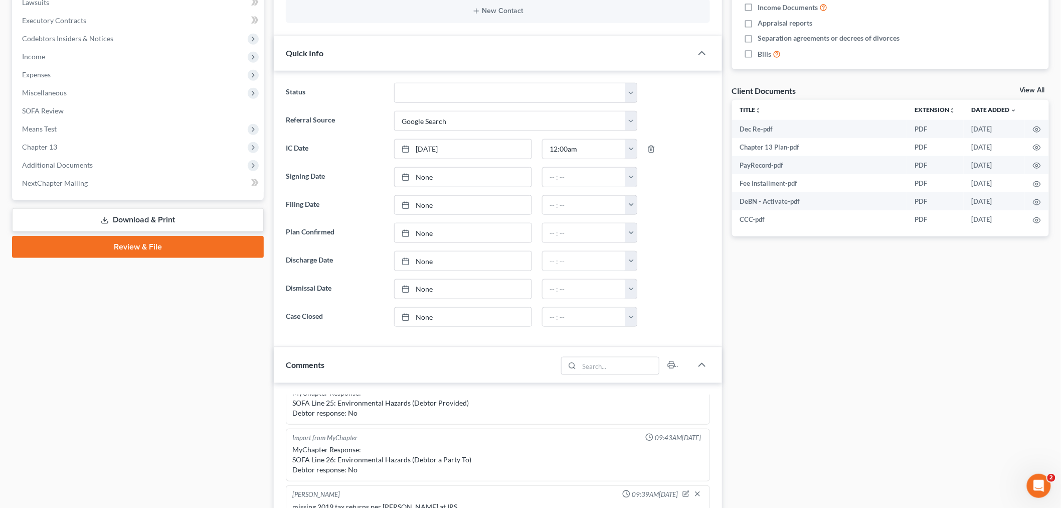
scroll to position [0, 0]
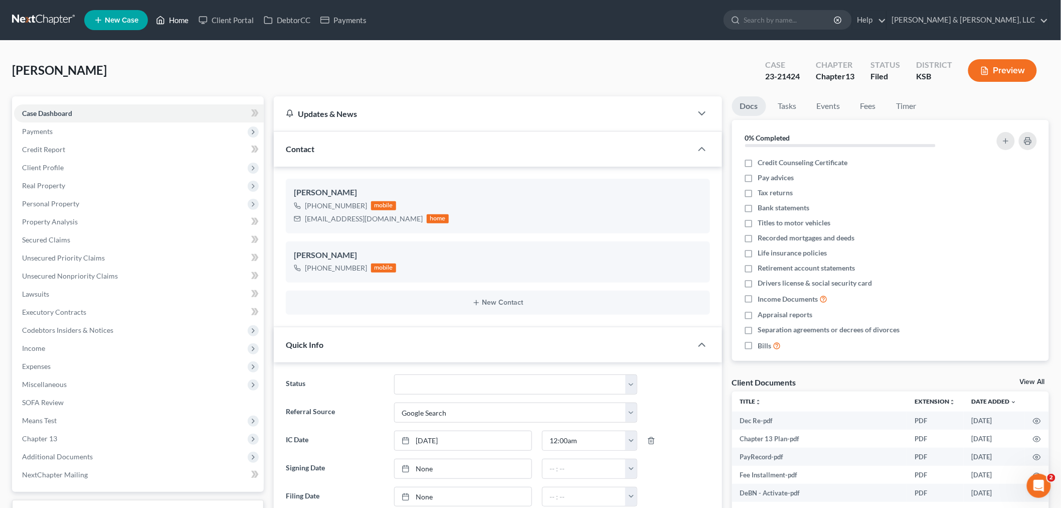
drag, startPoint x: 171, startPoint y: 22, endPoint x: 187, endPoint y: 24, distance: 16.2
click at [171, 22] on link "Home" at bounding box center [172, 20] width 43 height 18
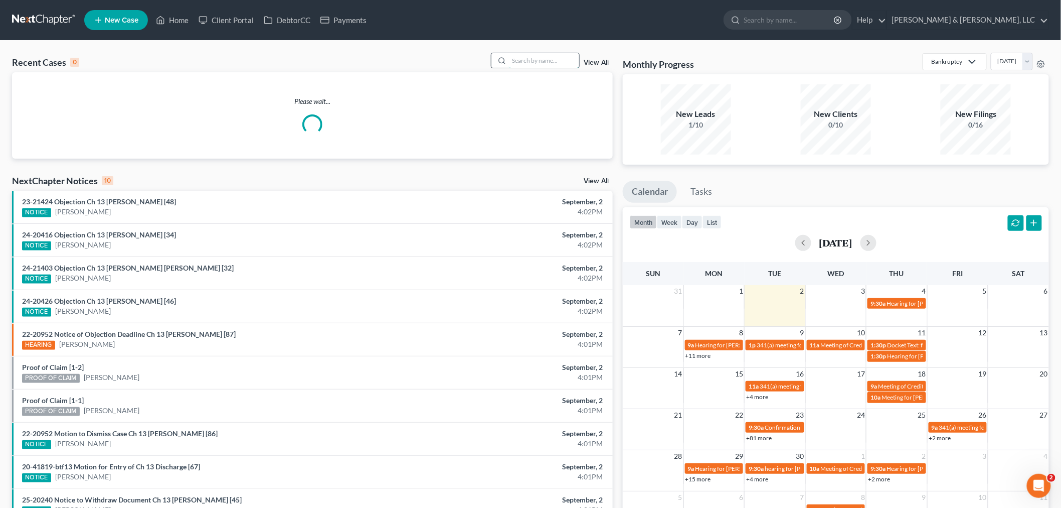
click at [525, 58] on input "search" at bounding box center [544, 60] width 70 height 15
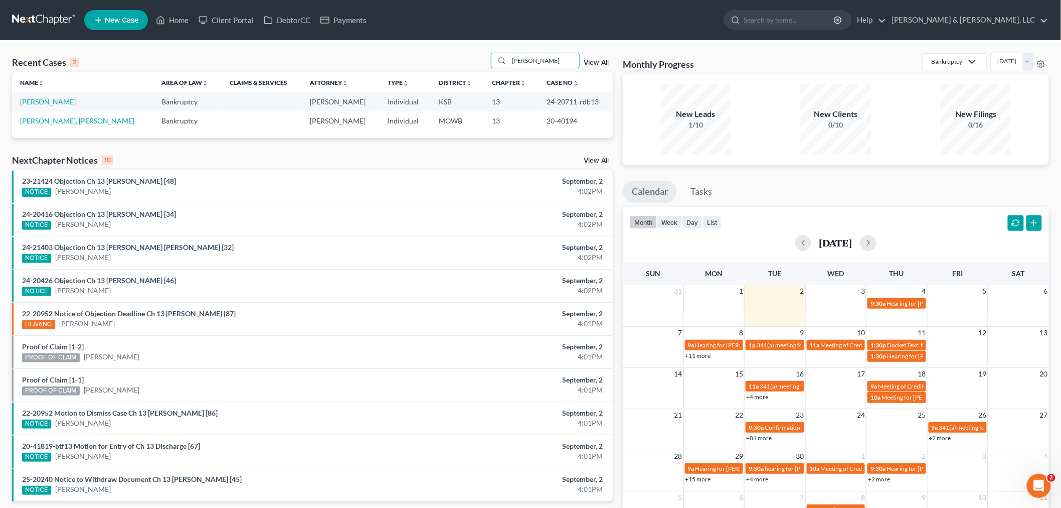
drag, startPoint x: 542, startPoint y: 59, endPoint x: 448, endPoint y: 60, distance: 94.3
click at [449, 61] on div "Recent Cases 2 [PERSON_NAME] View All" at bounding box center [312, 63] width 601 height 20
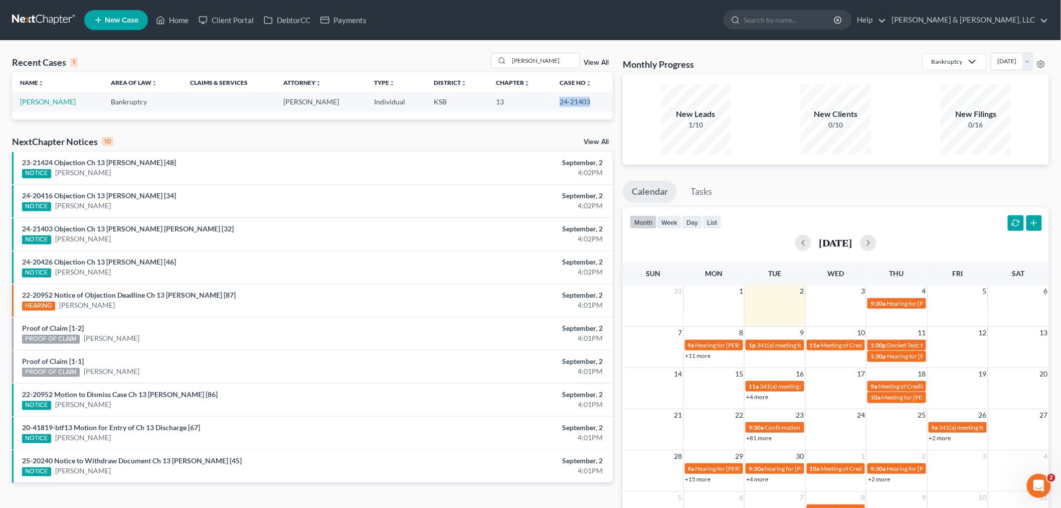
drag, startPoint x: 583, startPoint y: 99, endPoint x: 550, endPoint y: 107, distance: 34.4
click at [552, 107] on td "24-21403" at bounding box center [582, 101] width 61 height 19
copy td "24-21403"
drag, startPoint x: 539, startPoint y: 64, endPoint x: 440, endPoint y: 60, distance: 99.4
click at [440, 60] on div "Recent Cases 1 [PERSON_NAME] View All" at bounding box center [312, 63] width 601 height 20
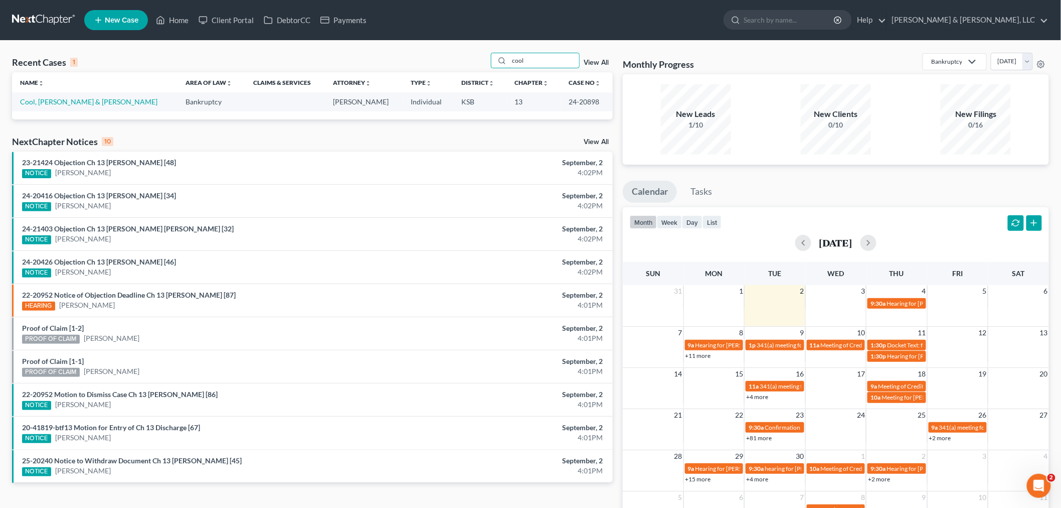
type input "cool"
click at [68, 96] on td "Cool, [PERSON_NAME] & [PERSON_NAME]" at bounding box center [95, 101] width 166 height 19
click at [59, 100] on link "Cool, [PERSON_NAME] & [PERSON_NAME]" at bounding box center [88, 101] width 137 height 9
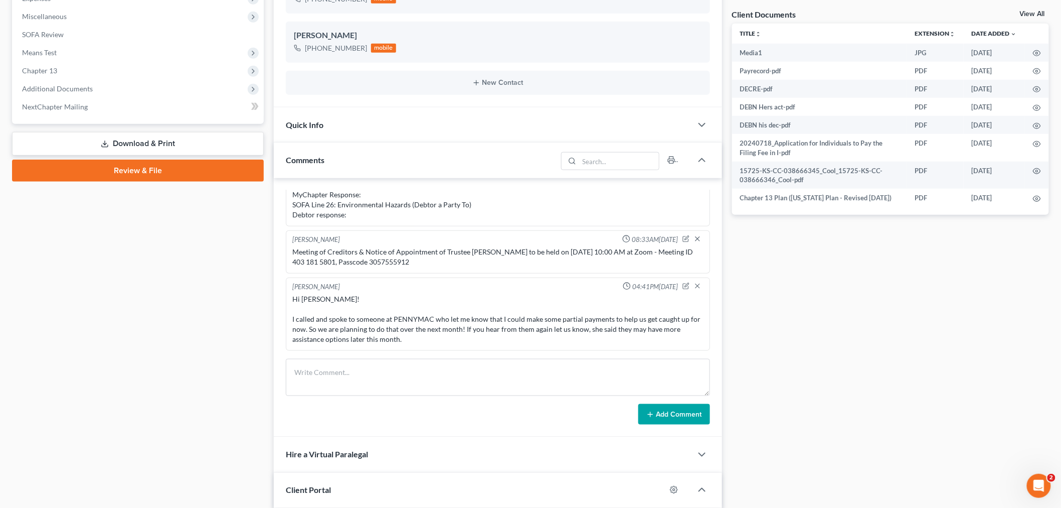
scroll to position [390, 0]
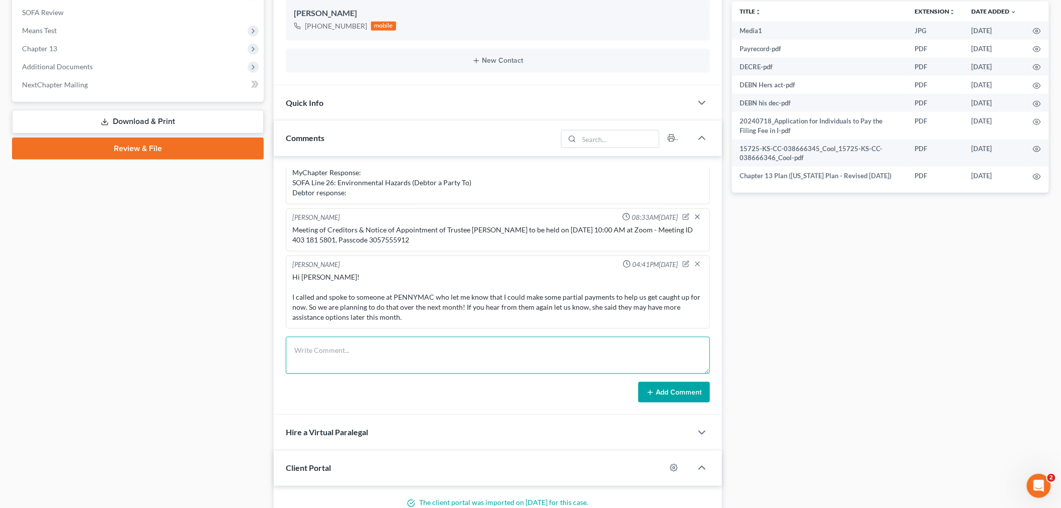
click at [357, 349] on textarea at bounding box center [498, 355] width 424 height 37
paste textarea "Debtors have a COVID forbearance in the works. Apparently they are in the final…"
click at [295, 349] on textarea "Debtors have a COVID forbearance in the works. Apparently they are in the final…" at bounding box center [498, 355] width 424 height 37
type textarea "MRAS filed. Debtors have a COVID forbearance in the works. Apparently they are …"
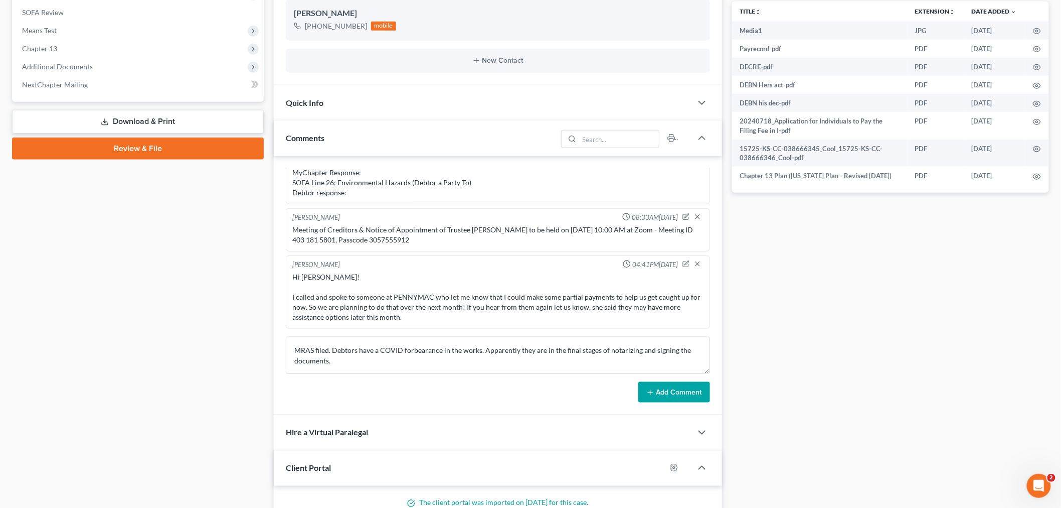
click at [666, 388] on button "Add Comment" at bounding box center [675, 392] width 72 height 21
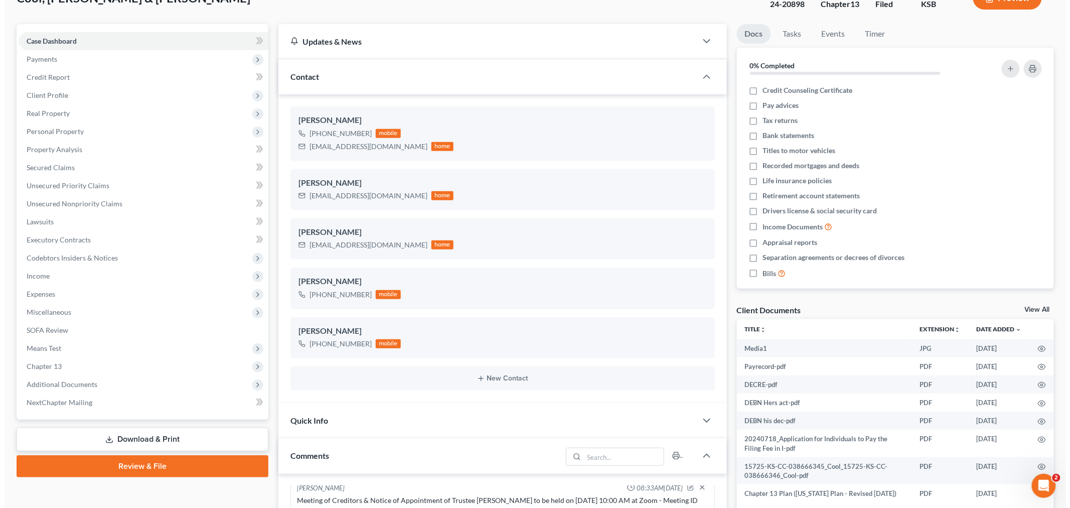
scroll to position [0, 0]
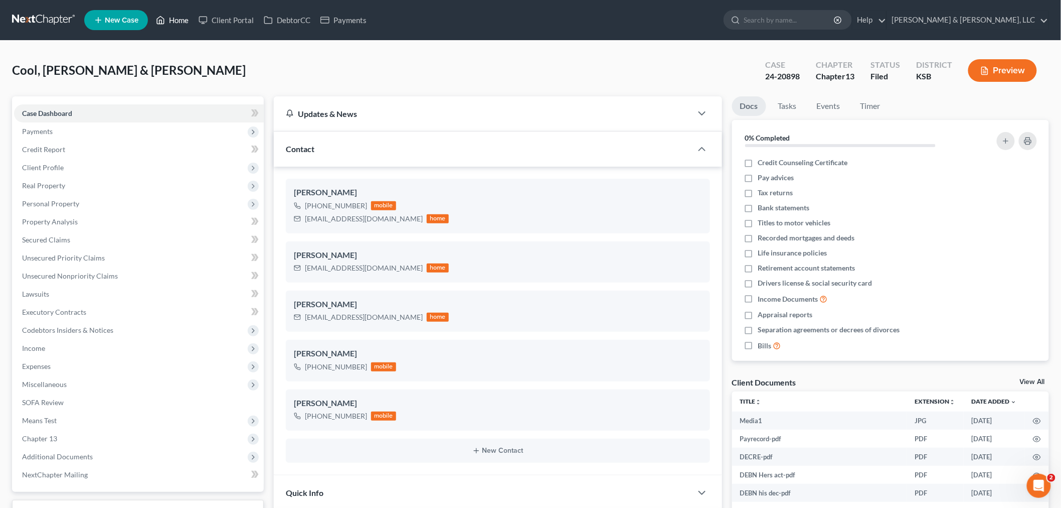
click at [176, 22] on link "Home" at bounding box center [172, 20] width 43 height 18
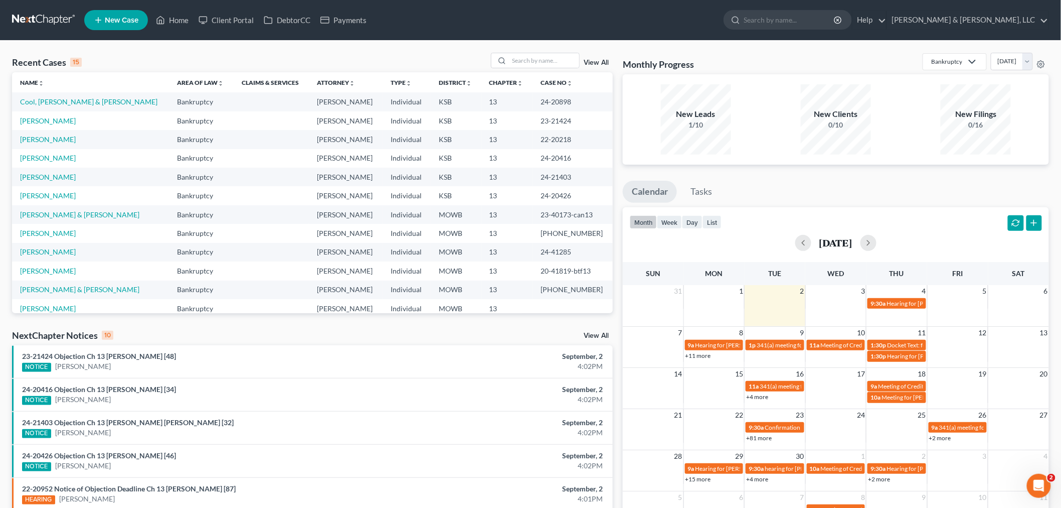
click at [111, 22] on span "New Case" at bounding box center [122, 21] width 34 height 8
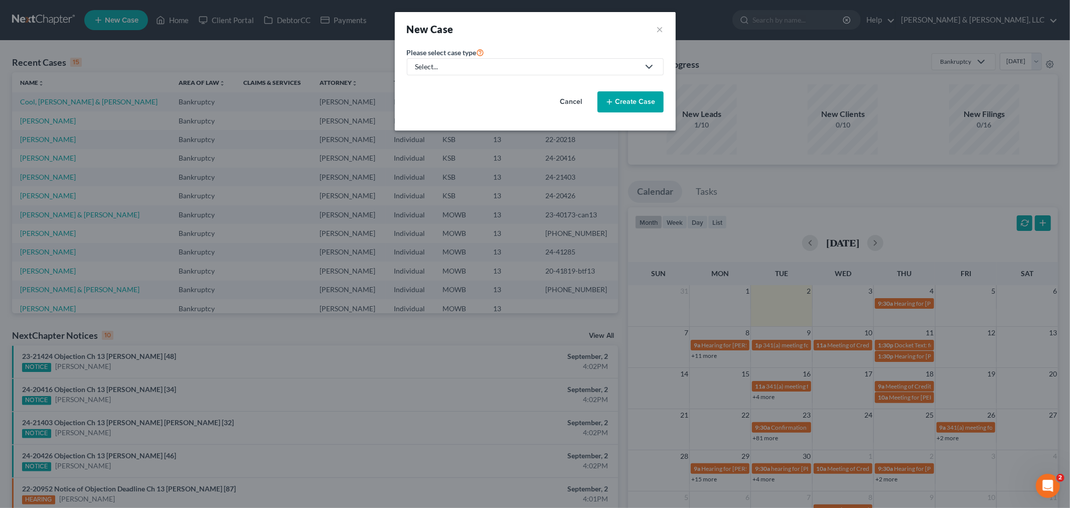
click at [432, 68] on div "Select..." at bounding box center [527, 67] width 224 height 10
click at [438, 87] on div "Bankruptcy" at bounding box center [463, 87] width 95 height 10
select select "46"
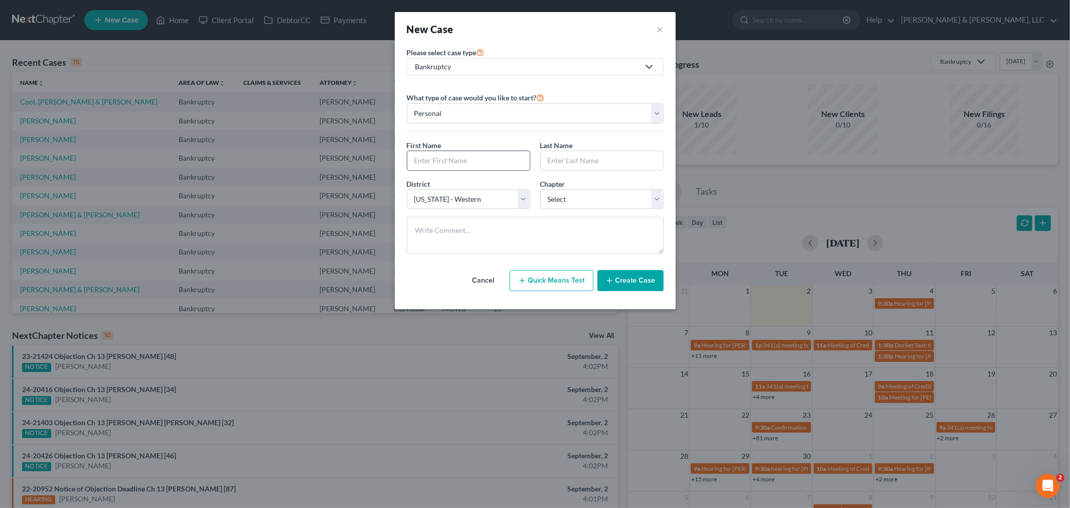
click at [436, 158] on input "text" at bounding box center [468, 160] width 122 height 19
type input "[PERSON_NAME]"
type input "Funk"
select select "3"
click at [444, 233] on textarea at bounding box center [535, 235] width 257 height 37
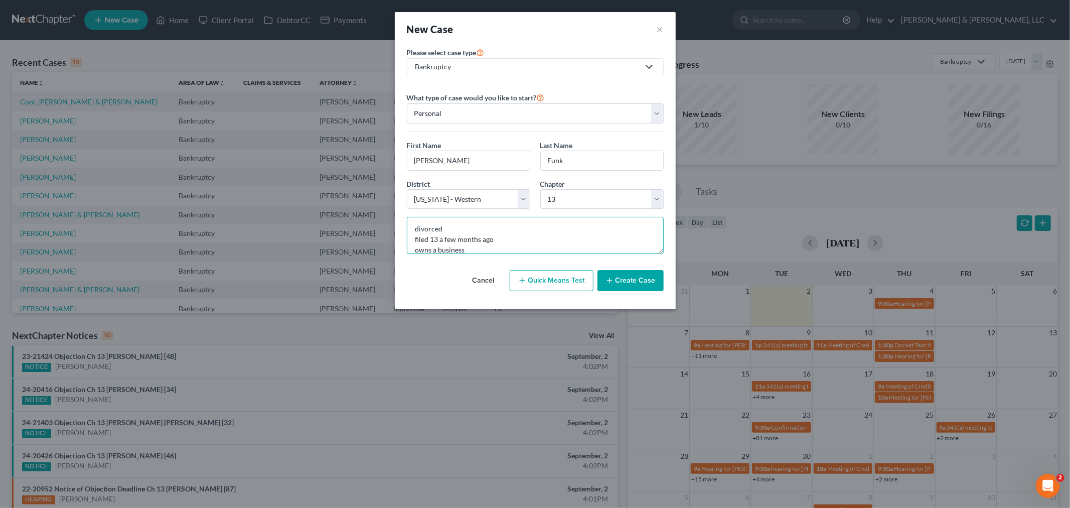
scroll to position [12, 0]
type textarea "divorced filed 13 a few months ago owns a business"
click at [524, 201] on select "Select [US_STATE] - [GEOGRAPHIC_DATA] [US_STATE] - [GEOGRAPHIC_DATA][US_STATE] …" at bounding box center [468, 199] width 123 height 20
select select "31"
click at [407, 189] on select "Select [US_STATE] - [GEOGRAPHIC_DATA] [US_STATE] - [GEOGRAPHIC_DATA][US_STATE] …" at bounding box center [468, 199] width 123 height 20
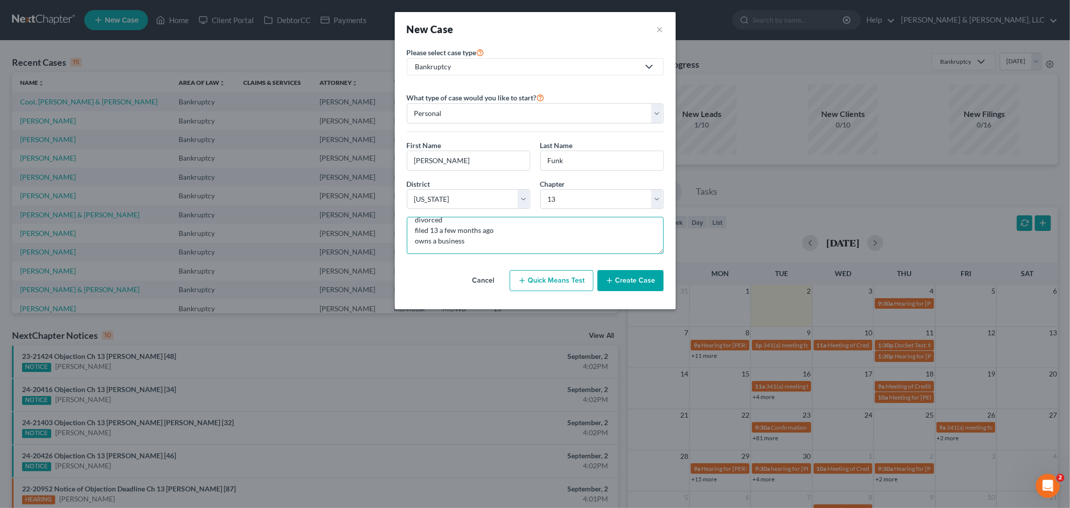
click at [482, 244] on textarea "divorced filed 13 a few months ago owns a business" at bounding box center [535, 235] width 257 height 37
click at [415, 229] on textarea "divorced filed 13 a few months ago owns a business problem with the books" at bounding box center [535, 235] width 257 height 37
click at [438, 233] on textarea "divorced filed 13 a few months ago owns a business problem with the books" at bounding box center [535, 235] width 257 height 37
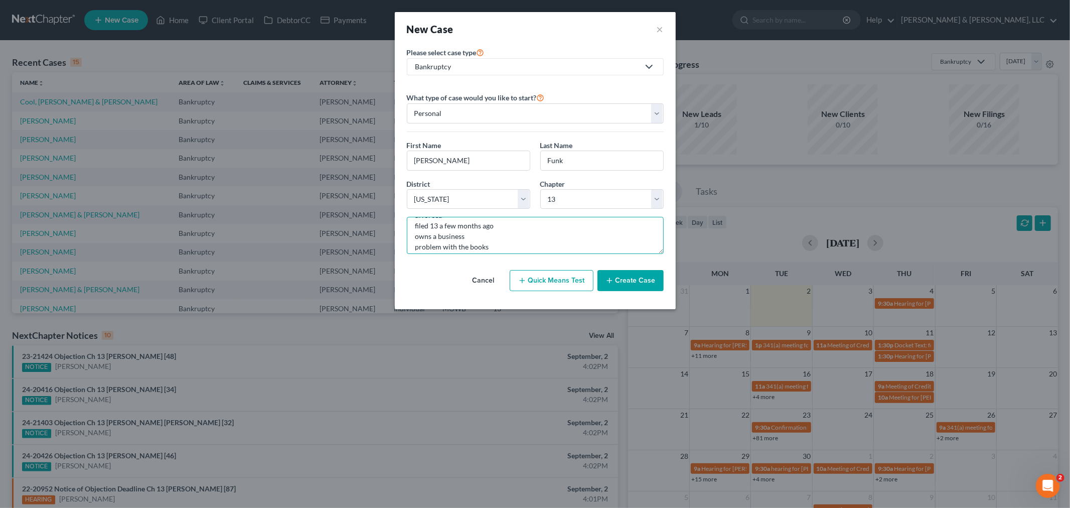
scroll to position [0, 0]
click at [413, 228] on textarea "divorced filed 13 a few months ago owns a business problem with the books" at bounding box center [535, 235] width 257 height 37
click at [430, 232] on textarea "divorced filed 13 a few months ago owns a business problem with the books" at bounding box center [535, 235] width 257 height 37
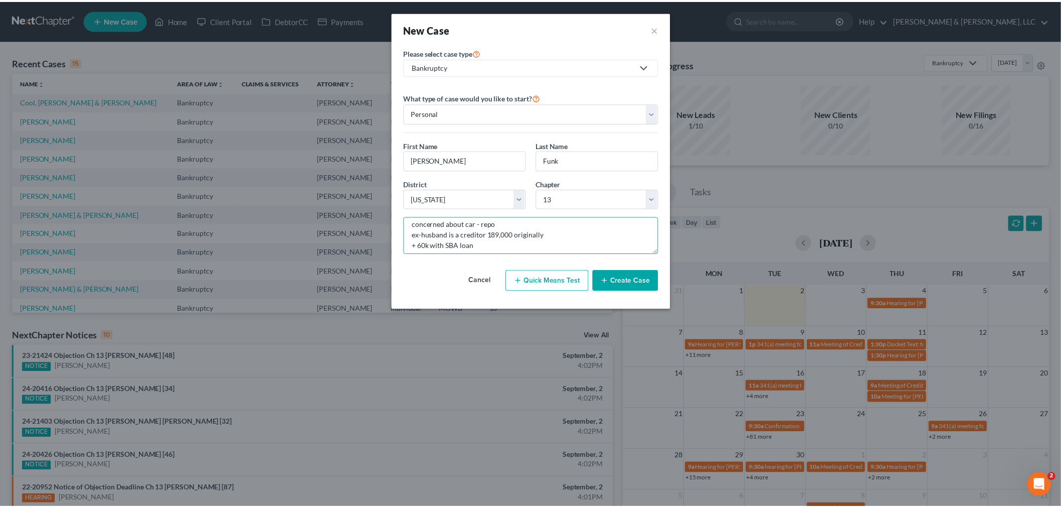
scroll to position [73, 0]
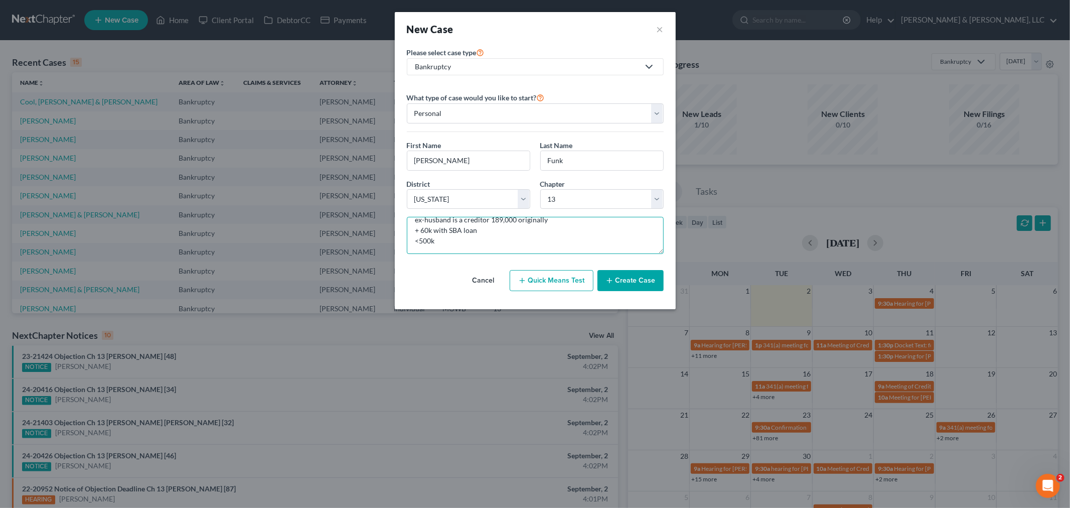
type textarea "divorced filed 13 a few months ago owns a business problem with the books conce…"
click at [629, 288] on button "Create Case" at bounding box center [630, 280] width 66 height 21
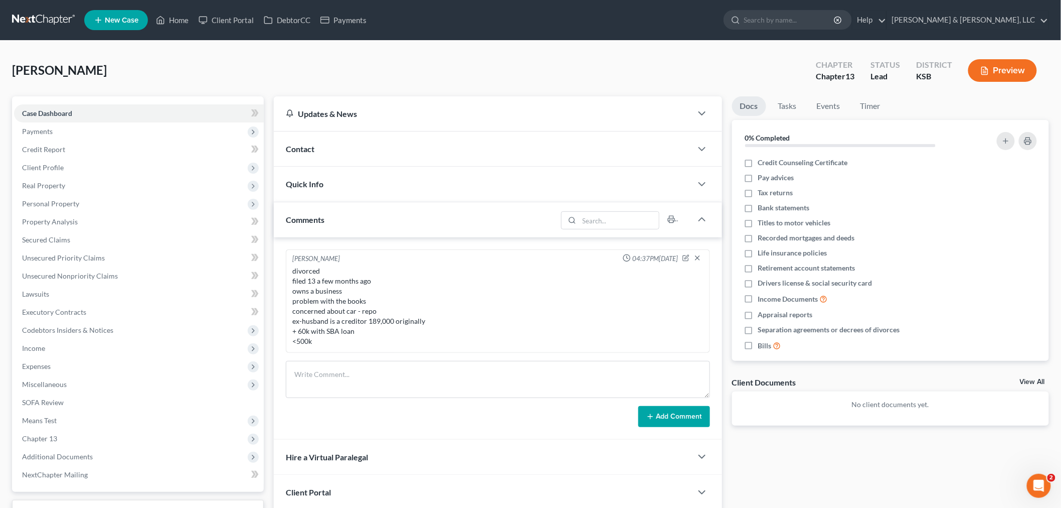
click at [297, 149] on span "Contact" at bounding box center [300, 149] width 29 height 10
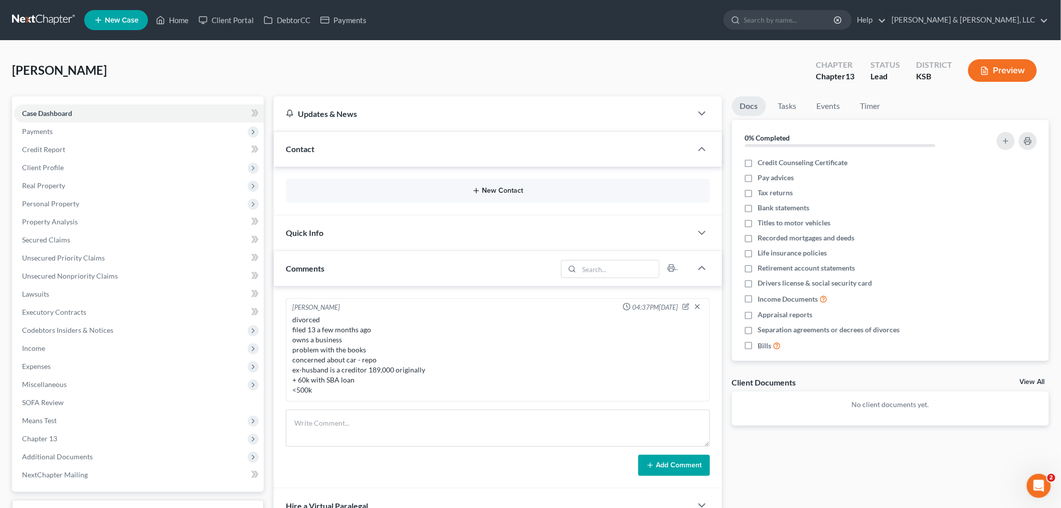
click at [509, 193] on button "New Contact" at bounding box center [498, 191] width 408 height 8
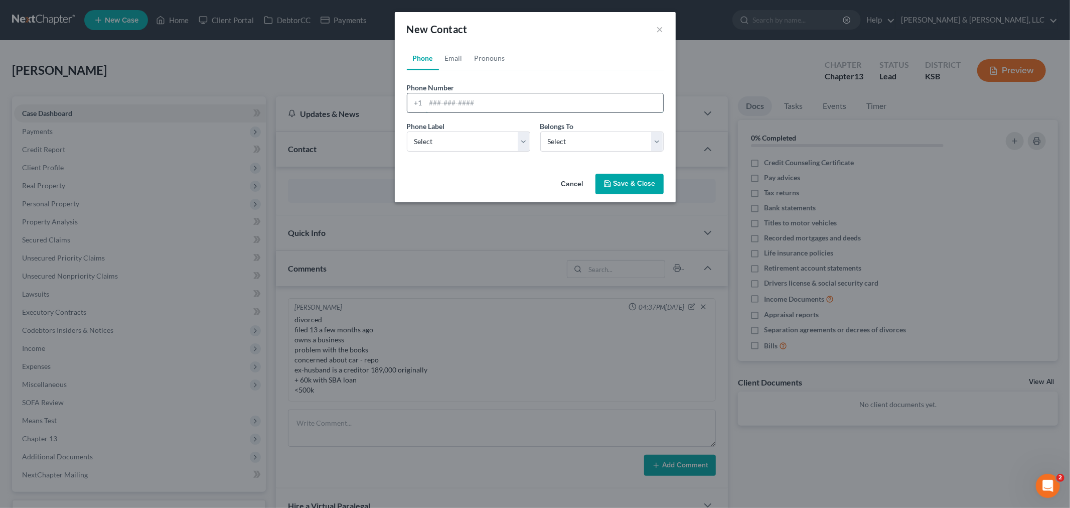
click at [441, 99] on input "tel" at bounding box center [544, 102] width 237 height 19
type input "[PHONE_NUMBER]"
click at [434, 146] on select "Select Mobile Home Work Other" at bounding box center [468, 141] width 123 height 20
select select "0"
click at [407, 131] on select "Select Mobile Home Work Other" at bounding box center [468, 141] width 123 height 20
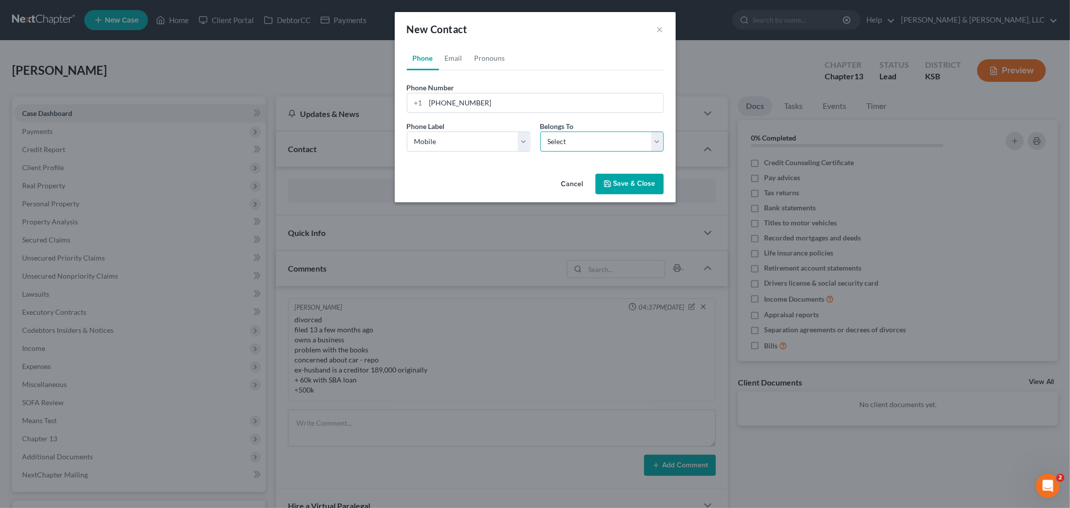
click at [570, 137] on select "Select Client Other" at bounding box center [601, 141] width 123 height 20
select select "0"
click at [540, 131] on select "Select Client Other" at bounding box center [601, 141] width 123 height 20
click at [455, 53] on link "Email" at bounding box center [454, 58] width 30 height 24
click at [460, 105] on input "email" at bounding box center [544, 102] width 237 height 19
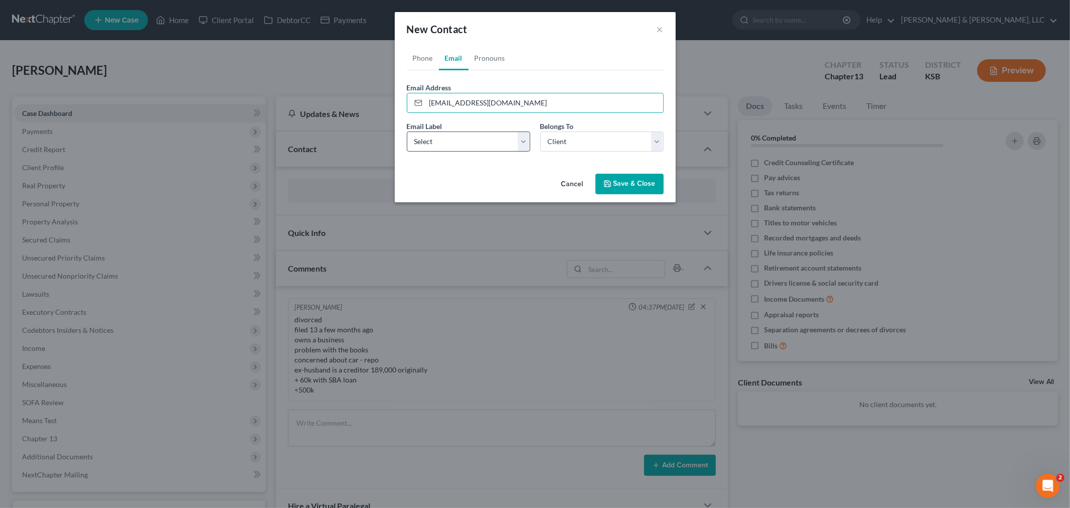
type input "[EMAIL_ADDRESS][DOMAIN_NAME]"
click at [432, 144] on select "Select Home Work Other" at bounding box center [468, 141] width 123 height 20
select select "0"
click at [407, 131] on select "Select Home Work Other" at bounding box center [468, 141] width 123 height 20
click at [635, 188] on button "Save & Close" at bounding box center [629, 184] width 68 height 21
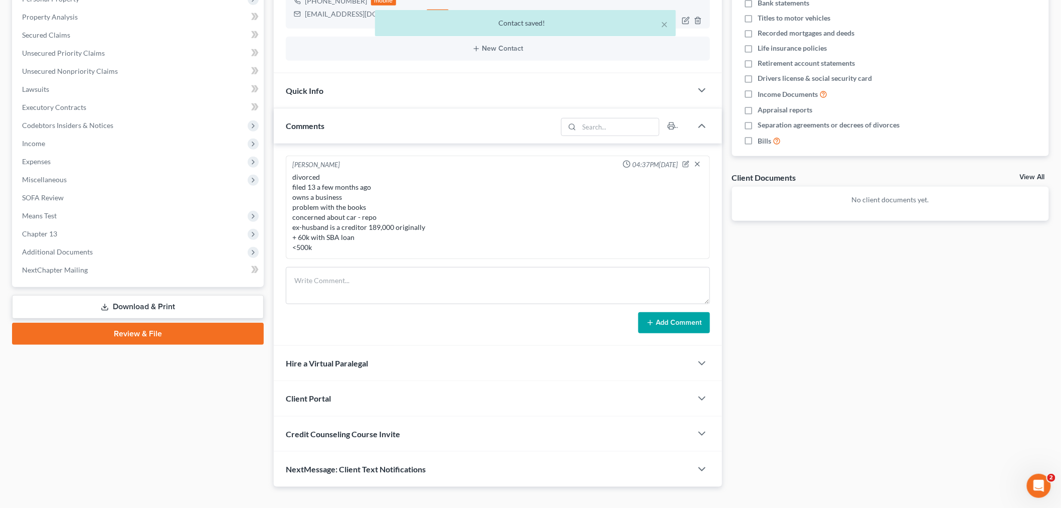
scroll to position [222, 0]
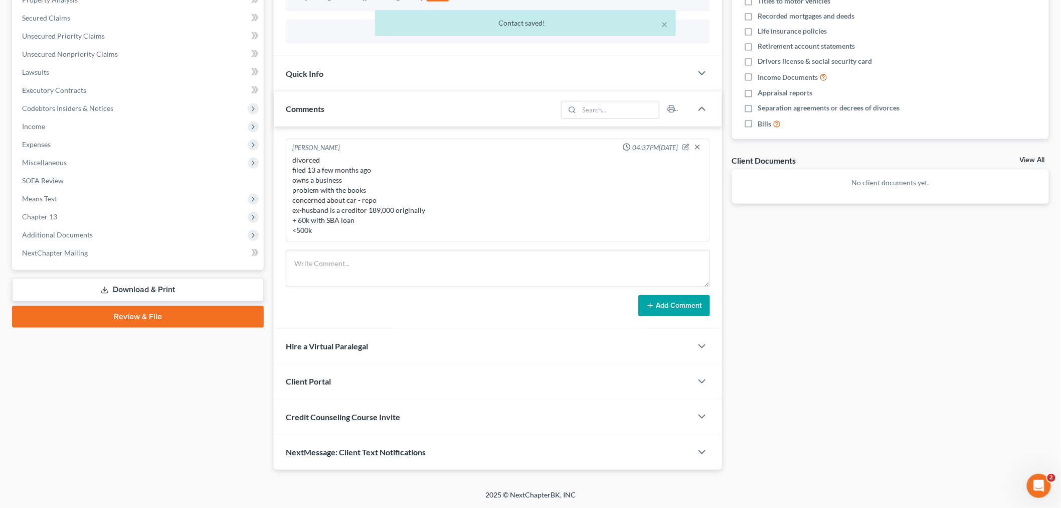
click at [324, 382] on span "Client Portal" at bounding box center [308, 381] width 45 height 10
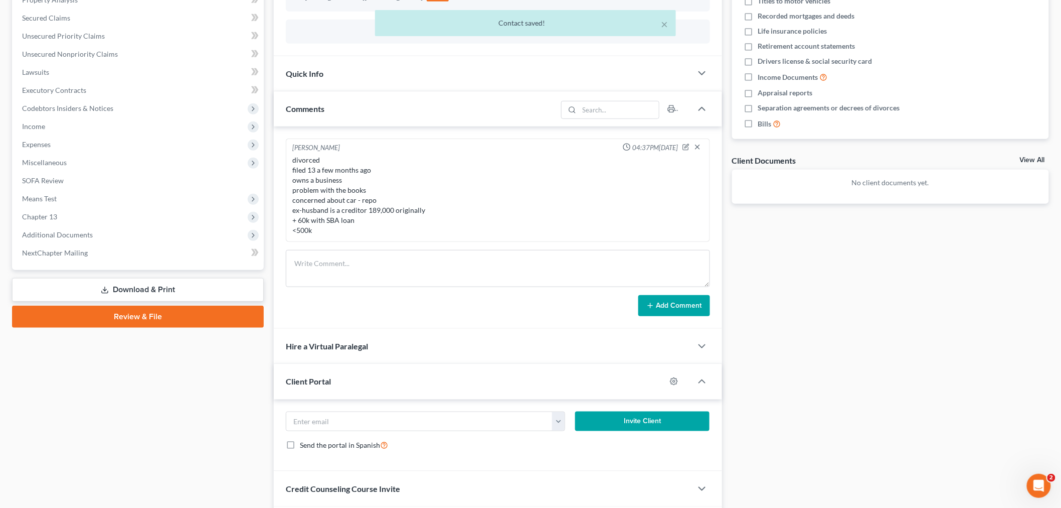
click at [565, 429] on div "[EMAIL_ADDRESS][DOMAIN_NAME]" at bounding box center [425, 421] width 289 height 20
click at [561, 426] on button "button" at bounding box center [558, 421] width 13 height 19
click at [587, 440] on link "[EMAIL_ADDRESS][DOMAIN_NAME]" at bounding box center [620, 443] width 137 height 17
type input "[EMAIL_ADDRESS][DOMAIN_NAME]"
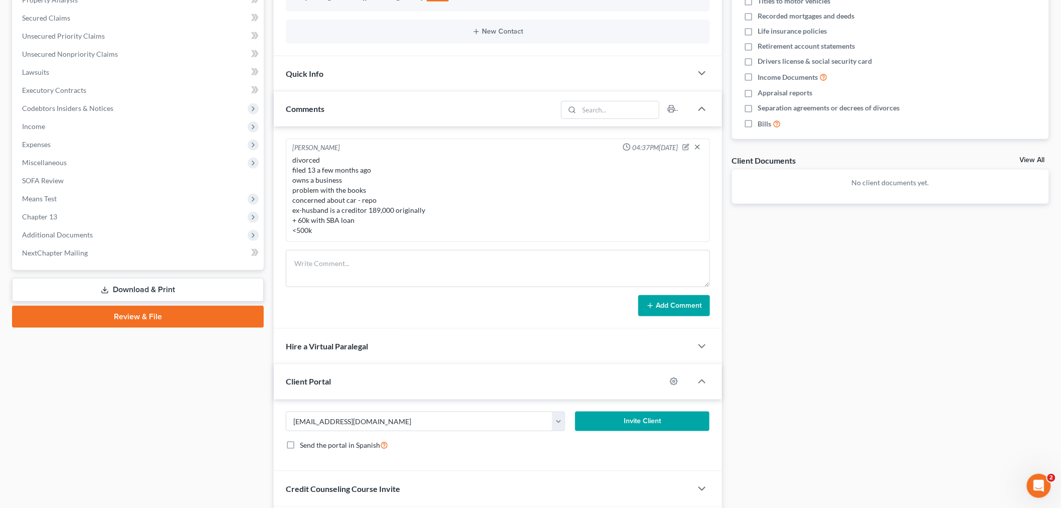
click at [605, 423] on button "Invite Client" at bounding box center [642, 421] width 134 height 20
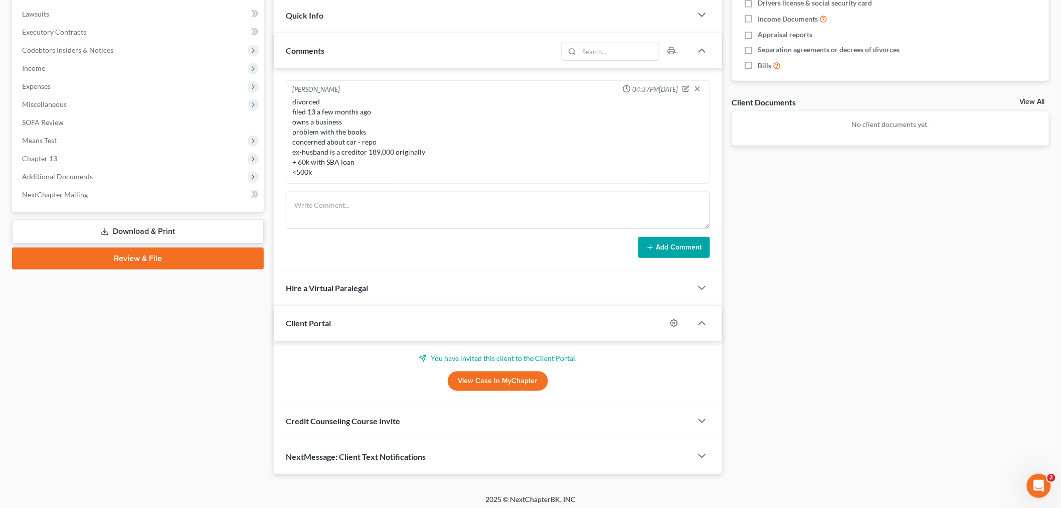
scroll to position [284, 0]
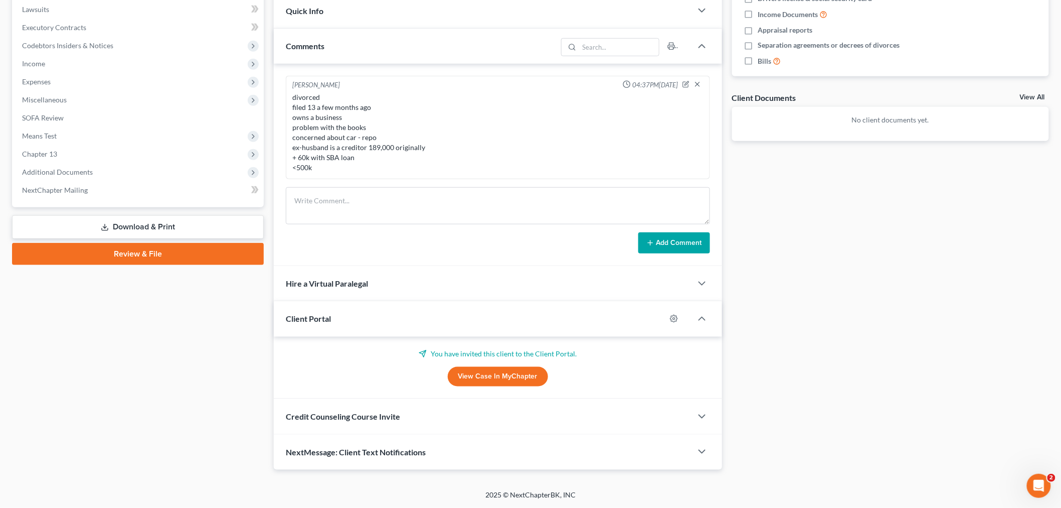
click at [330, 417] on span "Credit Counseling Course Invite" at bounding box center [343, 416] width 114 height 10
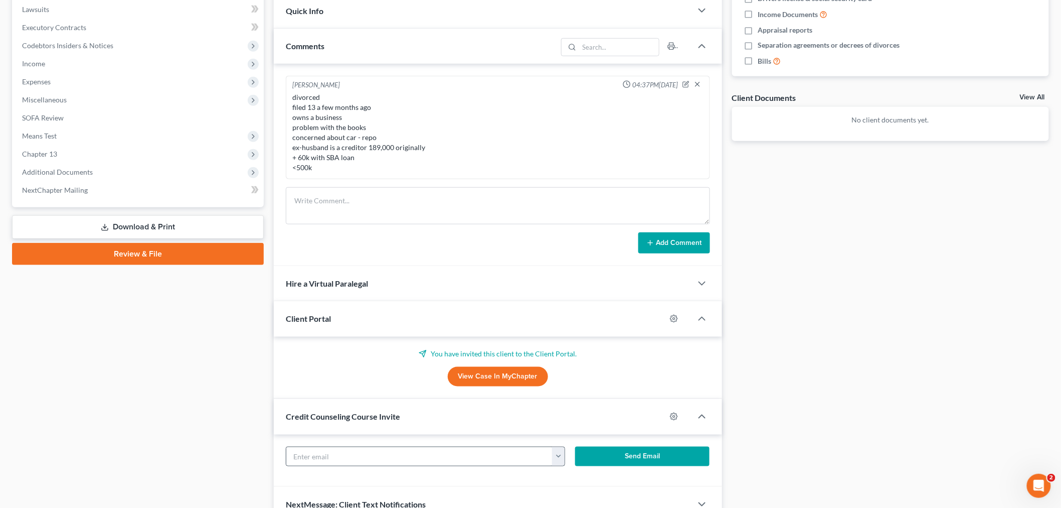
click at [559, 458] on button "button" at bounding box center [558, 456] width 13 height 19
click at [568, 475] on link "[EMAIL_ADDRESS][DOMAIN_NAME]" at bounding box center [620, 478] width 137 height 17
type input "[EMAIL_ADDRESS][DOMAIN_NAME]"
click at [605, 457] on button "Send Email" at bounding box center [642, 456] width 134 height 20
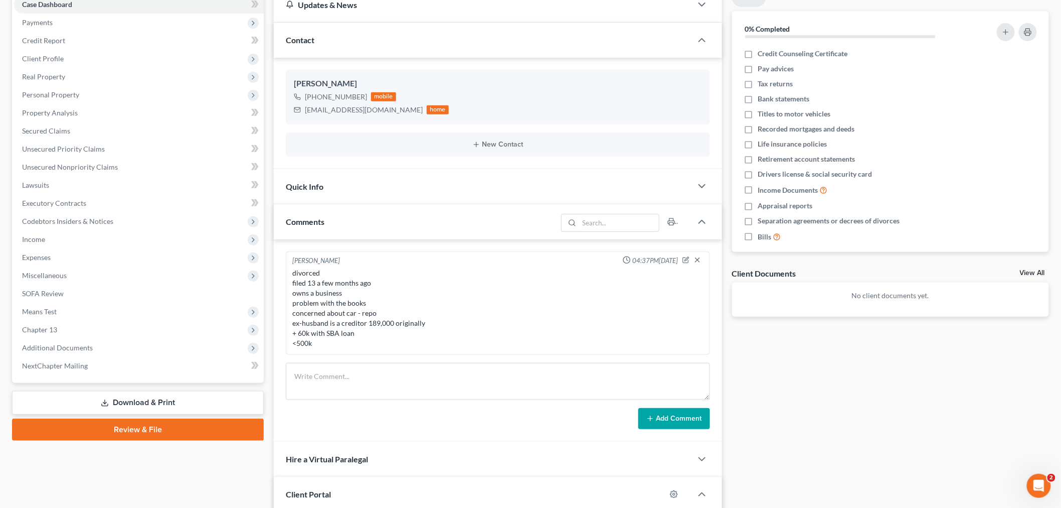
scroll to position [68, 0]
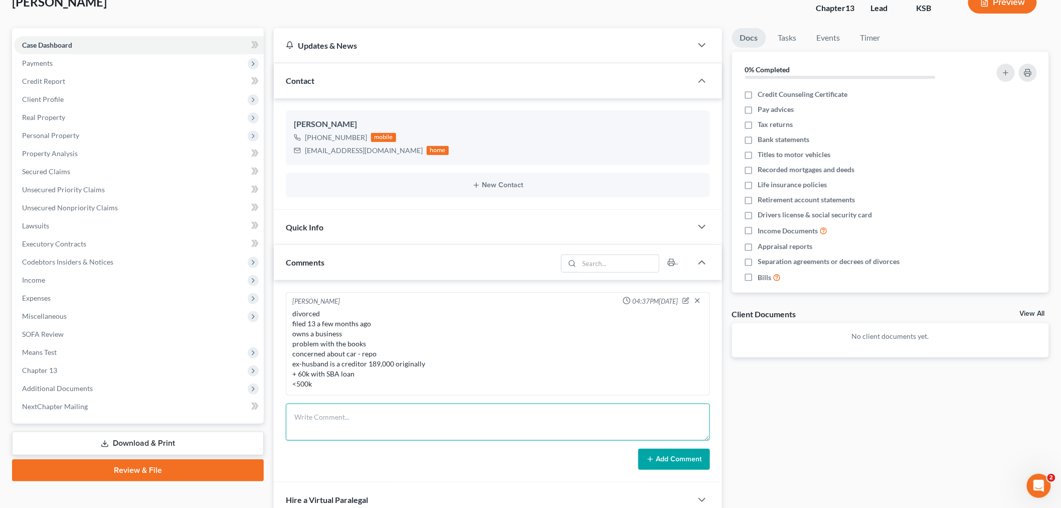
click at [368, 418] on textarea at bounding box center [498, 421] width 424 height 37
type textarea "happy paws dog boarding, grooming, training."
click at [671, 455] on button "Add Comment" at bounding box center [675, 458] width 72 height 21
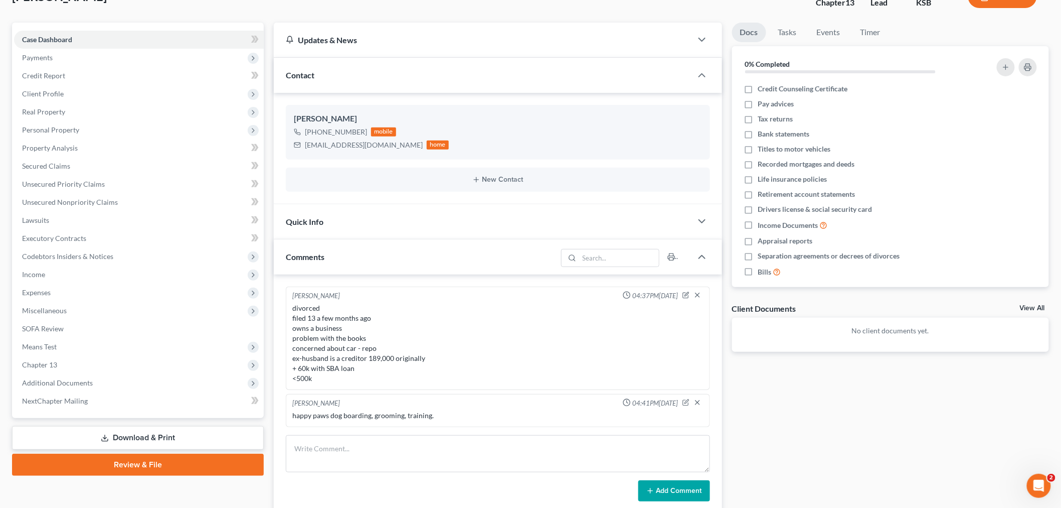
scroll to position [49, 0]
